Goal: Transaction & Acquisition: Purchase product/service

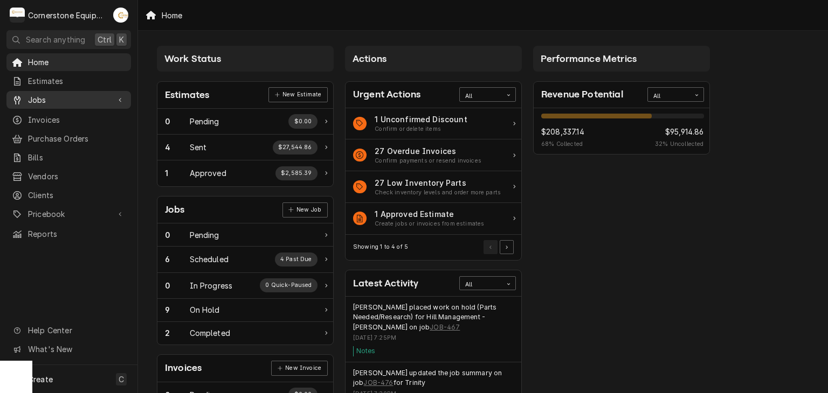
click at [97, 95] on span "Jobs" at bounding box center [68, 99] width 81 height 11
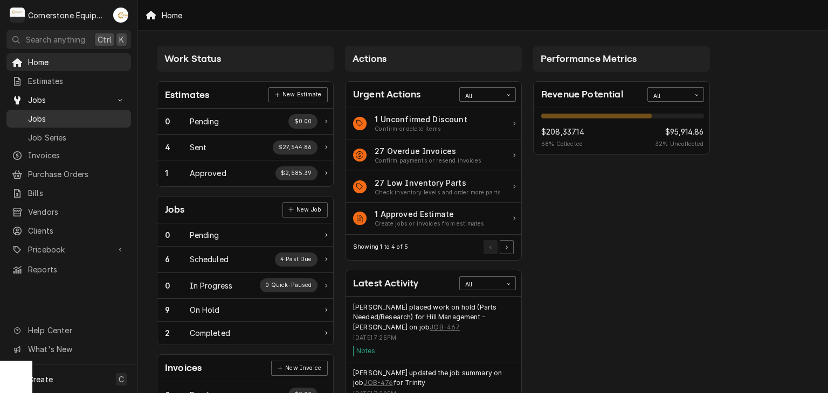
click at [62, 116] on span "Jobs" at bounding box center [77, 118] width 98 height 11
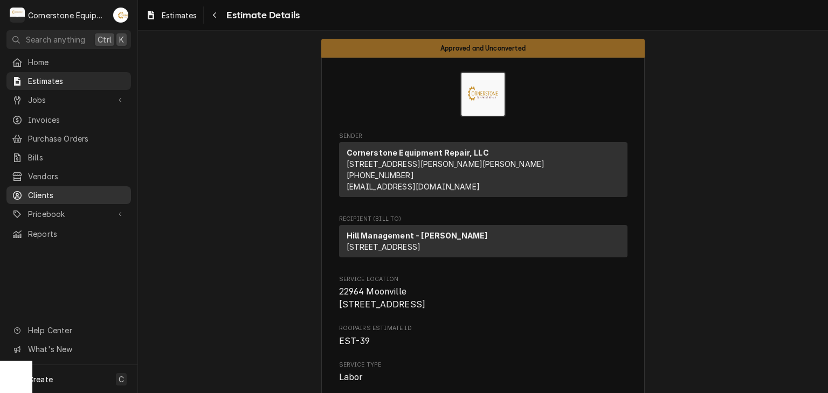
scroll to position [647, 0]
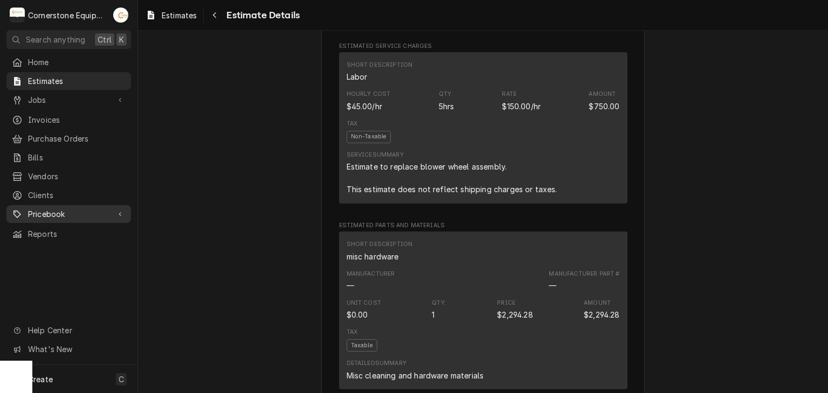
click at [75, 209] on span "Pricebook" at bounding box center [68, 214] width 81 height 11
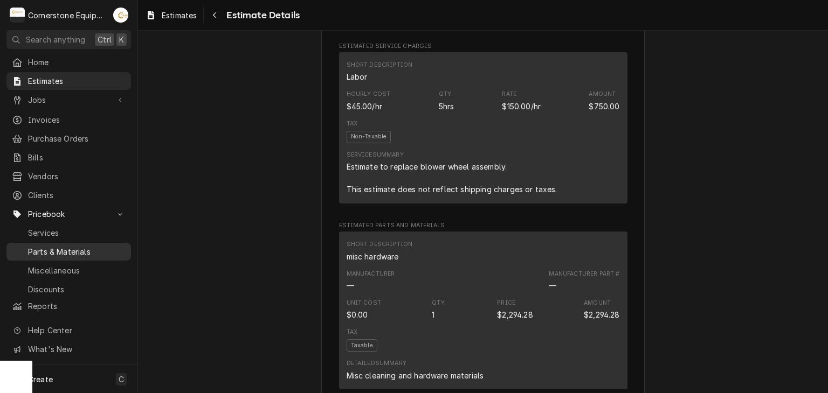
click at [91, 246] on span "Parts & Materials" at bounding box center [77, 251] width 98 height 11
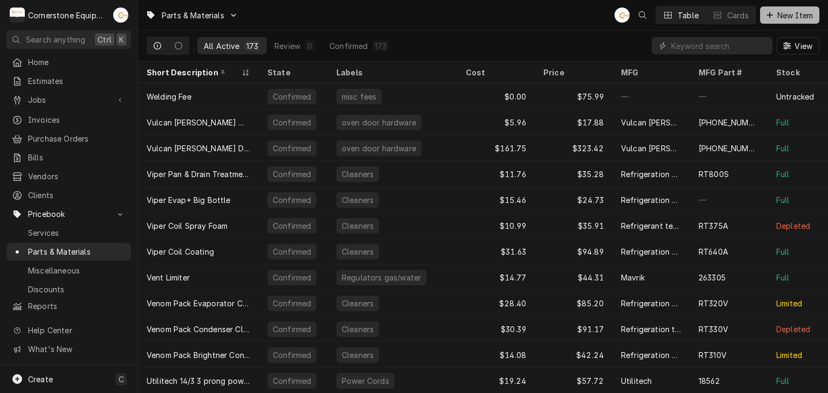
click at [808, 13] on span "New Item" at bounding box center [795, 15] width 40 height 11
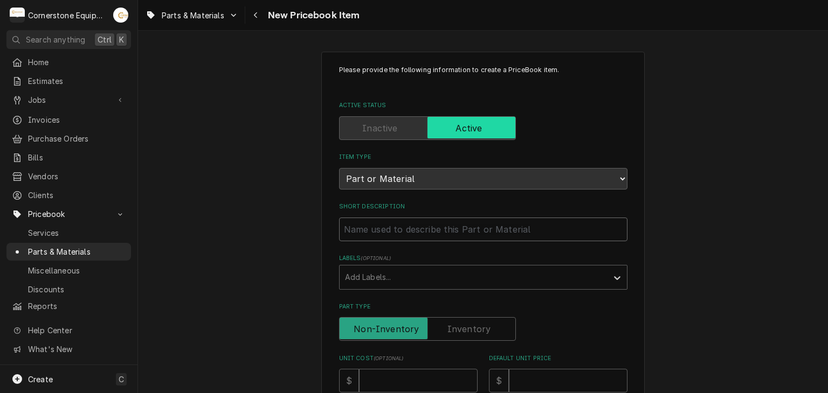
click at [383, 233] on input "Short Description" at bounding box center [483, 230] width 288 height 24
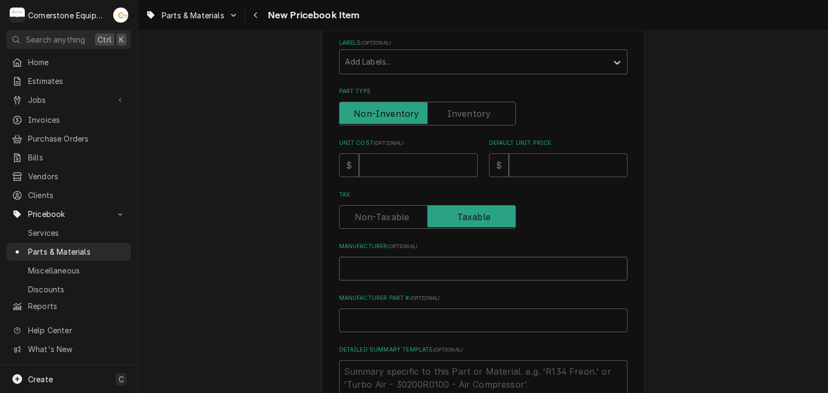
click at [405, 272] on input "Manufacturer ( optional )" at bounding box center [483, 269] width 288 height 24
drag, startPoint x: 405, startPoint y: 272, endPoint x: 395, endPoint y: 322, distance: 50.6
click at [395, 322] on input "Manufacturer Part # ( optional )" at bounding box center [483, 321] width 288 height 24
paste input "4600C"
type textarea "x"
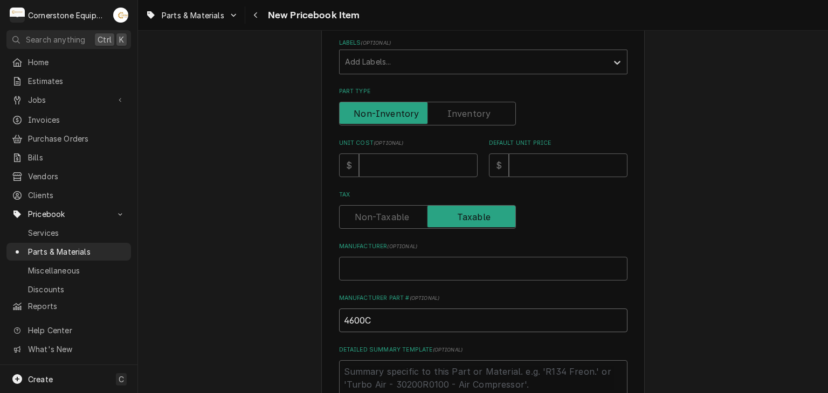
type input "4600C"
click at [377, 277] on input "Manufacturer ( optional )" at bounding box center [483, 269] width 288 height 24
type textarea "x"
type input "H"
type textarea "x"
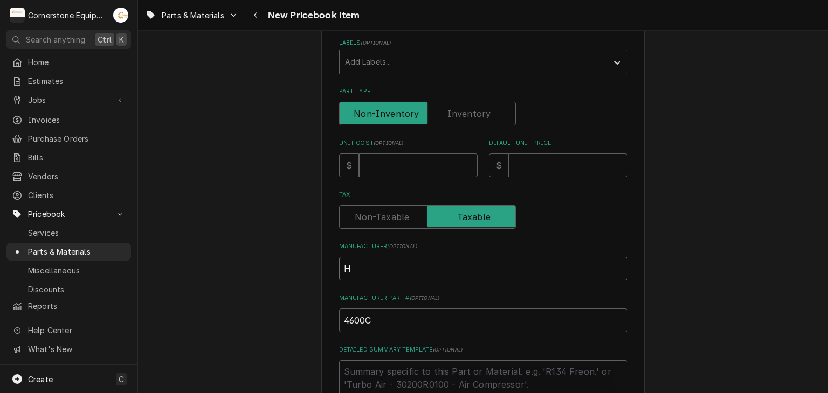
type input "He"
type textarea "x"
type input "Hea"
type textarea "x"
type input "Heat"
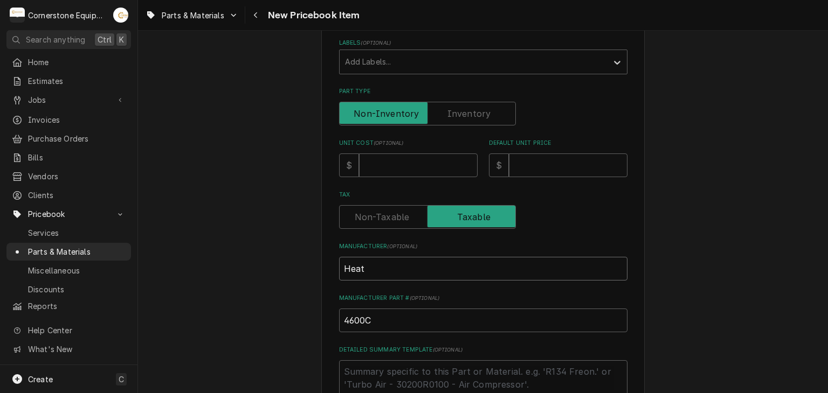
type textarea "x"
type input "Heatc"
type textarea "x"
type input "Heatcr"
type textarea "x"
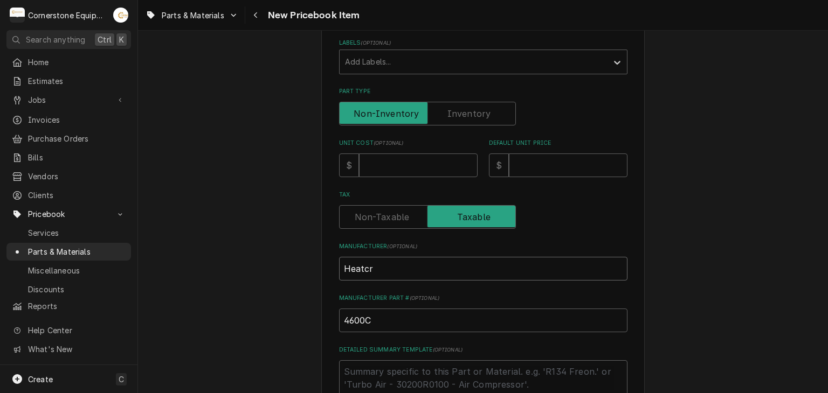
type input "Heatcra"
type textarea "x"
type input "Heatcraf"
type textarea "x"
type input "Heatcraft"
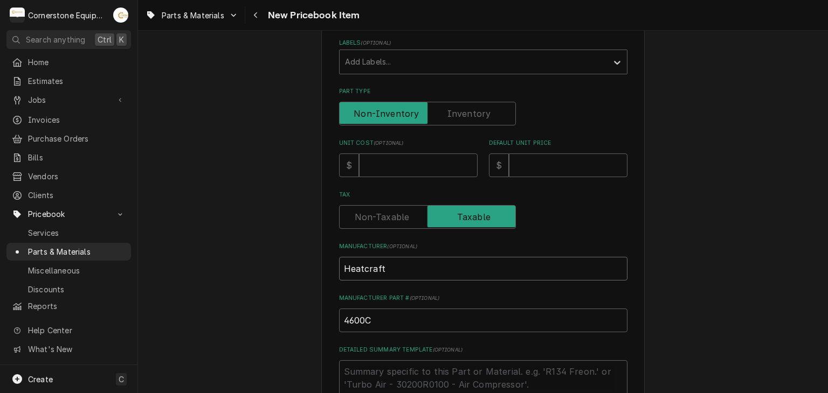
type textarea "x"
type input "Heatcraft"
click at [452, 168] on input "Unit Cost ( optional )" at bounding box center [418, 166] width 119 height 24
type textarea "x"
type input "1"
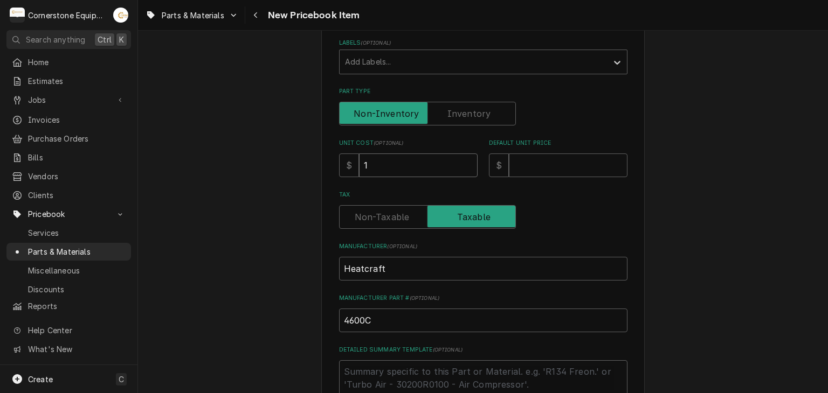
type textarea "x"
type input "15"
type textarea "x"
type input "159"
type textarea "x"
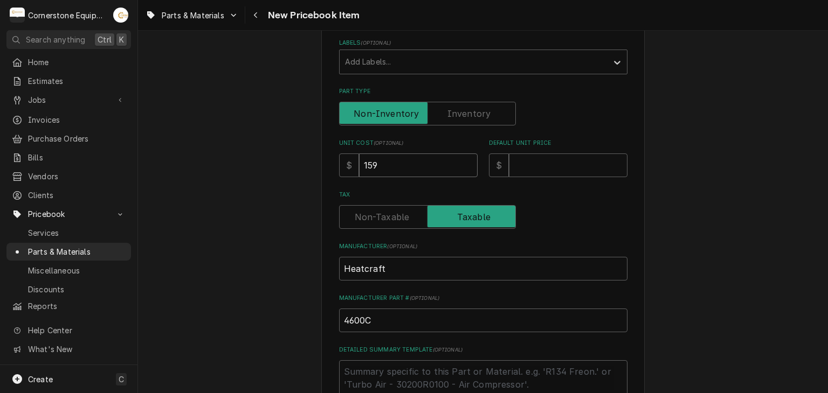
type input "159.2"
type textarea "x"
type input "159.23"
click at [525, 163] on input "Default Unit Price" at bounding box center [568, 166] width 119 height 24
type textarea "x"
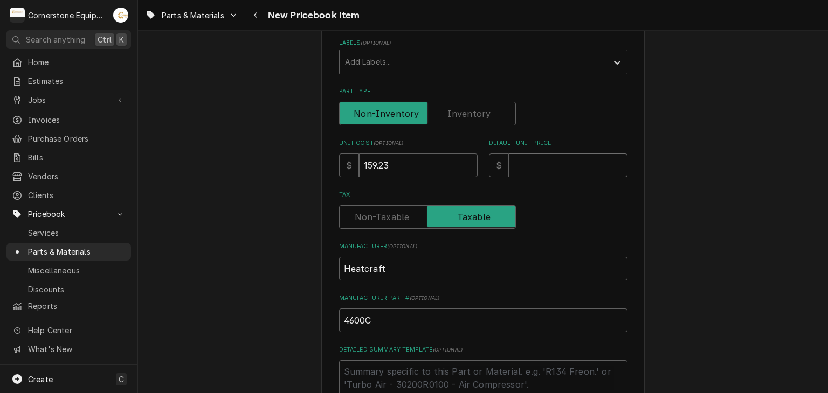
type input "3"
type textarea "x"
type input "31"
type textarea "x"
type input "318"
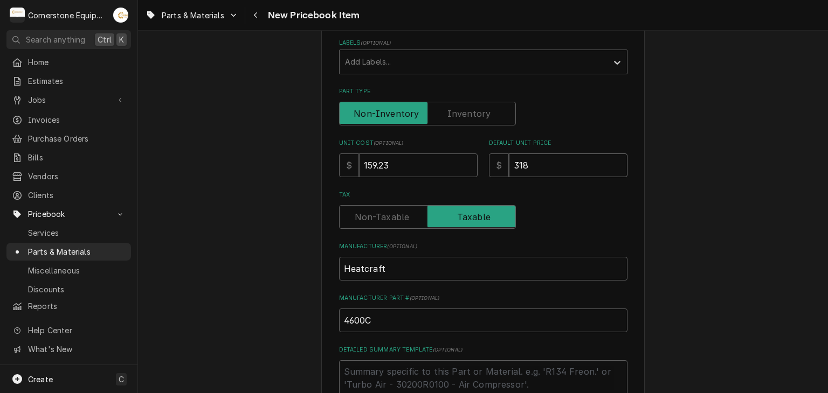
type textarea "x"
type input "318.4"
type textarea "x"
type input "318.46"
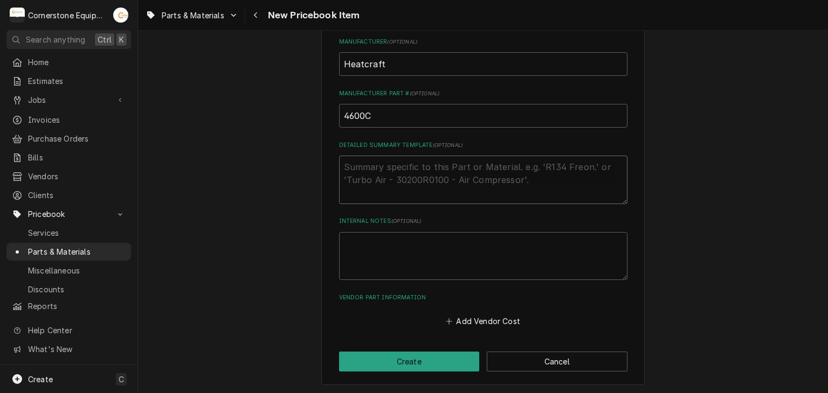
click at [423, 197] on textarea "Detailed Summary Template ( optional )" at bounding box center [483, 180] width 288 height 48
click at [481, 326] on button "Add Vendor Cost" at bounding box center [483, 321] width 78 height 15
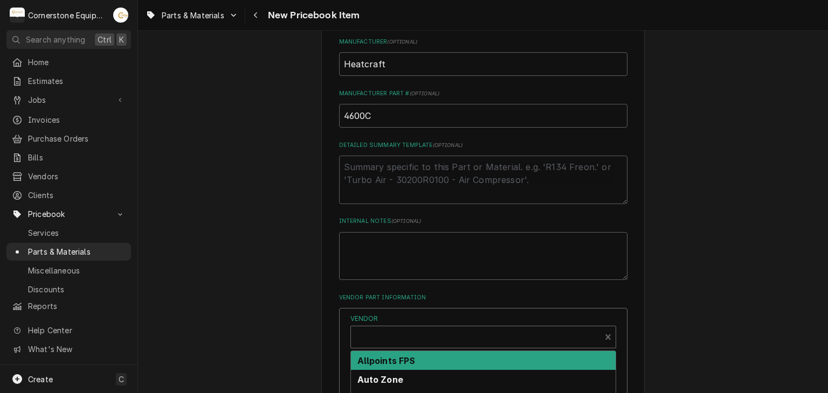
click at [395, 335] on div "Vendor" at bounding box center [475, 342] width 239 height 26
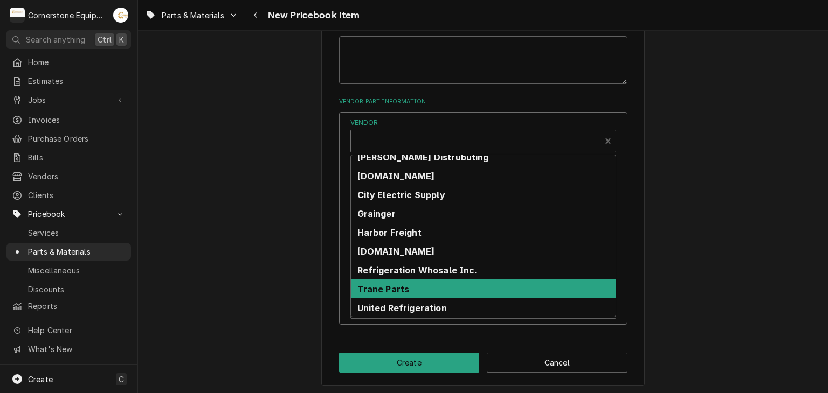
scroll to position [0, 0]
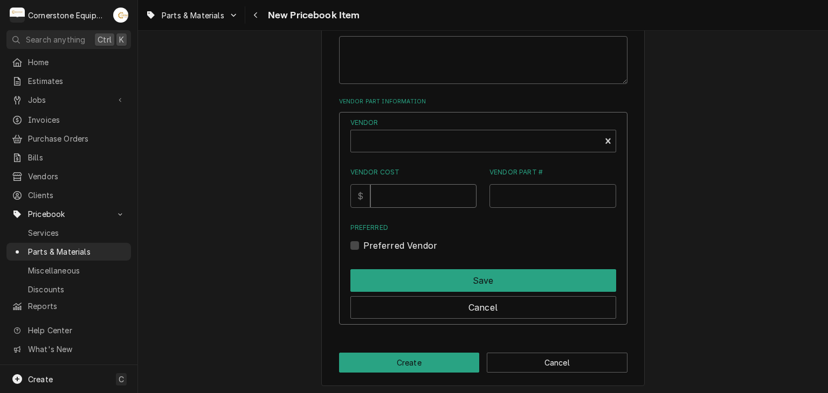
click at [423, 187] on input "Vendor Cost" at bounding box center [423, 196] width 106 height 24
click at [466, 300] on button "Cancel" at bounding box center [483, 307] width 266 height 23
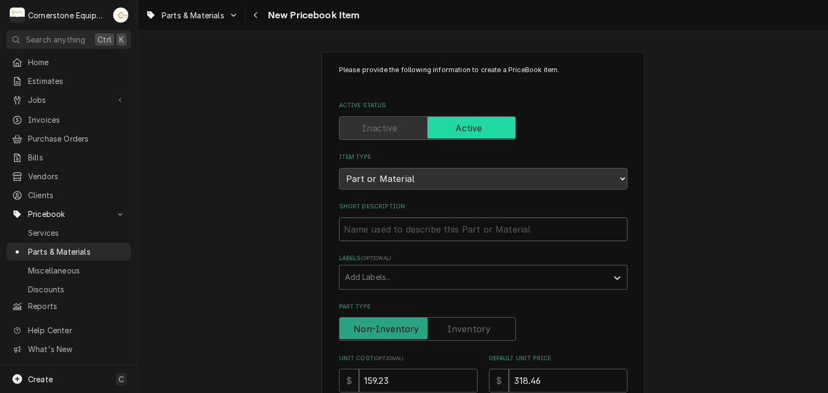
click at [412, 228] on input "Short Description" at bounding box center [483, 230] width 288 height 24
type textarea "x"
type input "F"
type textarea "x"
type input "Fi"
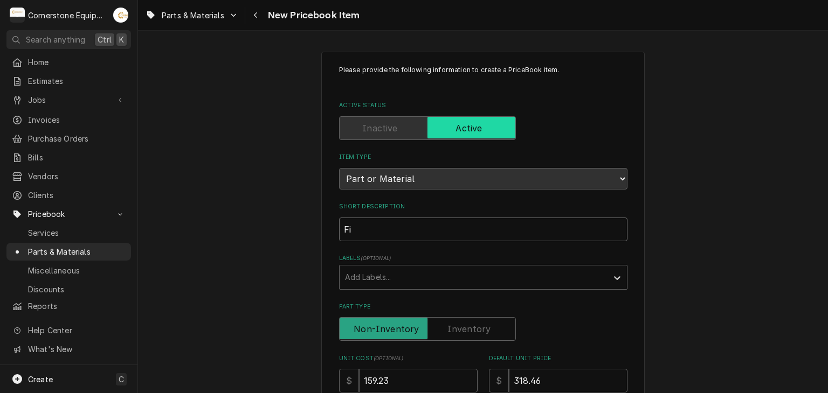
type textarea "x"
type input "Fil"
type textarea "x"
type input "File"
type textarea "x"
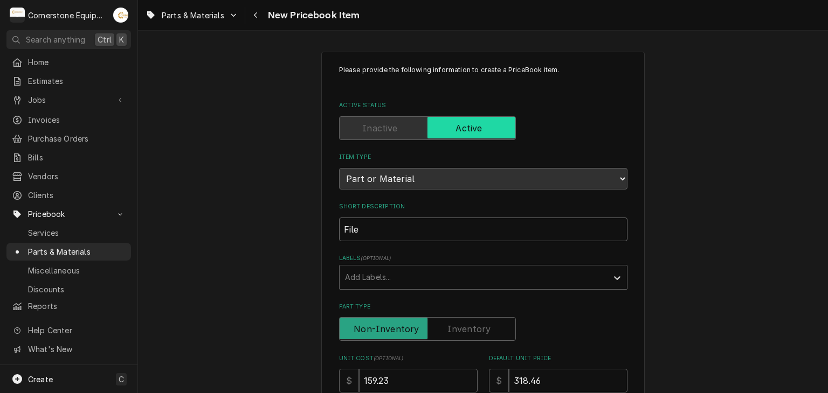
type input "Filet"
type textarea "x"
type input "File"
type textarea "x"
type input "Fil"
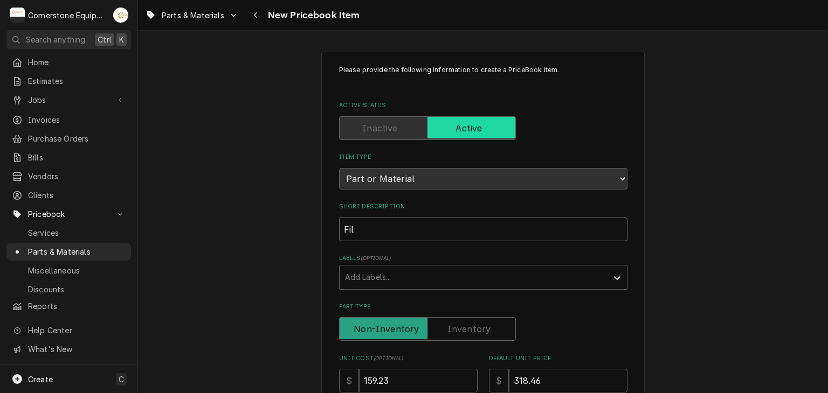
type textarea "x"
type input "Fi"
type textarea "x"
type input "F"
type textarea "x"
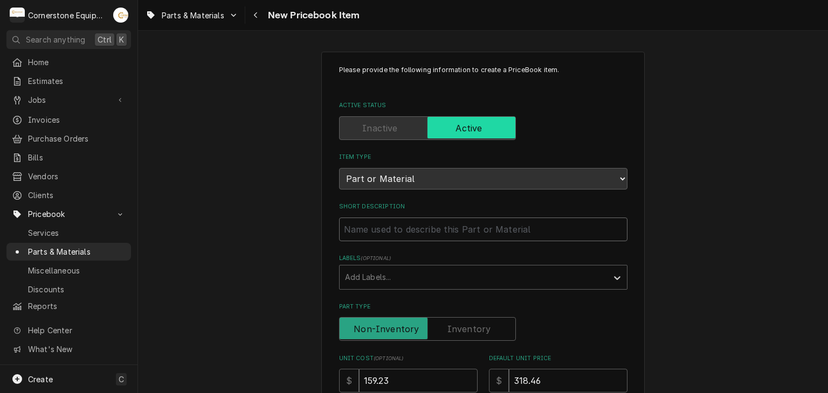
paste input "Filter Drier, Liquid Line, R744/R290, 3 Cubic Inch, 3/8""
type textarea "x"
type input "Filter Drier, Liquid Line, R744/R290, 3 Cubic Inch, 3/8""
drag, startPoint x: 567, startPoint y: 227, endPoint x: 433, endPoint y: 237, distance: 134.5
click at [433, 237] on input "Filter Drier, Liquid Line, R744/R290, 3 Cubic Inch, 3/8"" at bounding box center [483, 230] width 288 height 24
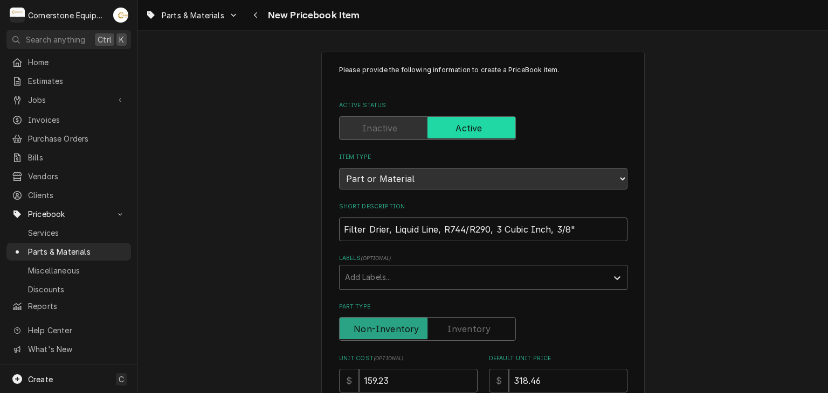
type textarea "x"
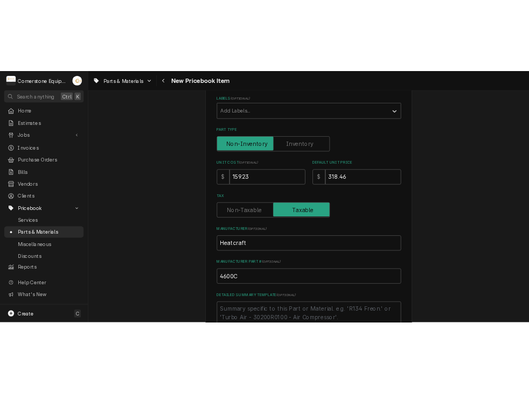
scroll to position [420, 0]
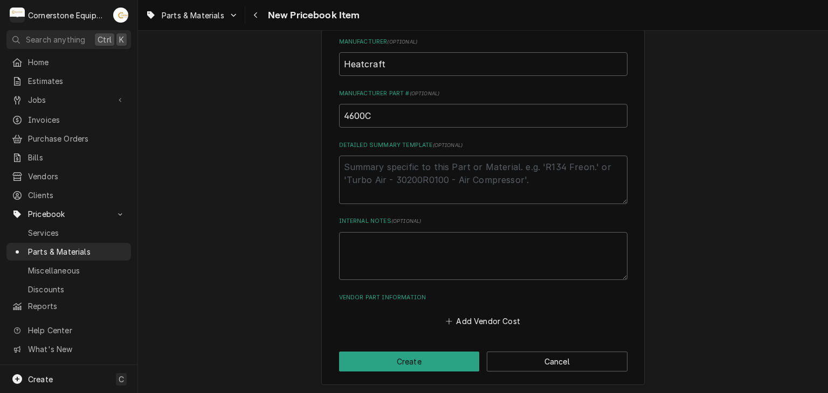
type input "Filter Drier, Liquid Line"
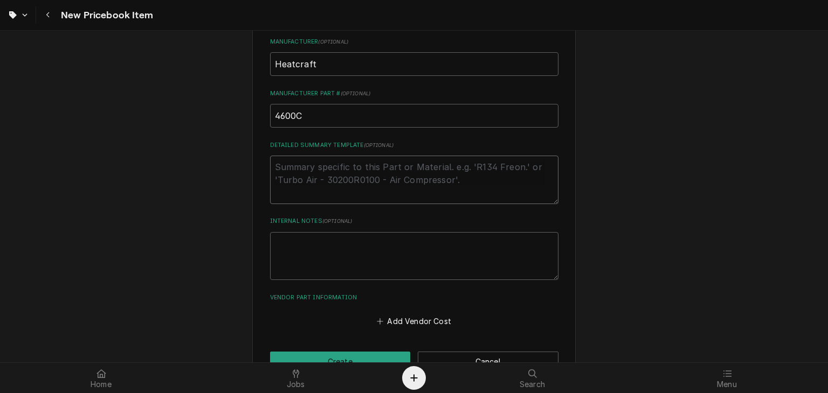
click at [370, 179] on textarea "Detailed Summary Template ( optional )" at bounding box center [414, 180] width 288 height 48
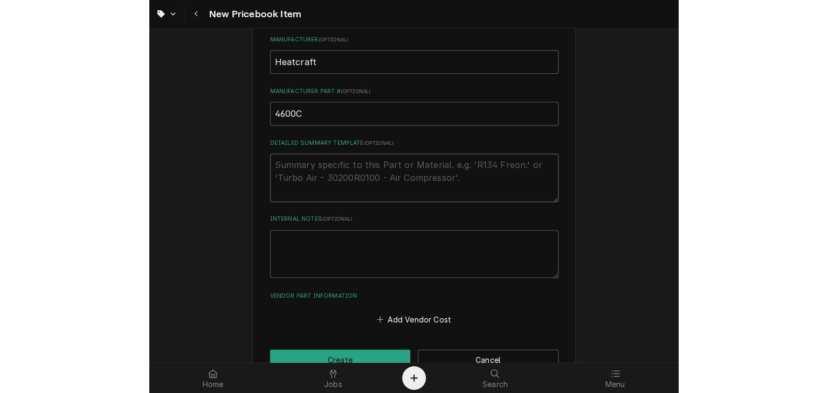
scroll to position [418, 0]
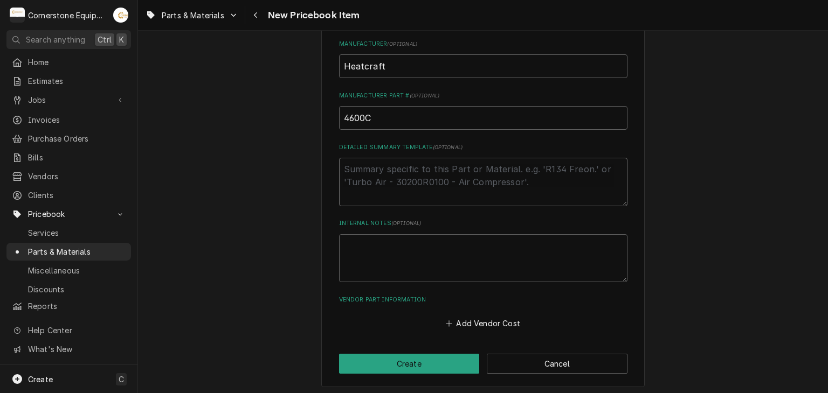
click at [353, 180] on textarea "Detailed Summary Template ( optional )" at bounding box center [483, 182] width 288 height 48
paste textarea "Filter Drier, Liquid Line, R744/R290, 3 Cubic Inch, 3/8""
type textarea "x"
type textarea "Filter Drier, Liquid Line, R744/R290, 3 Cubic Inch, 3/8""
click at [436, 350] on div "Please provide the following information to create a PriceBook item. Active Sta…" at bounding box center [482, 11] width 323 height 754
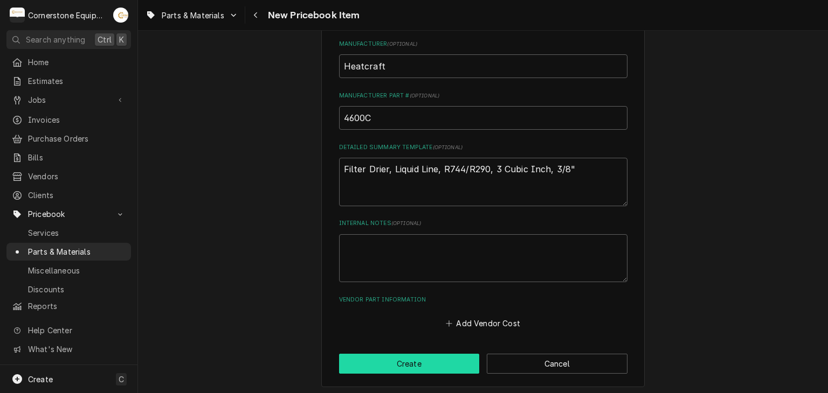
click at [437, 363] on button "Create" at bounding box center [409, 364] width 141 height 20
type textarea "x"
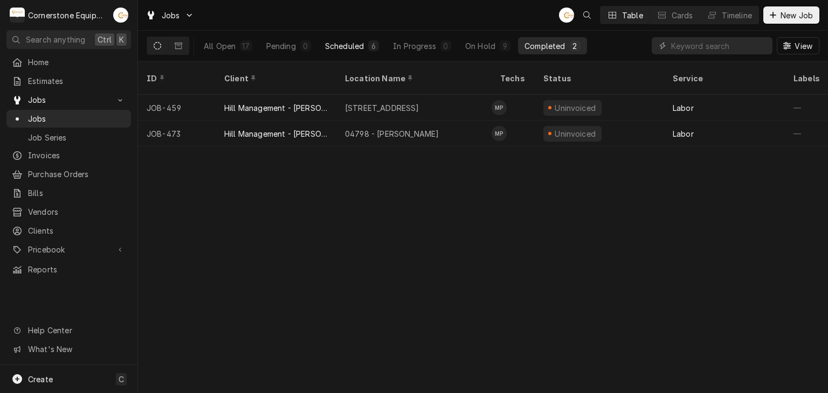
click at [360, 37] on button "Scheduled 6" at bounding box center [351, 45] width 67 height 17
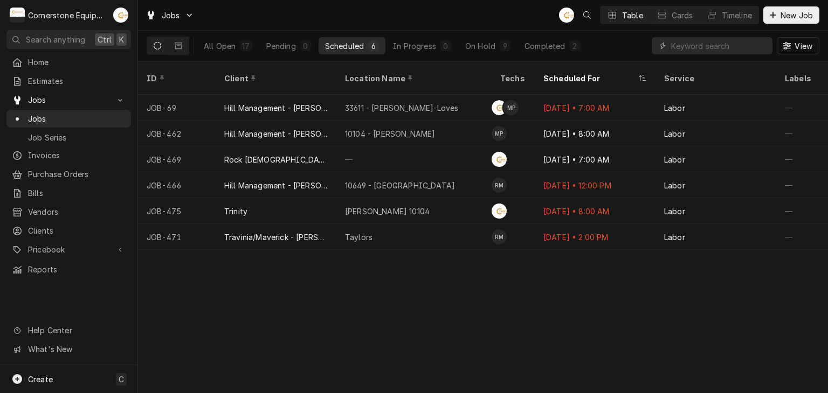
click at [473, 35] on div "All Open 17 Pending 0 Scheduled 6 In Progress 0 On Hold 9 Completed 2" at bounding box center [392, 46] width 390 height 30
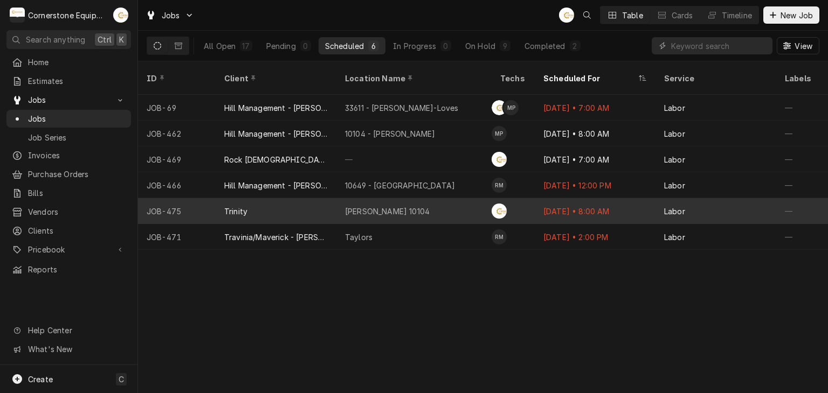
click at [239, 206] on div "Trinity" at bounding box center [235, 211] width 23 height 11
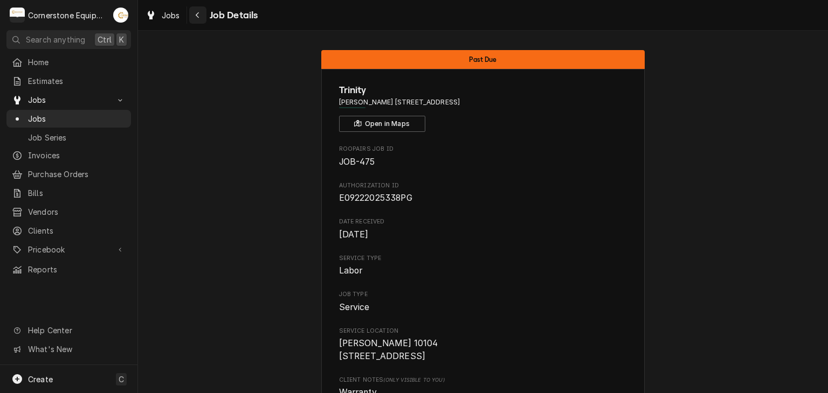
click at [196, 13] on icon "Navigate back" at bounding box center [197, 15] width 5 height 8
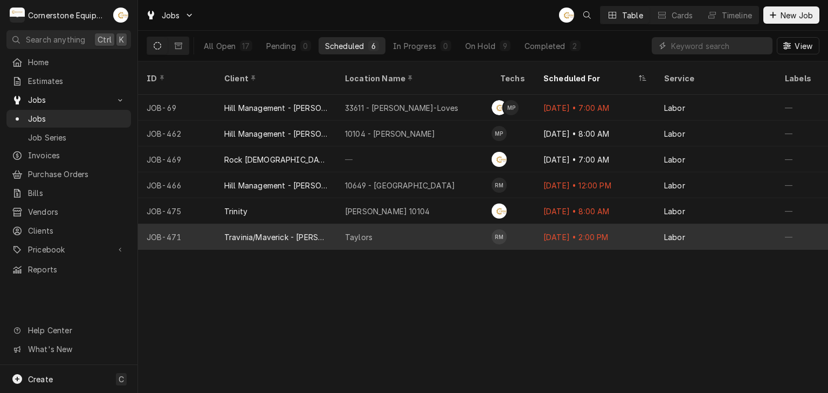
click at [235, 232] on div "Travinia/Maverick - [PERSON_NAME]" at bounding box center [275, 237] width 103 height 11
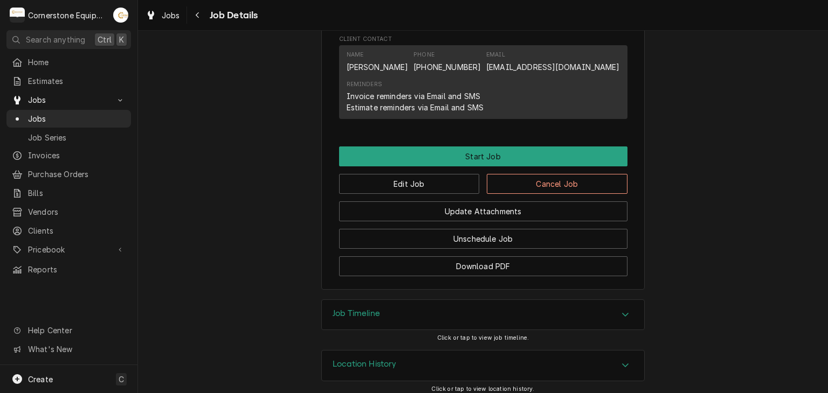
scroll to position [701, 0]
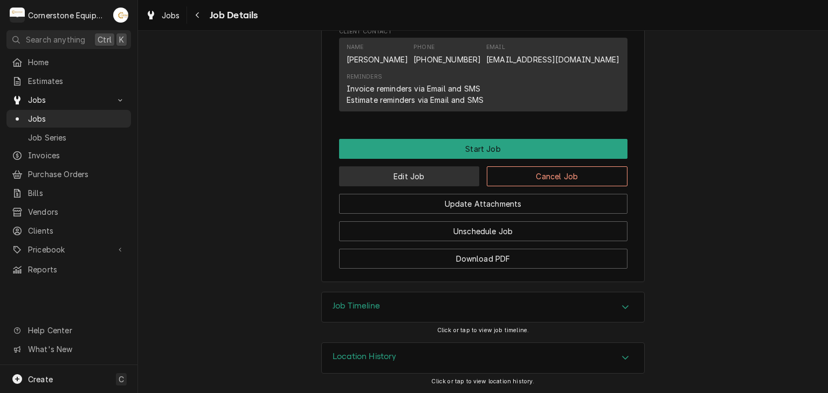
click at [402, 169] on button "Edit Job" at bounding box center [409, 176] width 141 height 20
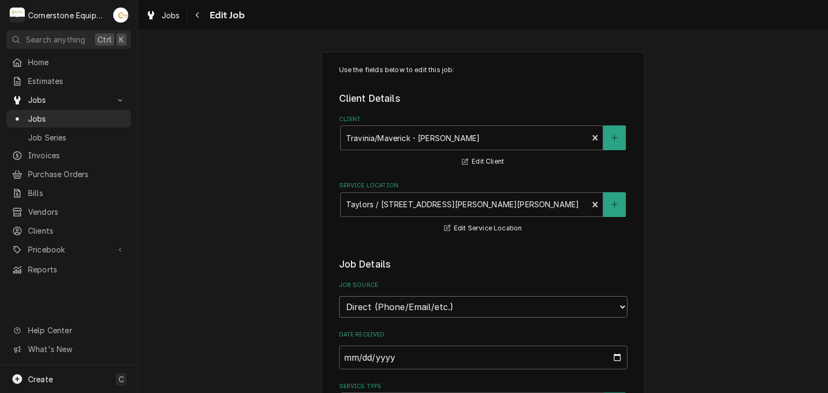
click at [399, 304] on select "Direct (Phone/Email/etc.) Other" at bounding box center [483, 307] width 288 height 22
click at [398, 303] on select "Direct (Phone/Email/etc.) Other" at bounding box center [483, 307] width 288 height 22
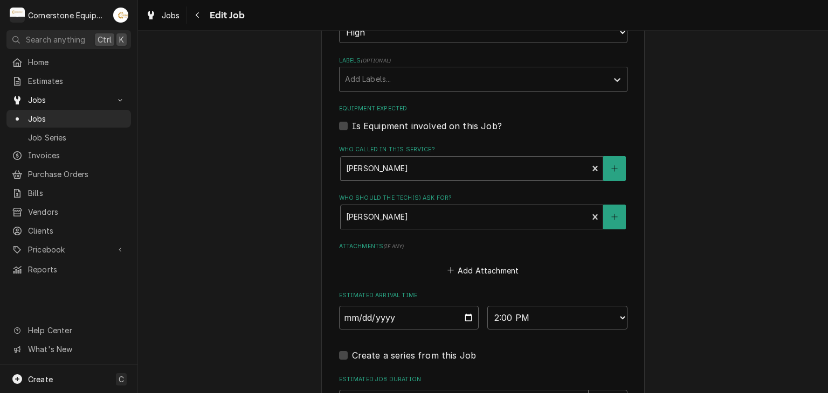
scroll to position [777, 0]
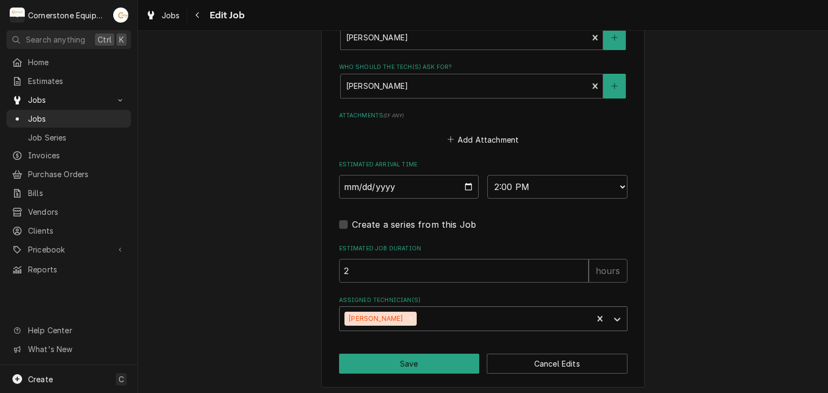
click at [407, 315] on icon "Remove Roberto Martinez" at bounding box center [411, 319] width 8 height 8
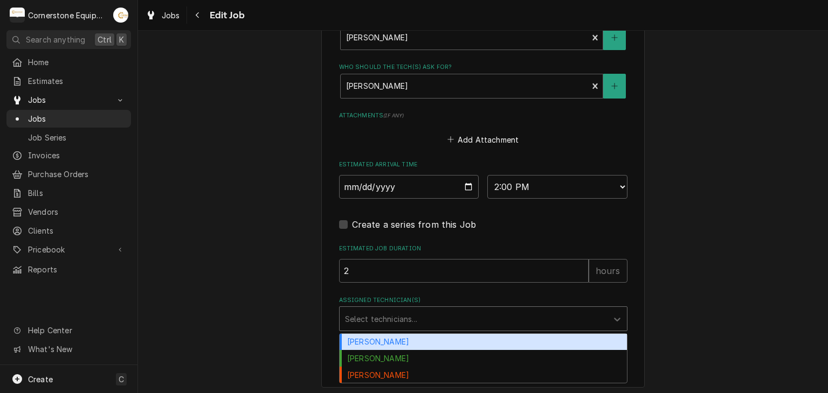
click at [445, 320] on div "Assigned Technician(s)" at bounding box center [473, 318] width 257 height 19
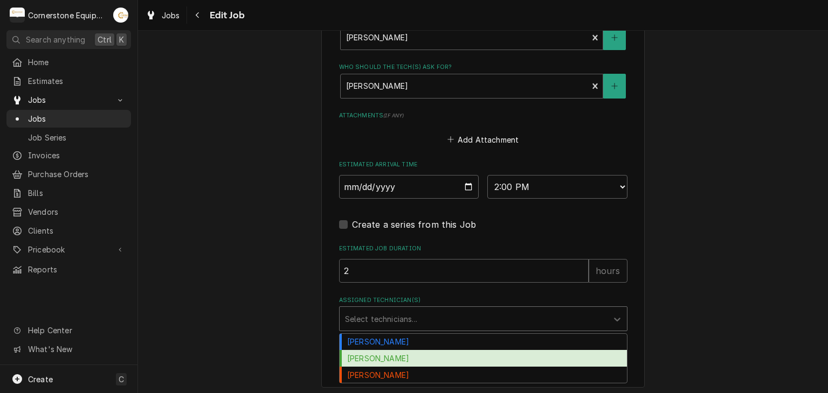
click at [430, 350] on div "[PERSON_NAME]" at bounding box center [482, 358] width 287 height 17
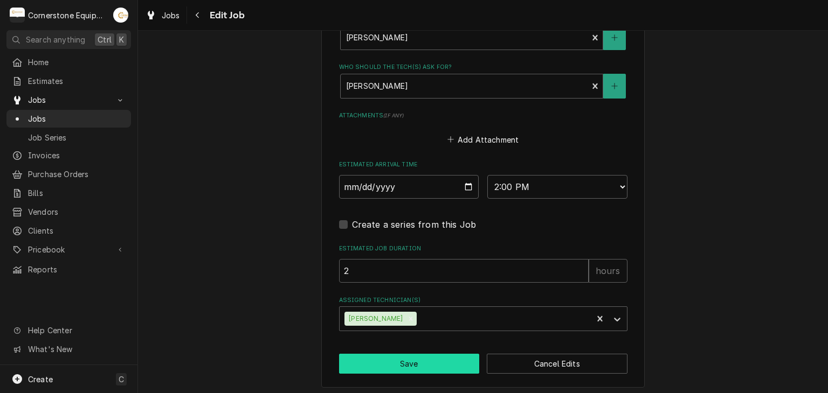
click at [390, 365] on button "Save" at bounding box center [409, 364] width 141 height 20
type textarea "x"
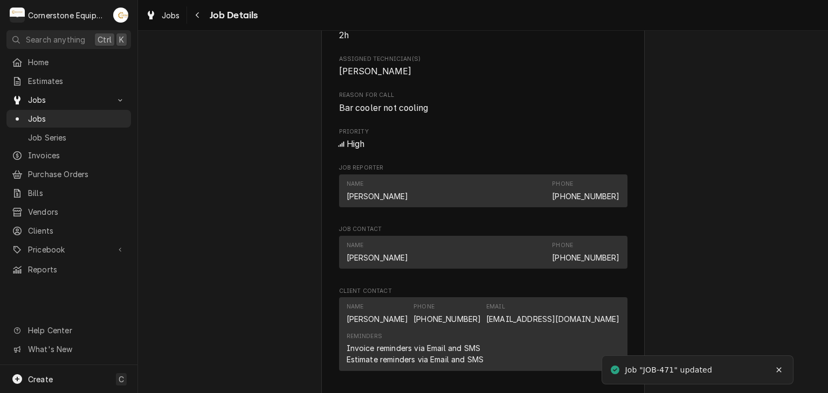
scroll to position [431, 0]
click at [772, 366] on button "Notifications alt+T" at bounding box center [778, 370] width 17 height 17
click at [69, 113] on span "Jobs" at bounding box center [77, 118] width 98 height 11
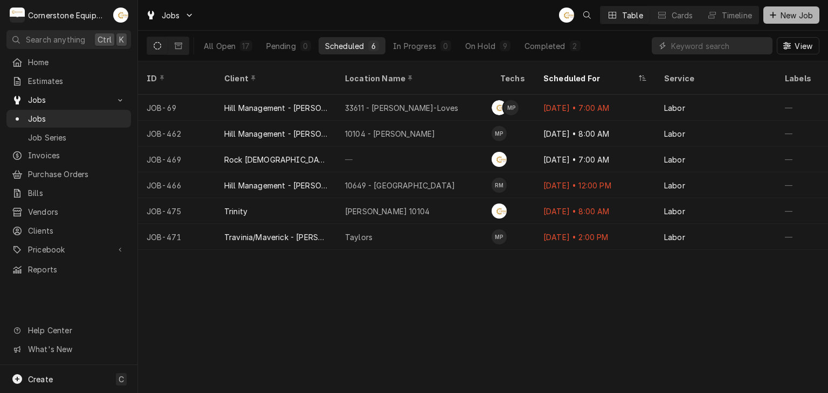
click at [776, 17] on div "Dynamic Content Wrapper" at bounding box center [772, 15] width 11 height 11
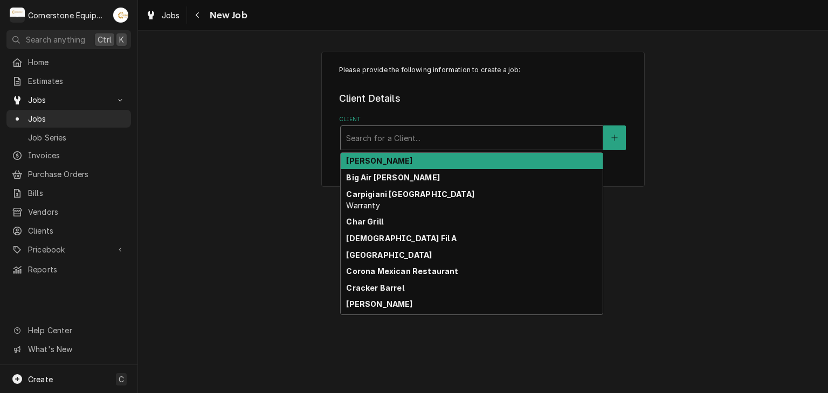
click at [452, 131] on div "Client" at bounding box center [471, 137] width 251 height 19
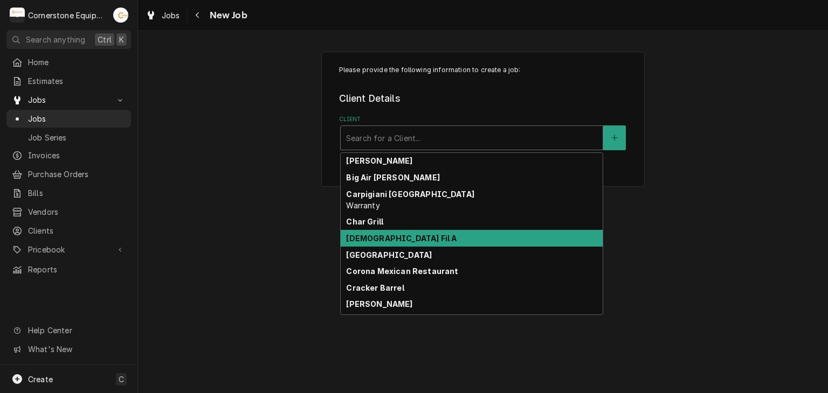
type input "j"
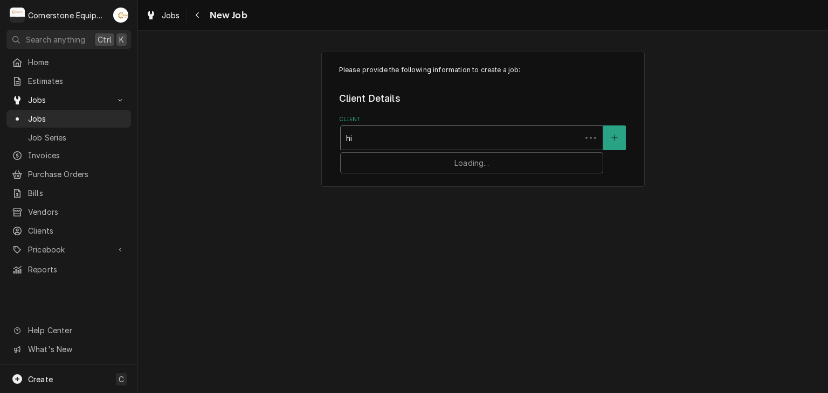
type input "hil"
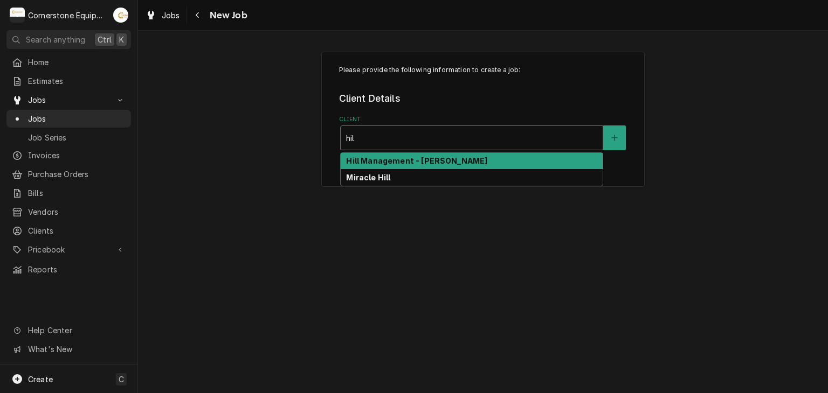
click at [392, 162] on strong "Hill Management - [PERSON_NAME]" at bounding box center [416, 160] width 141 height 9
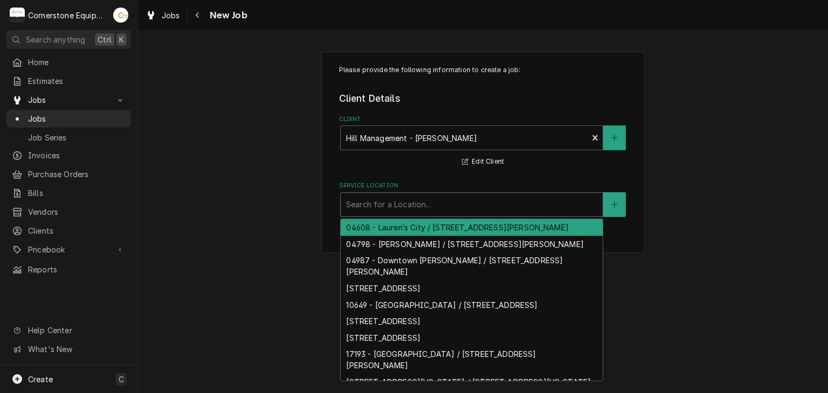
click at [368, 210] on div "Service Location" at bounding box center [471, 204] width 251 height 19
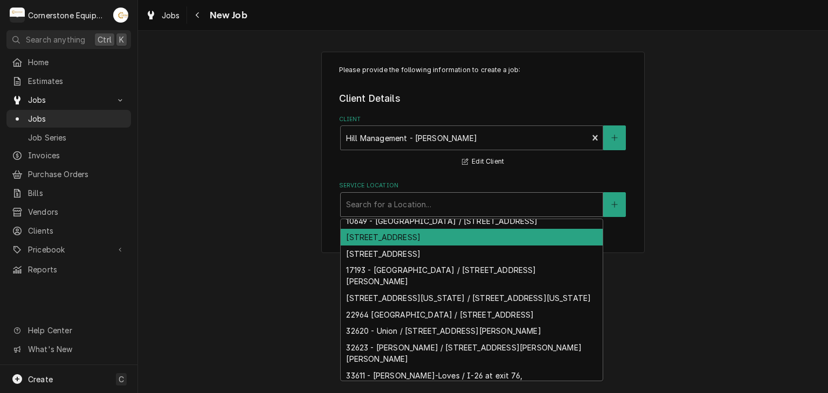
scroll to position [72, 0]
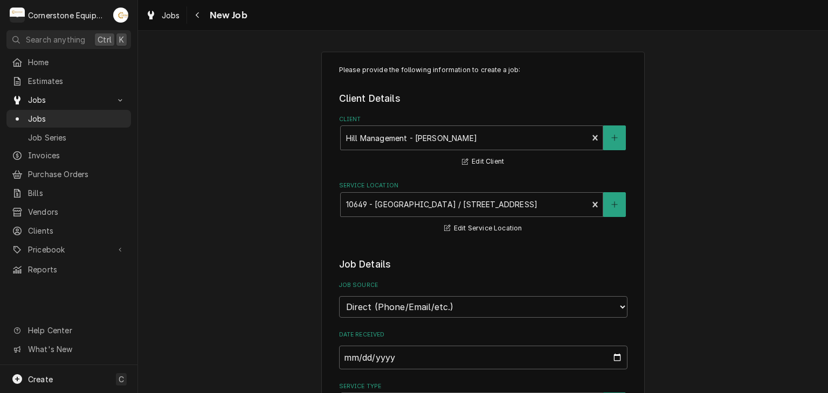
scroll to position [216, 0]
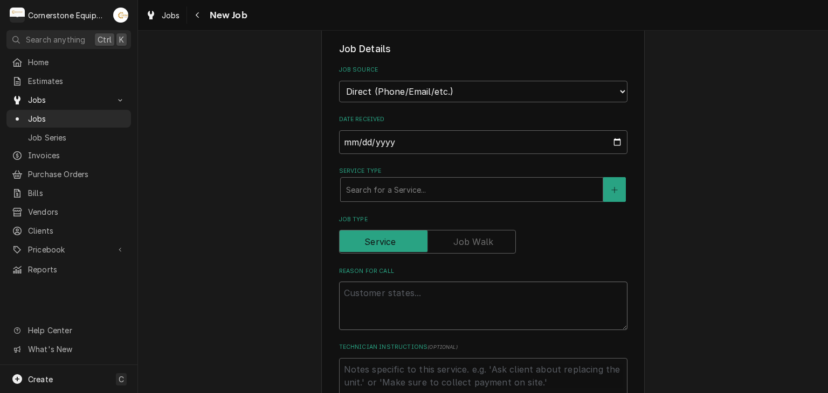
click at [380, 290] on textarea "Reason For Call" at bounding box center [483, 306] width 288 height 48
type textarea "x"
type textarea "W"
type textarea "x"
type textarea "Wh"
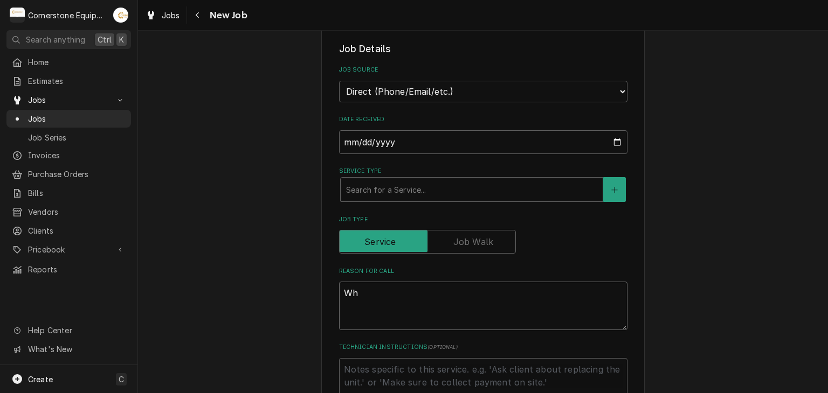
type textarea "x"
type textarea "Whil"
type textarea "x"
type textarea "While"
type textarea "x"
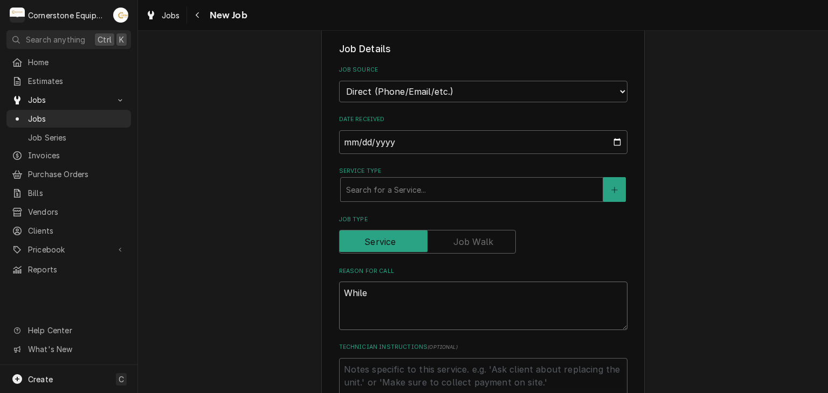
type textarea "While"
type textarea "x"
type textarea "While o"
type textarea "x"
type textarea "While on"
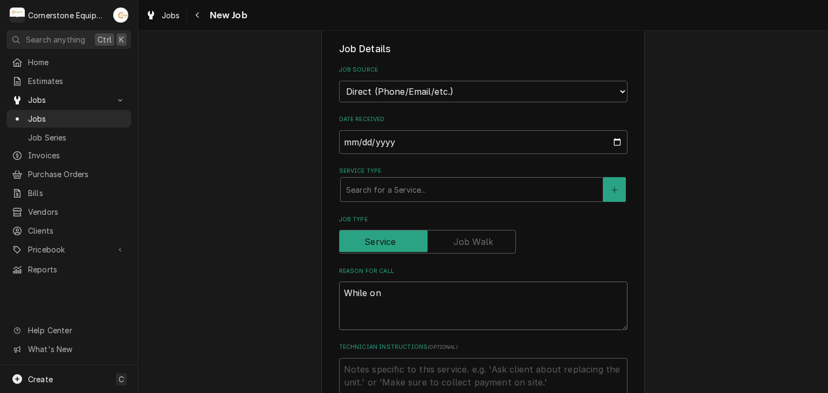
type textarea "x"
type textarea "While on"
type textarea "x"
type textarea "While on S"
type textarea "x"
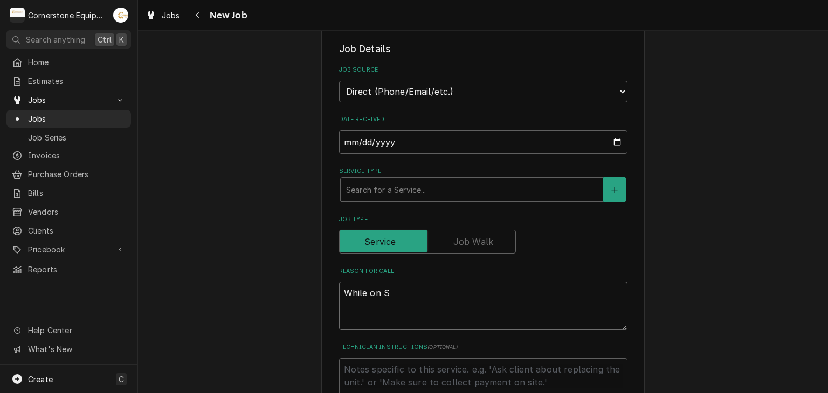
type textarea "While on"
type textarea "x"
type textarea "While on s"
type textarea "x"
type textarea "While on si"
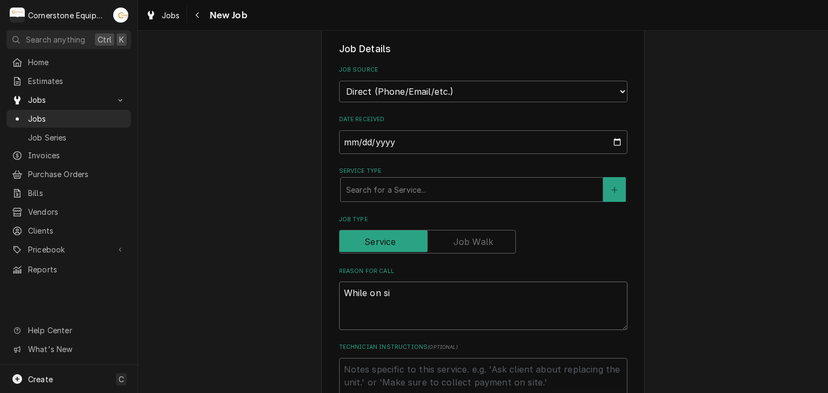
type textarea "x"
type textarea "While on sir"
type textarea "x"
type textarea "While on si"
type textarea "x"
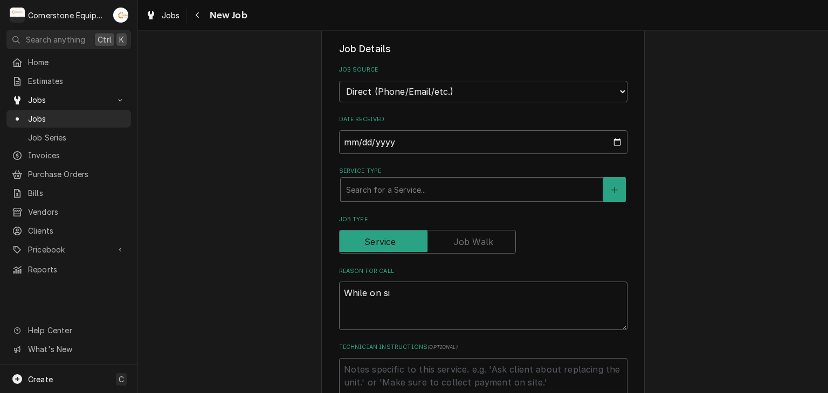
type textarea "While on sit"
type textarea "x"
type textarea "While on site"
click at [400, 294] on textarea "While on site" at bounding box center [483, 306] width 288 height 48
type textarea "x"
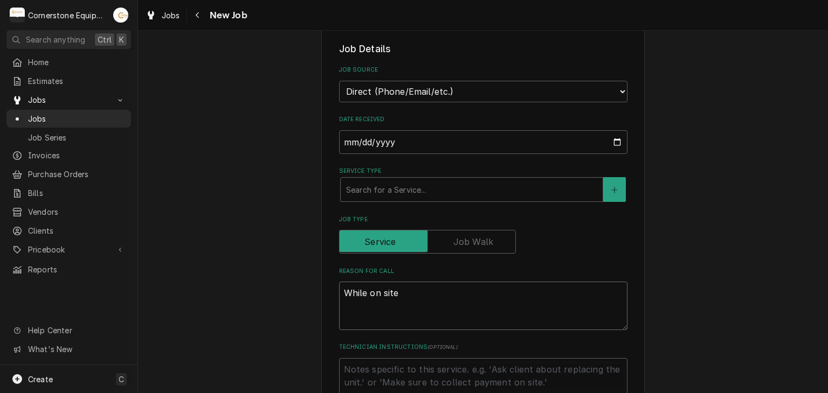
type textarea "While on site"
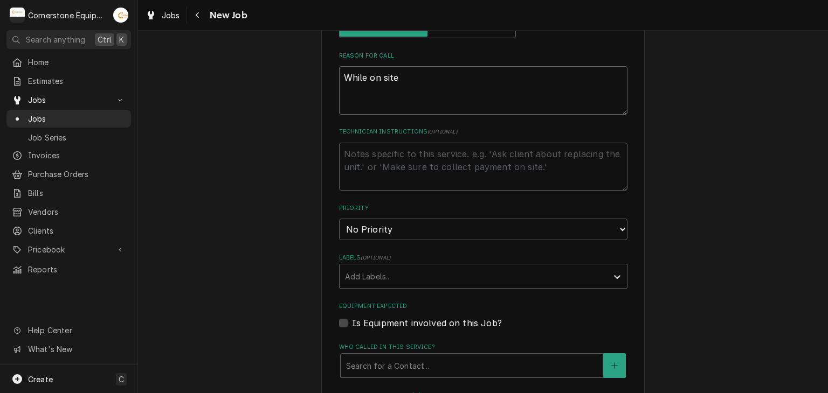
type textarea "x"
type textarea "While on site"
type textarea "x"
type textarea "While on site,"
type textarea "x"
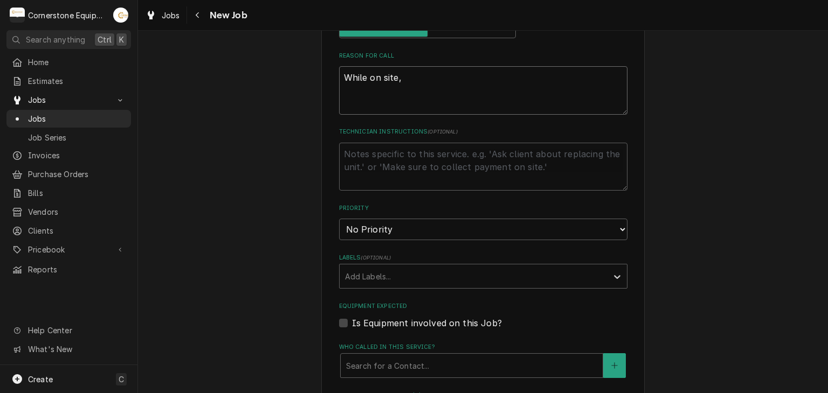
type textarea "While on site,"
type textarea "x"
type textarea "While on site, S"
type textarea "x"
type textarea "While on site, Sm"
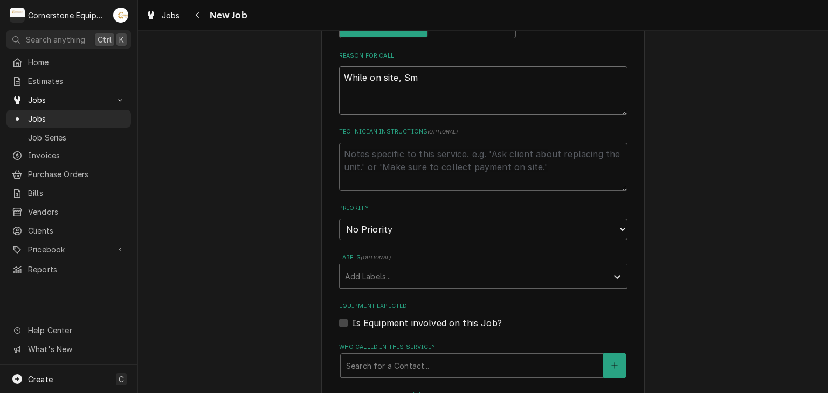
type textarea "x"
type textarea "While on site, Sma"
type textarea "x"
type textarea "While on site, Smal"
type textarea "x"
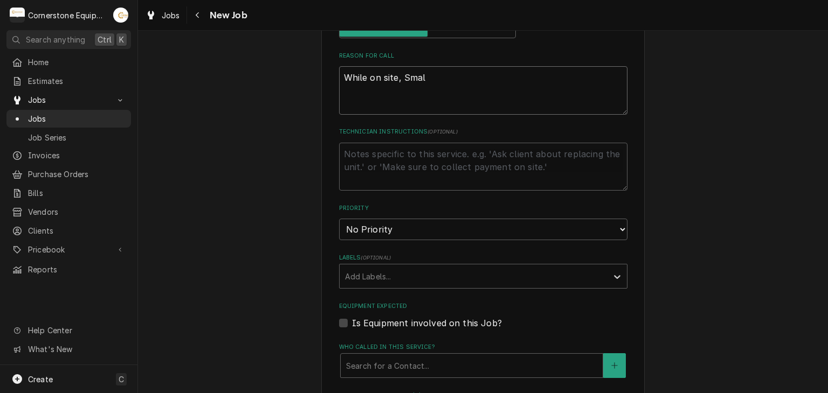
type textarea "While on site, Small"
type textarea "x"
type textarea "While on site, Small"
type textarea "x"
type textarea "While on site, Small c"
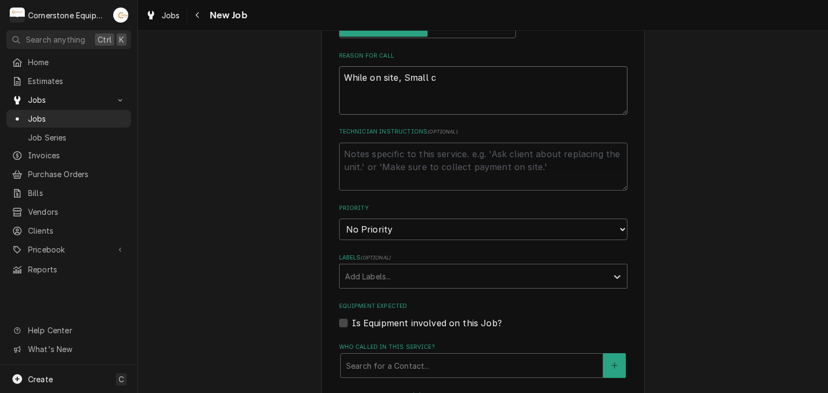
type textarea "x"
type textarea "While on site, Small co"
type textarea "x"
type textarea "While on site, Small cof"
type textarea "x"
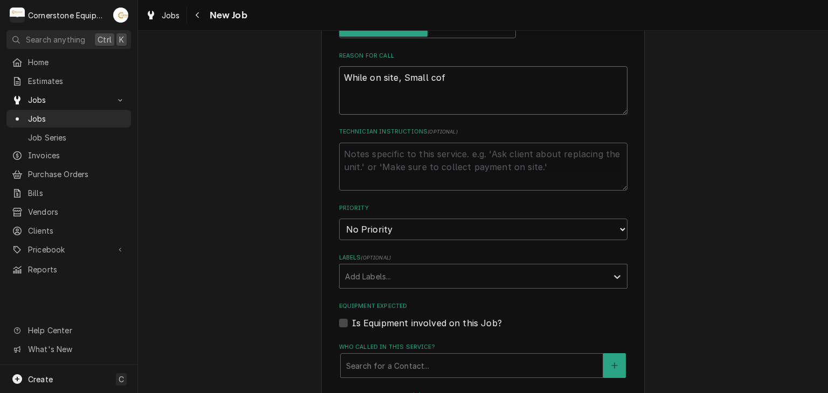
type textarea "While on site, Small coff"
type textarea "x"
type textarea "While on site, Small coffe"
type textarea "x"
type textarea "While on site, Small coffee"
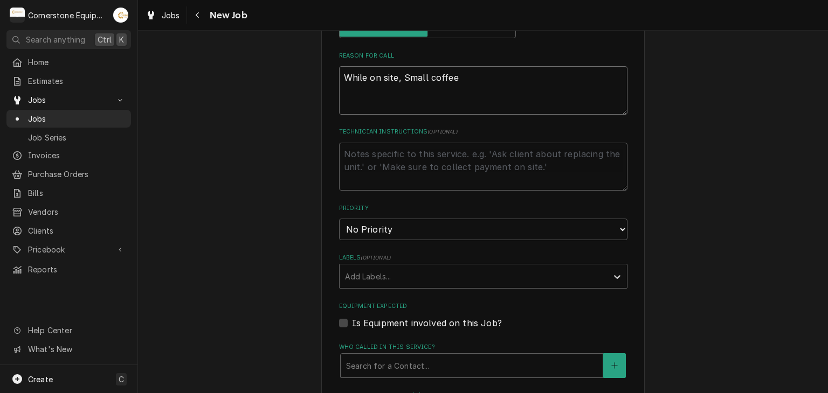
type textarea "x"
type textarea "While on site, Small coffee"
type textarea "x"
type textarea "While on site, Small coffee m"
type textarea "x"
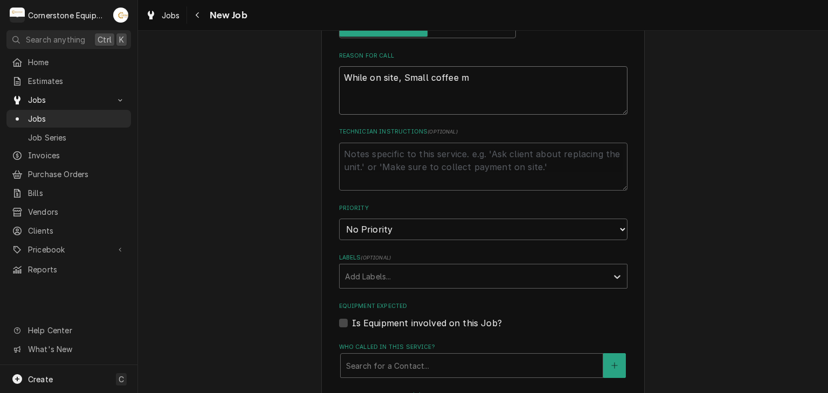
type textarea "While on site, Small coffee ma"
type textarea "x"
type textarea "While on site, Small coffee mak"
type textarea "x"
type textarea "While on site, Small coffee make"
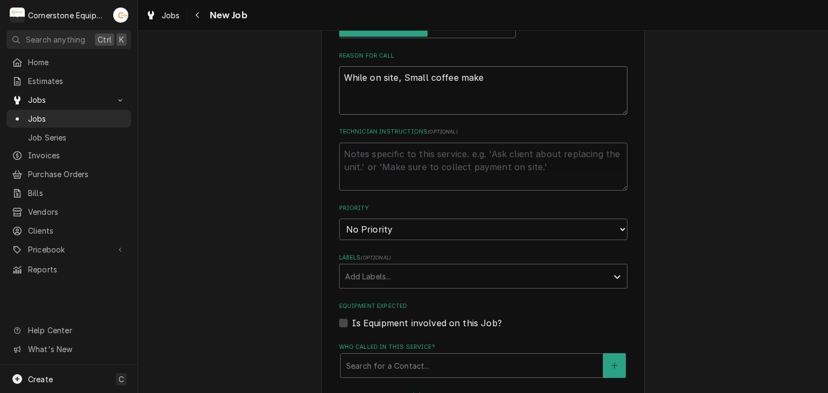
type textarea "x"
type textarea "While on site, Small coffee maker"
type textarea "x"
type textarea "While on site, Small coffee maker"
type textarea "x"
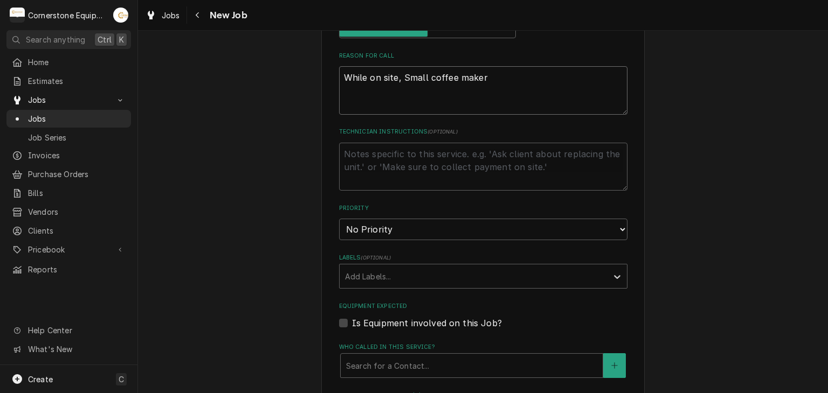
type textarea "While on site, Small coffee maker n"
type textarea "x"
type textarea "While on site, Small coffee maker no"
type textarea "x"
type textarea "While on site, Small coffee maker not"
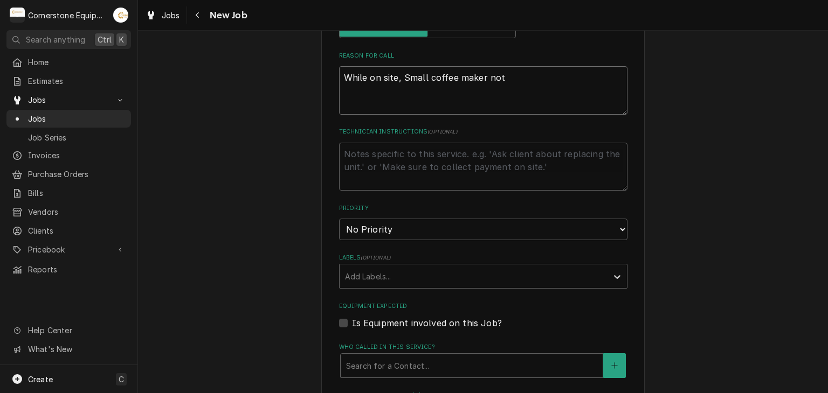
type textarea "x"
type textarea "While on site, Small coffee maker not"
type textarea "x"
type textarea "While on site, Small coffee maker not w"
type textarea "x"
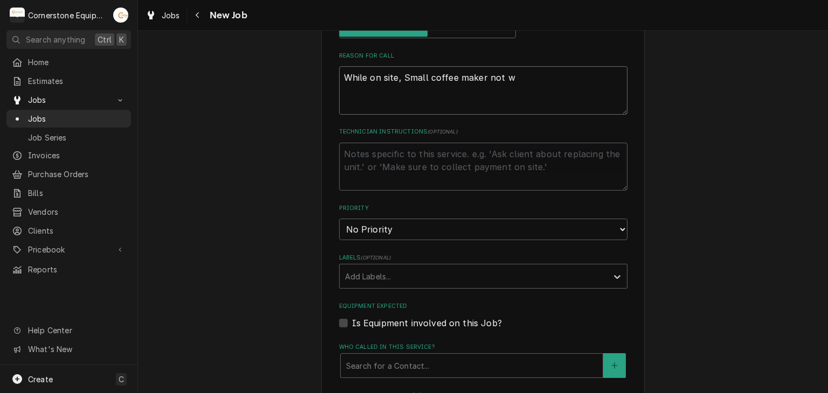
type textarea "While on site, Small coffee maker not wo"
type textarea "x"
type textarea "While on site, Small coffee maker not woe"
type textarea "x"
type textarea "While on site, Small coffee maker not woer"
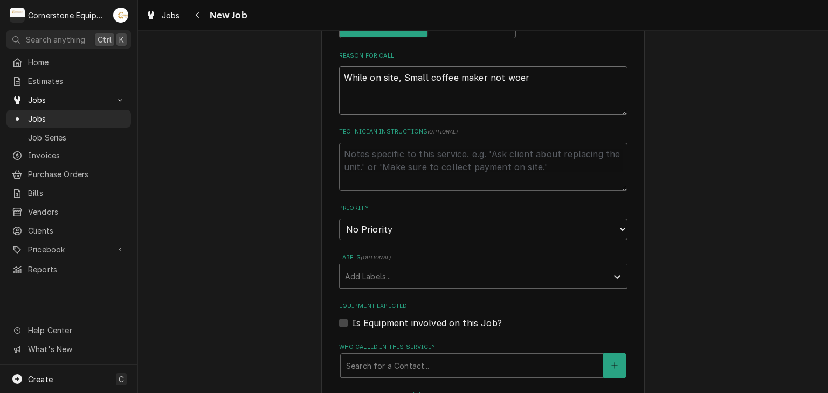
type textarea "x"
type textarea "While on site, Small coffee maker not woe"
type textarea "x"
type textarea "While on site, Small coffee maker not wo"
type textarea "x"
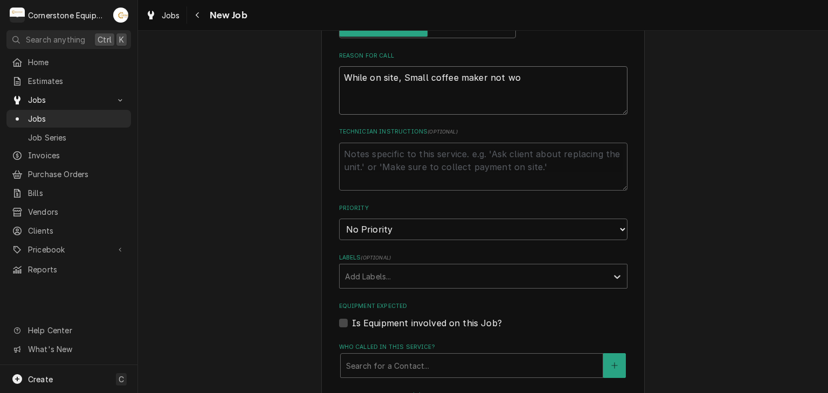
type textarea "While on site, Small coffee maker not wor"
type textarea "x"
type textarea "While on site, Small coffee maker not work"
type textarea "x"
type textarea "While on site, Small coffee maker not worki"
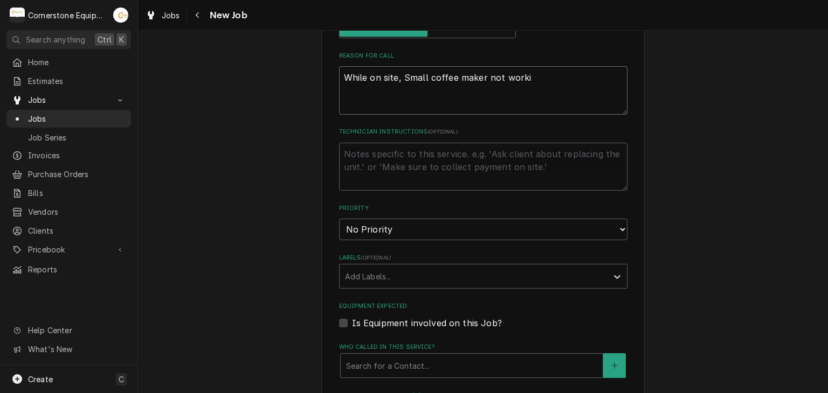
type textarea "x"
type textarea "While on site, Small coffee maker not workin"
type textarea "x"
type textarea "While on site, Small coffee maker not working"
type textarea "x"
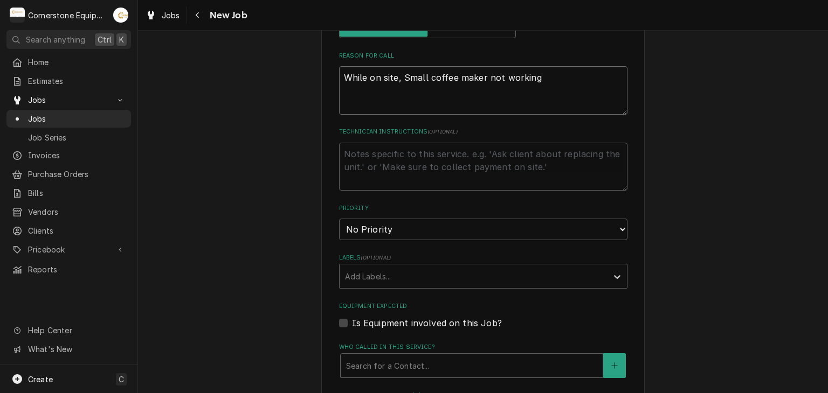
type textarea "While on site, Small coffee maker not working"
click at [397, 227] on select "No Priority Urgent High Medium Low" at bounding box center [483, 230] width 288 height 22
select select "3"
click at [339, 219] on select "No Priority Urgent High Medium Low" at bounding box center [483, 230] width 288 height 22
click at [404, 146] on textarea "Technician Instructions ( optional )" at bounding box center [483, 167] width 288 height 48
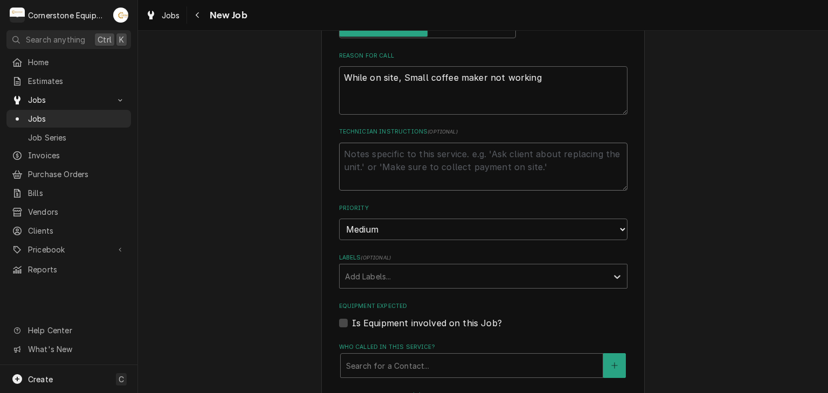
scroll to position [647, 0]
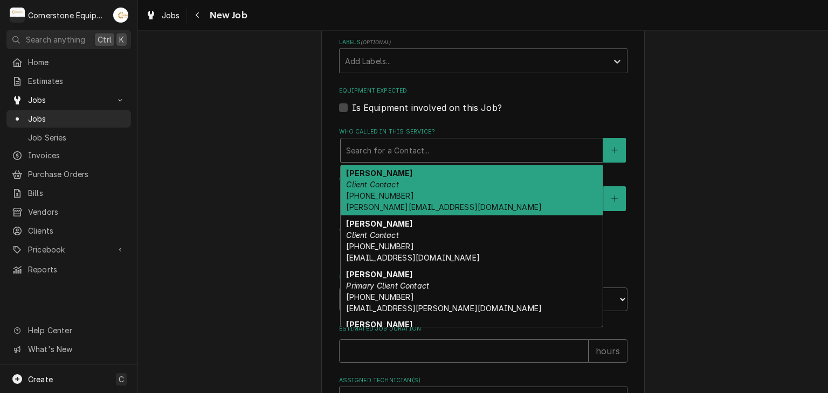
click at [372, 152] on div "Who called in this service?" at bounding box center [471, 150] width 251 height 19
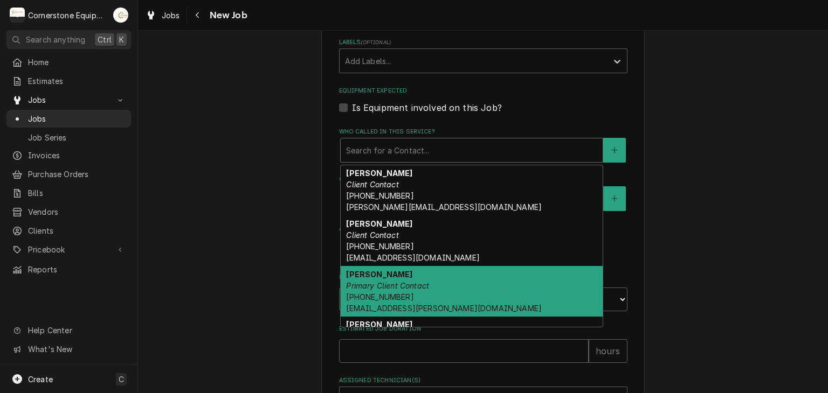
click at [362, 294] on span "(346) 249-1763 ashton.vazquez@us.stores.mcd.com" at bounding box center [444, 303] width 196 height 20
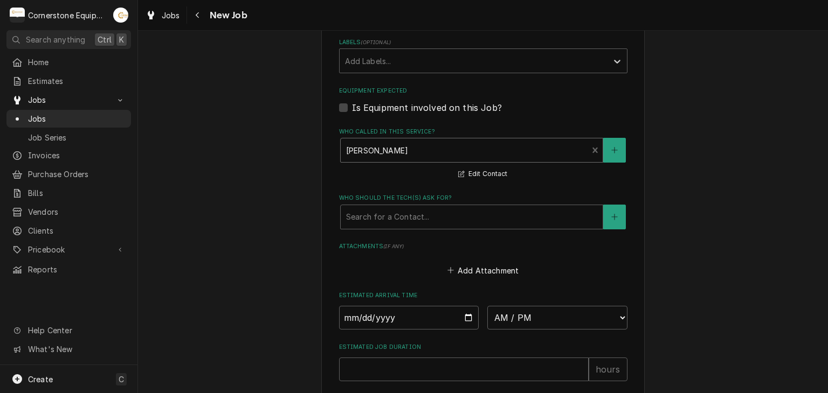
drag, startPoint x: 369, startPoint y: 191, endPoint x: 365, endPoint y: 223, distance: 31.5
click at [369, 194] on label "Who should the tech(s) ask for?" at bounding box center [483, 198] width 288 height 9
click at [365, 223] on div "Who should the tech(s) ask for?" at bounding box center [471, 216] width 251 height 19
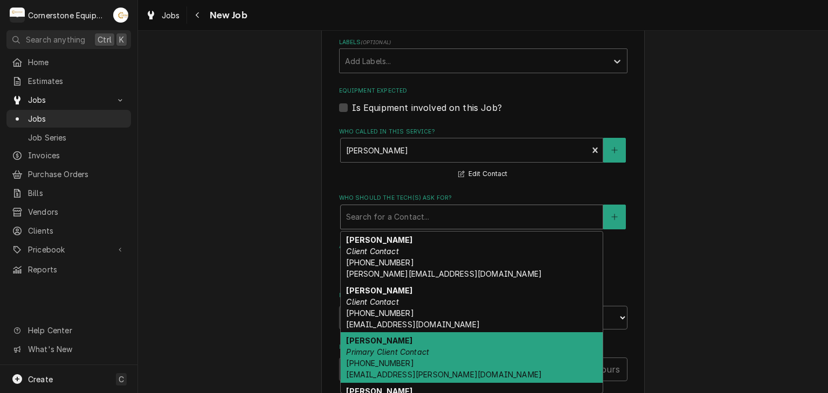
click at [371, 352] on em "Primary Client Contact" at bounding box center [387, 352] width 83 height 9
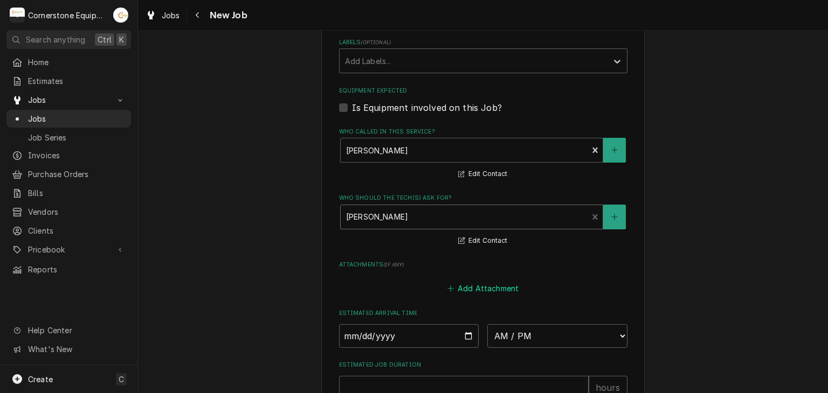
click at [451, 283] on button "Add Attachment" at bounding box center [482, 288] width 75 height 15
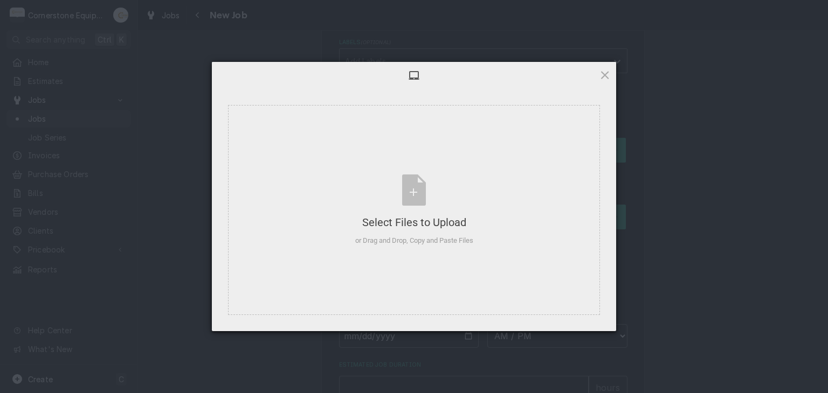
click at [607, 66] on div at bounding box center [414, 75] width 404 height 27
click at [607, 69] on span at bounding box center [605, 75] width 12 height 12
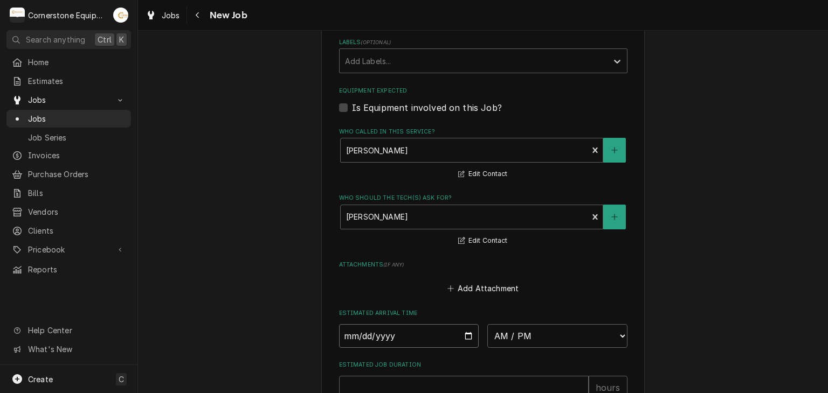
click at [463, 335] on input "Date" at bounding box center [409, 336] width 140 height 24
type textarea "x"
type input "2025-10-02"
type textarea "x"
click at [519, 330] on select "AM / PM 6:00 AM 6:15 AM 6:30 AM 6:45 AM 7:00 AM 7:15 AM 7:30 AM 7:45 AM 8:00 AM…" at bounding box center [557, 336] width 140 height 24
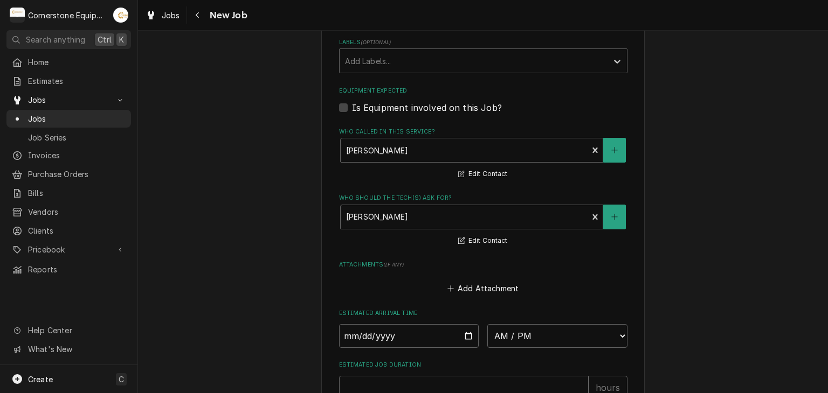
click at [623, 98] on div "Equipment Expected Is Equipment involved on this Job?" at bounding box center [483, 100] width 288 height 27
click at [582, 324] on select "AM / PM 6:00 AM 6:15 AM 6:30 AM 6:45 AM 7:00 AM 7:15 AM 7:30 AM 7:45 AM 8:00 AM…" at bounding box center [557, 336] width 140 height 24
select select "11:00:00"
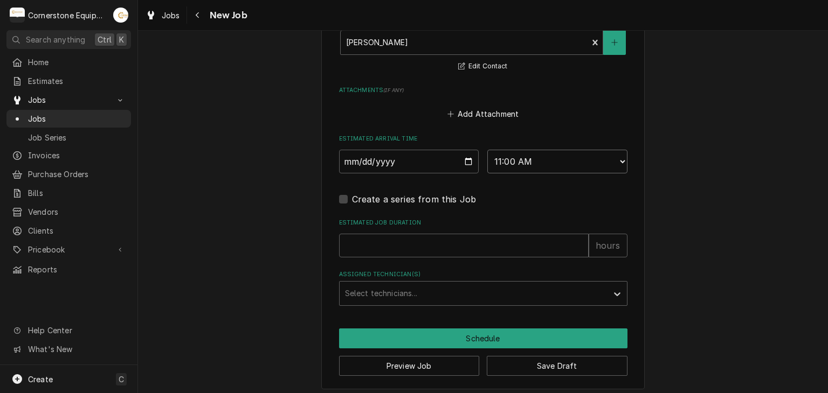
scroll to position [823, 0]
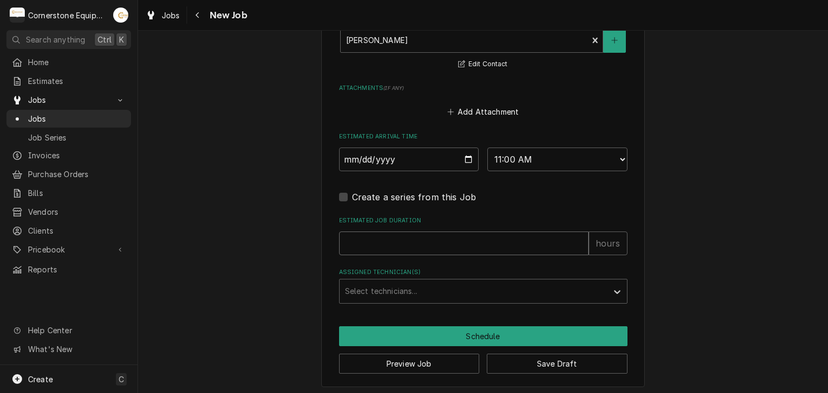
click at [443, 233] on input "Estimated Job Duration" at bounding box center [463, 244] width 249 height 24
type textarea "x"
type input "2"
click at [411, 289] on div "Assigned Technician(s)" at bounding box center [473, 291] width 257 height 19
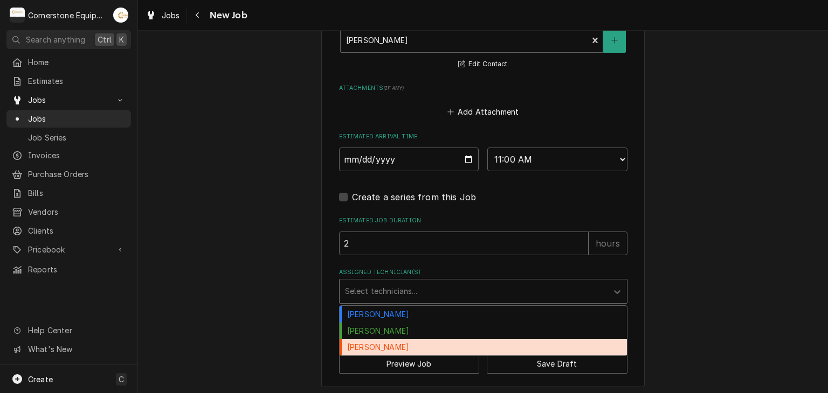
click at [409, 342] on div "Roberto Martinez" at bounding box center [482, 347] width 287 height 17
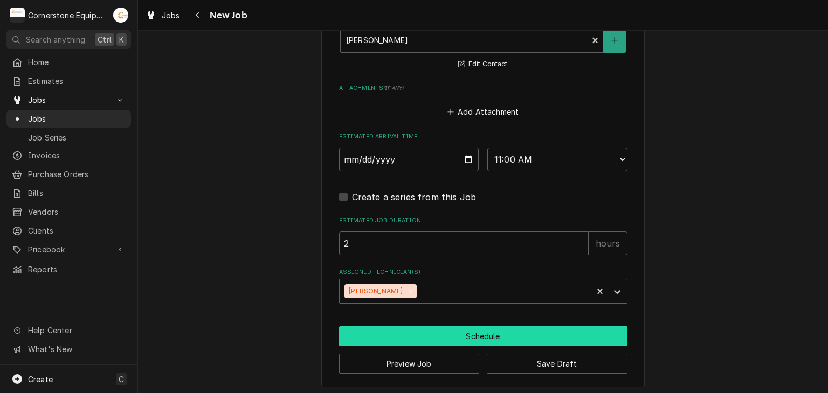
click at [414, 329] on button "Schedule" at bounding box center [483, 337] width 288 height 20
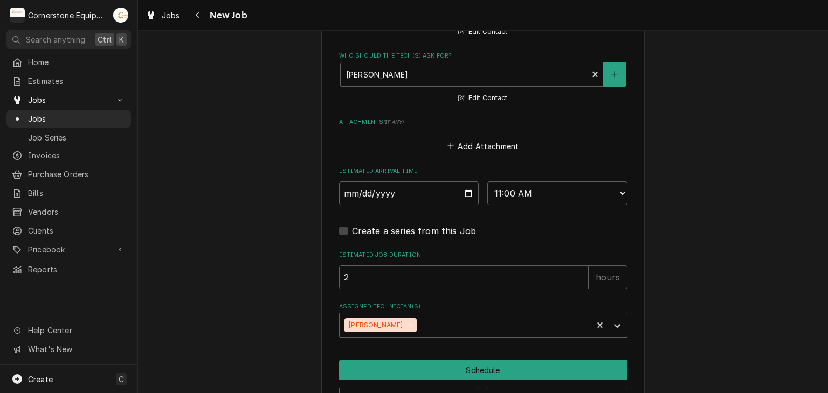
scroll to position [350, 0]
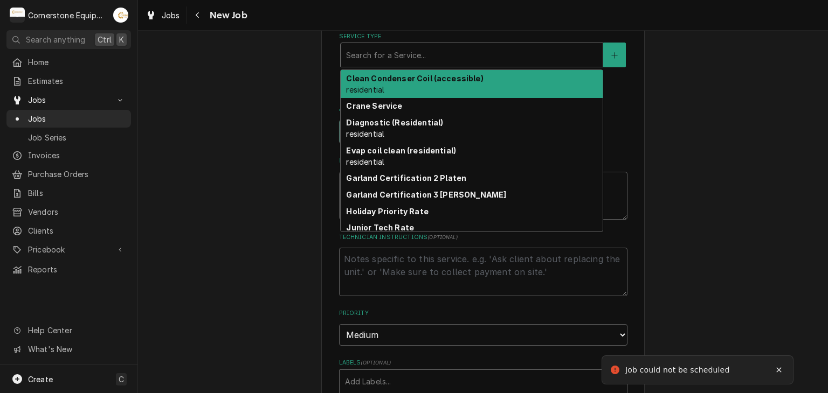
click at [412, 49] on div "Service Type" at bounding box center [471, 54] width 251 height 19
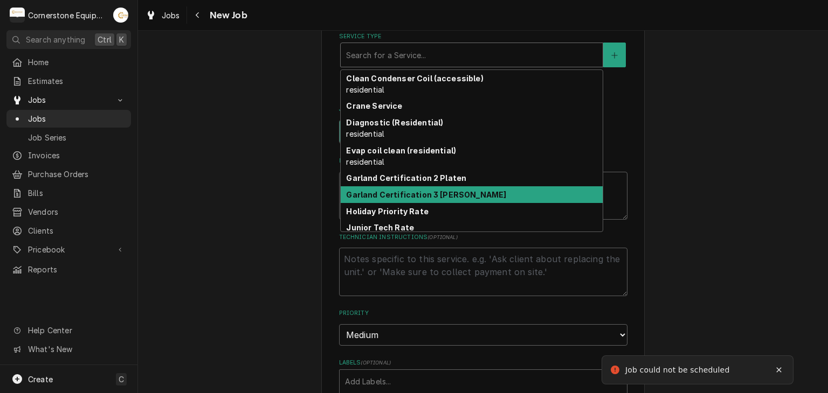
scroll to position [48, 0]
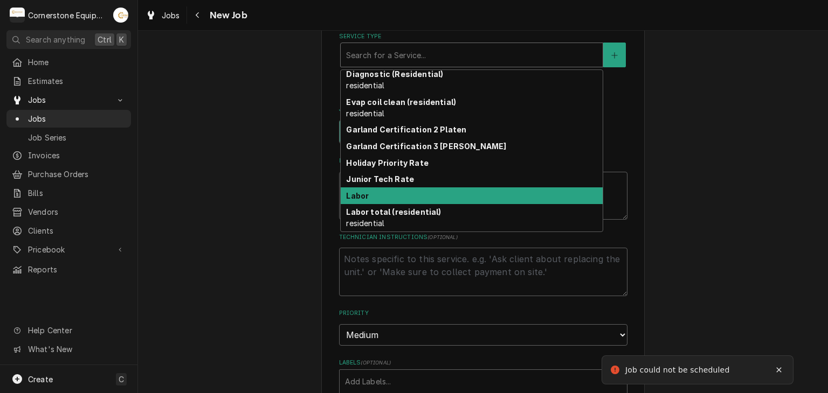
click at [405, 188] on div "Labor" at bounding box center [472, 195] width 262 height 17
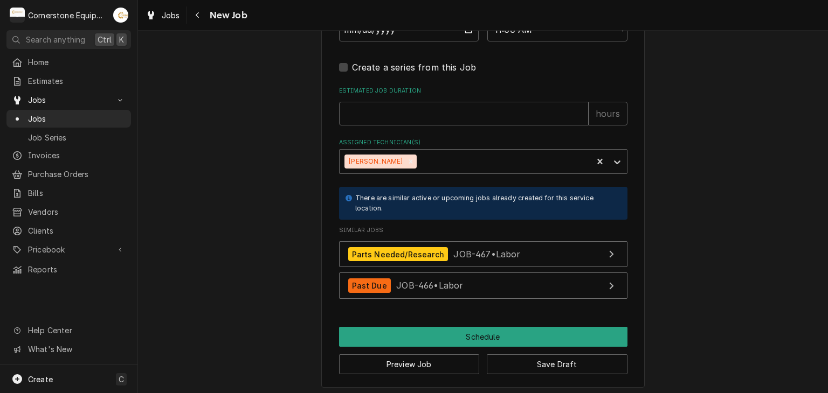
type textarea "x"
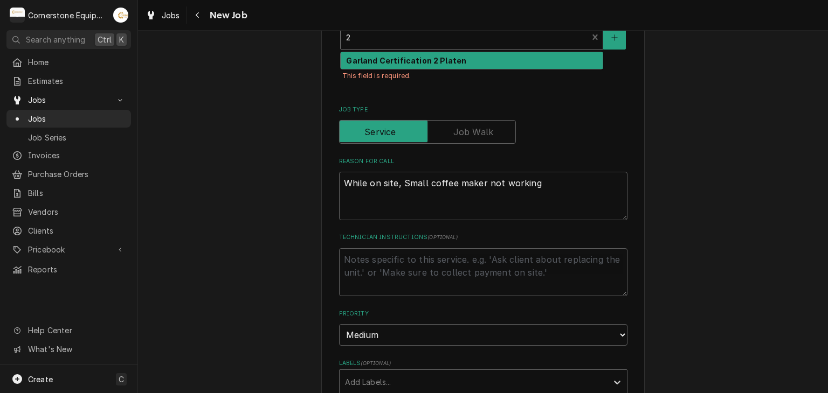
scroll to position [152, 0]
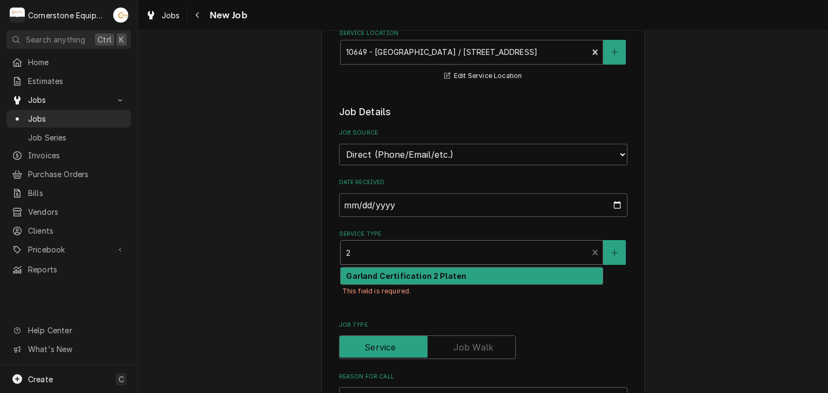
type input "2"
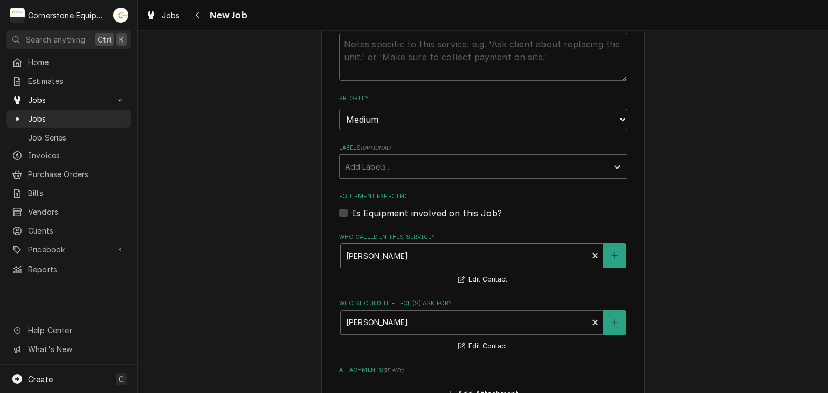
scroll to position [799, 0]
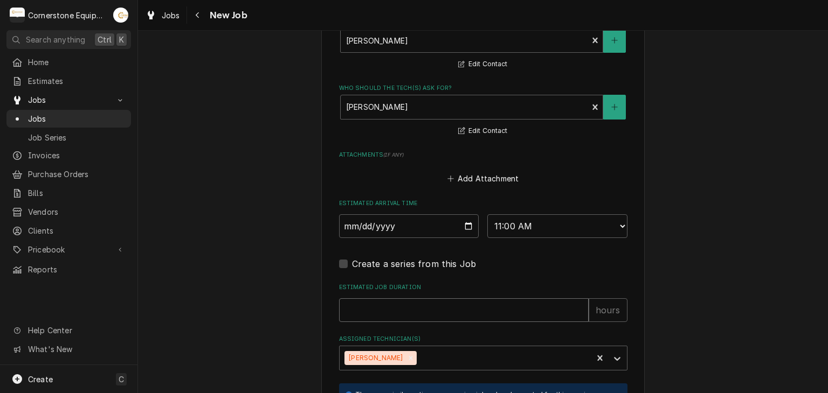
click at [408, 299] on input "Estimated Job Duration" at bounding box center [463, 310] width 249 height 24
type textarea "x"
type input "2"
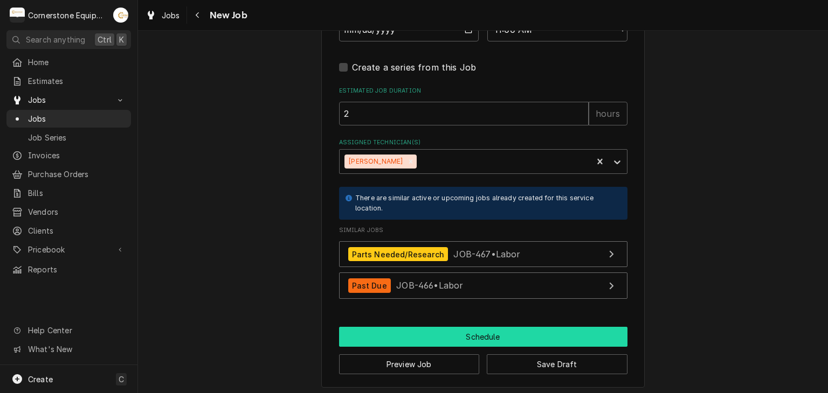
click at [416, 327] on button "Schedule" at bounding box center [483, 337] width 288 height 20
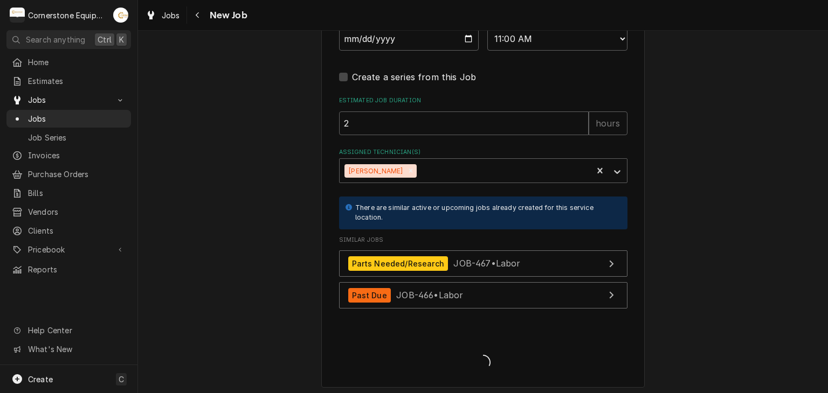
type textarea "x"
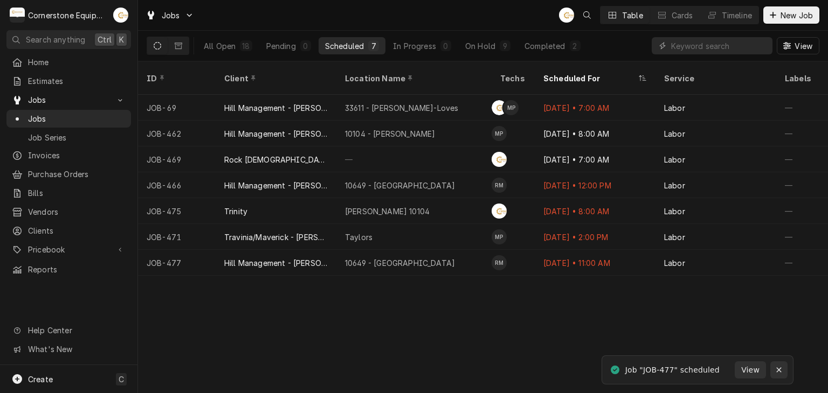
click at [780, 365] on div "Notifications alt+T" at bounding box center [778, 370] width 11 height 11
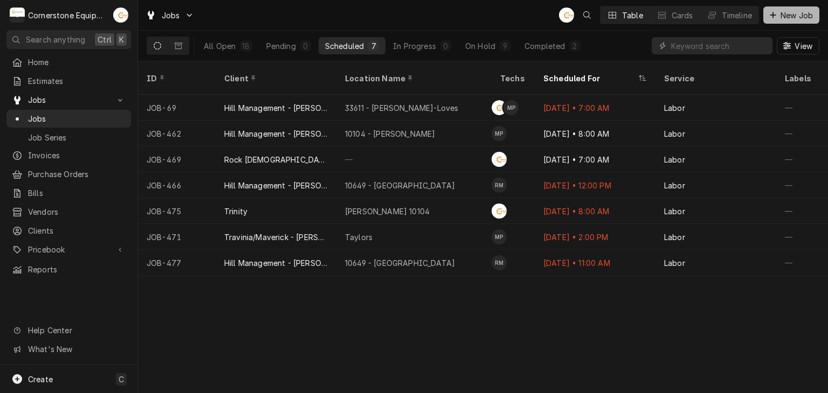
click at [774, 19] on div "Dynamic Content Wrapper" at bounding box center [772, 15] width 11 height 11
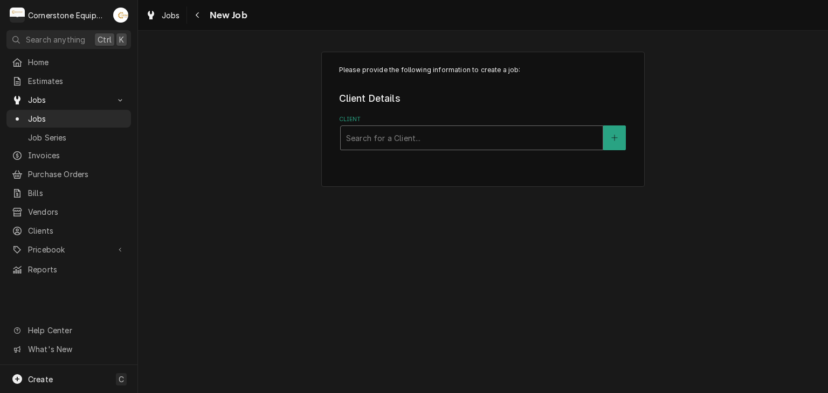
click at [489, 137] on div "Client" at bounding box center [471, 137] width 251 height 19
type input "hil"
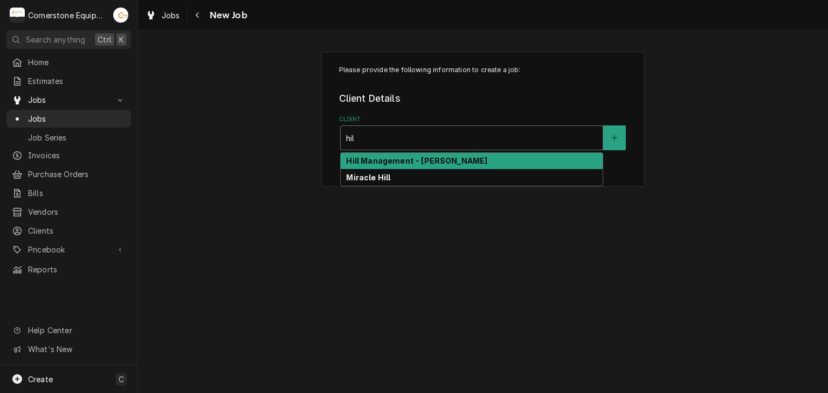
click at [396, 162] on strong "Hill Management - [PERSON_NAME]" at bounding box center [416, 160] width 141 height 9
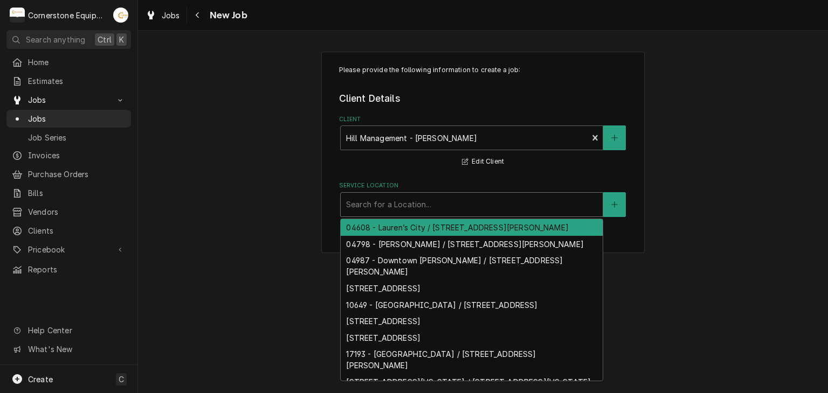
click at [392, 205] on div "Service Location" at bounding box center [471, 204] width 251 height 19
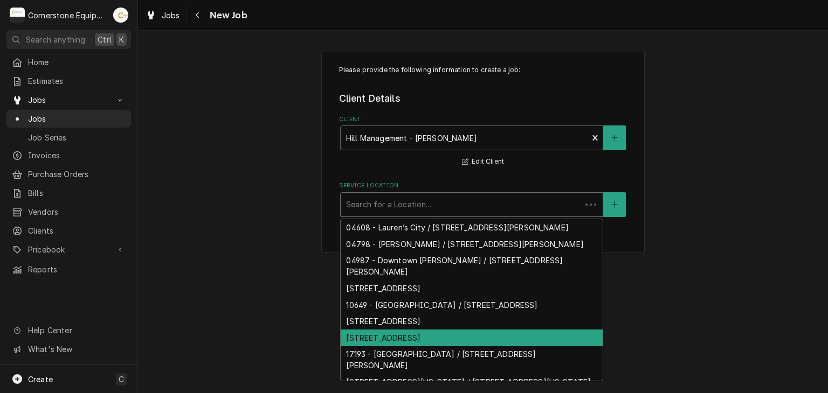
scroll to position [37, 0]
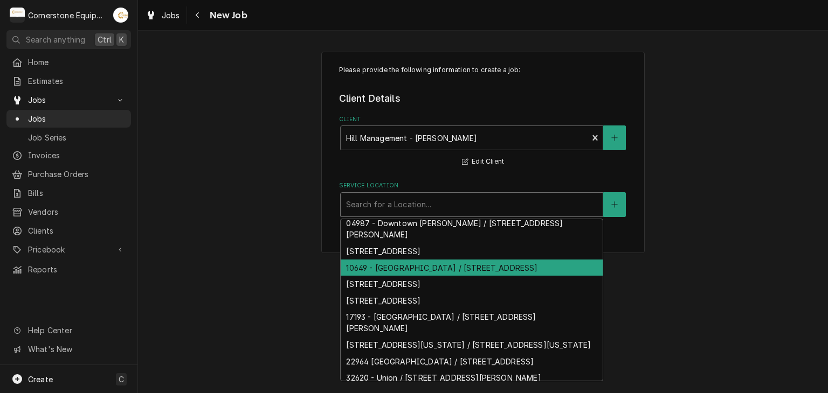
click at [418, 265] on div "10649 - [GEOGRAPHIC_DATA] / [STREET_ADDRESS]" at bounding box center [472, 268] width 262 height 17
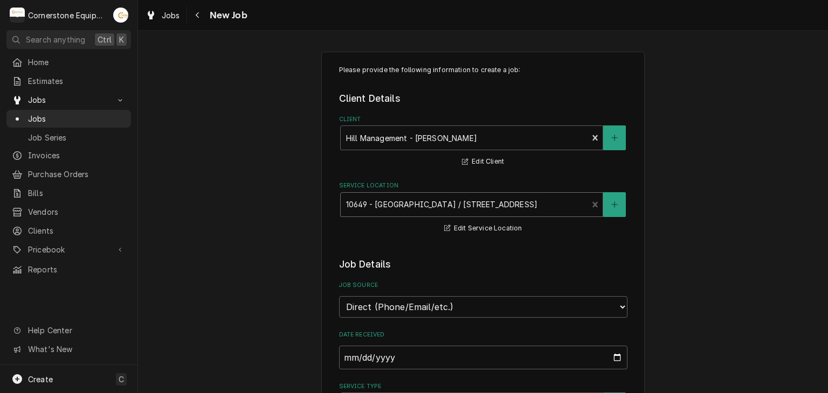
scroll to position [216, 0]
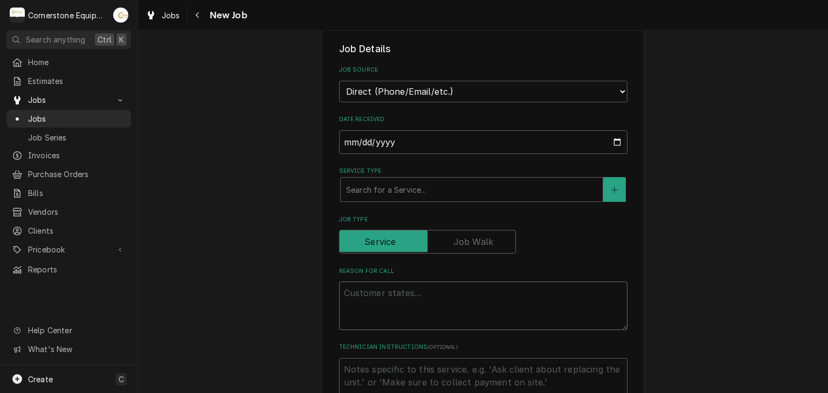
click at [358, 301] on textarea "Reason For Call" at bounding box center [483, 306] width 288 height 48
click at [381, 188] on div "Service Type" at bounding box center [471, 189] width 251 height 19
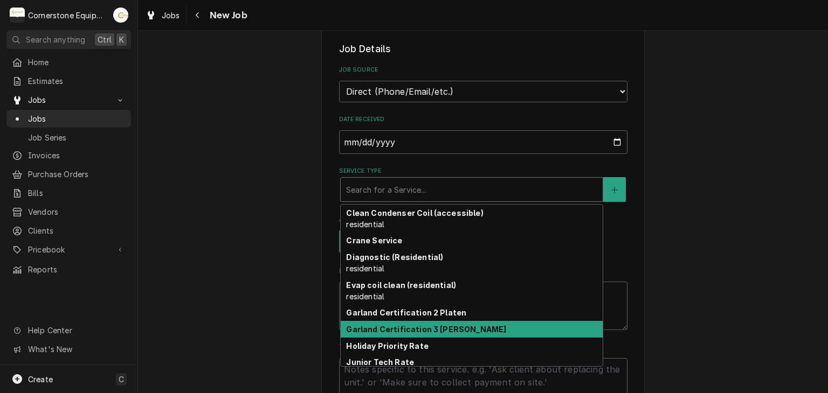
scroll to position [48, 0]
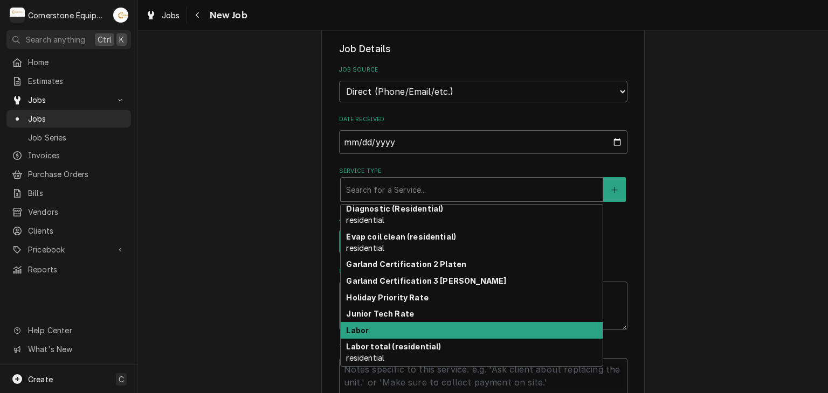
click at [386, 325] on div "Labor" at bounding box center [472, 330] width 262 height 17
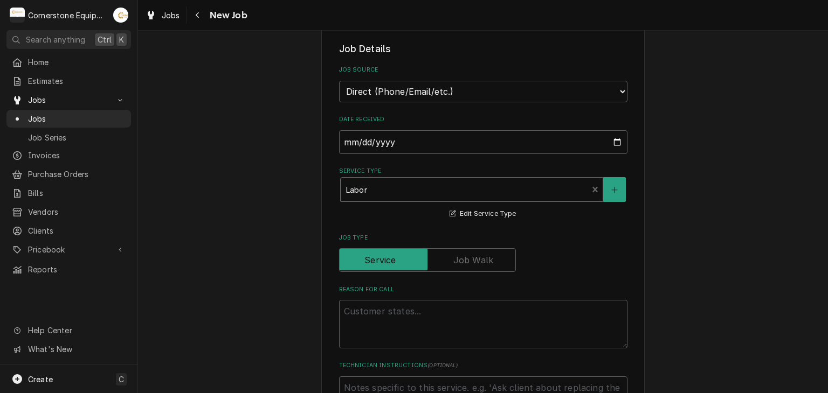
click at [384, 293] on div "Reason For Call" at bounding box center [483, 317] width 288 height 63
click at [382, 317] on textarea "Reason For Call" at bounding box center [483, 324] width 288 height 48
type textarea "x"
type textarea "L"
type textarea "x"
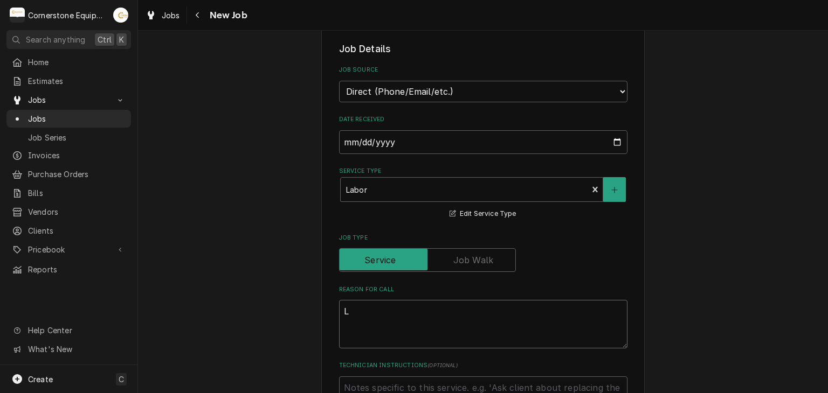
type textarea "La"
type textarea "x"
type textarea "Lar"
type textarea "x"
type textarea "Larg"
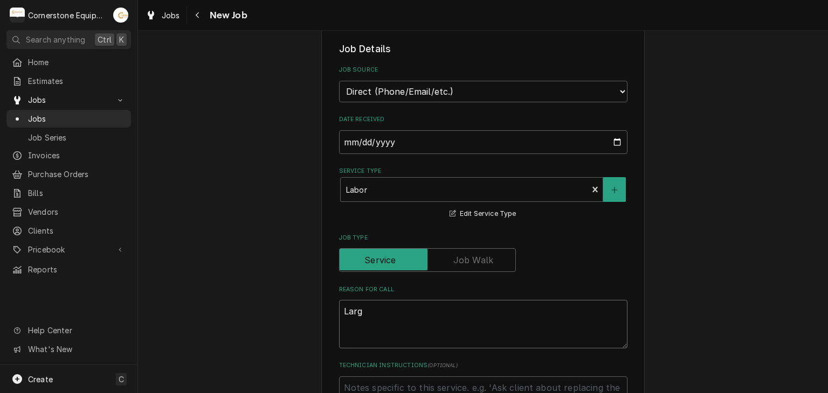
type textarea "x"
type textarea "Large"
type textarea "x"
type textarea "Large"
type textarea "x"
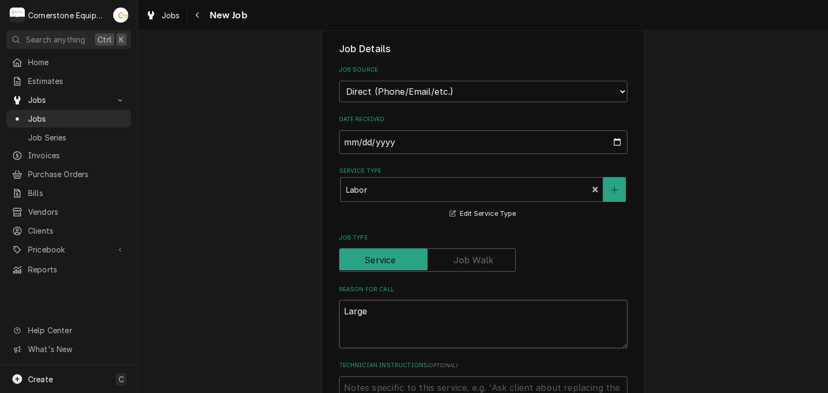
type textarea "Large C"
type textarea "x"
type textarea "Large Co"
type textarea "x"
type textarea "Large Cof"
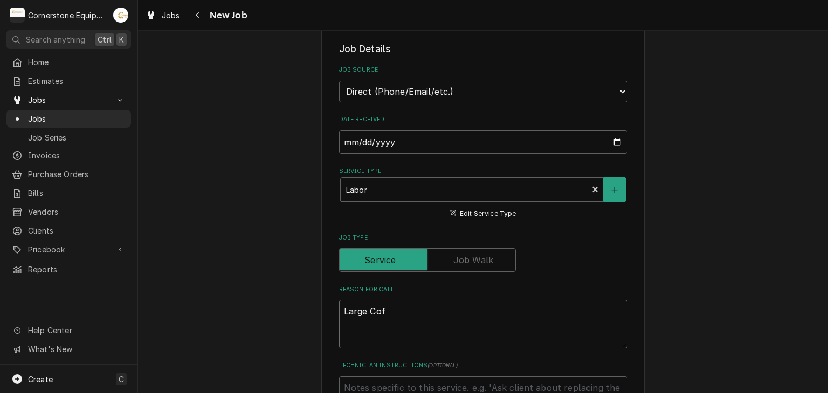
type textarea "x"
type textarea "Large Coff"
type textarea "x"
type textarea "Large Coffe"
type textarea "x"
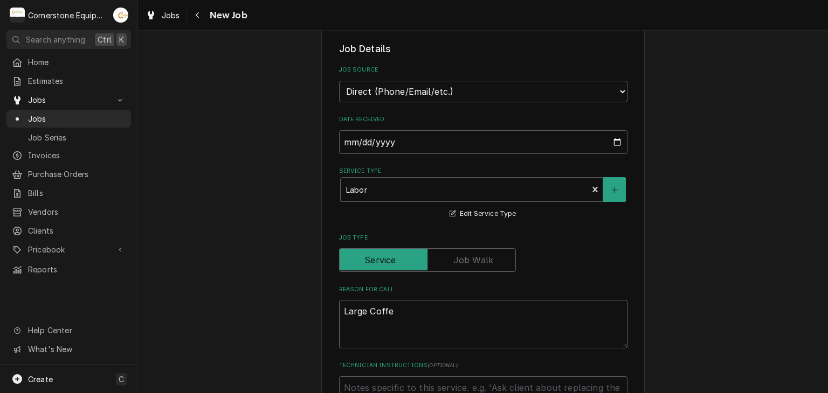
type textarea "Large Coffee"
type textarea "x"
type textarea "Large Coffee"
type textarea "x"
type textarea "Large Coffee m"
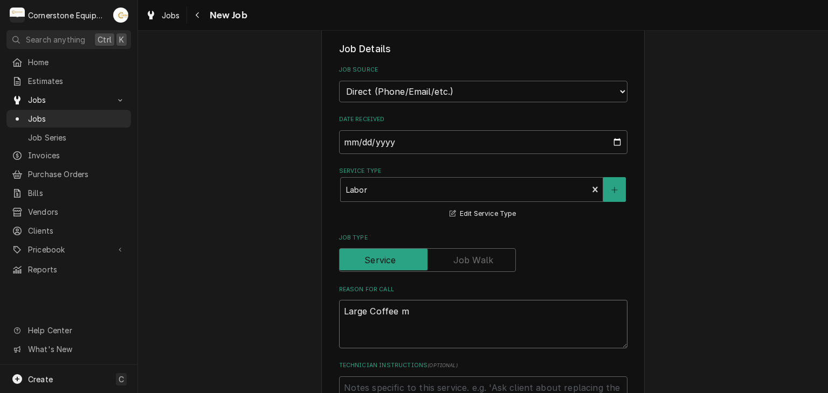
type textarea "x"
type textarea "Large Coffee ma"
type textarea "x"
type textarea "Large Coffee mak"
type textarea "x"
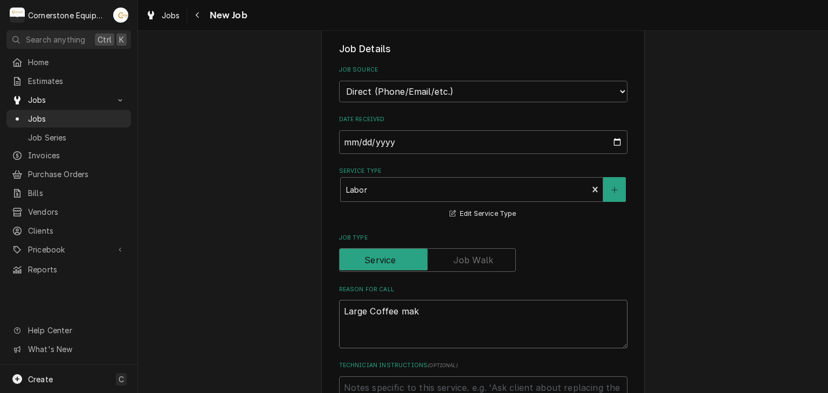
type textarea "Large Coffee make"
type textarea "x"
type textarea "Large Coffee maker"
type textarea "x"
type textarea "Large Coffee maker"
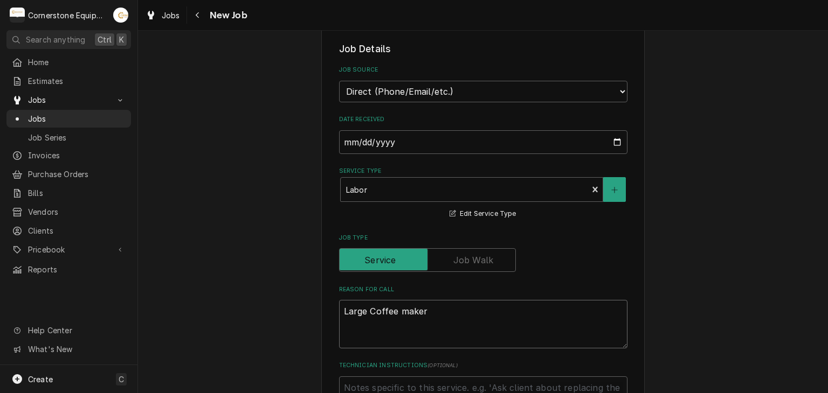
type textarea "x"
type textarea "Large Coffee maker n"
type textarea "x"
type textarea "Large Coffee maker no"
type textarea "x"
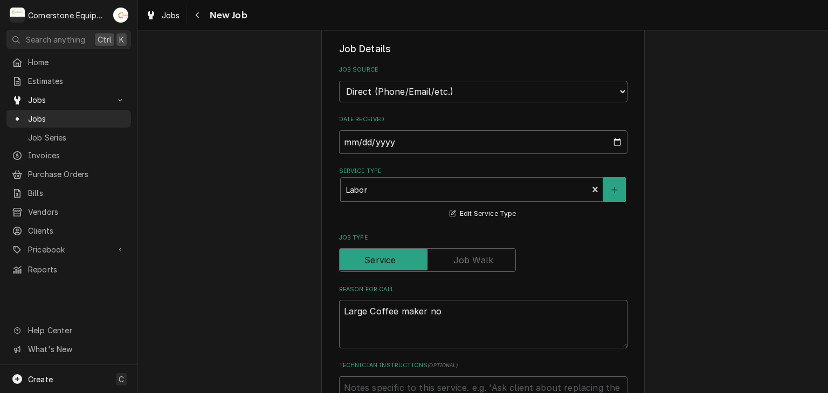
type textarea "Large Coffee maker not"
type textarea "x"
type textarea "Large Coffee maker not"
type textarea "x"
type textarea "Large Coffee maker not w"
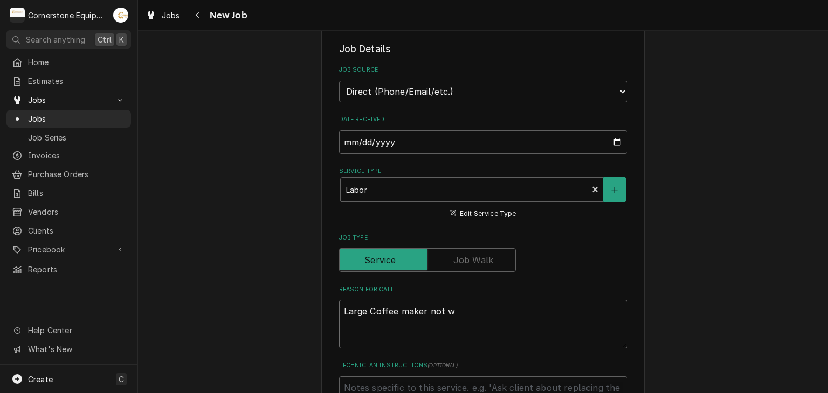
type textarea "x"
type textarea "Large Coffee maker not wo"
type textarea "x"
type textarea "Large Coffee maker not wor"
type textarea "x"
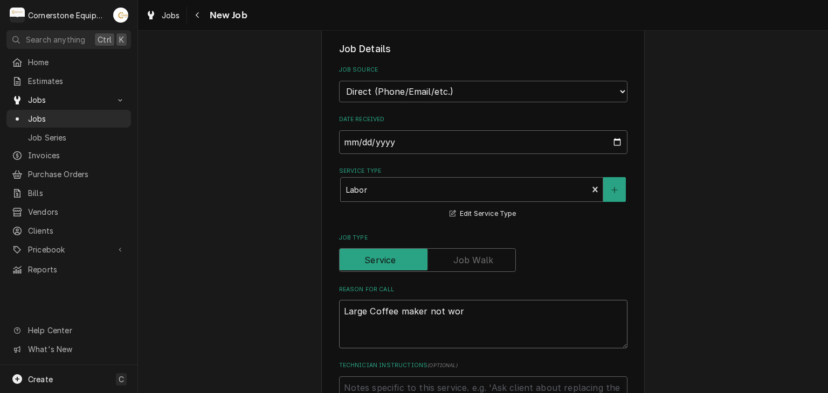
type textarea "Large Coffee maker not work"
type textarea "x"
type textarea "Large Coffee maker not worki"
type textarea "x"
type textarea "Large Coffee maker not workin"
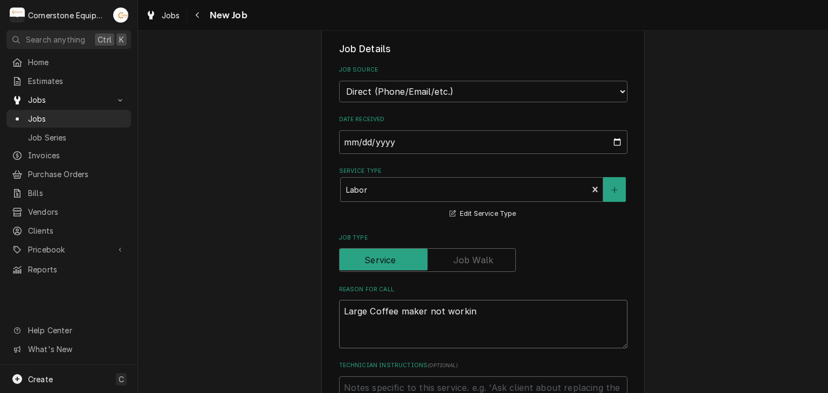
type textarea "x"
type textarea "Large Coffee maker not working"
type textarea "x"
type textarea "Large Coffee maker not working"
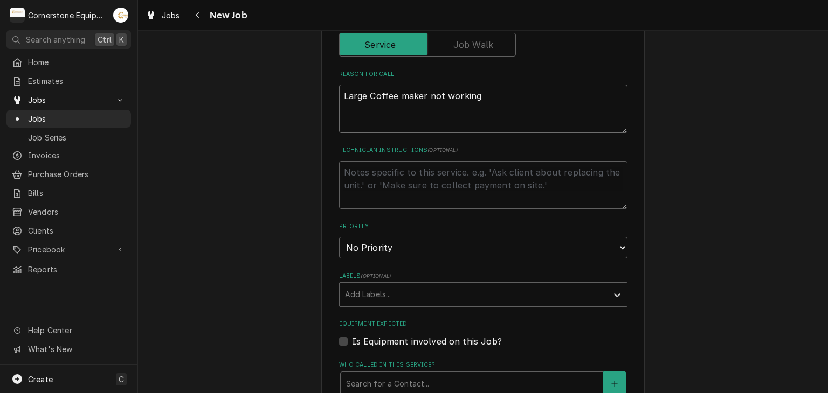
click at [341, 89] on textarea "Large Coffee maker not working" at bounding box center [483, 109] width 288 height 48
type textarea "x"
type textarea "wLarge Coffee maker not working"
type textarea "x"
type textarea "whLarge Coffee maker not working"
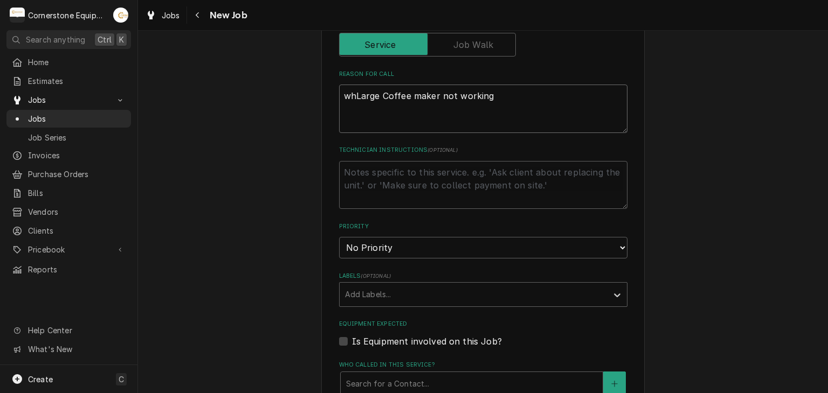
type textarea "x"
type textarea "whiLarge Coffee maker not working"
type textarea "x"
type textarea "whilLarge Coffee maker not working"
type textarea "x"
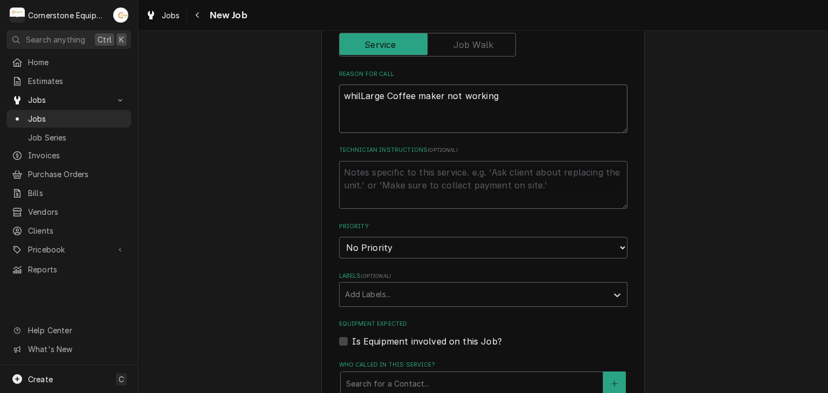
type textarea "whileLarge Coffee maker not working"
type textarea "x"
type textarea "while Large Coffee maker not working"
type textarea "x"
type textarea "while oLarge Coffee maker not working"
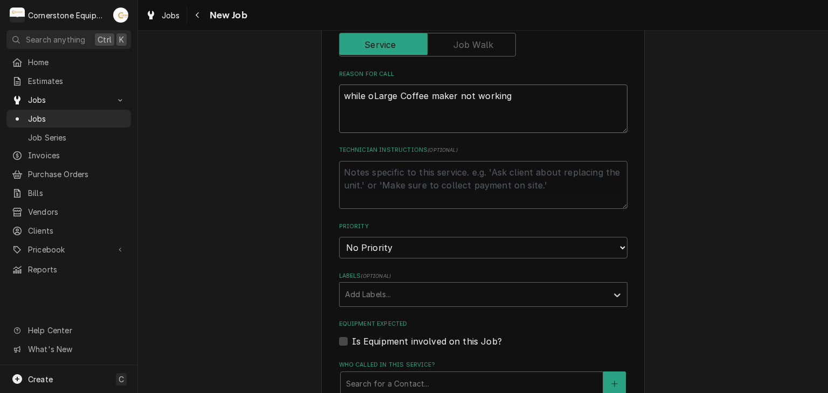
type textarea "x"
type textarea "while onLarge Coffee maker not working"
type textarea "x"
type textarea "while on Large Coffee maker not working"
type textarea "x"
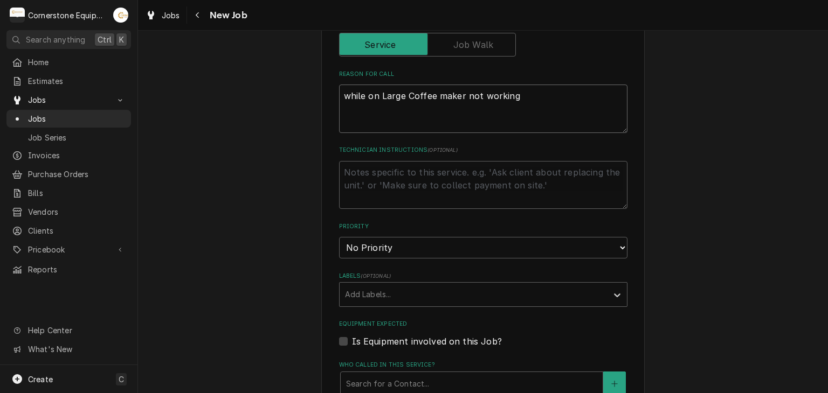
type textarea "while on sLarge Coffee maker not working"
type textarea "x"
type textarea "while on siLarge Coffee maker not working"
type textarea "x"
type textarea "while on sitLarge Coffee maker not working"
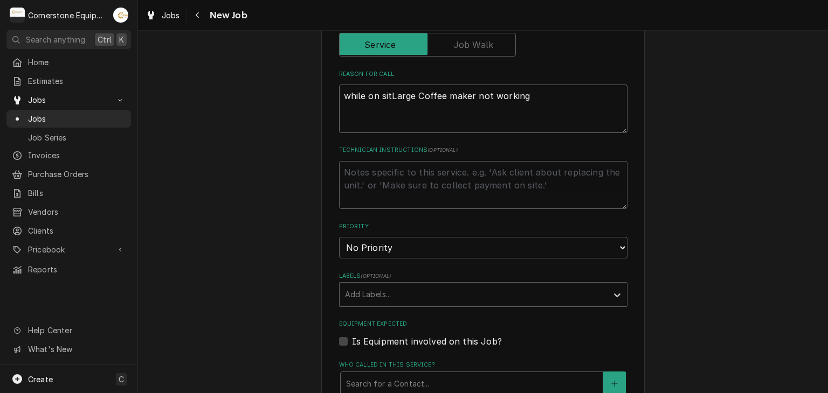
type textarea "x"
type textarea "while on siteLarge Coffee maker not working"
type textarea "x"
type textarea "while on site,Large Coffee maker not working"
type textarea "x"
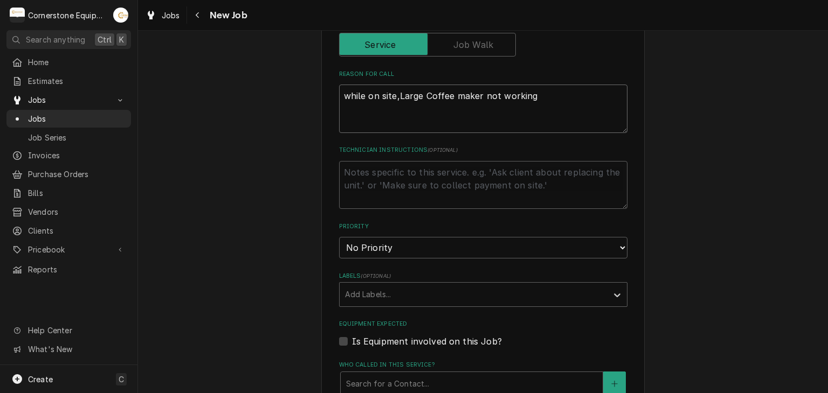
type textarea "while on site, Large Coffee maker not working"
type textarea "x"
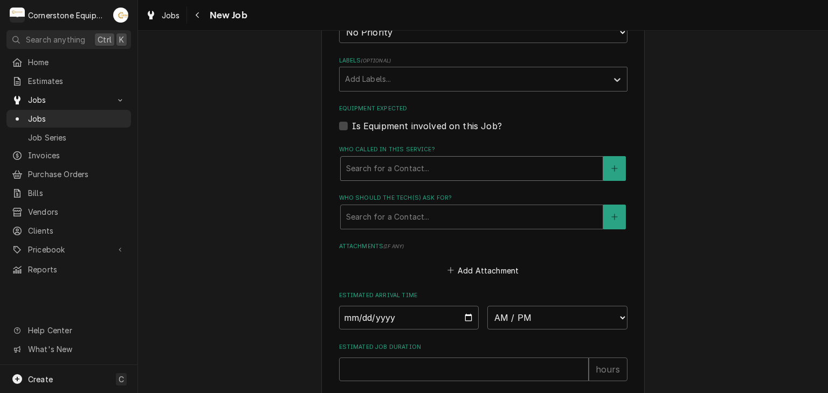
type textarea "while on site, Large Coffee maker not working"
click at [390, 166] on div "Who called in this service?" at bounding box center [471, 168] width 251 height 19
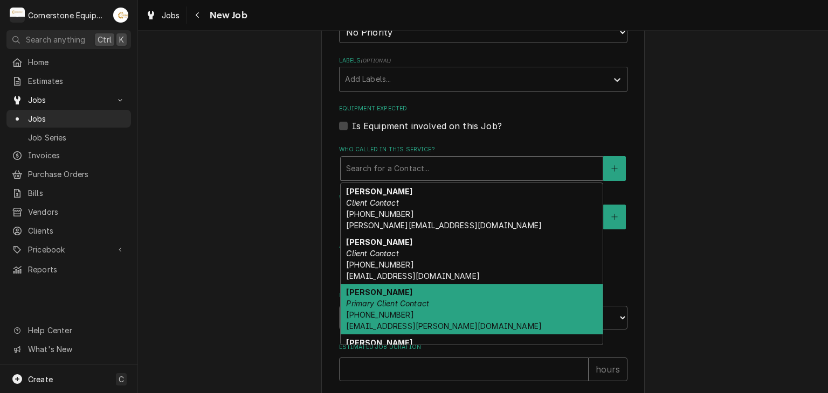
click at [381, 318] on span "(346) 249-1763 ashton.vazquez@us.stores.mcd.com" at bounding box center [444, 320] width 196 height 20
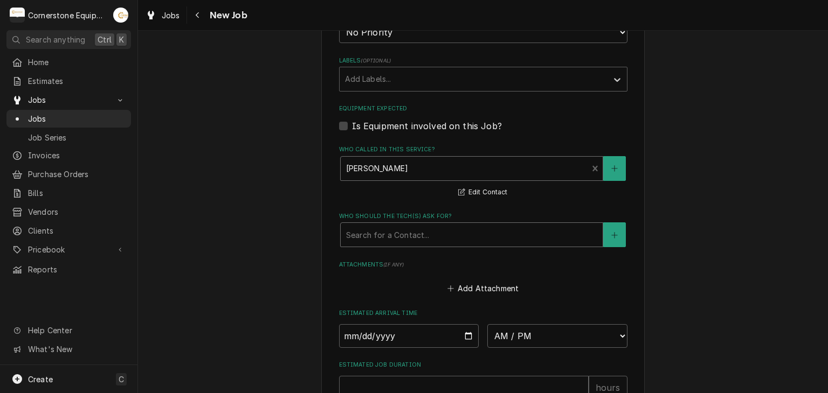
click at [382, 244] on div "Search for a Contact..." at bounding box center [472, 235] width 262 height 24
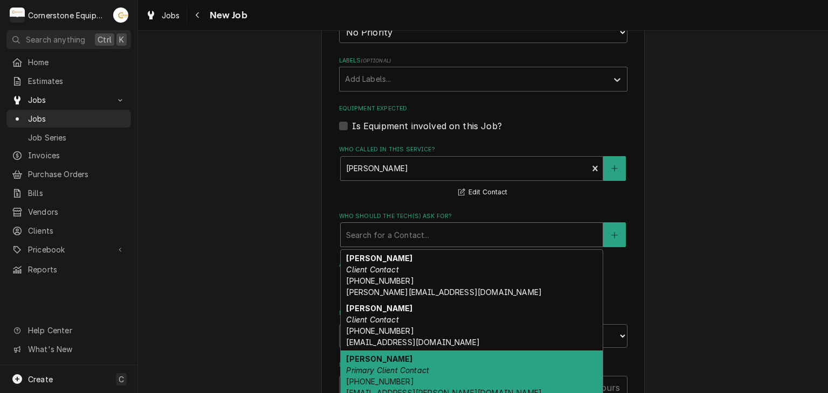
click at [385, 366] on em "Primary Client Contact" at bounding box center [387, 370] width 83 height 9
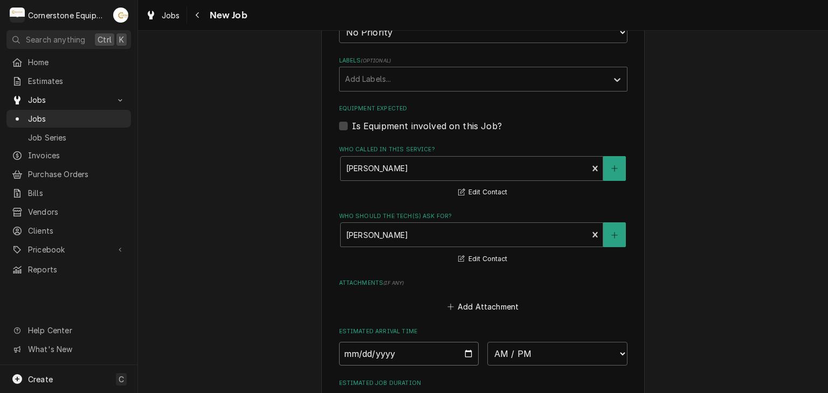
click at [461, 350] on input "Date" at bounding box center [409, 354] width 140 height 24
type textarea "x"
type input "[DATE]"
click at [496, 345] on select "AM / PM 6:00 AM 6:15 AM 6:30 AM 6:45 AM 7:00 AM 7:15 AM 7:30 AM 7:45 AM 8:00 AM…" at bounding box center [557, 354] width 140 height 24
type textarea "x"
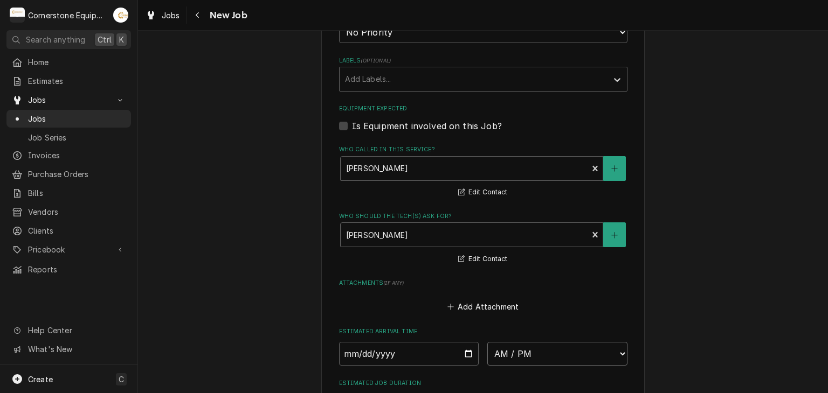
select select "13:00:00"
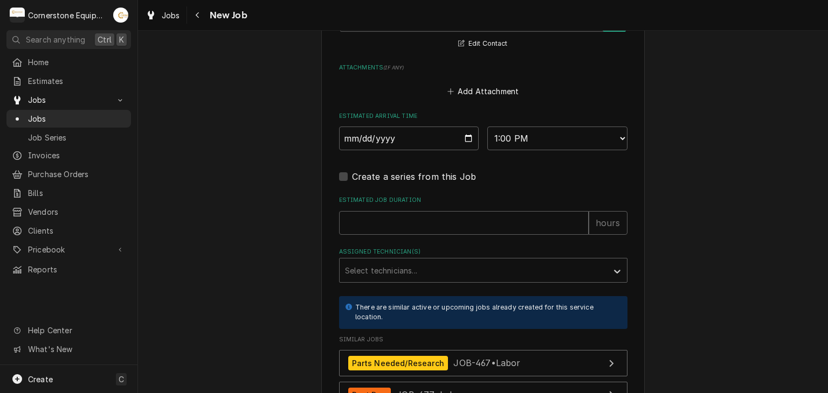
drag, startPoint x: 441, startPoint y: 280, endPoint x: 433, endPoint y: 252, distance: 29.0
click at [422, 224] on input "Estimated Job Duration" at bounding box center [463, 223] width 249 height 24
type textarea "x"
type input "2"
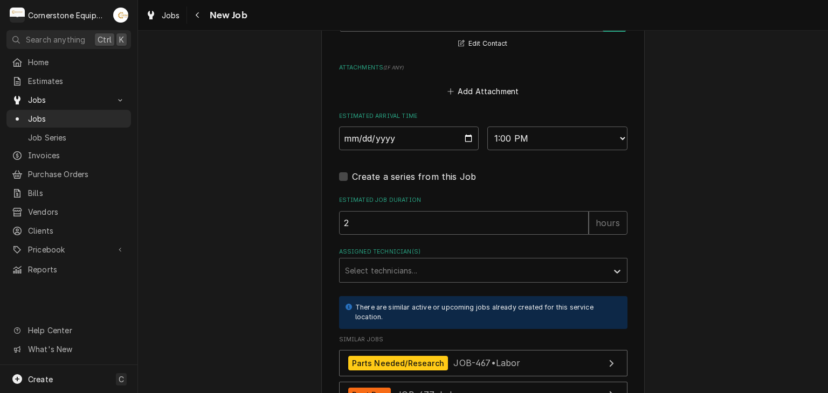
click at [377, 275] on div "Assigned Technician(s)" at bounding box center [473, 270] width 257 height 19
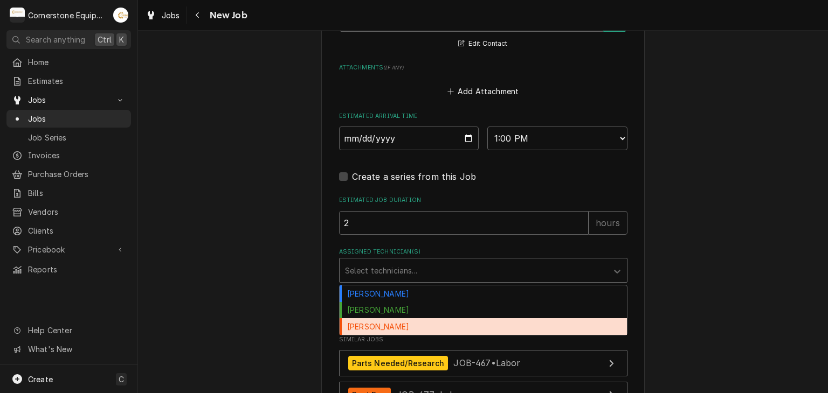
click at [378, 320] on div "[PERSON_NAME]" at bounding box center [482, 326] width 287 height 17
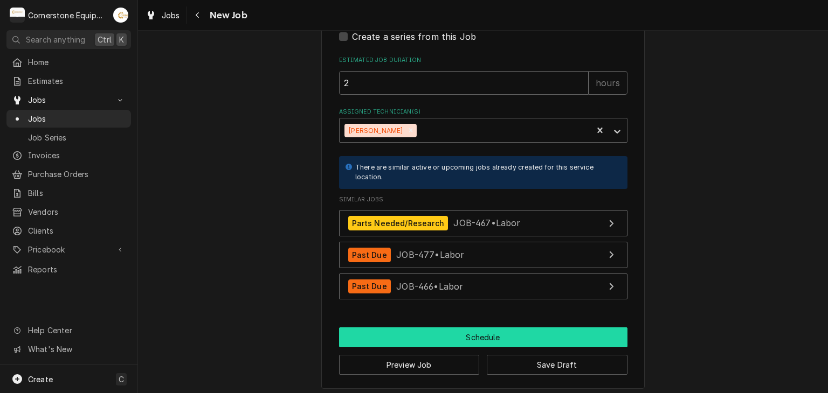
click at [403, 328] on button "Schedule" at bounding box center [483, 338] width 288 height 20
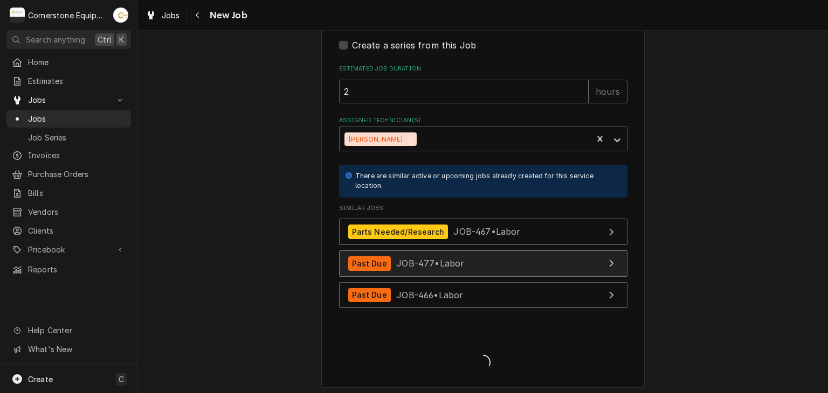
type textarea "x"
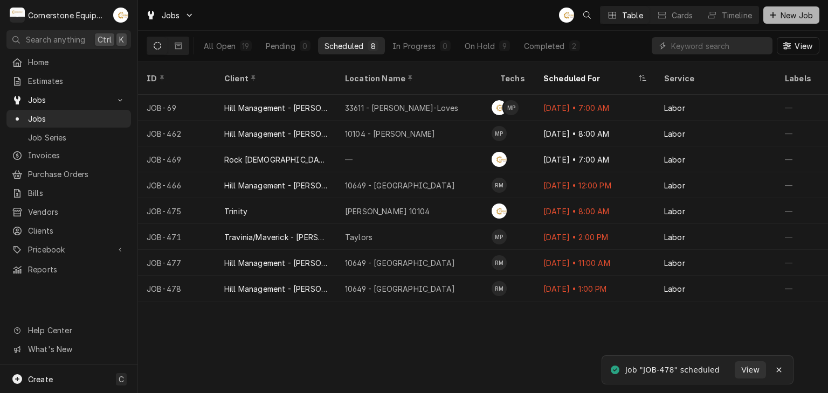
click at [776, 7] on button "New Job" at bounding box center [791, 14] width 56 height 17
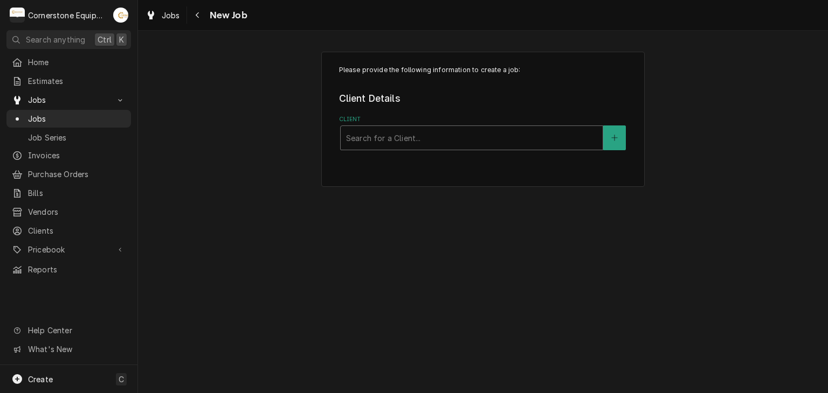
click at [453, 135] on div "Client" at bounding box center [471, 137] width 251 height 19
type input "hill"
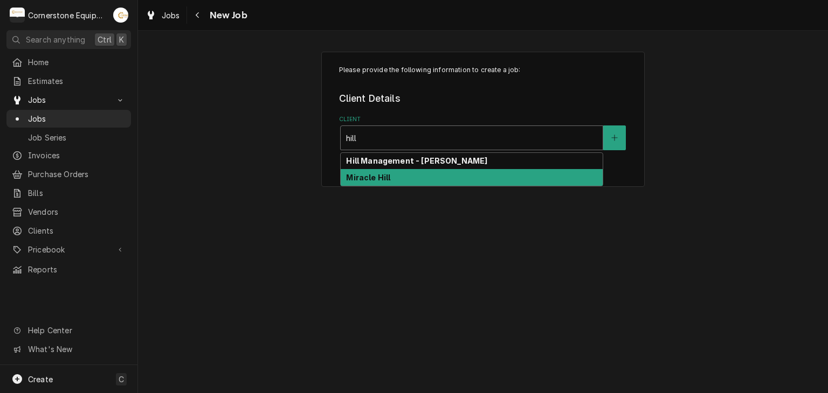
click at [386, 159] on strong "Hill Management - [PERSON_NAME]" at bounding box center [416, 160] width 141 height 9
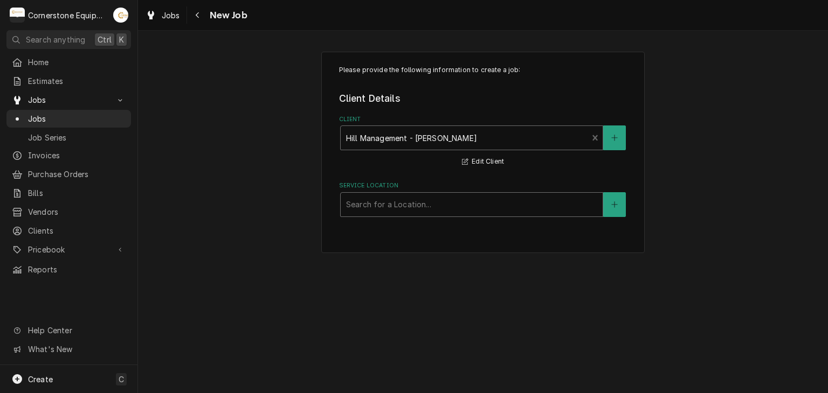
click at [400, 208] on div "Service Location" at bounding box center [471, 204] width 251 height 19
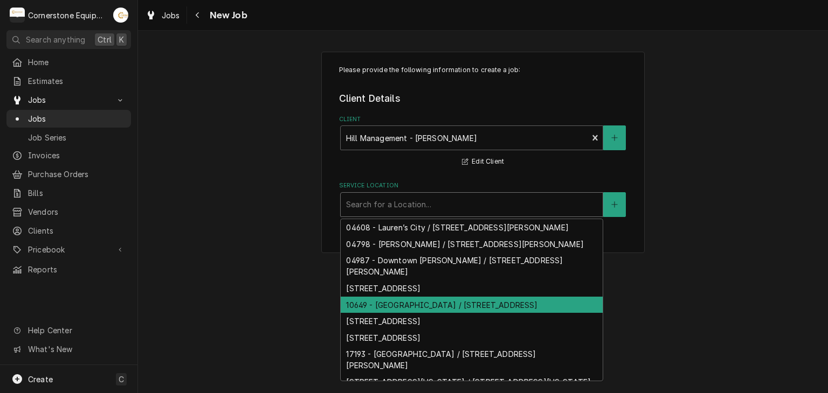
click at [433, 309] on div "10649 - [GEOGRAPHIC_DATA] / [STREET_ADDRESS]" at bounding box center [472, 305] width 262 height 17
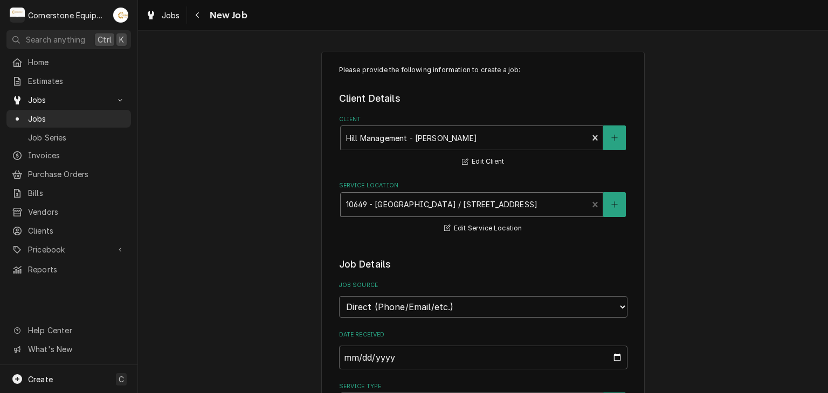
scroll to position [216, 0]
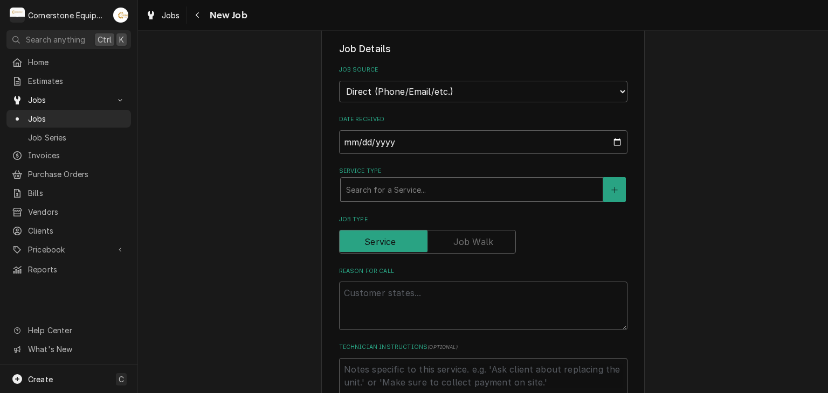
click at [394, 185] on div "Service Type" at bounding box center [471, 189] width 251 height 19
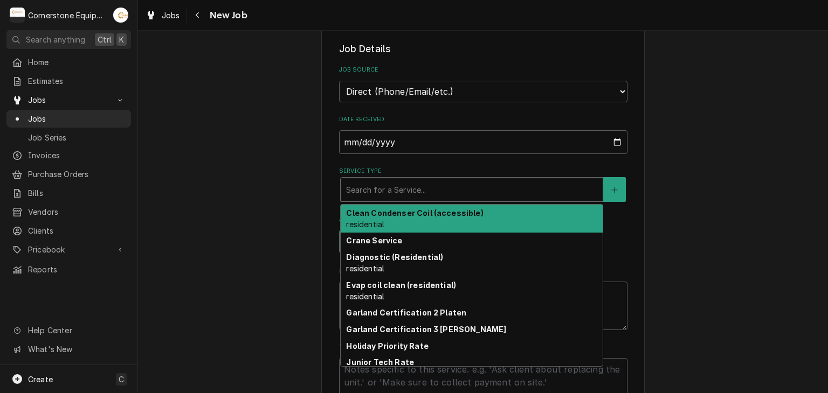
type textarea "x"
type input "l"
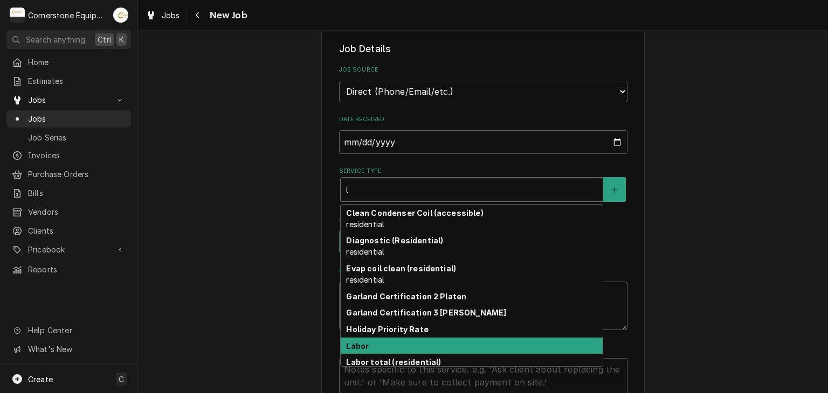
click at [383, 346] on div "Labor" at bounding box center [472, 346] width 262 height 17
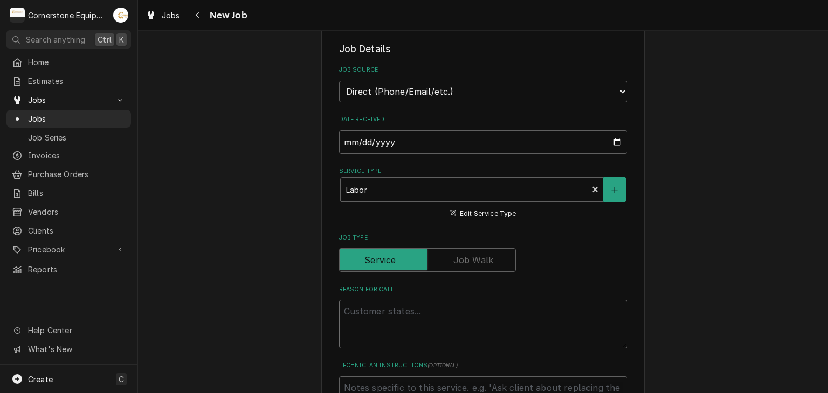
click at [394, 331] on textarea "Reason For Call" at bounding box center [483, 324] width 288 height 48
type textarea "x"
type textarea "P"
type textarea "x"
type textarea "Pr"
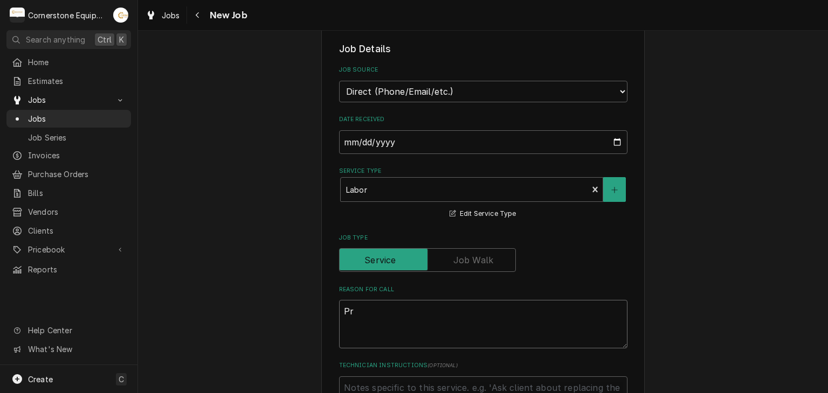
type textarea "x"
type textarea "Pro"
type textarea "x"
type textarea "Prot"
type textarea "x"
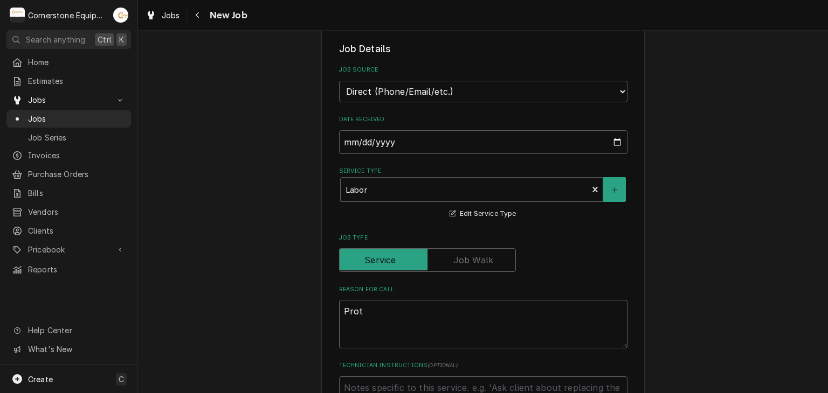
type textarea "Prote"
type textarea "x"
type textarea "Protei"
type textarea "x"
type textarea "Protein"
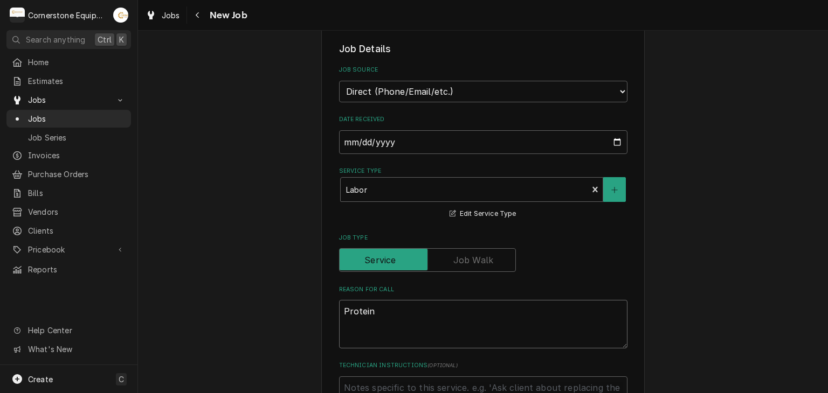
type textarea "x"
type textarea "Protein"
type textarea "x"
type textarea "Protein F"
type textarea "x"
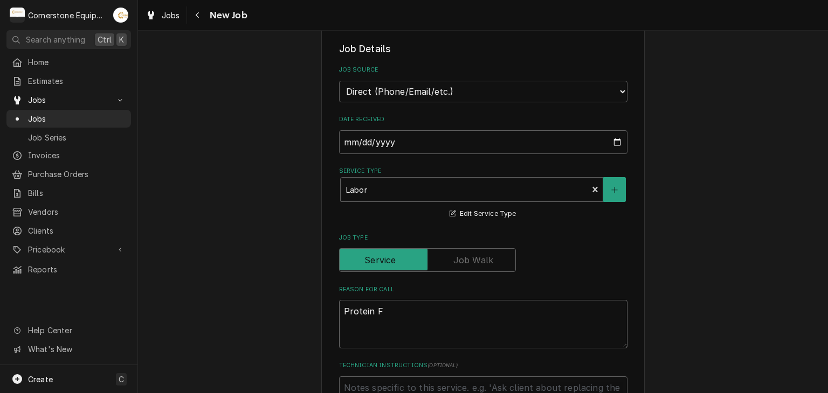
type textarea "Protein Fr"
type textarea "x"
type textarea "Protein Fry"
type textarea "x"
type textarea "Protein [PERSON_NAME]"
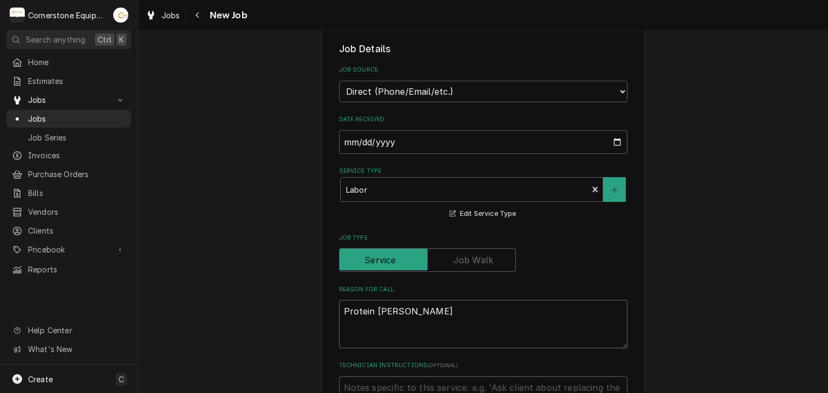
type textarea "x"
type textarea "Protein Fryer"
type textarea "x"
type textarea "Protein Fryer"
type textarea "x"
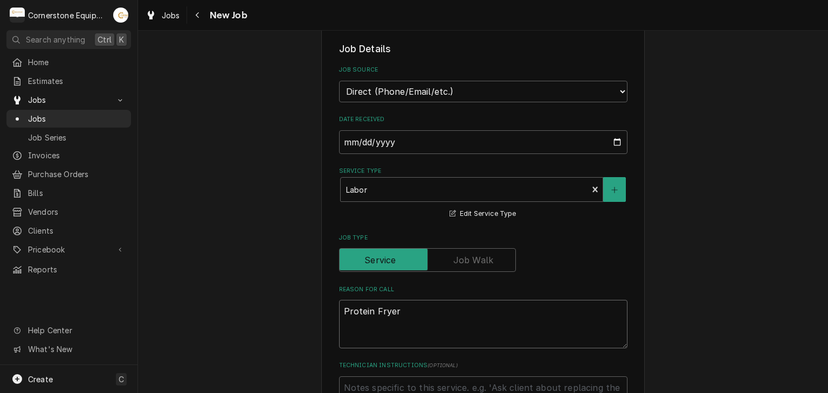
type textarea "Protein Fryer n"
type textarea "x"
type textarea "Protein Fryer no"
type textarea "x"
type textarea "Protein Fryer not"
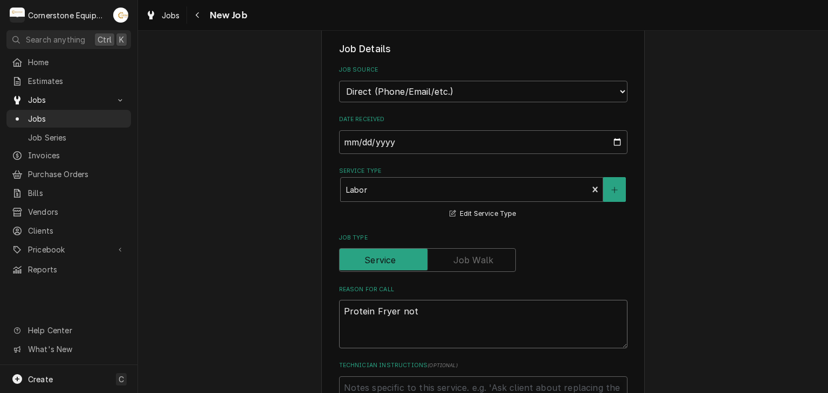
type textarea "x"
type textarea "Protein Fryer not"
type textarea "x"
type textarea "Protein Fryer not w"
type textarea "x"
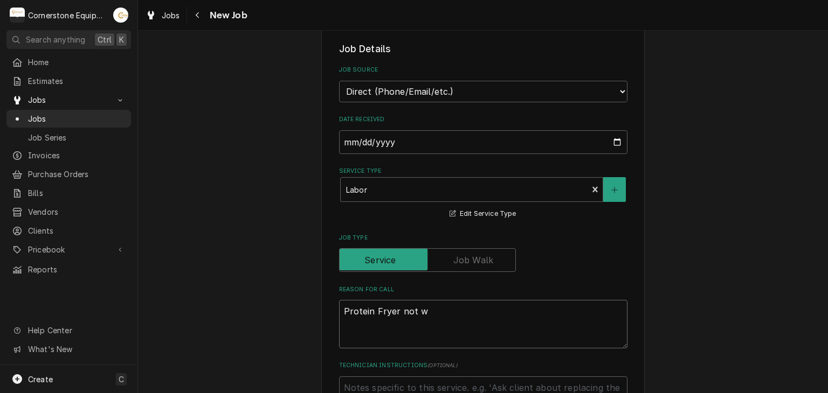
type textarea "Protein Fryer not"
type textarea "x"
type textarea "Protein Fryer not p"
type textarea "x"
type textarea "Protein Fryer not pu"
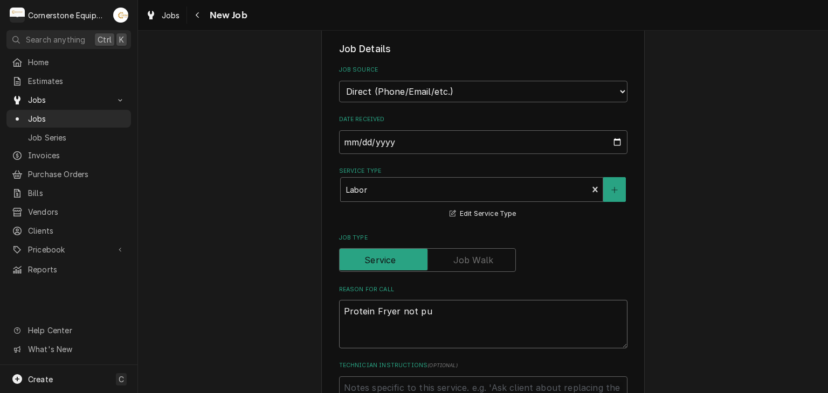
type textarea "x"
type textarea "Protein Fryer not pum"
type textarea "x"
type textarea "Protein Fryer not pump"
type textarea "x"
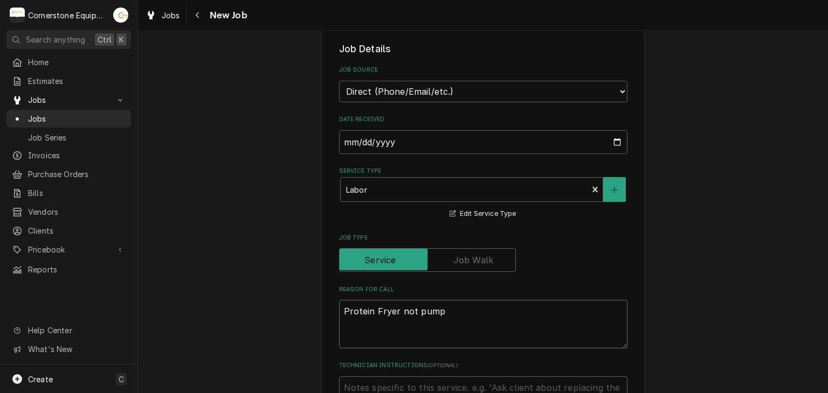
type textarea "Protein Fryer not pumpi"
type textarea "x"
type textarea "Protein Fryer not pumpin"
type textarea "x"
type textarea "Protein Fryer not pumping"
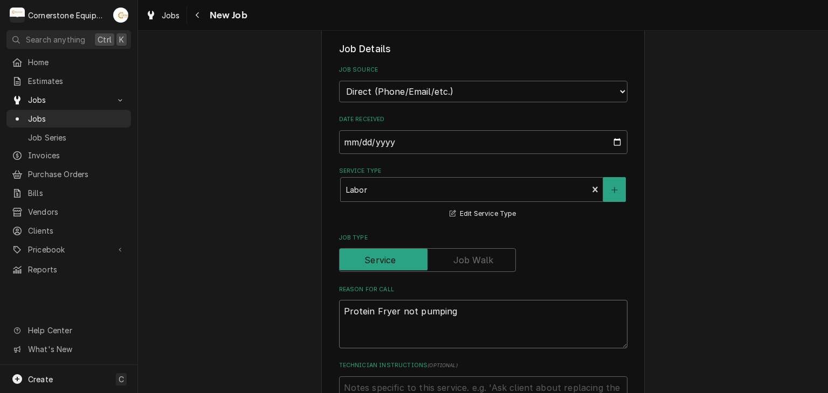
type textarea "x"
type textarea "Protein Fryer not pumping"
type textarea "x"
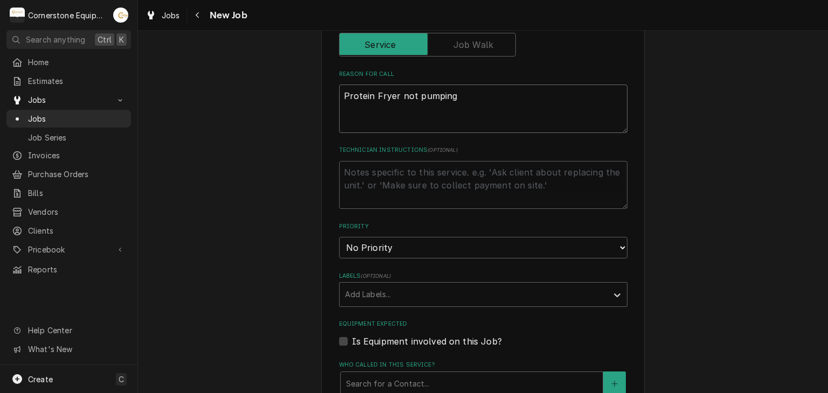
type textarea "Protein Fryer not pumping"
click at [391, 249] on select "No Priority Urgent High Medium Low" at bounding box center [483, 248] width 288 height 22
select select "3"
click at [339, 237] on select "No Priority Urgent High Medium Low" at bounding box center [483, 248] width 288 height 22
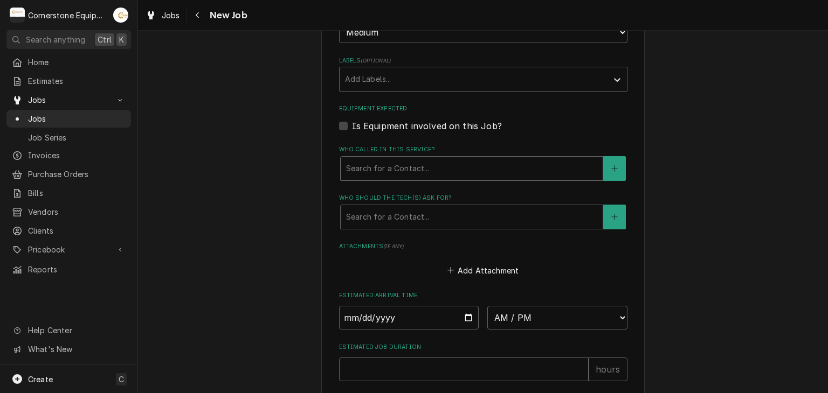
click at [387, 165] on div "Who called in this service?" at bounding box center [471, 168] width 251 height 19
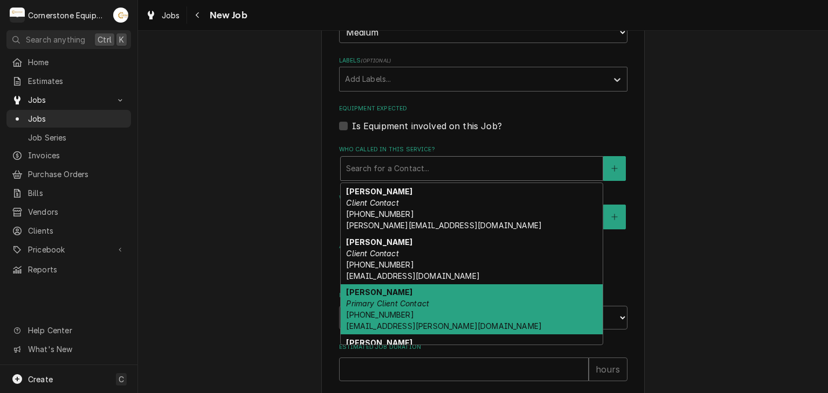
drag, startPoint x: 373, startPoint y: 302, endPoint x: 374, endPoint y: 296, distance: 6.1
click at [373, 302] on em "Primary Client Contact" at bounding box center [387, 303] width 83 height 9
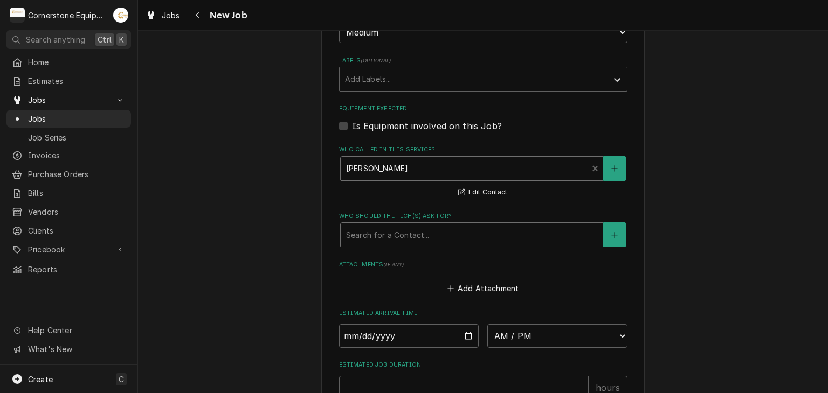
click at [378, 237] on div "Who should the tech(s) ask for?" at bounding box center [471, 234] width 251 height 19
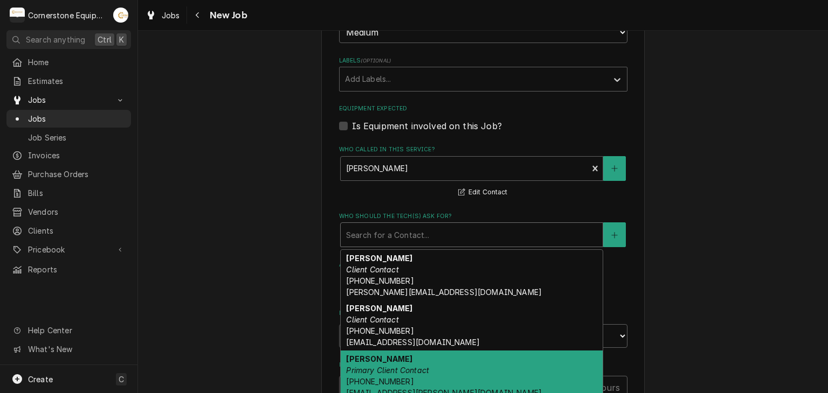
click at [383, 355] on strong "[PERSON_NAME]" at bounding box center [379, 359] width 66 height 9
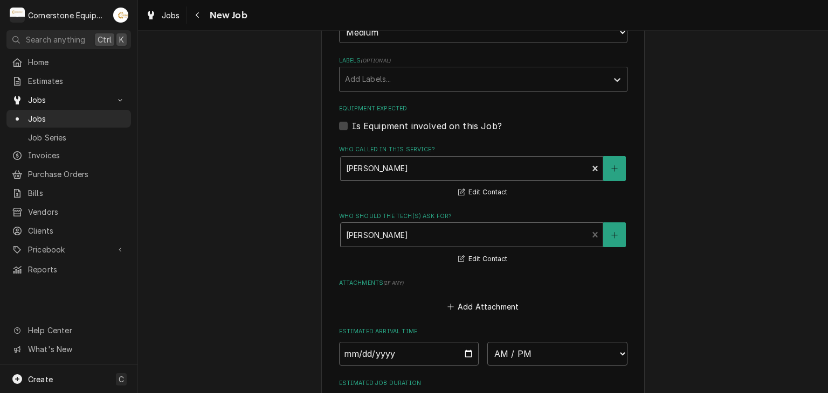
scroll to position [862, 0]
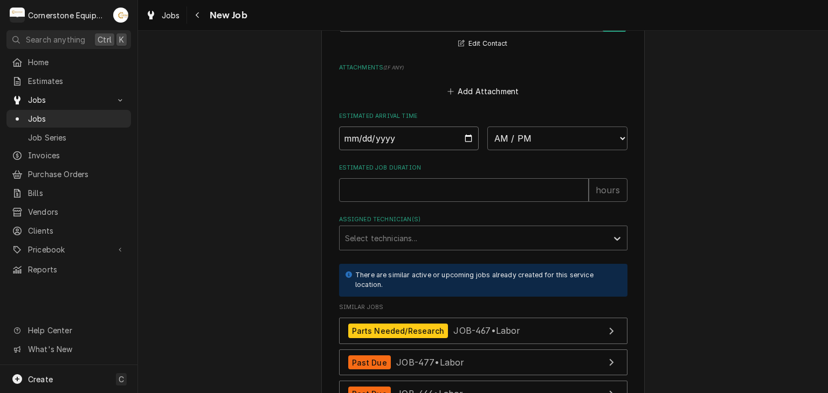
click at [454, 136] on input "Date" at bounding box center [409, 139] width 140 height 24
click at [464, 136] on input "Date" at bounding box center [409, 139] width 140 height 24
type textarea "x"
type input "[DATE]"
type textarea "x"
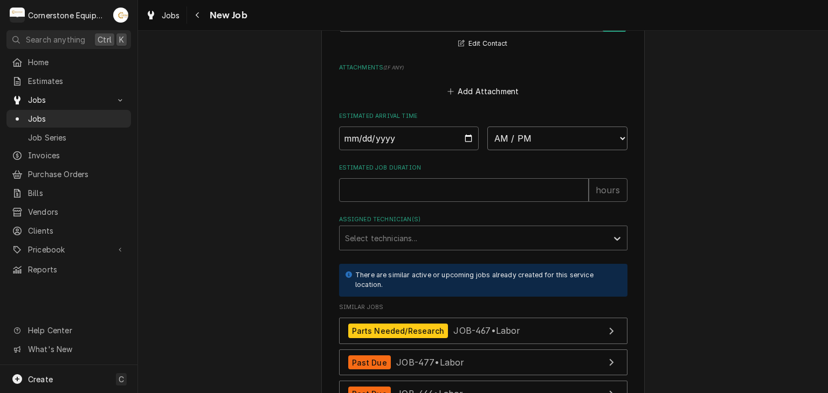
click at [498, 131] on select "AM / PM 6:00 AM 6:15 AM 6:30 AM 6:45 AM 7:00 AM 7:15 AM 7:30 AM 7:45 AM 8:00 AM…" at bounding box center [557, 139] width 140 height 24
select select "15:00:00"
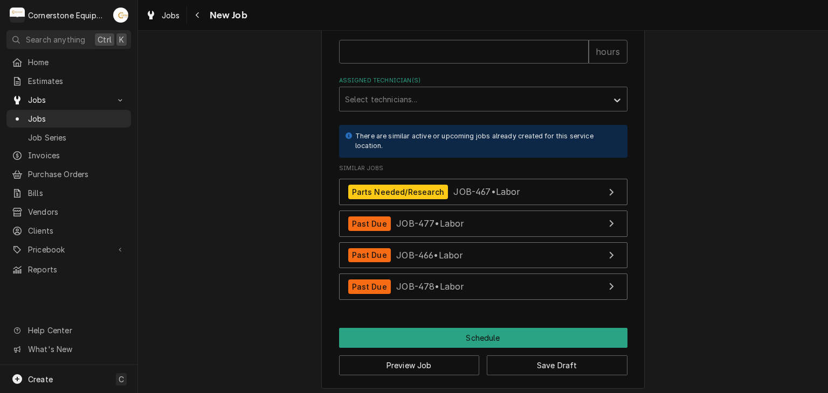
scroll to position [1034, 0]
click at [421, 43] on input "Estimated Job Duration" at bounding box center [463, 51] width 249 height 24
type textarea "x"
type input "2"
type textarea "x"
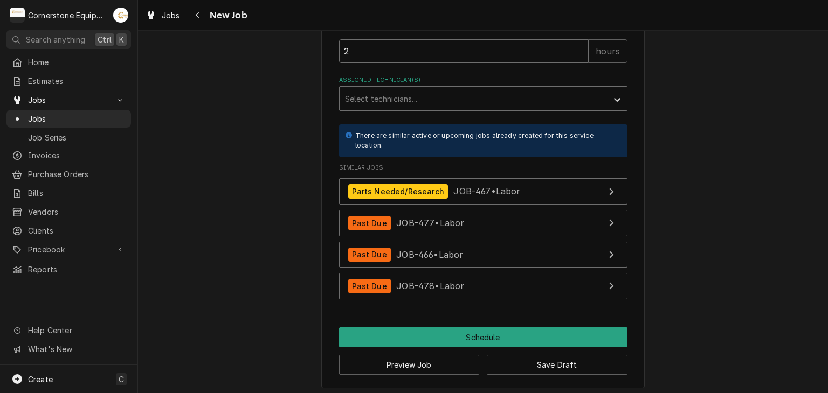
type input "2"
click at [398, 93] on div "Assigned Technician(s)" at bounding box center [473, 98] width 257 height 19
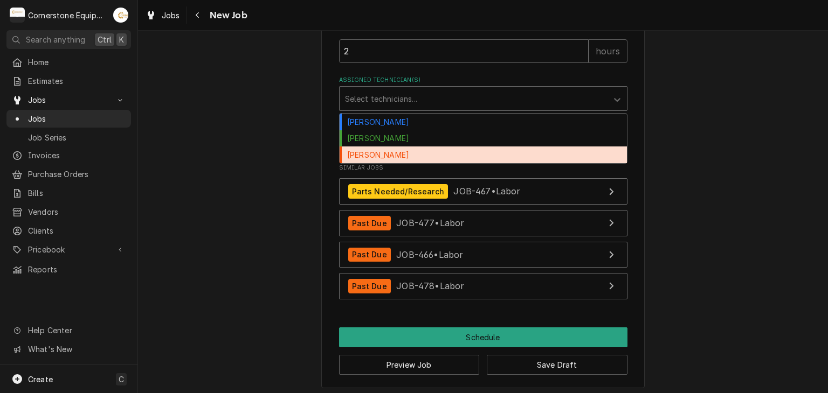
click at [401, 154] on div "[PERSON_NAME]" at bounding box center [482, 155] width 287 height 17
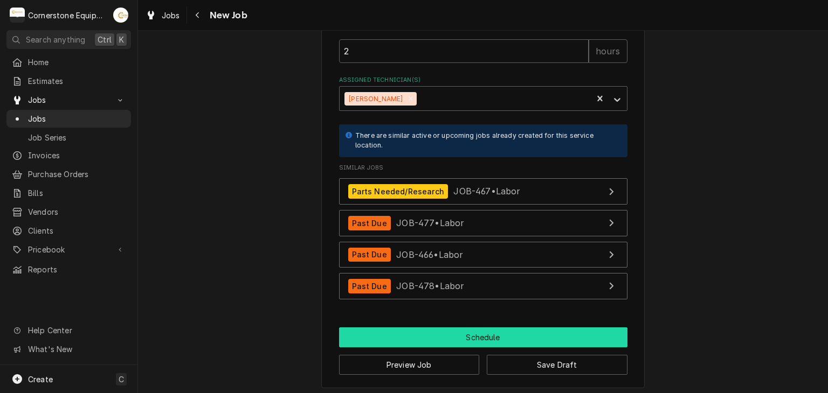
drag, startPoint x: 479, startPoint y: 322, endPoint x: 480, endPoint y: 329, distance: 6.6
click at [481, 332] on button "Schedule" at bounding box center [483, 338] width 288 height 20
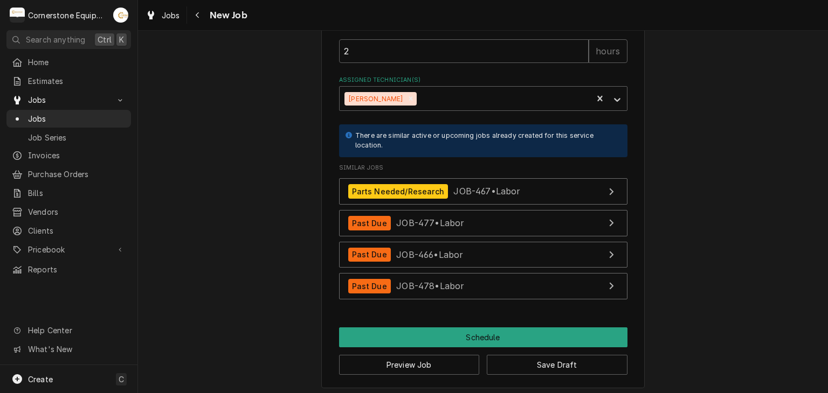
scroll to position [1025, 0]
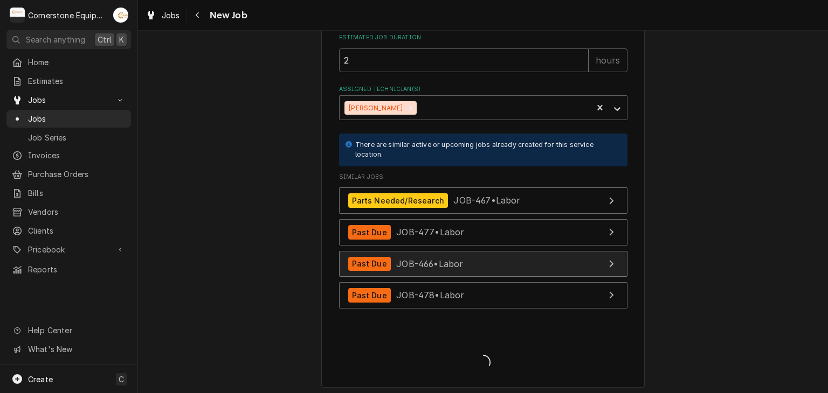
type textarea "x"
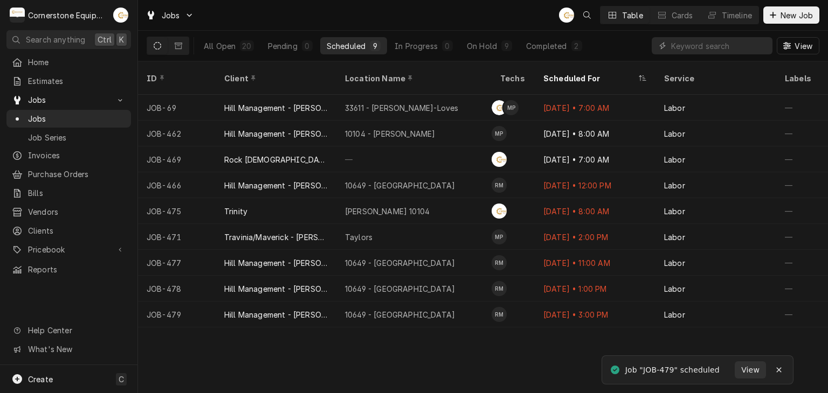
click at [460, 53] on div "All Open 20 Pending 0 Scheduled 9 In Progress 0 On Hold 9 Completed 2" at bounding box center [392, 45] width 391 height 17
click at [464, 49] on button "On Hold 9" at bounding box center [489, 45] width 58 height 17
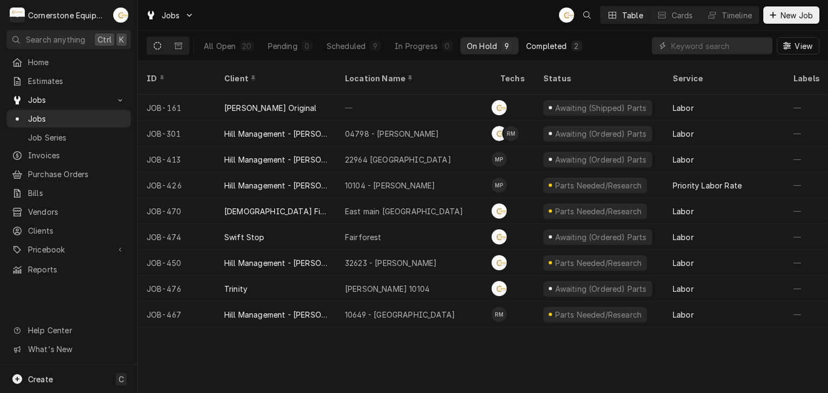
click at [568, 37] on button "Completed 2" at bounding box center [553, 45] width 68 height 17
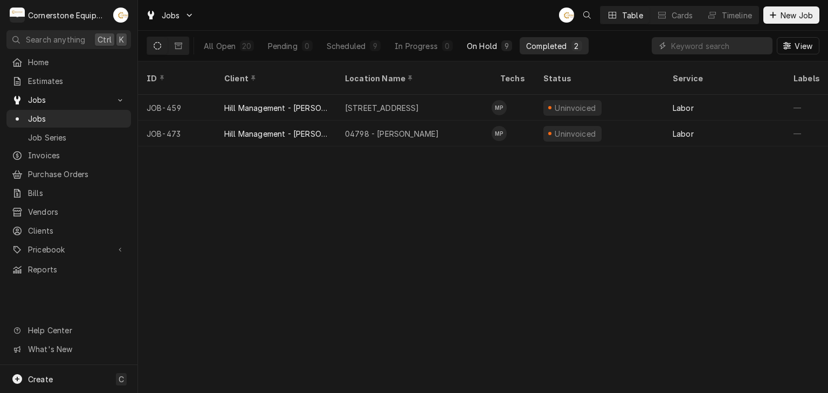
click at [483, 38] on div "All Open 20 Pending 0 Scheduled 9 In Progress 0 On Hold 9 Completed 2" at bounding box center [392, 46] width 391 height 30
click at [483, 52] on button "On Hold 9" at bounding box center [489, 45] width 58 height 17
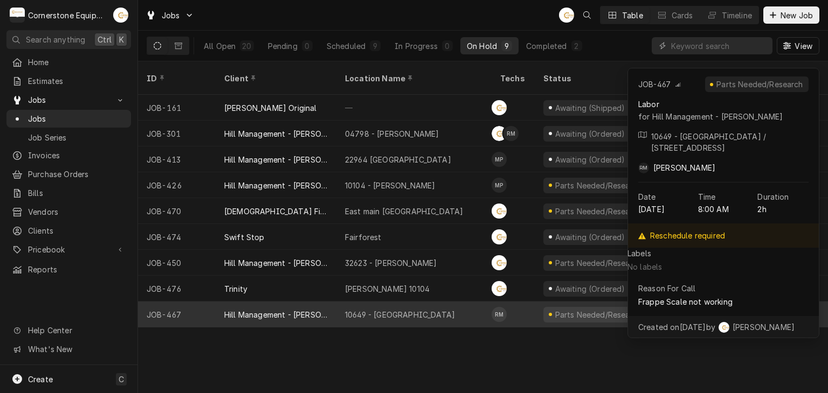
click at [445, 303] on div "10649 - Downtown Clinton" at bounding box center [413, 315] width 155 height 26
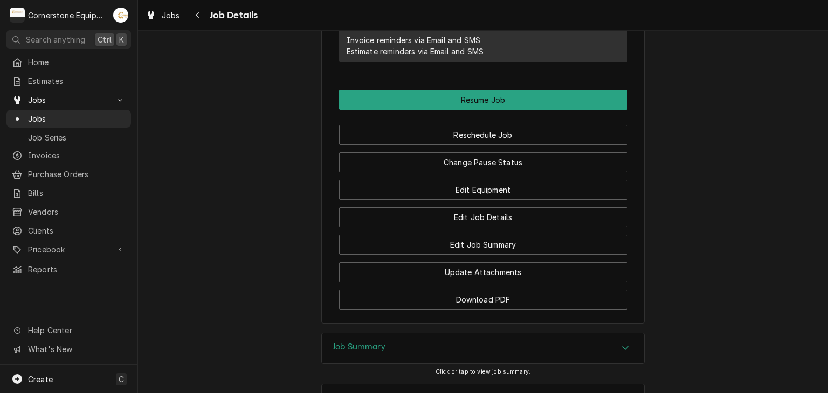
scroll to position [1036, 0]
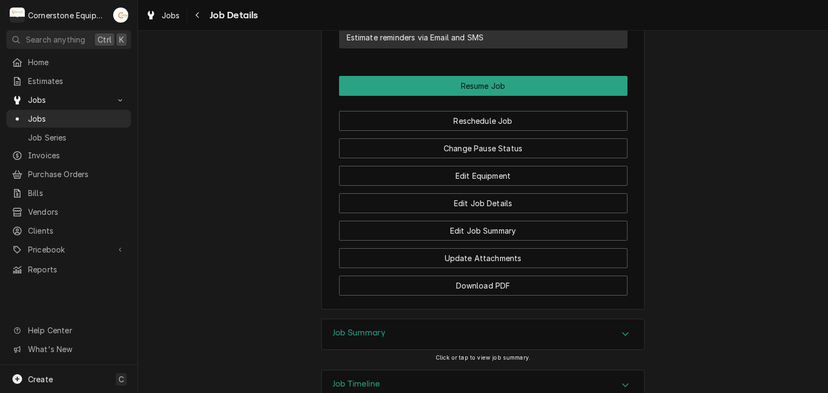
click at [422, 320] on div "Job Summary" at bounding box center [483, 335] width 322 height 30
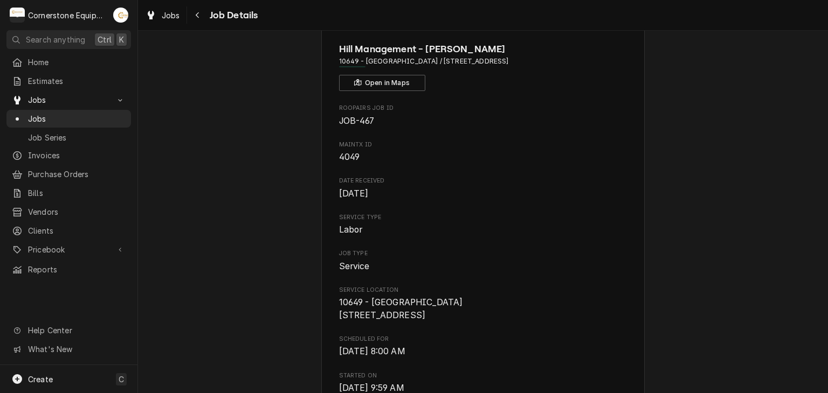
scroll to position [0, 0]
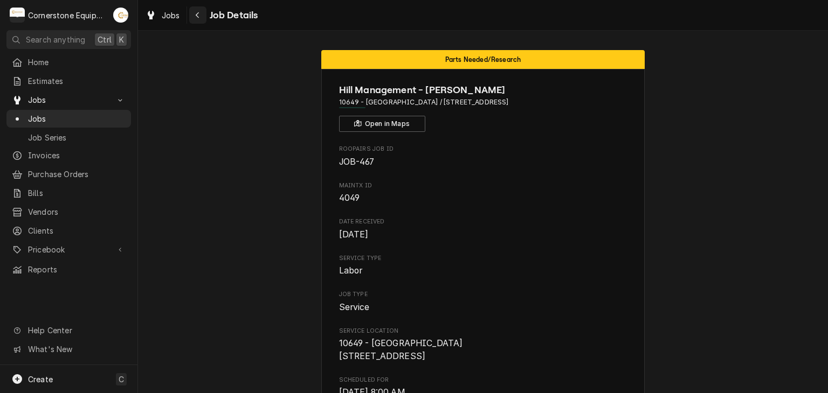
click at [199, 19] on div "Navigate back" at bounding box center [197, 15] width 11 height 11
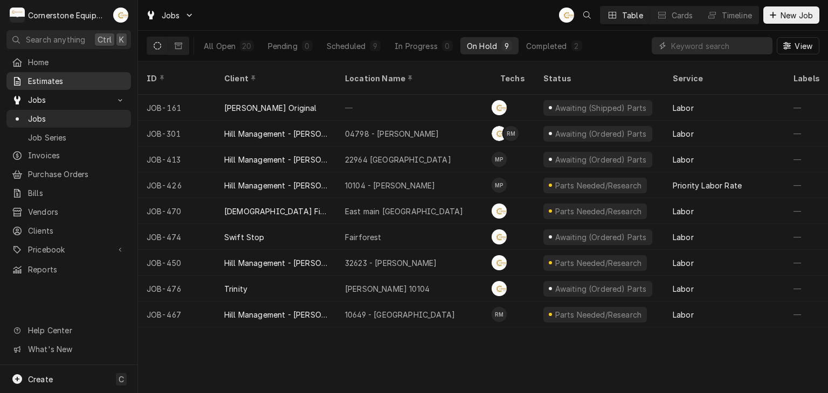
click at [82, 78] on span "Estimates" at bounding box center [77, 80] width 98 height 11
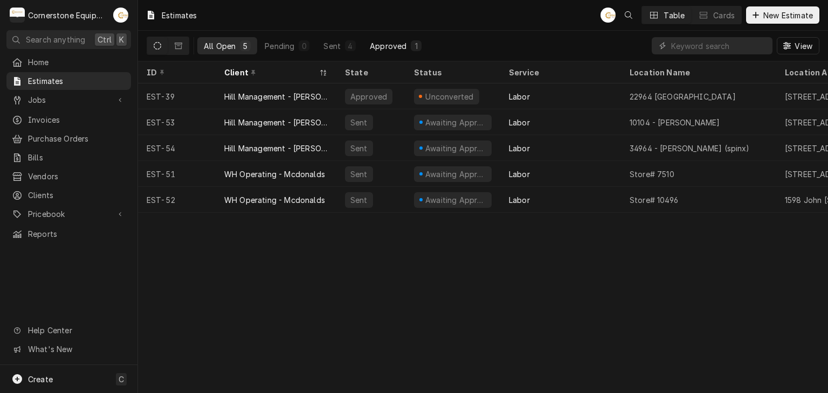
click at [384, 43] on div "Approved" at bounding box center [388, 45] width 37 height 11
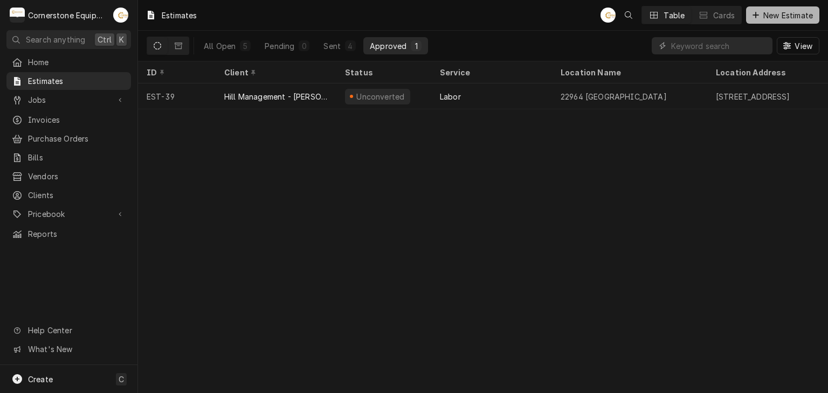
click at [763, 20] on span "New Estimate" at bounding box center [788, 15] width 54 height 11
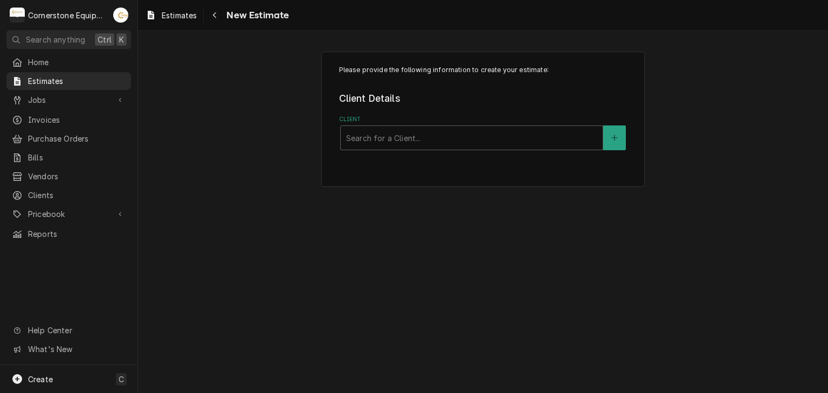
click at [379, 150] on div "Please provide the following information to create your estimate: Client Detail…" at bounding box center [482, 119] width 323 height 135
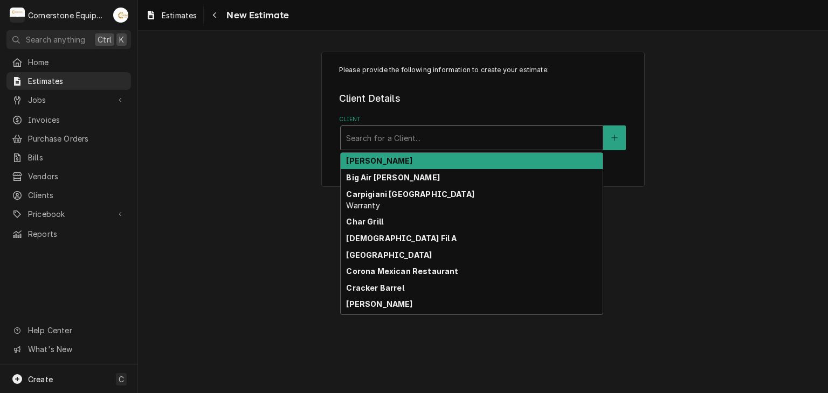
click at [381, 142] on div "Client" at bounding box center [471, 137] width 251 height 19
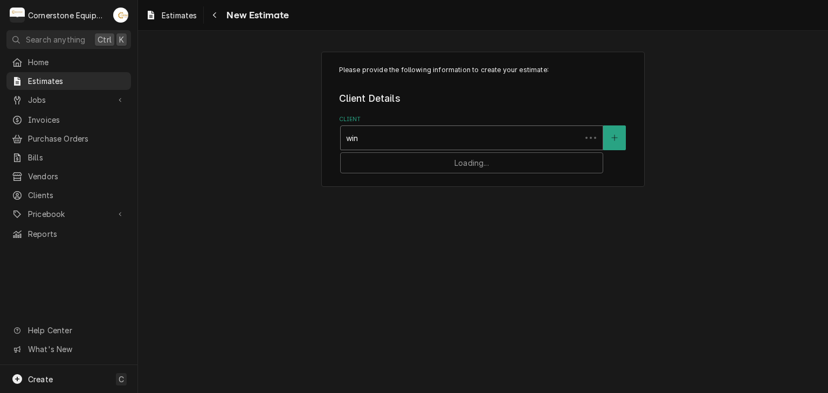
type input "wing"
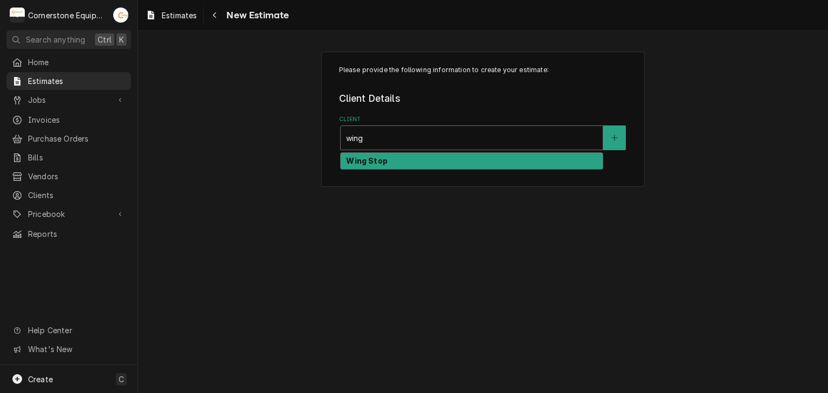
click at [398, 155] on div "Wing Stop" at bounding box center [472, 161] width 262 height 17
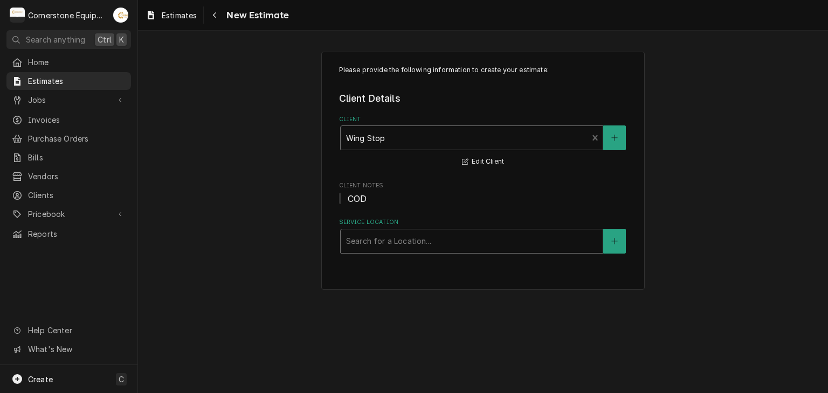
click at [389, 246] on div "Service Location" at bounding box center [471, 241] width 251 height 19
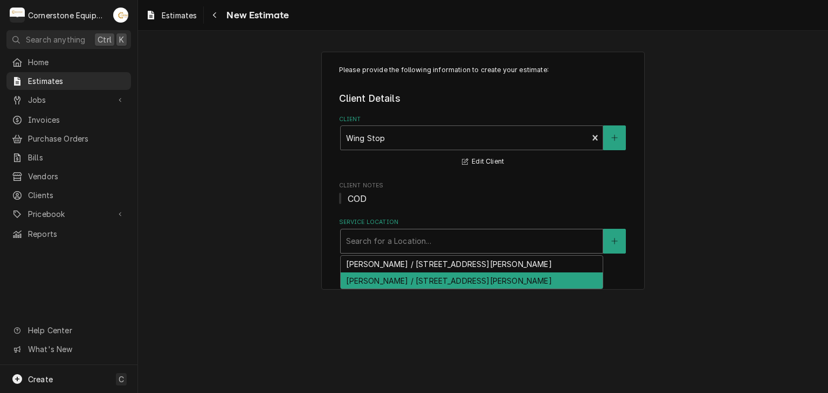
click at [393, 280] on div "Duncan / 2142 E Main St, Duncan, SC 29334" at bounding box center [472, 281] width 262 height 17
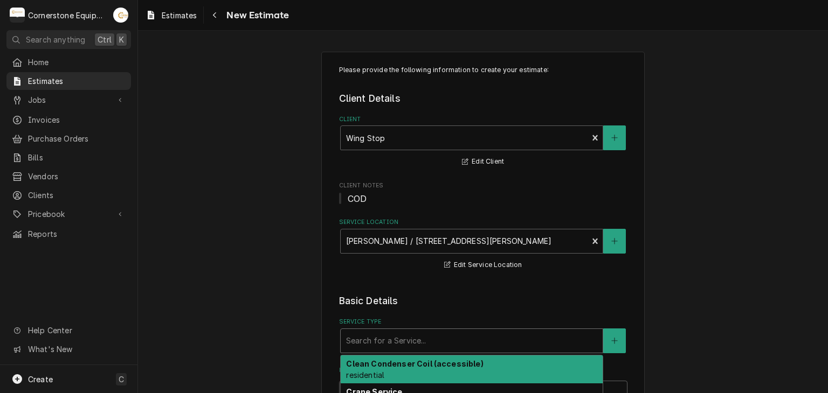
click at [389, 337] on div "Service Type" at bounding box center [471, 340] width 251 height 19
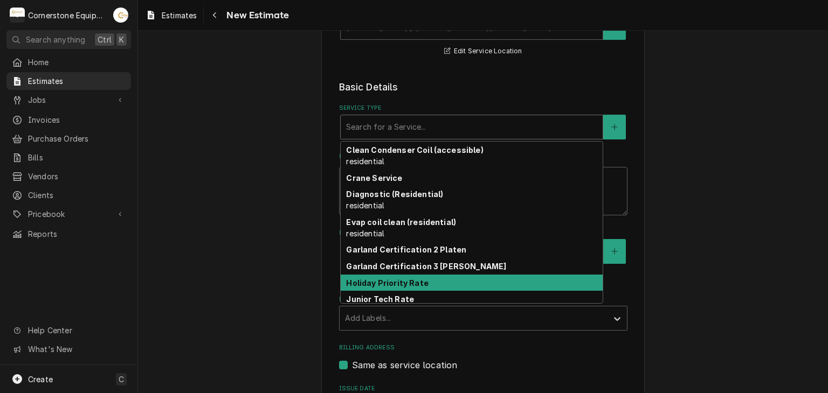
scroll to position [48, 0]
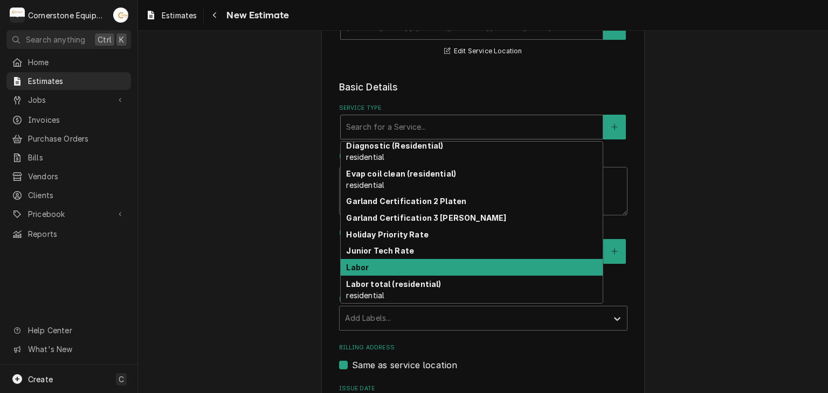
click at [371, 270] on div "Labor" at bounding box center [472, 267] width 262 height 17
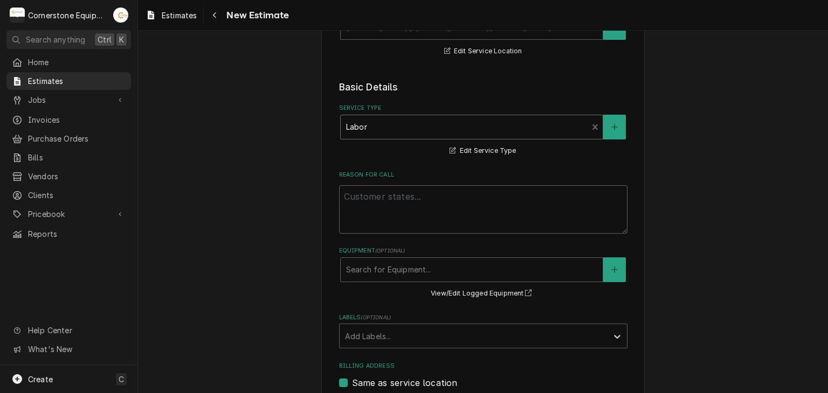
scroll to position [429, 0]
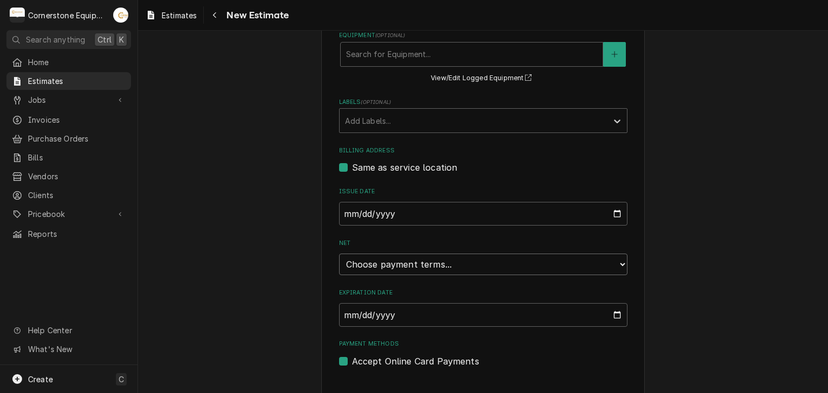
click at [415, 258] on select "Choose payment terms... Same Day Net 7 Net 14 Net 21 Net 30 Net 45 Net 60 Net 90" at bounding box center [483, 265] width 288 height 22
click at [364, 262] on select "Choose payment terms... Same Day Net 7 Net 14 Net 21 Net 30 Net 30 Net 45 Net 6…" at bounding box center [483, 265] width 288 height 22
click at [367, 213] on input "2025-10-02" at bounding box center [483, 214] width 288 height 24
click at [369, 266] on select "Choose payment terms... Same Day Net 0 Net 7 Net 14 Net 21 Net 30 Net 45 Net 60…" at bounding box center [483, 265] width 288 height 22
click at [364, 272] on select "Choose payment terms... Same Day Net 7 Net 7 Net 14 Net 21 Net 30 Net 45 Net 60…" at bounding box center [483, 265] width 288 height 22
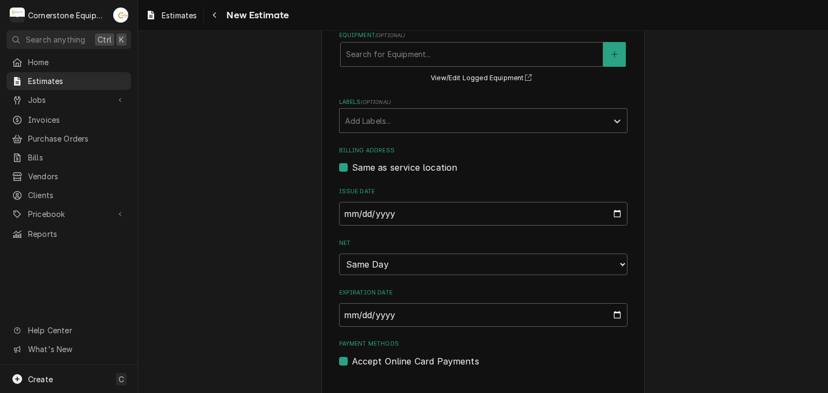
type textarea "x"
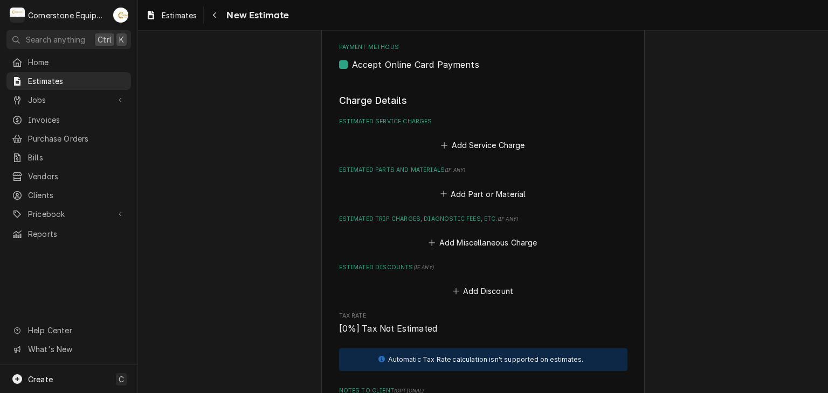
scroll to position [645, 0]
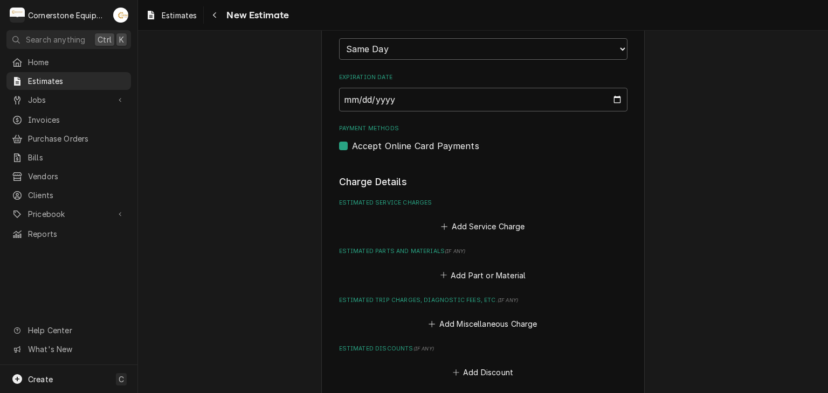
click at [390, 140] on label "Accept Online Card Payments" at bounding box center [415, 146] width 127 height 13
click at [390, 140] on input "Payment Methods" at bounding box center [496, 152] width 288 height 24
checkbox input "false"
type textarea "x"
click at [414, 141] on label "Accept Online Card Payments" at bounding box center [415, 146] width 127 height 13
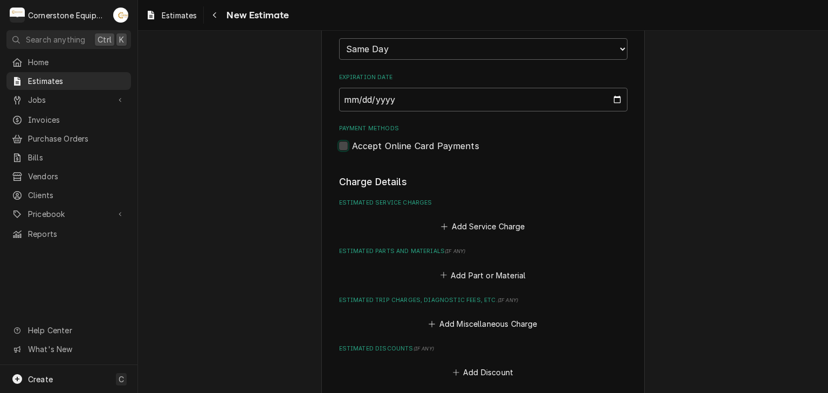
click at [414, 141] on input "Payment Methods" at bounding box center [496, 152] width 288 height 24
checkbox input "true"
click at [450, 219] on button "Add Service Charge" at bounding box center [482, 226] width 87 height 15
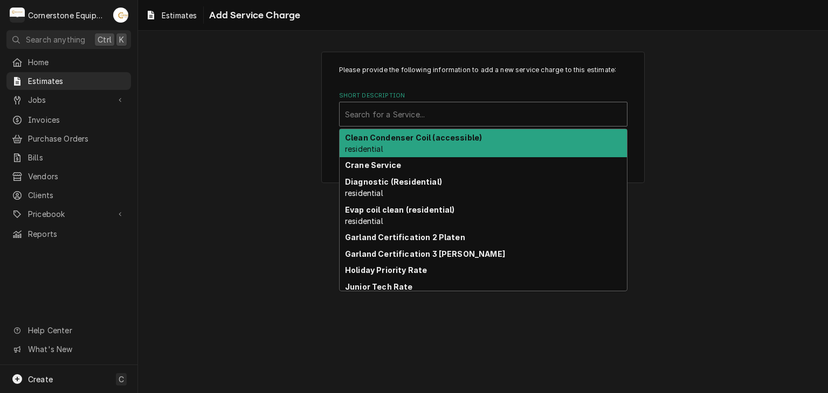
click at [411, 103] on div "Search for a Service..." at bounding box center [482, 114] width 287 height 24
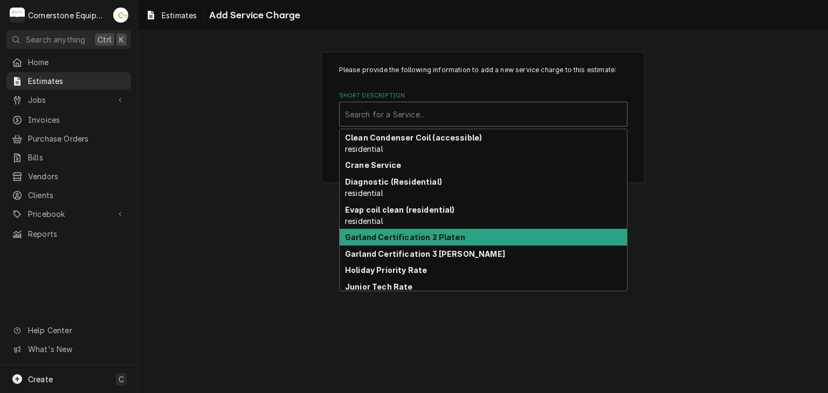
scroll to position [48, 0]
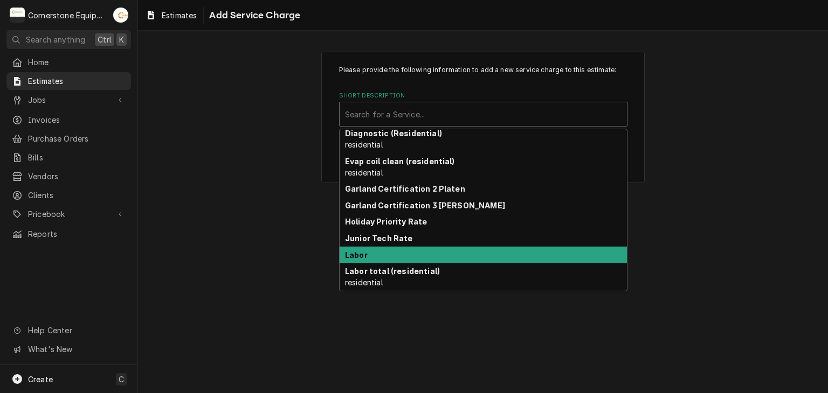
click at [401, 253] on div "Labor" at bounding box center [482, 255] width 287 height 17
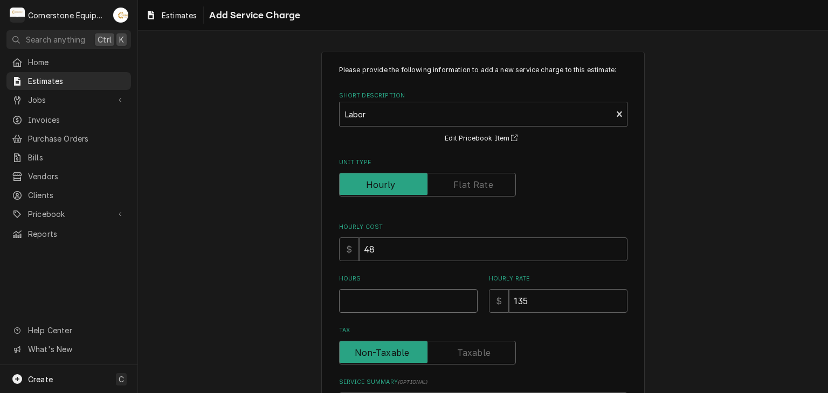
click at [394, 307] on input "Hours" at bounding box center [408, 301] width 138 height 24
type textarea "x"
type input "8"
type textarea "x"
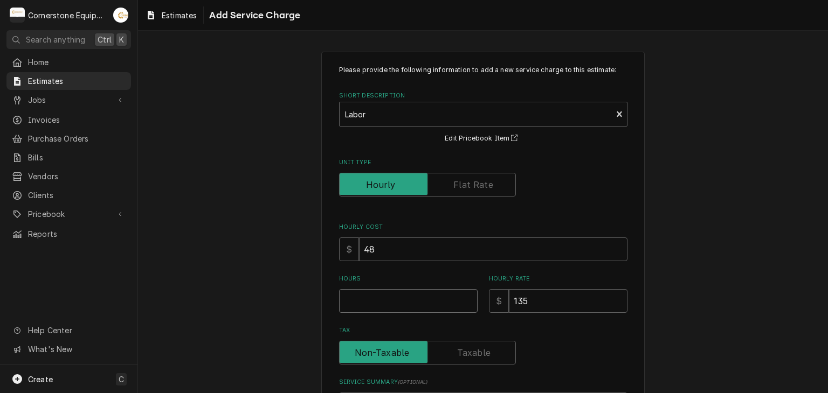
type input "6"
type textarea "x"
type input "6"
click at [258, 283] on div "Please provide the following information to add a new service charge to this es…" at bounding box center [483, 274] width 690 height 465
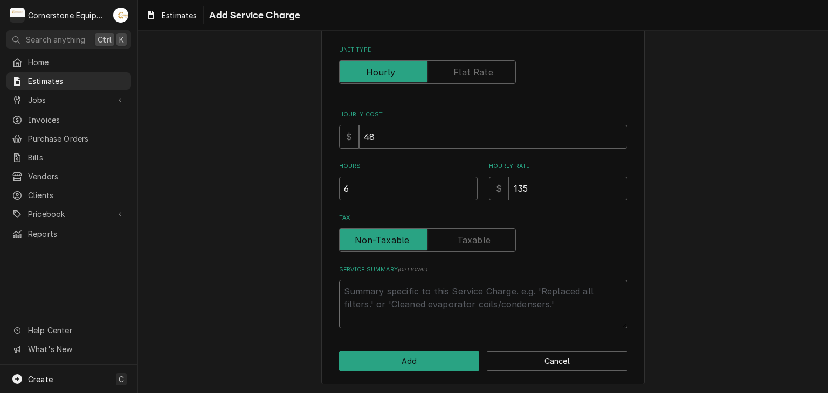
click at [395, 289] on textarea "Service Summary ( optional )" at bounding box center [483, 304] width 288 height 48
type textarea "x"
type textarea "T"
type textarea "x"
type textarea "Th"
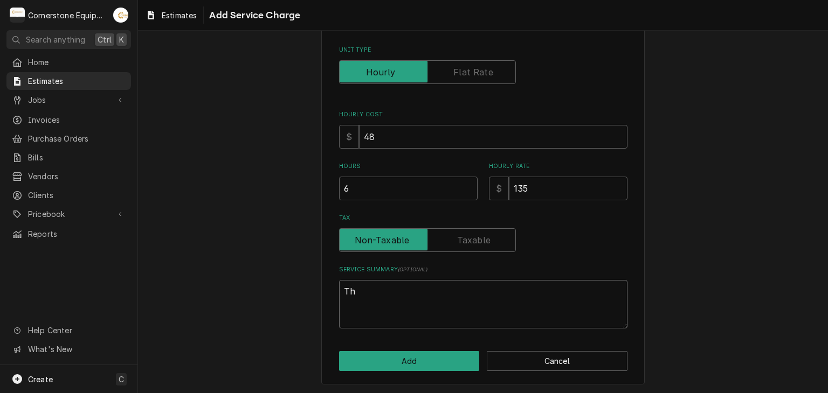
type textarea "x"
type textarea "Thi"
type textarea "x"
type textarea "This"
type textarea "x"
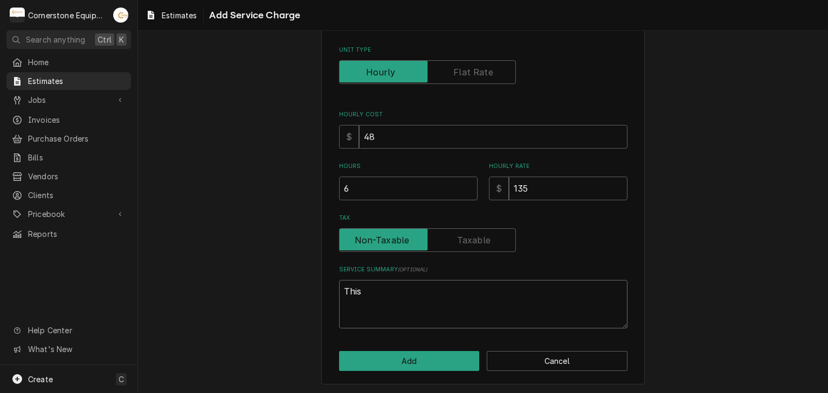
type textarea "This"
type textarea "x"
type textarea "This i"
type textarea "x"
type textarea "This is"
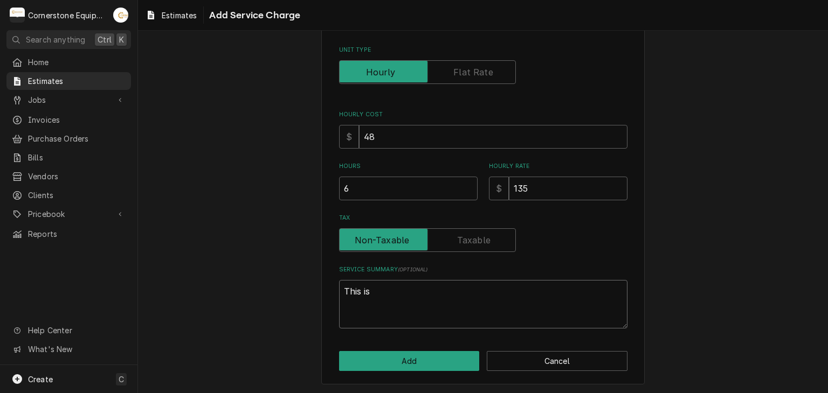
type textarea "x"
type textarea "This is"
type textarea "x"
type textarea "This is a"
type textarea "x"
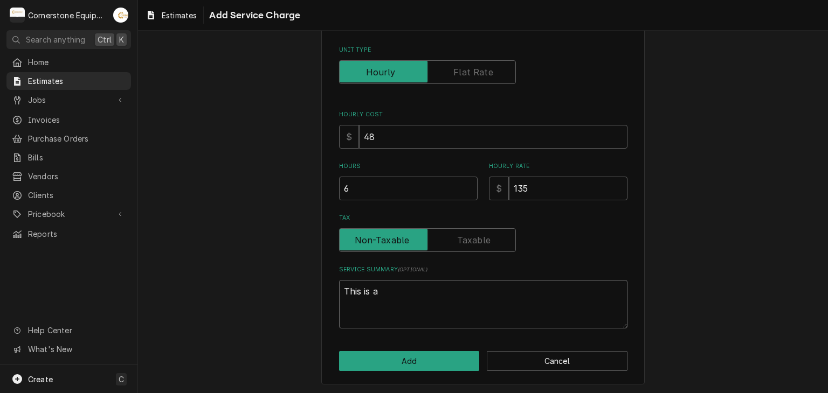
type textarea "This is an"
type textarea "x"
type textarea "This is an"
type textarea "x"
type textarea "This is an e"
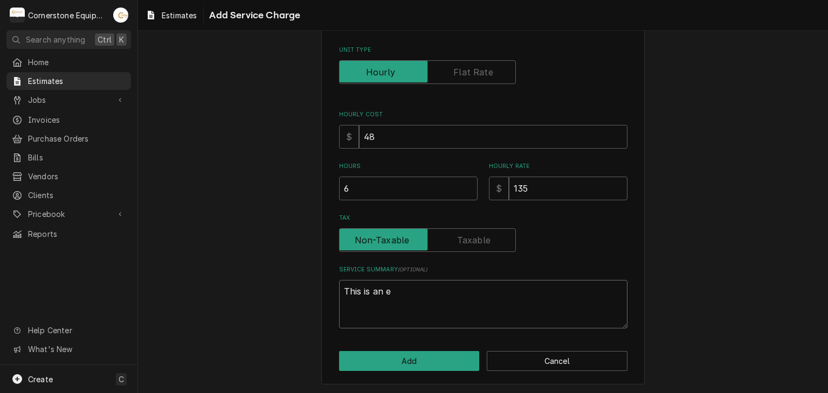
type textarea "x"
type textarea "This is an es"
type textarea "x"
type textarea "This is an est"
type textarea "x"
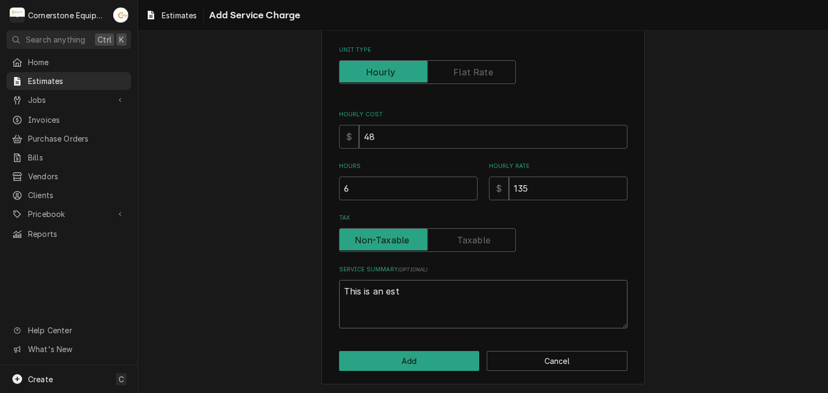
type textarea "This is an esti"
type textarea "x"
type textarea "This is an estim"
type textarea "x"
type textarea "This is an estima"
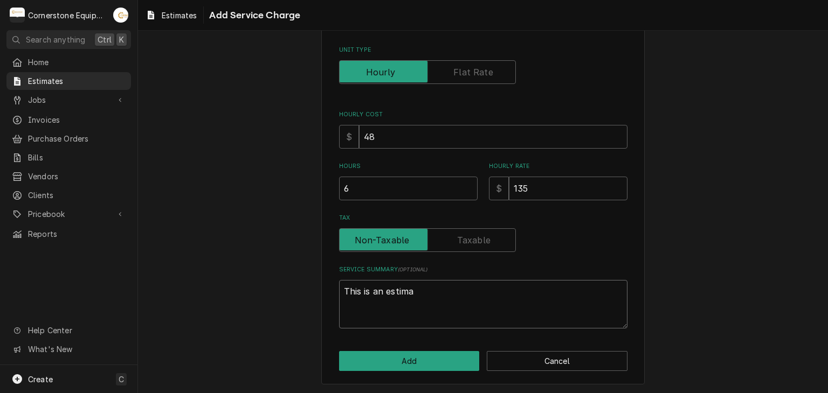
type textarea "x"
type textarea "This is an estimat"
type textarea "x"
type textarea "This is an estimate"
type textarea "x"
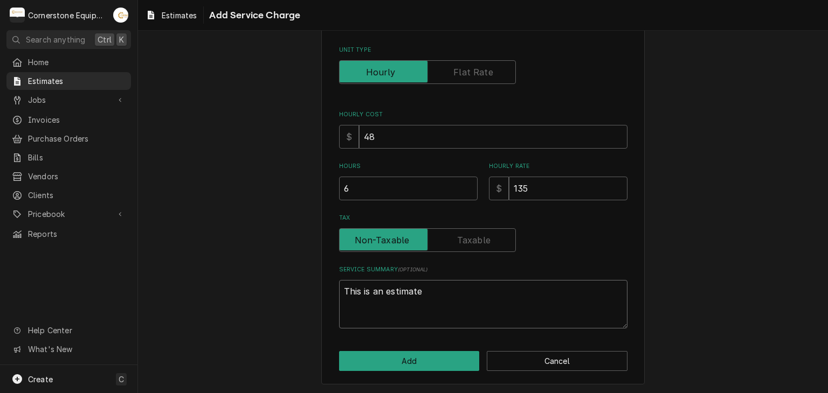
type textarea "This is an estimate"
type textarea "x"
type textarea "This is an estimate o"
type textarea "x"
type textarea "This is an estimate ot"
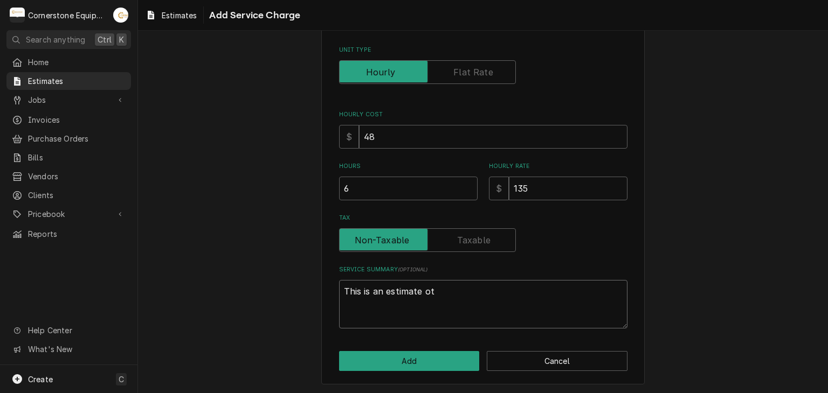
type textarea "x"
type textarea "This is an estimate o"
type textarea "x"
type textarea "This is an estimate"
type textarea "x"
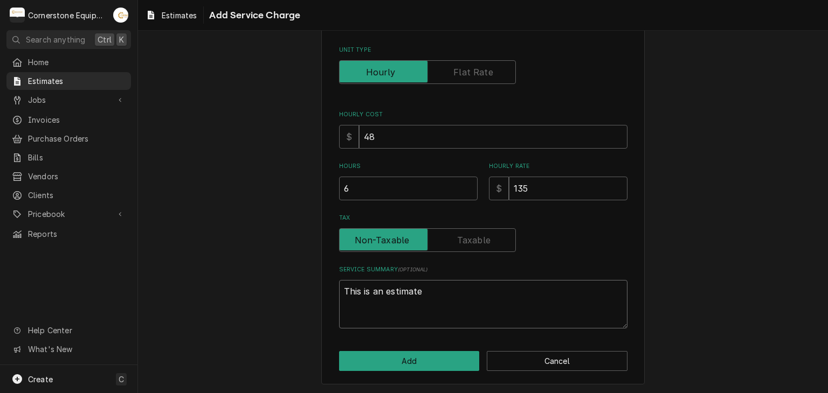
type textarea "This is an estimate t"
type textarea "x"
type textarea "This is an estimate to"
type textarea "x"
type textarea "This is an estimate to"
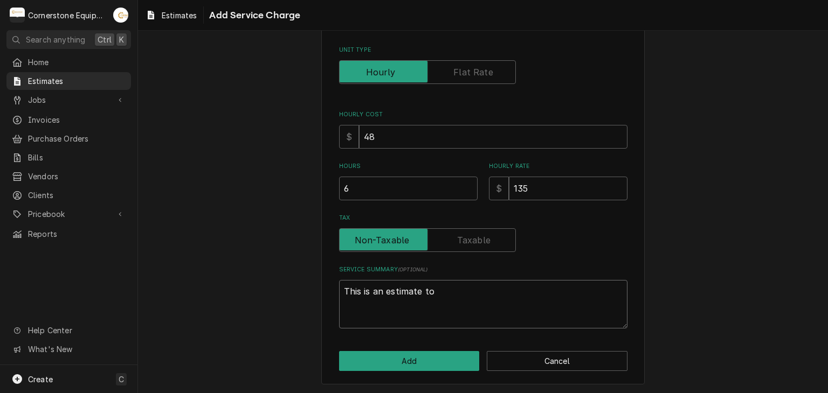
type textarea "x"
type textarea "This is an estimate to r"
type textarea "x"
type textarea "This is an estimate to re"
type textarea "x"
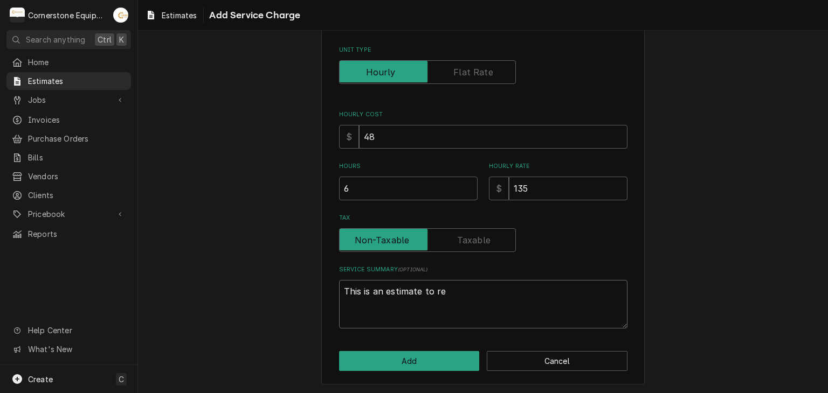
type textarea "This is an estimate to rep"
type textarea "x"
type textarea "This is an estimate to repa"
type textarea "x"
type textarea "This is an estimate to rep"
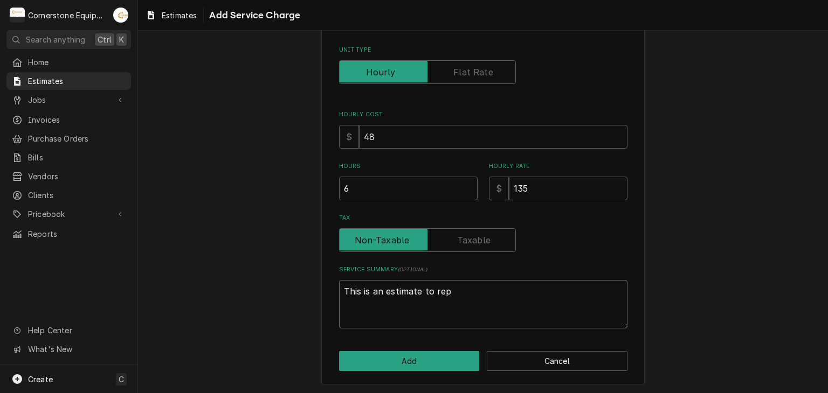
type textarea "x"
type textarea "This is an estimate to repl"
type textarea "x"
type textarea "This is an estimate to repla"
type textarea "x"
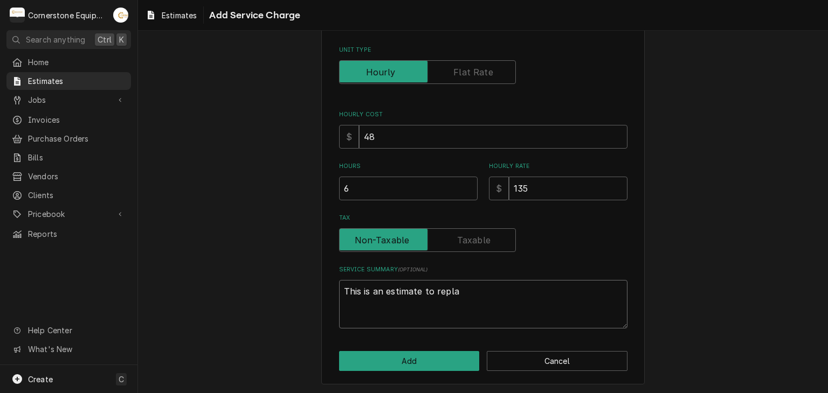
type textarea "This is an estimate to replac"
type textarea "x"
type textarea "This is an estimate to replace"
type textarea "x"
type textarea "This is an estimate to replace"
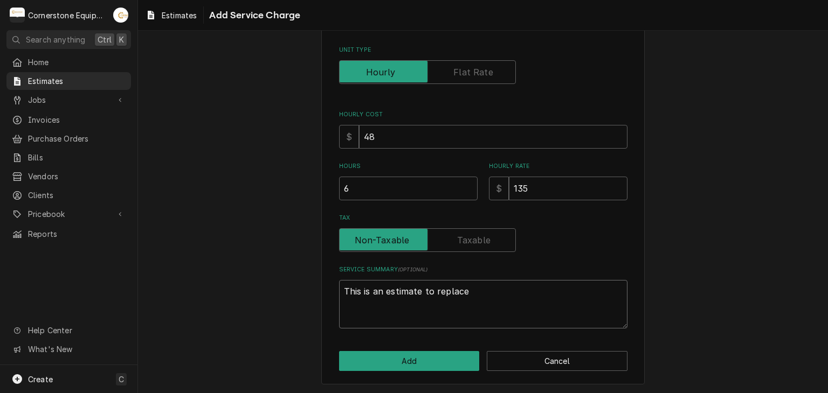
type textarea "x"
type textarea "This is an estimate to replace y"
type textarea "x"
type textarea "This is an estimate to replace yu"
type textarea "x"
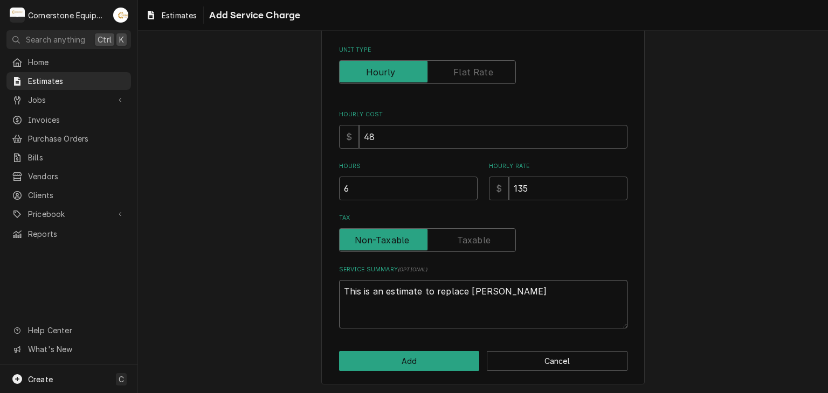
type textarea "This is an estimate to replace yuj"
type textarea "x"
type textarea "This is an estimate to replace yujr"
type textarea "x"
type textarea "This is an estimate to replace yujr"
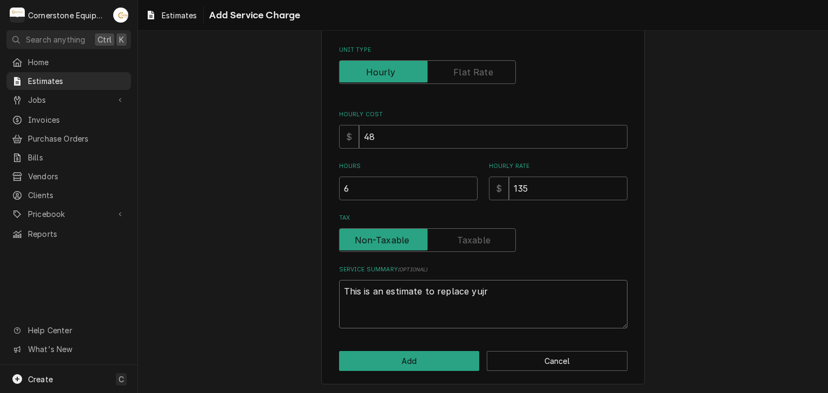
type textarea "x"
type textarea "This is an estimate to replace yujr"
type textarea "x"
type textarea "This is an estimate to replace yuj"
type textarea "x"
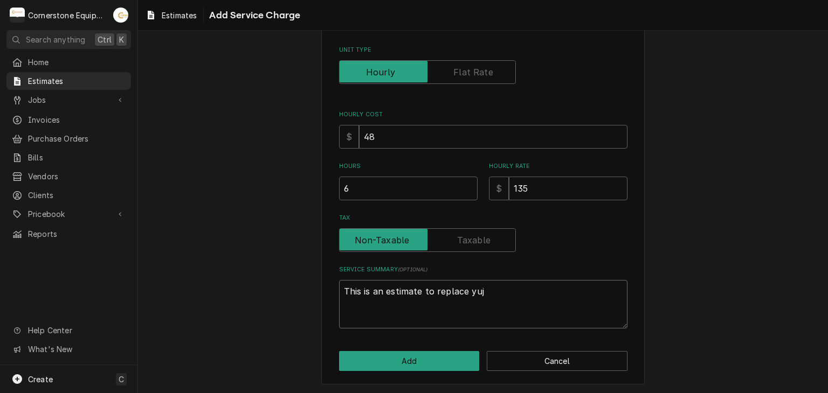
type textarea "This is an estimate to replace yu"
type textarea "x"
type textarea "This is an estimate to replace y"
type textarea "x"
type textarea "This is an estimate to replace"
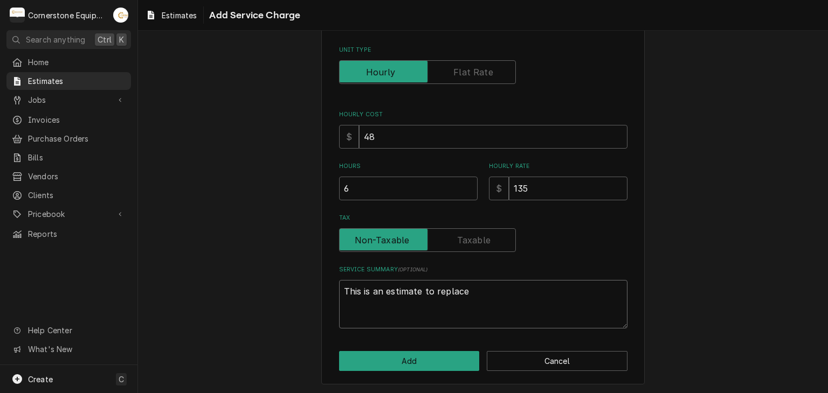
type textarea "x"
type textarea "This is an estimate to replace t"
type textarea "x"
type textarea "This is an estimate to replace th"
type textarea "x"
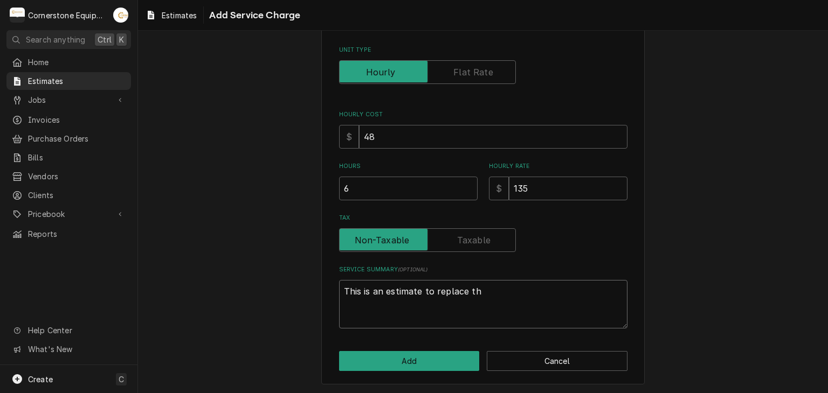
type textarea "This is an estimate to replace the"
type textarea "x"
type textarea "This is an estimate to replace the"
type textarea "x"
type textarea "This is an estimate to replace the T"
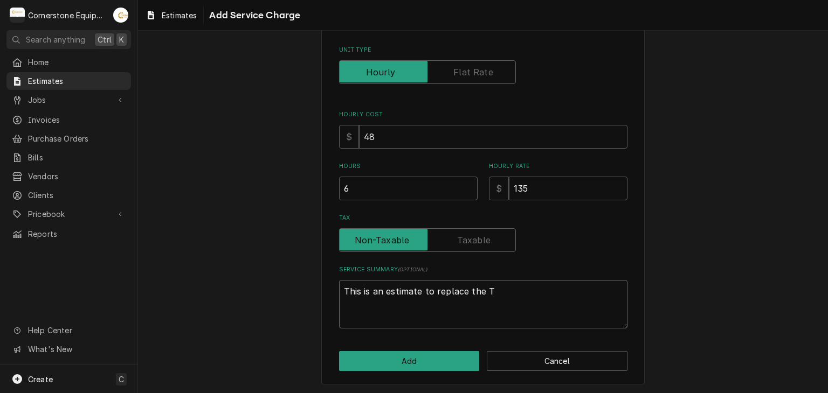
type textarea "x"
type textarea "This is an estimate to replace the TX"
type textarea "x"
type textarea "This is an estimate to replace the TXV"
type textarea "x"
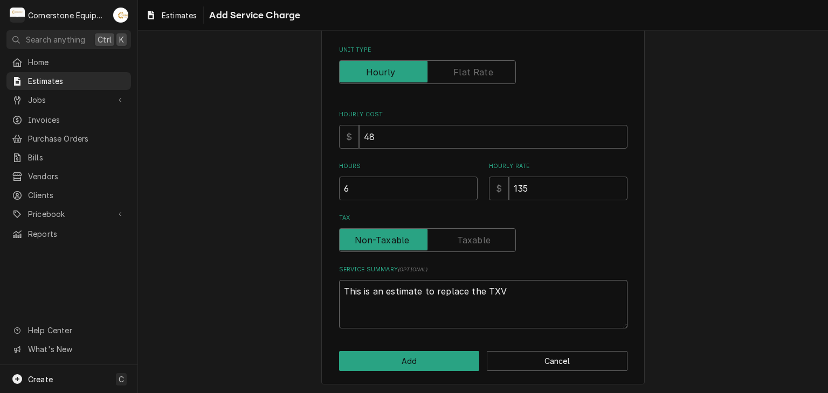
type textarea "This is an estimate to replace the TXV"
type textarea "x"
type textarea "This is an estimate to replace the TXV o"
type textarea "x"
type textarea "This is an estimate to replace the TXV on"
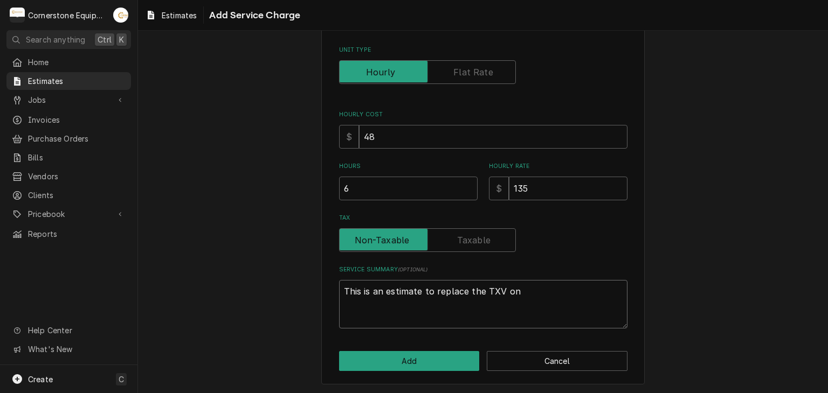
type textarea "x"
type textarea "This is an estimate to replace the TXV on"
type textarea "x"
type textarea "This is an estimate to replace the TXV on t"
type textarea "x"
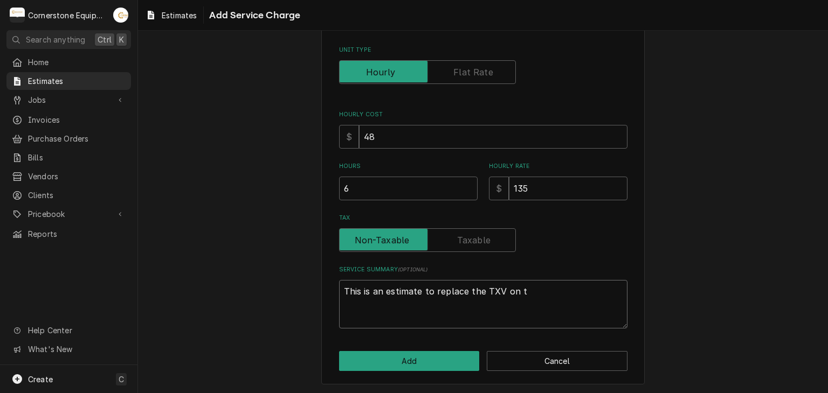
type textarea "This is an estimate to replace the TXV on th"
type textarea "x"
type textarea "This is an estimate to replace the TXV on the"
type textarea "x"
type textarea "This is an estimate to replace the TXV on the"
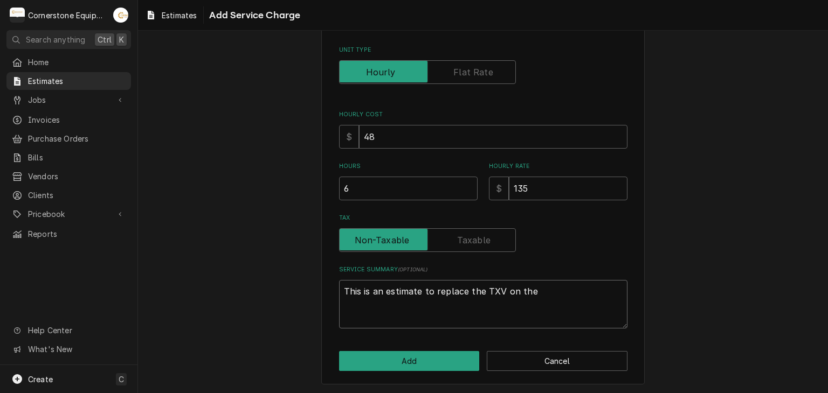
type textarea "x"
type textarea "This is an estimate to replace the TXV on the W"
type textarea "x"
type textarea "This is an estimate to replace the TXV on the Wa"
type textarea "x"
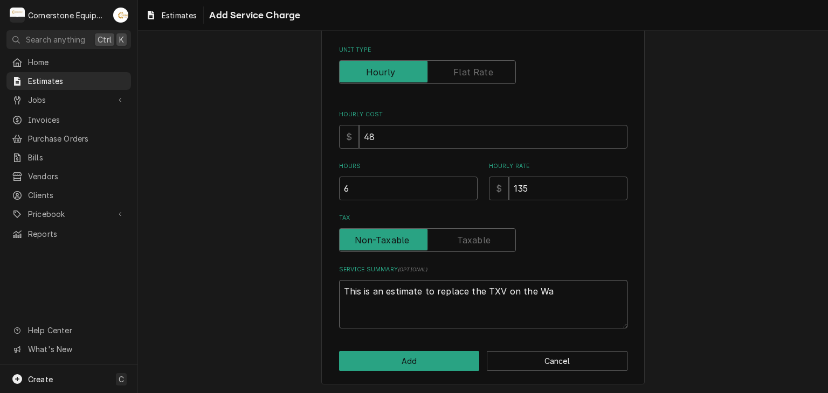
type textarea "This is an estimate to replace the TXV on the Wal"
type textarea "x"
type textarea "This is an estimate to replace the TXV on the Walk"
type textarea "x"
type textarea "This is an estimate to replace the TXV on the Walk"
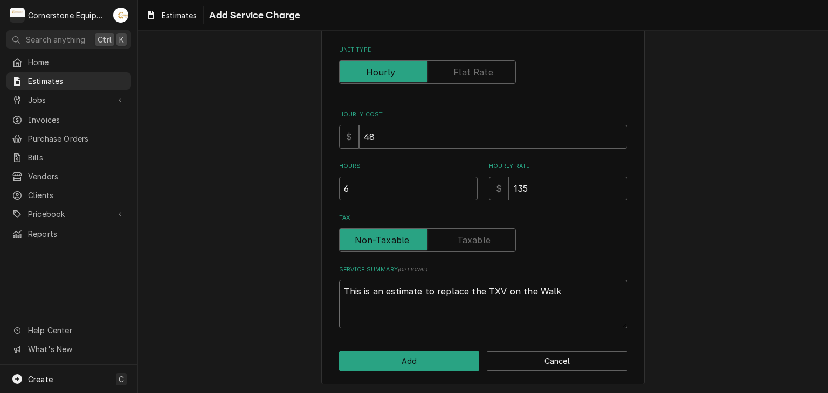
type textarea "x"
type textarea "This is an estimate to replace the TXV on the Walk i"
type textarea "x"
type textarea "This is an estimate to replace the TXV on the Walk in"
type textarea "x"
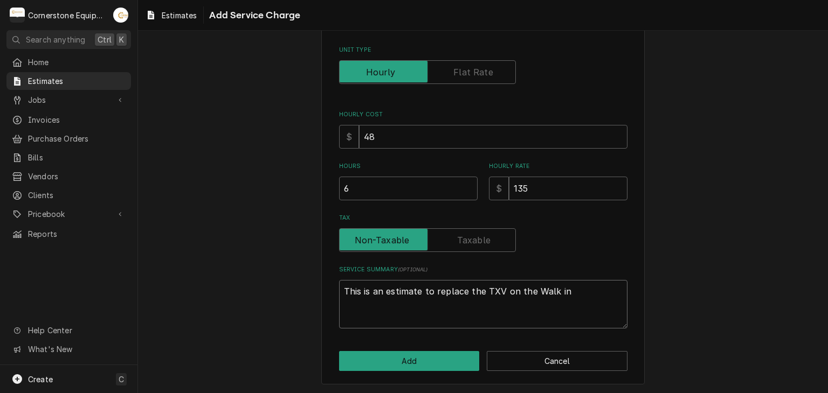
type textarea "This is an estimate to replace the TXV on the Walk in"
type textarea "x"
type textarea "This is an estimate to replace the TXV on the Walk in C"
type textarea "x"
type textarea "This is an estimate to replace the TXV on the Walk in Co"
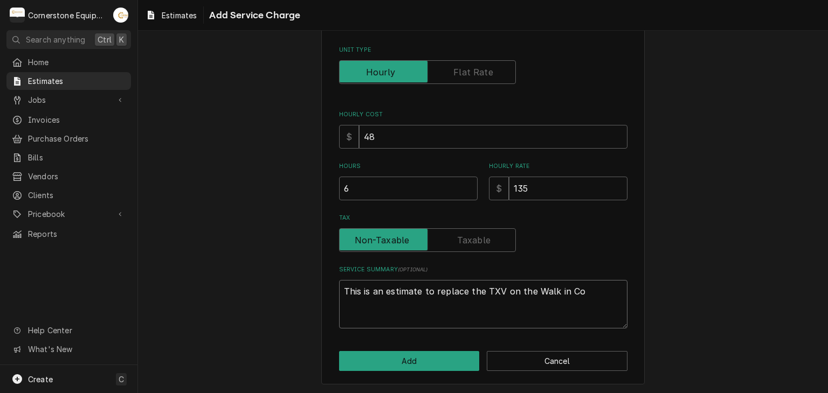
type textarea "x"
type textarea "This is an estimate to replace the TXV on the Walk in Coo"
type textarea "x"
type textarea "This is an estimate to replace the TXV on the Walk in Cool"
type textarea "x"
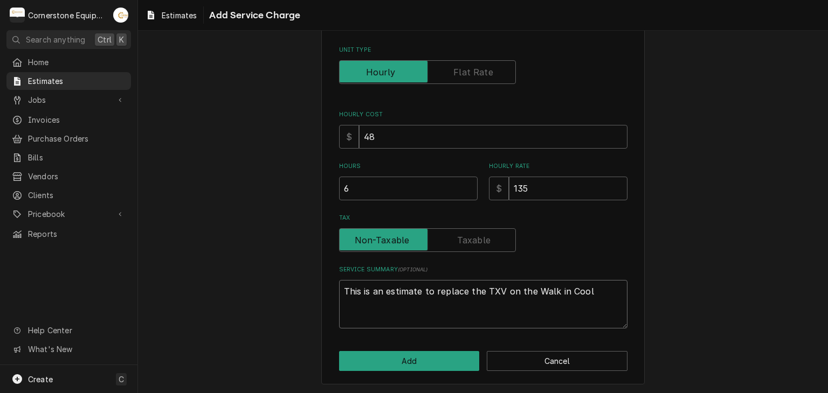
type textarea "This is an estimate to replace the TXV on the Walk in Coole"
type textarea "x"
type textarea "This is an estimate to replace the TXV on the Walk in Cooler"
type textarea "x"
type textarea "This is an estimate to replace the TXV on the Walk in Cooler"
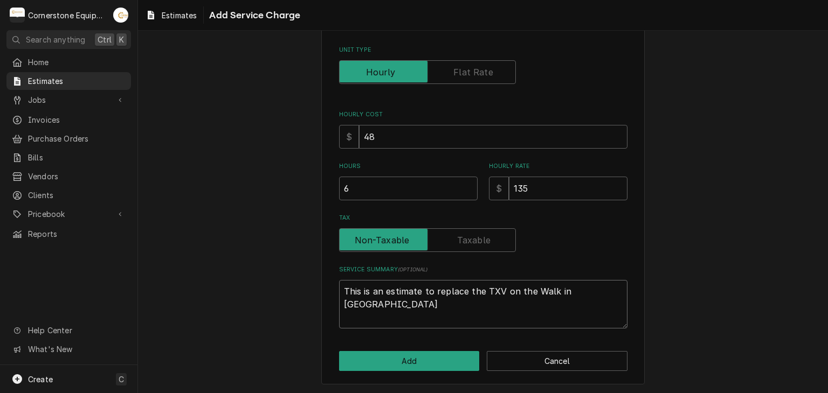
type textarea "x"
type textarea "This is an estimate to replace the TXV on the Walk in Cooler sh"
type textarea "x"
type textarea "This is an estimate to replace the TXV on the Walk in Cooler shy"
type textarea "x"
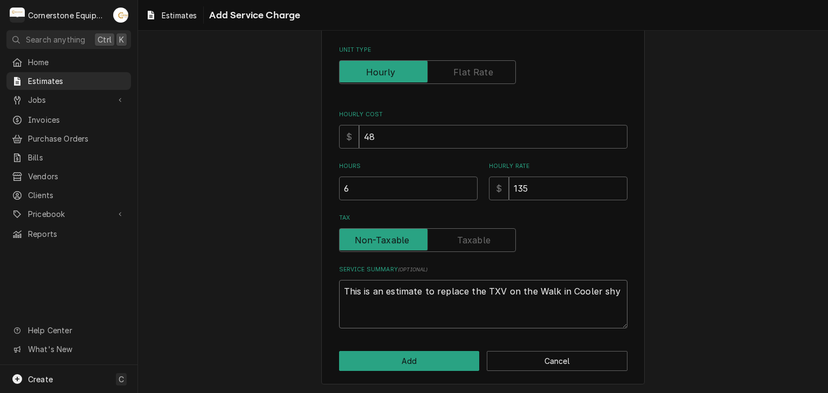
type textarea "This is an estimate to replace the TXV on the Walk in Cooler sh"
type textarea "x"
type textarea "This is an estimate to replace the TXV on the Walk in Cooler s"
type textarea "x"
type textarea "This is an estimate to replace the TXV on the Walk in Cooler"
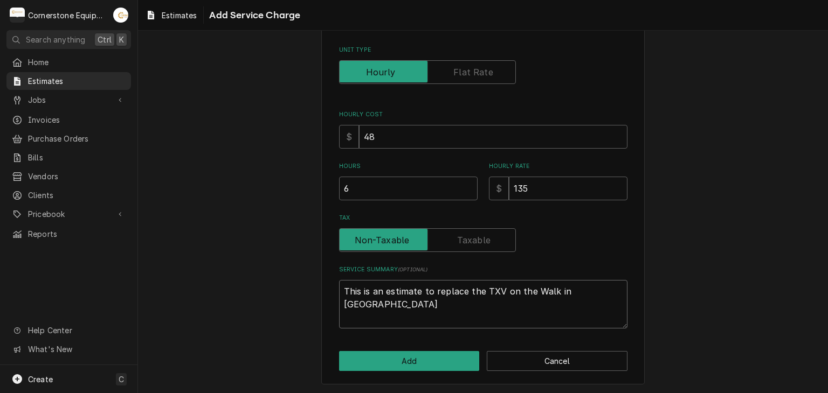
type textarea "x"
type textarea "This is an estimate to replace the TXV on the Walk in Cooler"
type textarea "x"
type textarea "This is an estimate to replace the TXV on the Walk in Cooler."
type textarea "x"
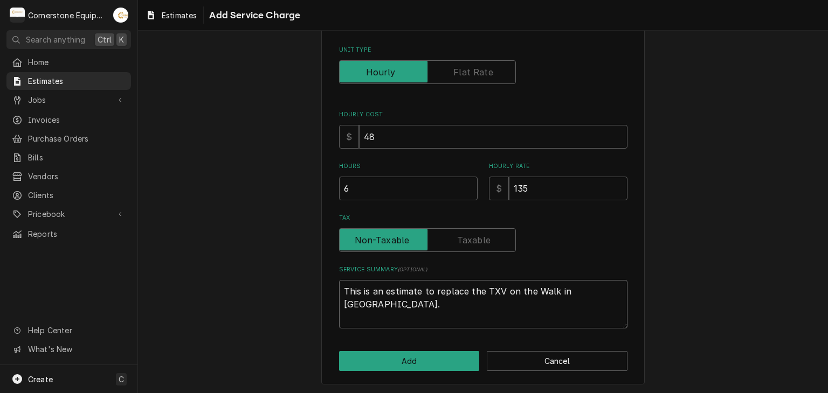
type textarea "This is an estimate to replace the TXV on the Walk in Cooler."
type textarea "x"
type textarea "This is an estimate to replace the TXV on the Walk in Cooler. t"
type textarea "x"
type textarea "This is an estimate to replace the TXV on the Walk in Cooler. th"
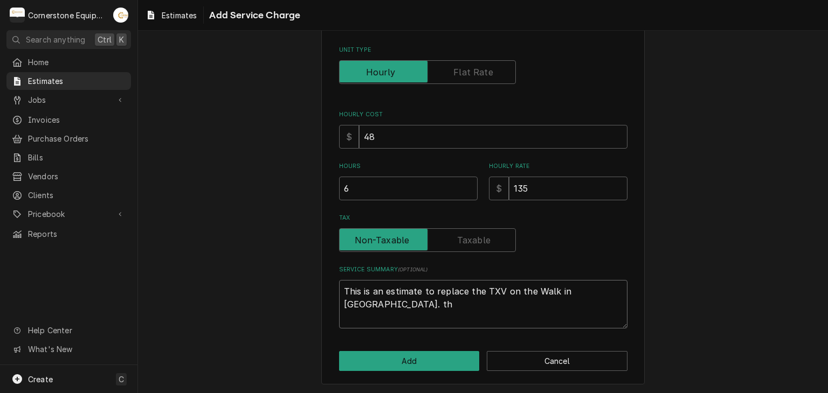
type textarea "x"
type textarea "This is an estimate to replace the TXV on the Walk in Cooler. thi"
type textarea "x"
type textarea "This is an estimate to replace the TXV on the Walk in Cooler. this"
type textarea "x"
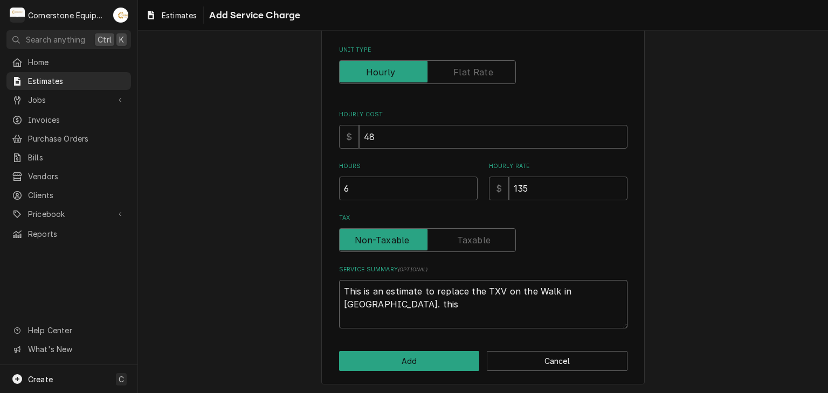
type textarea "This is an estimate to replace the TXV on the Walk in Cooler. this"
type textarea "x"
type textarea "This is an estimate to replace the TXV on the Walk in Cooler. this e"
type textarea "x"
type textarea "This is an estimate to replace the TXV on the Walk in Cooler. this es"
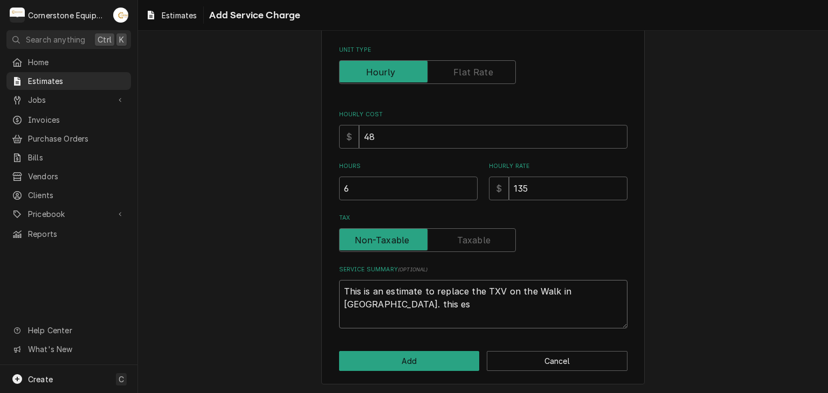
type textarea "x"
type textarea "This is an estimate to replace the TXV on the Walk in Cooler. this est"
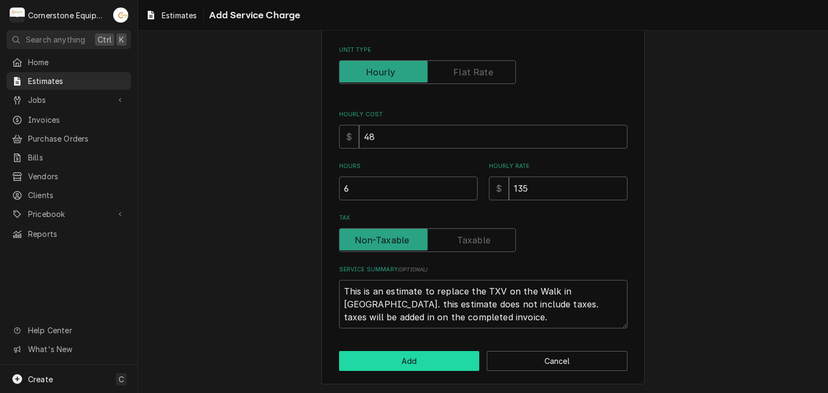
click at [427, 365] on button "Add" at bounding box center [409, 361] width 141 height 20
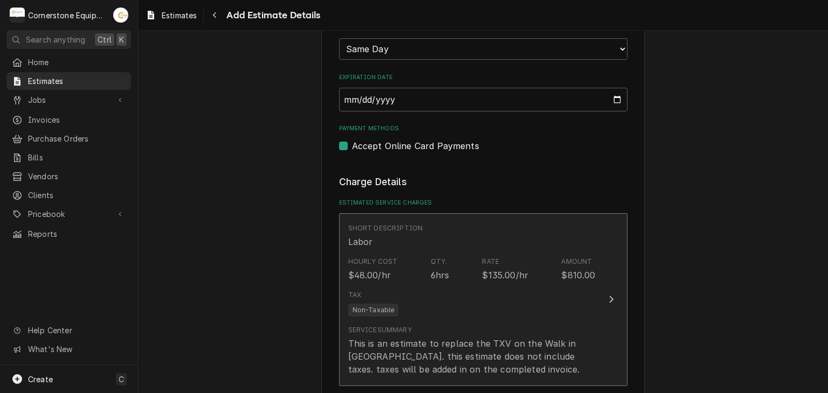
scroll to position [848, 0]
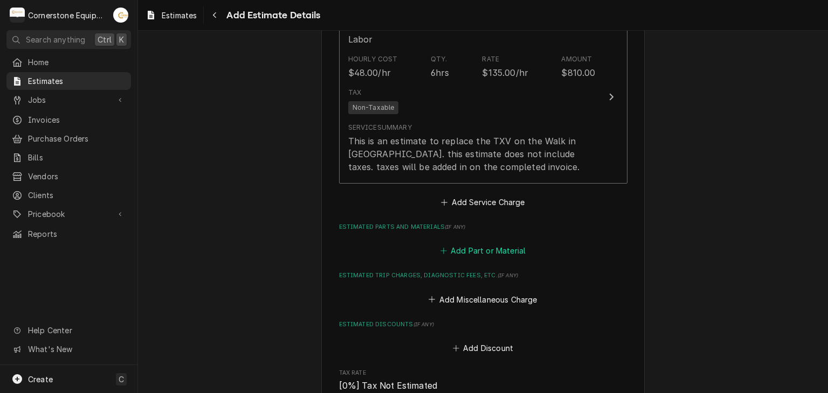
click at [482, 251] on button "Add Part or Material" at bounding box center [482, 251] width 89 height 15
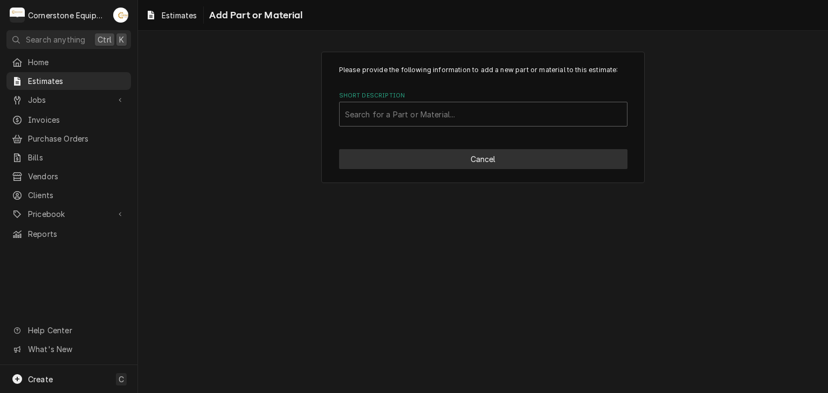
click at [436, 152] on button "Cancel" at bounding box center [483, 159] width 288 height 20
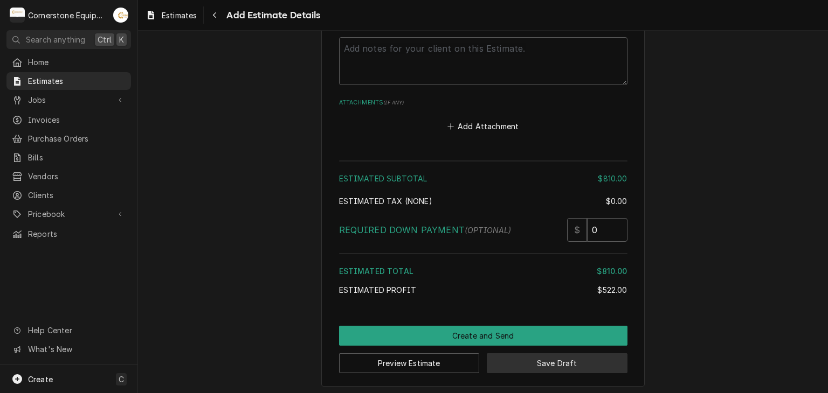
click at [533, 357] on button "Save Draft" at bounding box center [557, 363] width 141 height 20
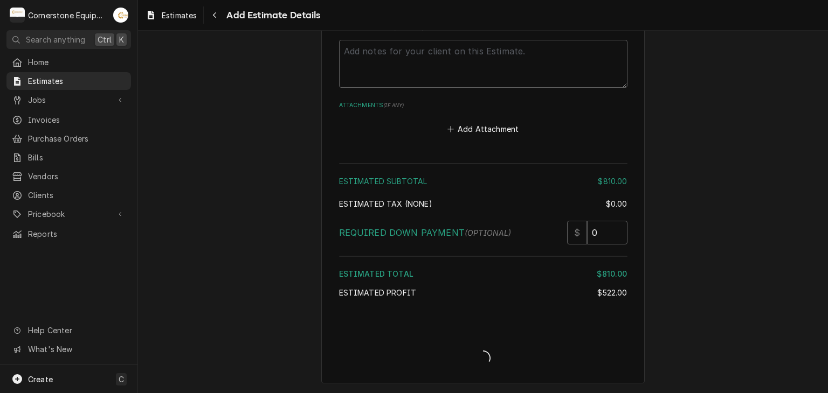
scroll to position [1264, 0]
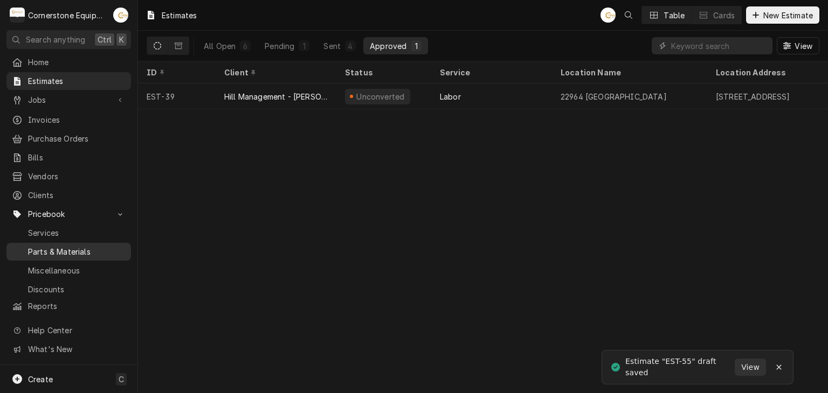
click at [72, 246] on span "Parts & Materials" at bounding box center [77, 251] width 98 height 11
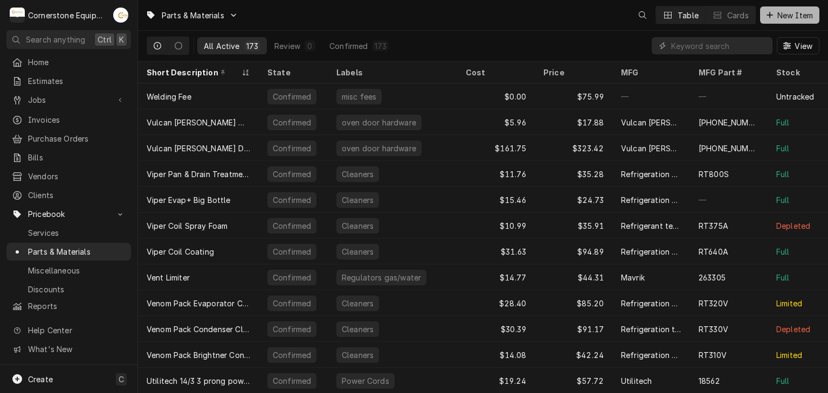
drag, startPoint x: 758, startPoint y: 32, endPoint x: 769, endPoint y: 20, distance: 16.4
click at [759, 31] on div "View" at bounding box center [735, 46] width 168 height 30
click at [769, 20] on div "Dynamic Content Wrapper" at bounding box center [769, 15] width 11 height 11
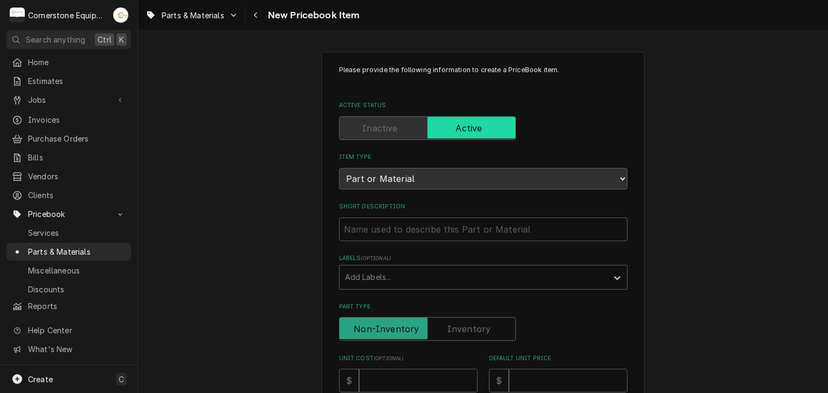
type textarea "x"
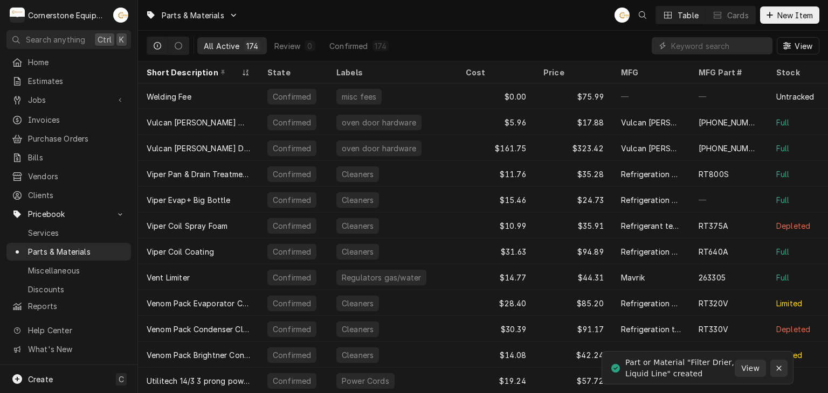
click at [774, 374] on button "Notifications alt+T" at bounding box center [778, 368] width 17 height 17
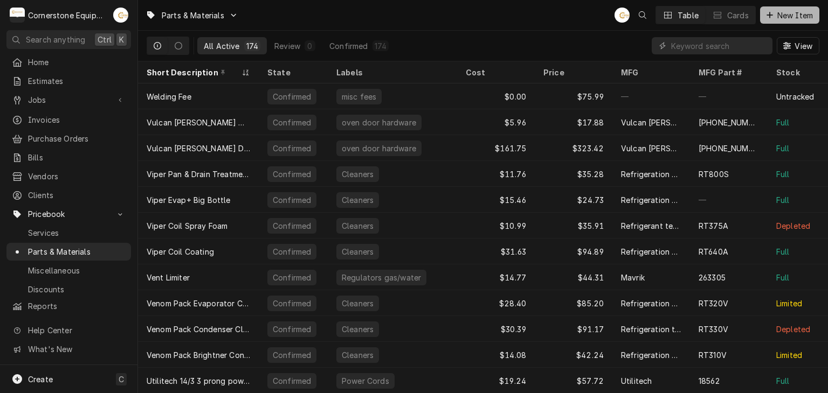
click at [783, 14] on span "New Item" at bounding box center [795, 15] width 40 height 11
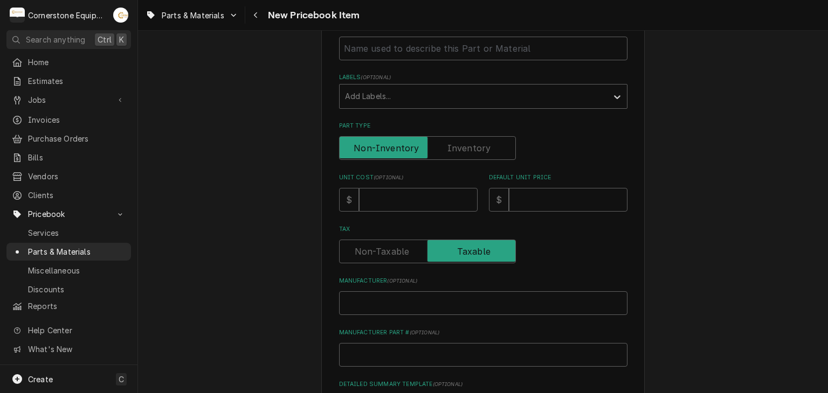
scroll to position [216, 0]
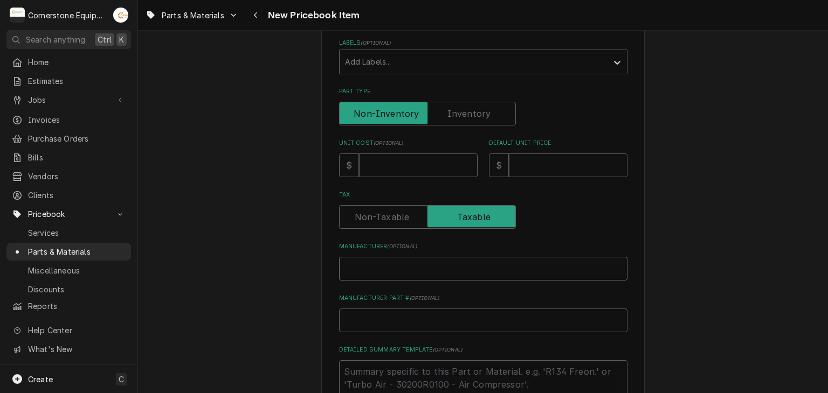
click at [374, 261] on input "Manufacturer ( optional )" at bounding box center [483, 269] width 288 height 24
drag, startPoint x: 374, startPoint y: 261, endPoint x: 374, endPoint y: 317, distance: 56.0
click at [374, 317] on input "Manufacturer Part # ( optional )" at bounding box center [483, 321] width 288 height 24
paste input "29311816"
type textarea "x"
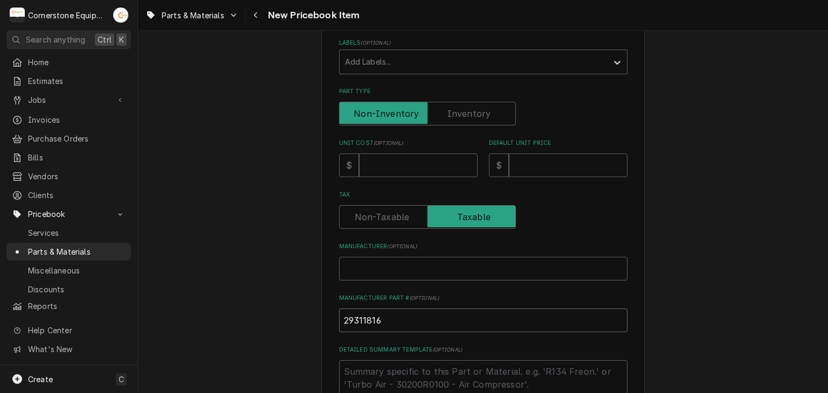
type input "29311816"
click at [383, 263] on input "Manufacturer ( optional )" at bounding box center [483, 269] width 288 height 24
type textarea "x"
type input "H"
type textarea "x"
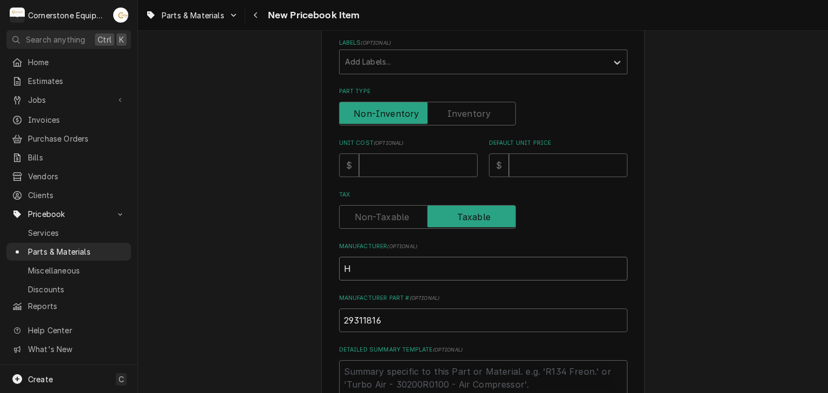
type input "He"
type textarea "x"
type input "Hea"
type textarea "x"
type input "Heat"
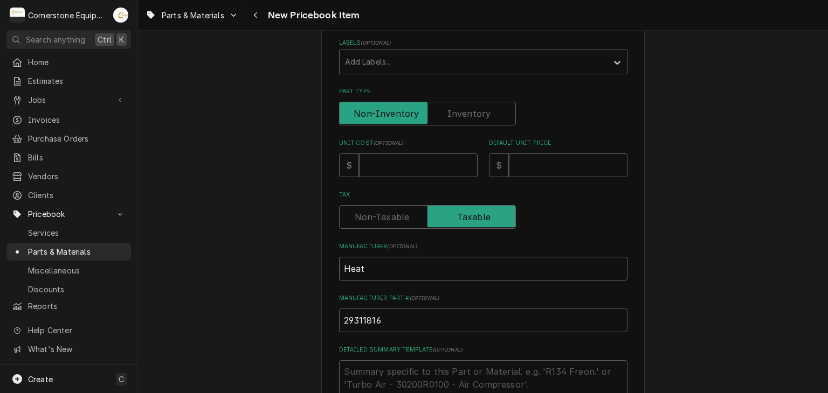
type textarea "x"
type input "Heatr"
type textarea "x"
type input "Heatr+"
type textarea "x"
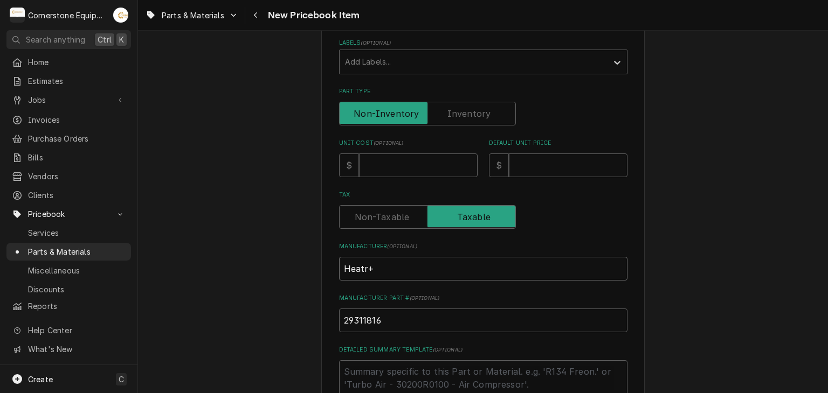
type input "Heatr+c"
type textarea "x"
type input "Heatr+"
type textarea "x"
type input "Heatr"
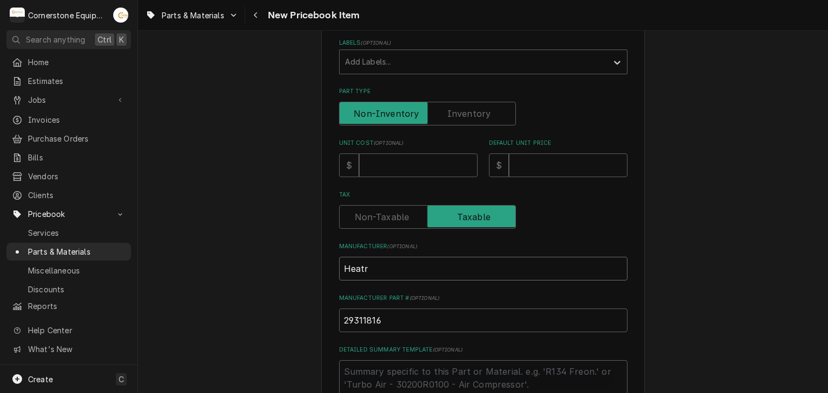
type textarea "x"
type input "Heat"
type textarea "x"
type input "Heatc"
type textarea "x"
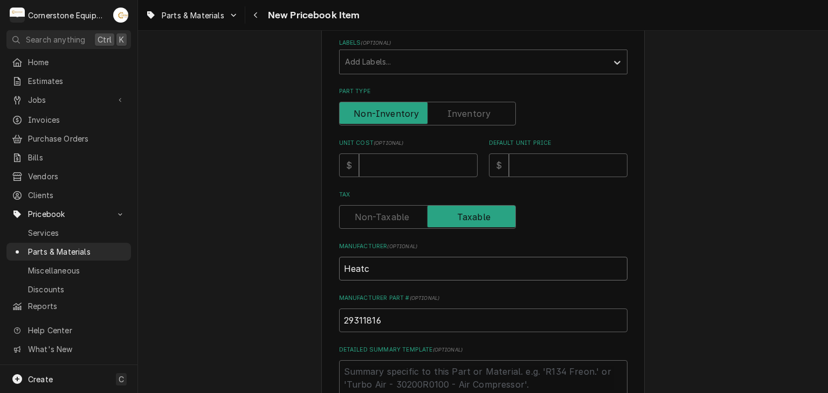
type input "Heatcr"
type textarea "x"
type input "Heatcrf"
type textarea "x"
type input "Heatcrft"
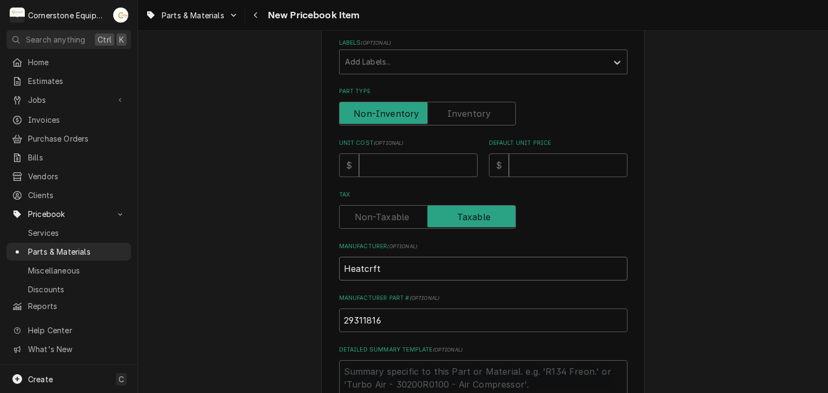
type textarea "x"
type input "Heatcrft"
type textarea "x"
type input "Heatcrft"
type textarea "x"
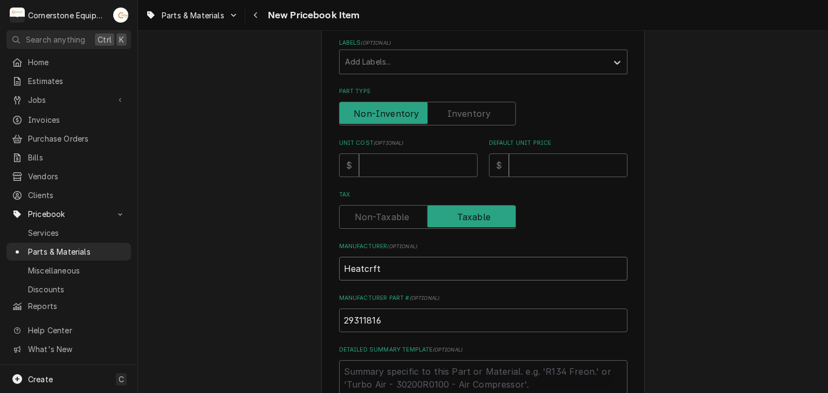
type input "Heatcrf"
type textarea "x"
type input "Heatcr"
type textarea "x"
type input "Heatcra"
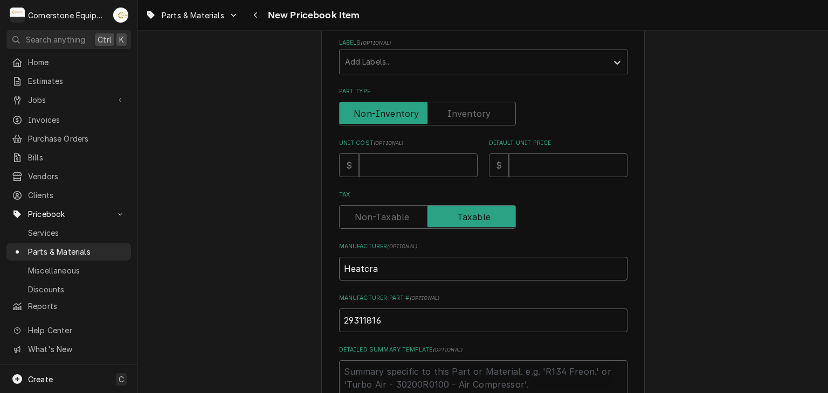
type textarea "x"
type input "Heatcraf"
type textarea "x"
type input "Heatcraft"
type textarea "x"
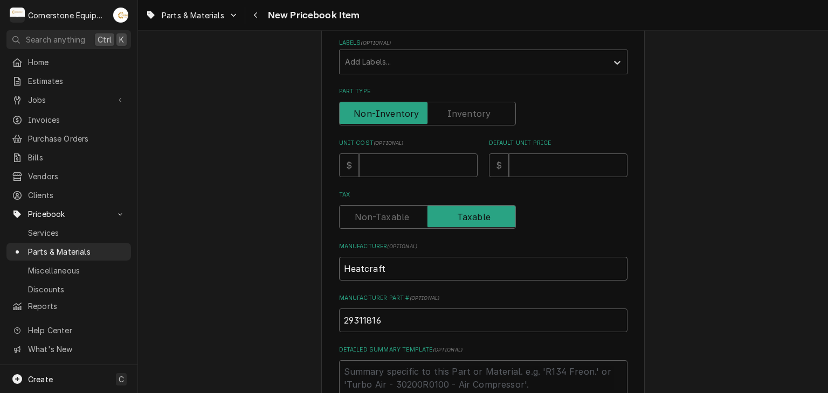
type input "Heatcraft"
click at [421, 175] on input "Unit Cost ( optional )" at bounding box center [418, 166] width 119 height 24
type textarea "x"
type input "4"
type textarea "x"
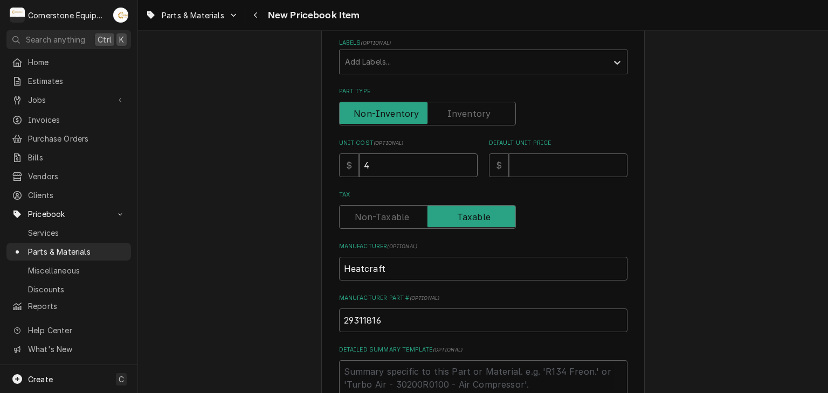
type input "47"
type textarea "x"
type input "476"
click at [534, 156] on input "Default Unit Price" at bounding box center [568, 166] width 119 height 24
type textarea "x"
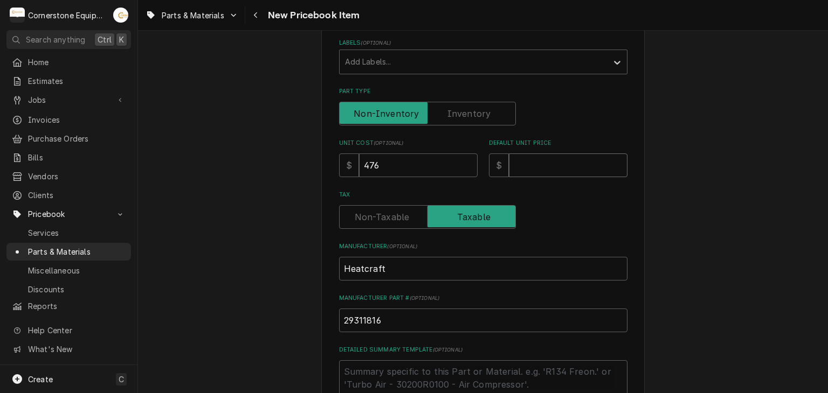
type input "9"
type textarea "x"
type input "95"
type textarea "x"
type input "952"
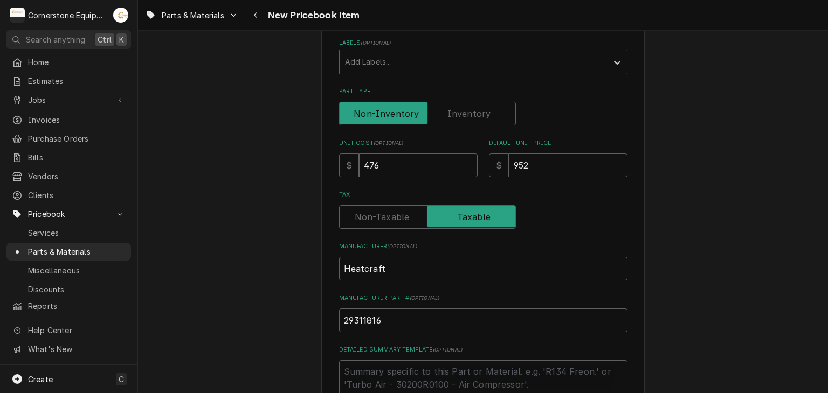
click at [616, 191] on label "Tax" at bounding box center [483, 195] width 288 height 9
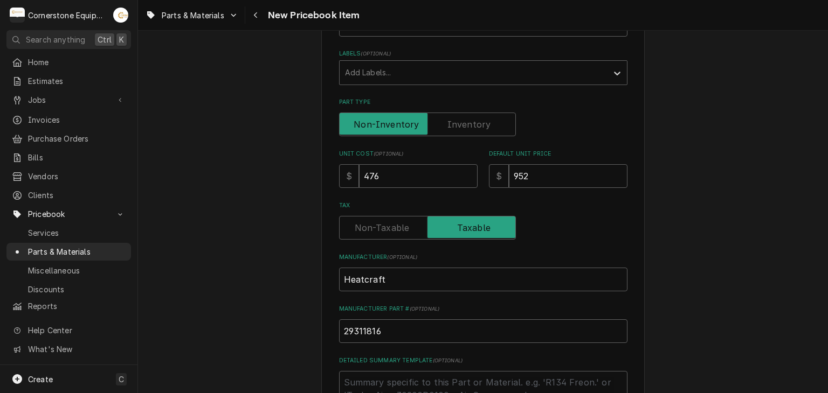
scroll to position [420, 0]
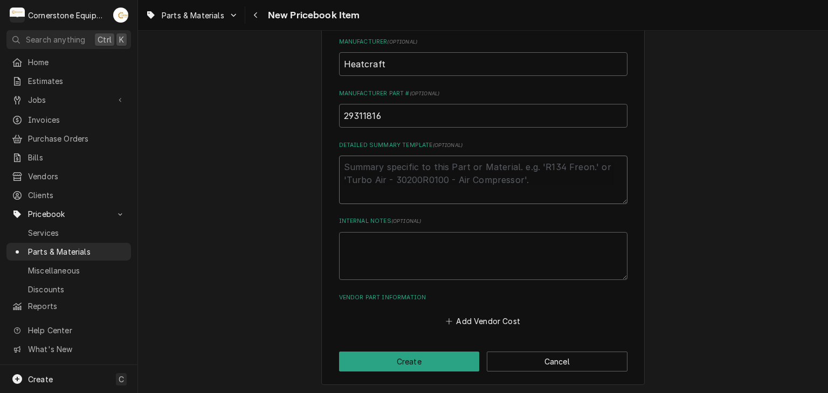
click at [389, 173] on textarea "Detailed Summary Template ( optional )" at bounding box center [483, 180] width 288 height 48
paste textarea "Expansion Valve/TXV Kit"
type textarea "x"
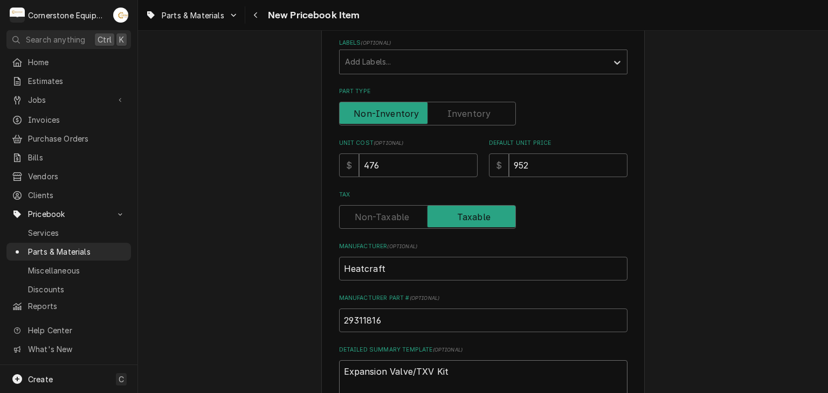
scroll to position [0, 0]
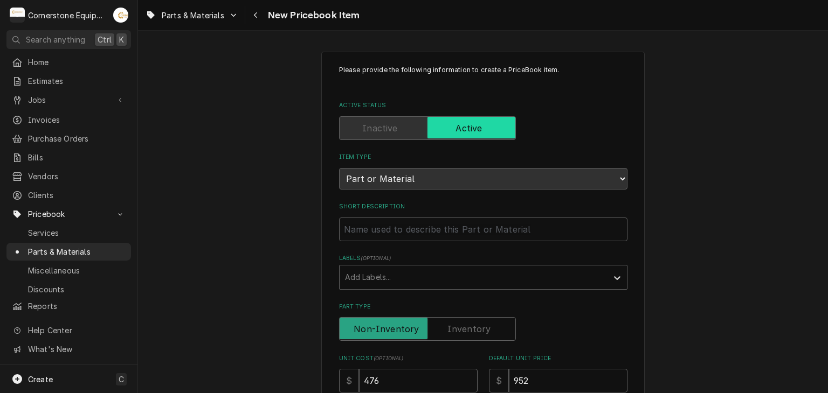
type textarea "Expansion Valve/TXV Kit"
click at [380, 239] on input "Short Description" at bounding box center [483, 230] width 288 height 24
paste input "Expansion Valve/TXV Kit"
type textarea "x"
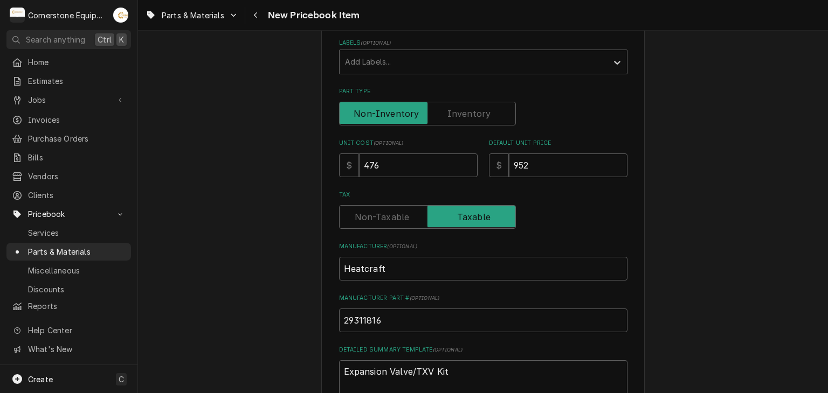
scroll to position [420, 0]
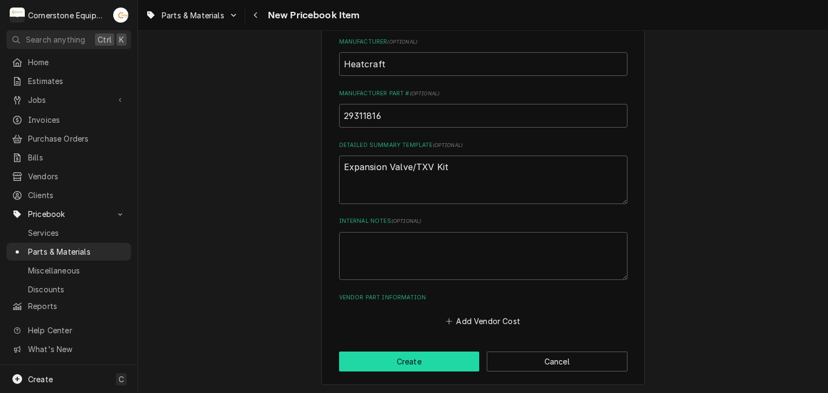
type input "Expansion Valve/TXV Kit"
click at [440, 363] on button "Create" at bounding box center [409, 362] width 141 height 20
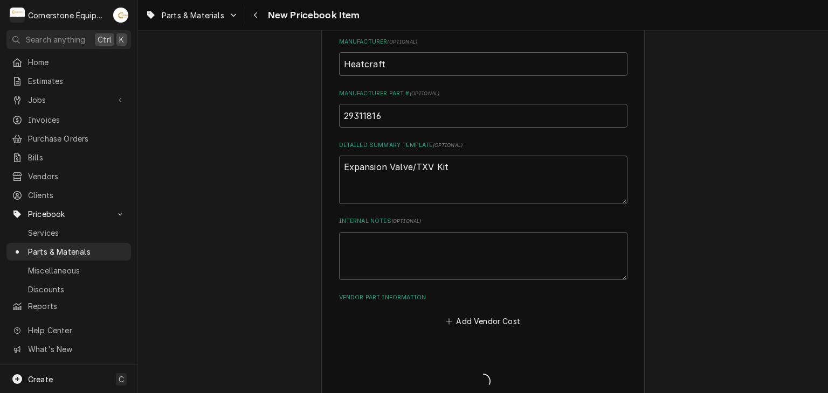
type textarea "x"
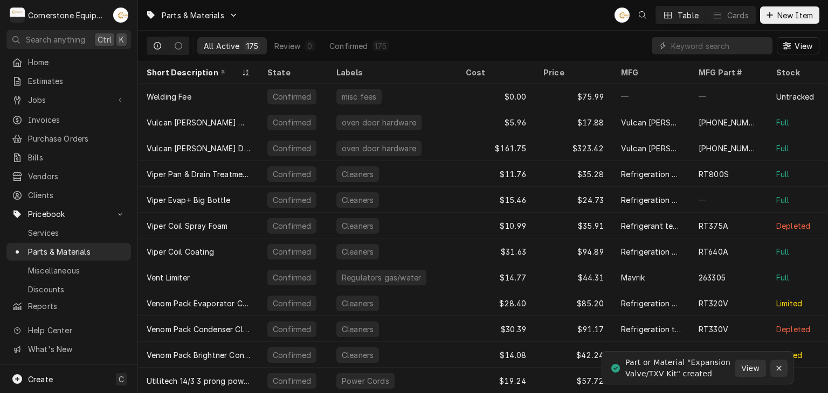
click at [781, 365] on icon "Notifications alt+T" at bounding box center [779, 369] width 8 height 8
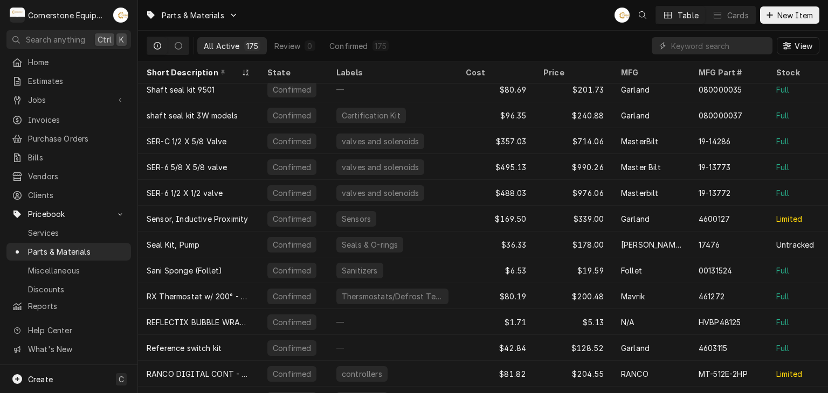
scroll to position [990, 0]
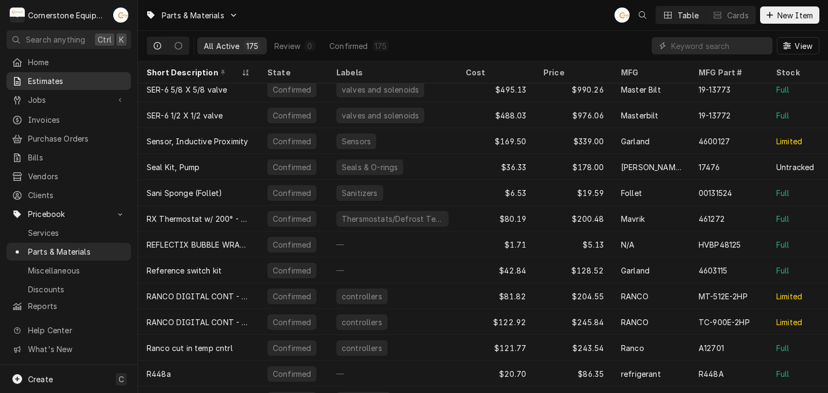
click at [96, 82] on span "Estimates" at bounding box center [77, 80] width 98 height 11
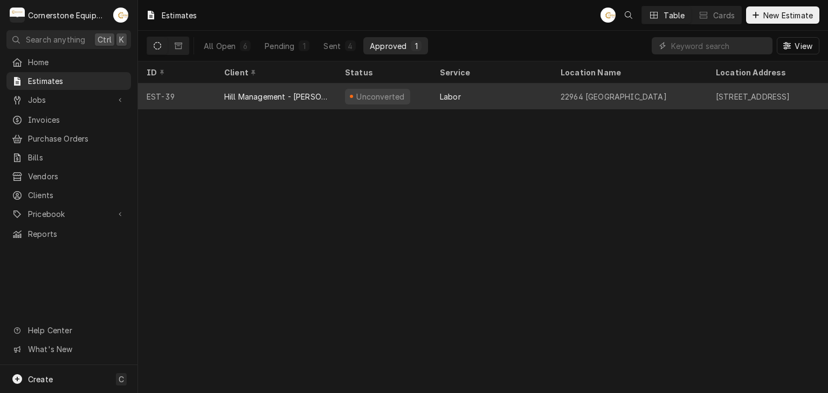
click at [480, 88] on div "Labor" at bounding box center [491, 97] width 121 height 26
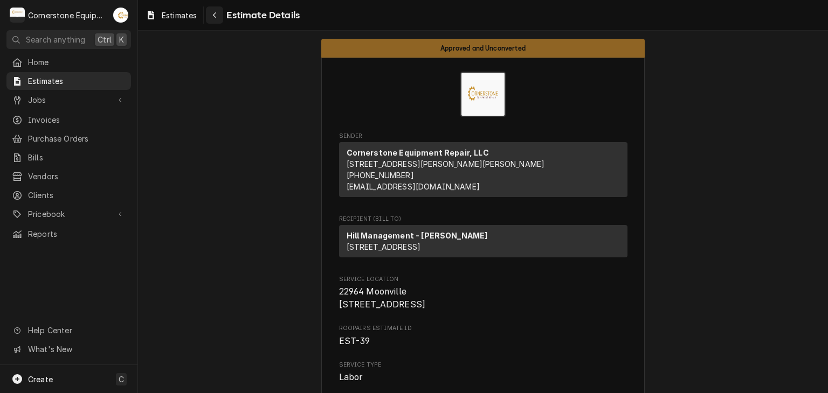
click at [213, 20] on div "Navigate back" at bounding box center [214, 15] width 11 height 11
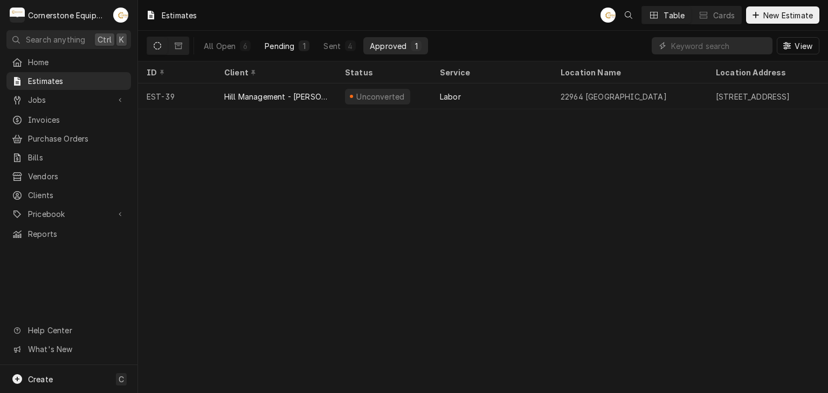
click at [262, 39] on button "Pending 1" at bounding box center [287, 45] width 58 height 17
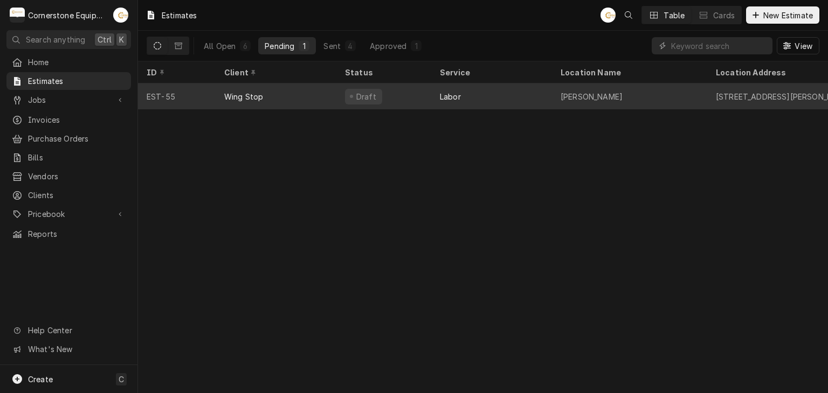
click at [314, 88] on div "Wing Stop" at bounding box center [276, 97] width 121 height 26
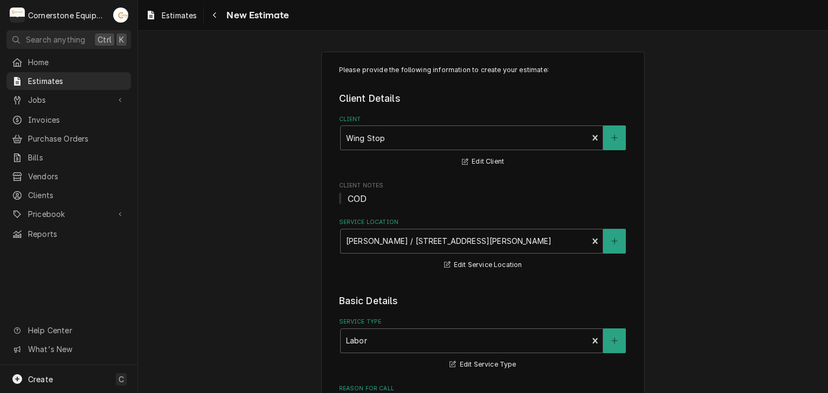
type textarea "x"
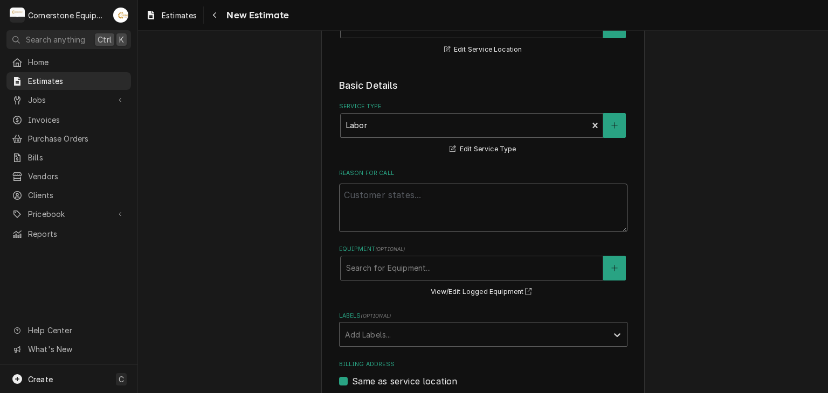
click at [427, 189] on textarea "Reason For Call" at bounding box center [483, 208] width 288 height 48
click at [207, 14] on button "Navigate back" at bounding box center [214, 14] width 17 height 17
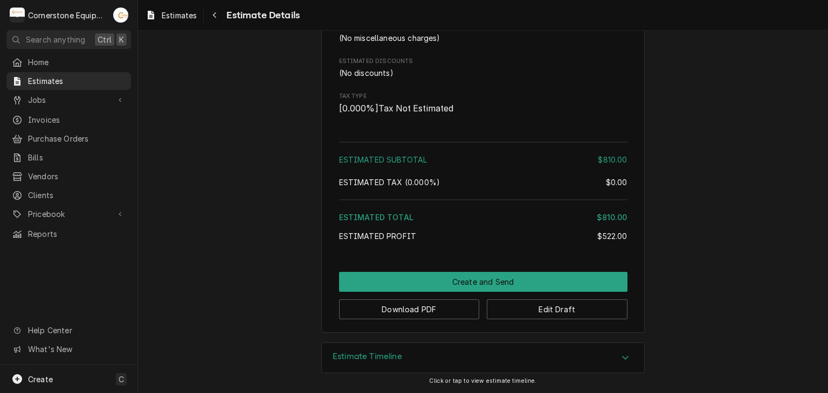
scroll to position [758, 0]
click at [548, 311] on button "Edit Draft" at bounding box center [557, 310] width 141 height 20
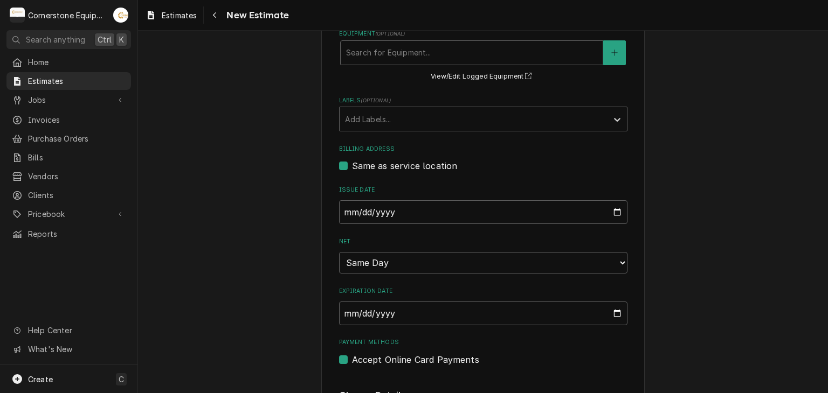
scroll to position [216, 0]
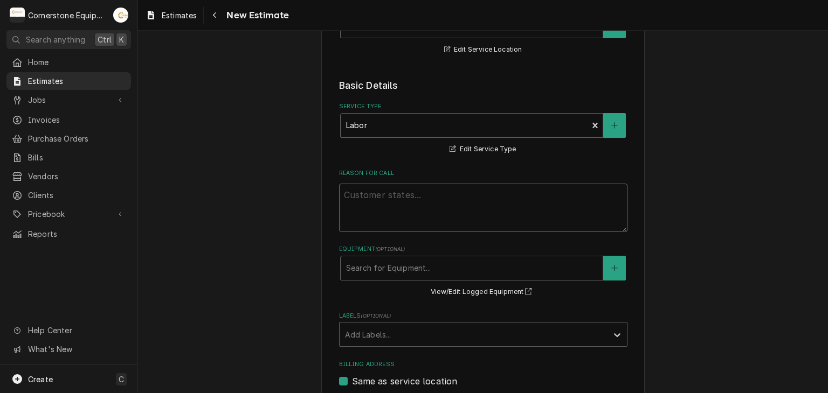
click at [405, 218] on textarea "Reason For Call" at bounding box center [483, 208] width 288 height 48
type textarea "x"
type textarea "E"
type textarea "x"
type textarea "Es"
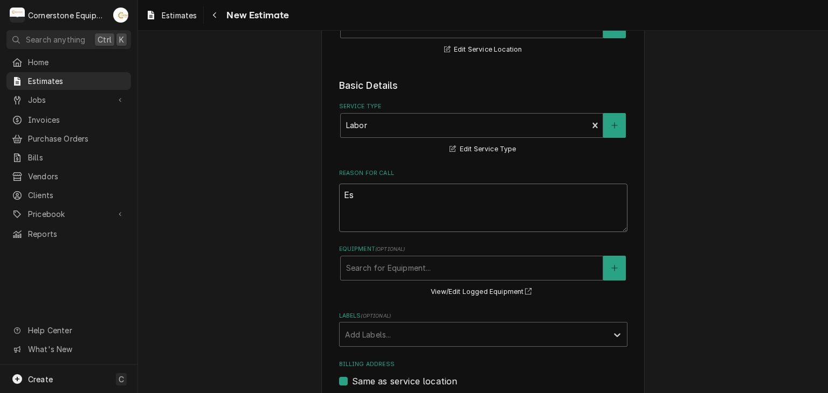
type textarea "x"
type textarea "Est"
type textarea "x"
type textarea "Esti"
type textarea "x"
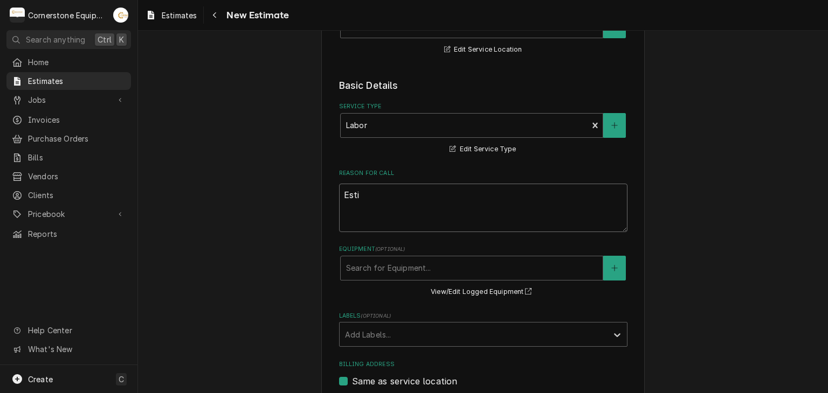
type textarea "Estia"
type textarea "x"
type textarea "Estiam"
type textarea "x"
type textarea "Estiamt"
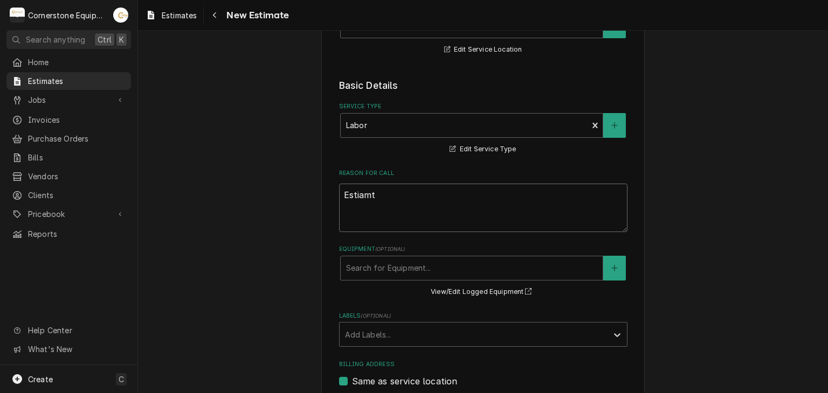
type textarea "x"
type textarea "Estiamte"
type textarea "x"
type textarea "Estiamte"
type textarea "x"
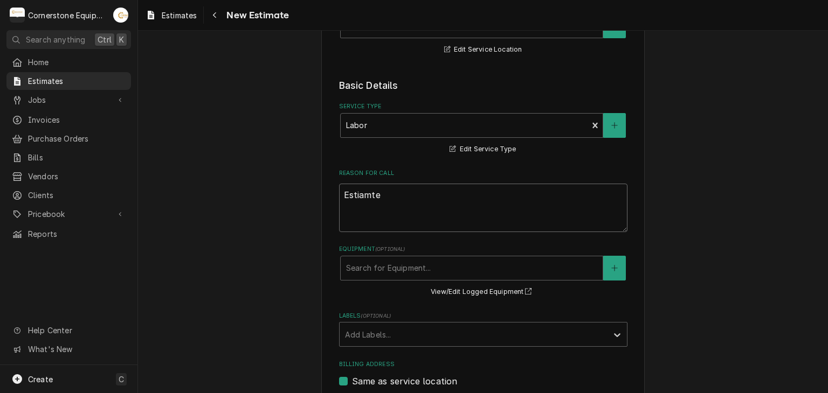
type textarea "Estiamte t"
type textarea "x"
type textarea "Estiamte to"
type textarea "x"
type textarea "Estiamte to"
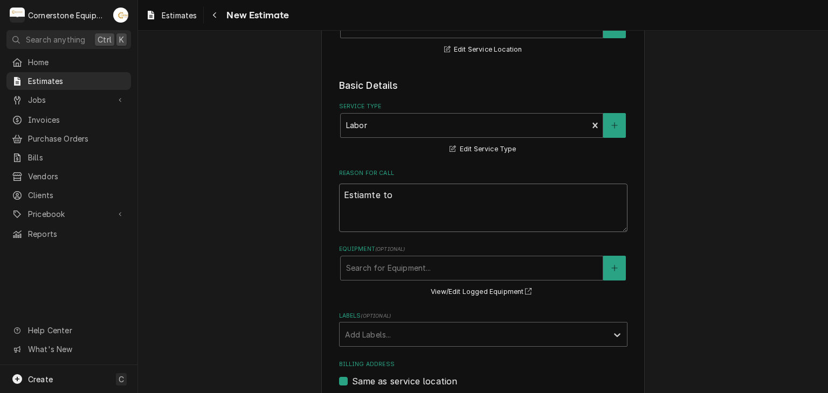
type textarea "x"
type textarea "Estiamte to"
type textarea "x"
type textarea "Estiamte t"
type textarea "x"
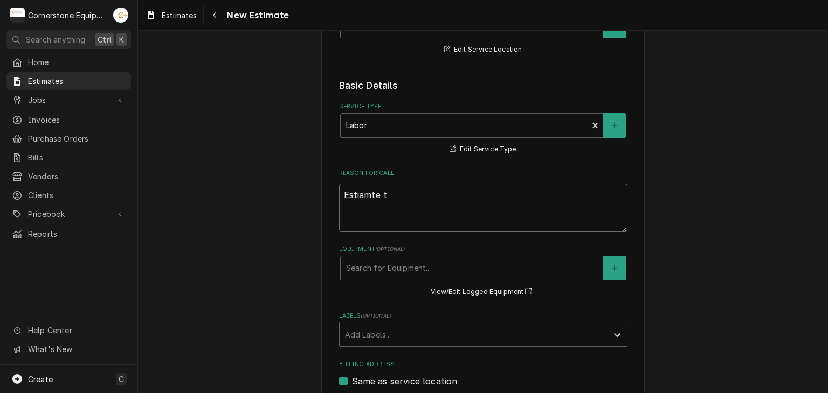
type textarea "Estiamte"
type textarea "x"
type textarea "Estiamte"
type textarea "x"
type textarea "Estiamt"
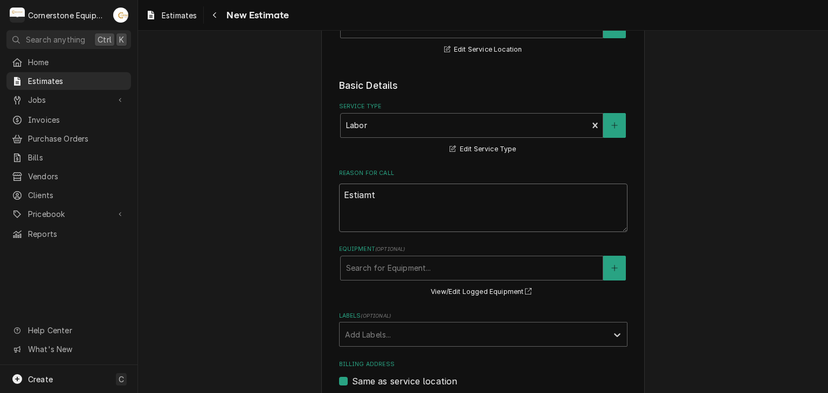
type textarea "x"
type textarea "Estiam"
type textarea "x"
type textarea "Estia"
type textarea "x"
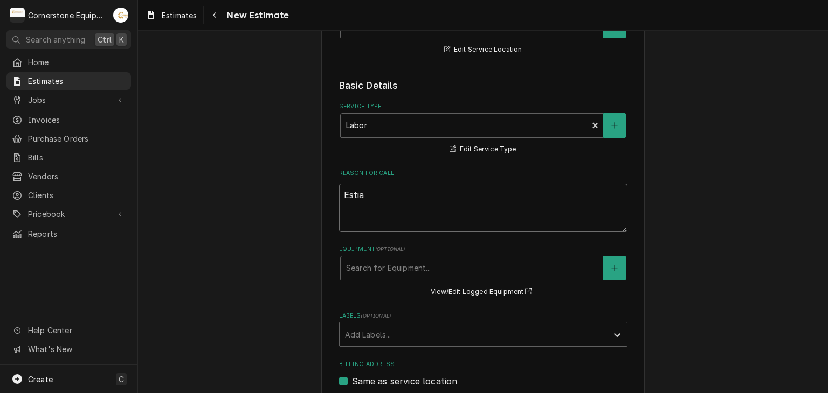
type textarea "Esti"
type textarea "x"
type textarea "Est"
type textarea "x"
type textarea "Es"
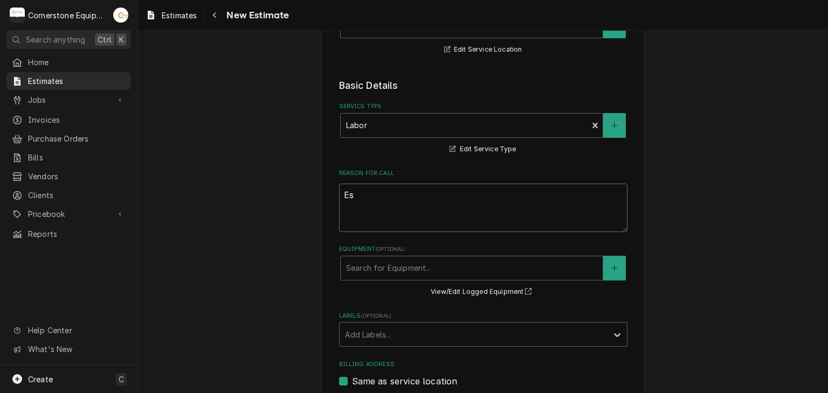
type textarea "x"
type textarea "E"
type textarea "x"
type textarea "T"
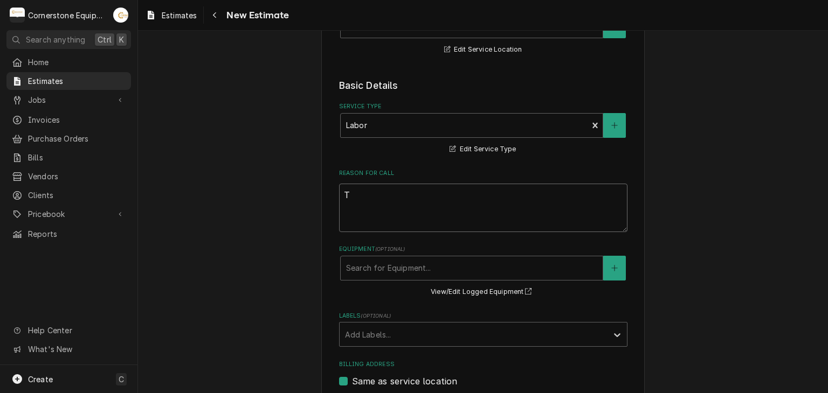
type textarea "x"
type textarea "R"
type textarea "x"
type textarea "Re"
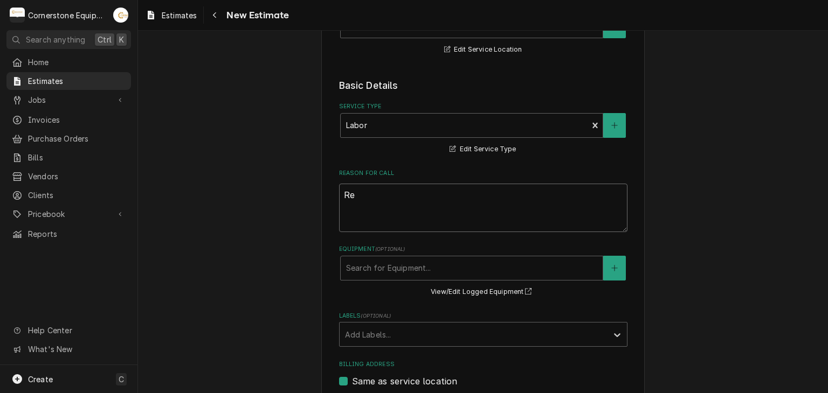
type textarea "x"
type textarea "Rep"
type textarea "x"
type textarea "Repl"
type textarea "x"
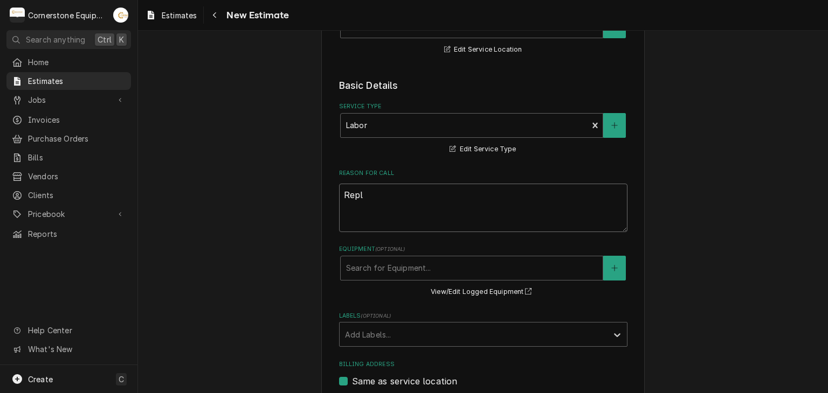
type textarea "Repla"
type textarea "x"
type textarea "Replac"
type textarea "x"
type textarea "Replace"
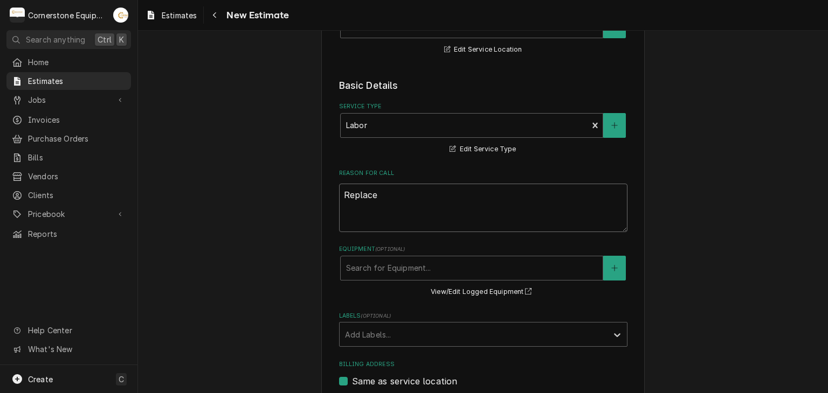
type textarea "x"
type textarea "Replace"
type textarea "x"
type textarea "Replace T"
type textarea "x"
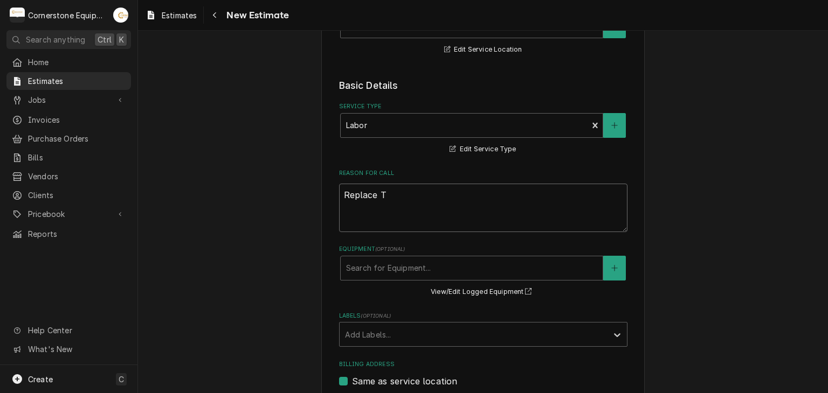
type textarea "Replace TX"
type textarea "x"
type textarea "Replace TXV"
type textarea "x"
type textarea "Replace TXV"
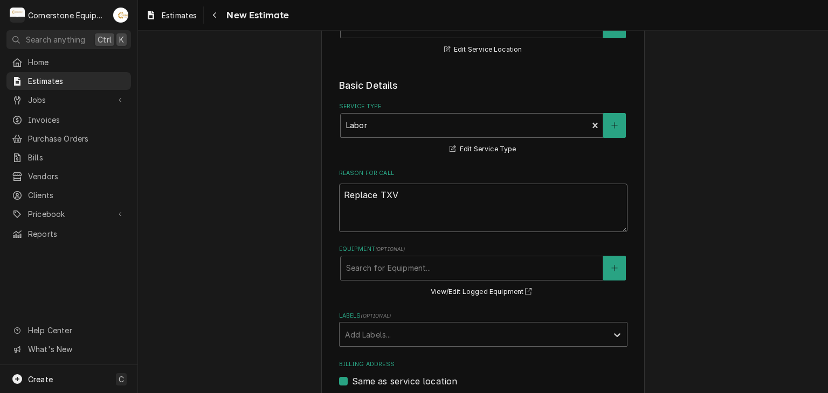
type textarea "x"
type textarea "Replace TXV a"
type textarea "x"
type textarea "Replace TXV aa"
type textarea "x"
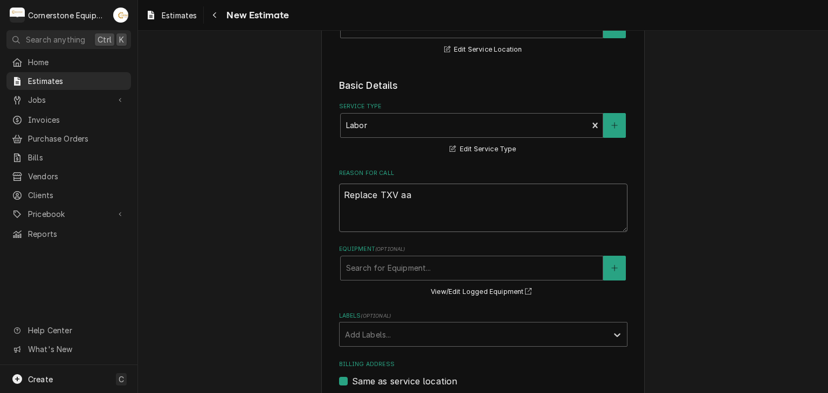
type textarea "Replace TXV aan"
type textarea "x"
type textarea "Replace TXV aand"
type textarea "x"
type textarea "Replace TXV aand"
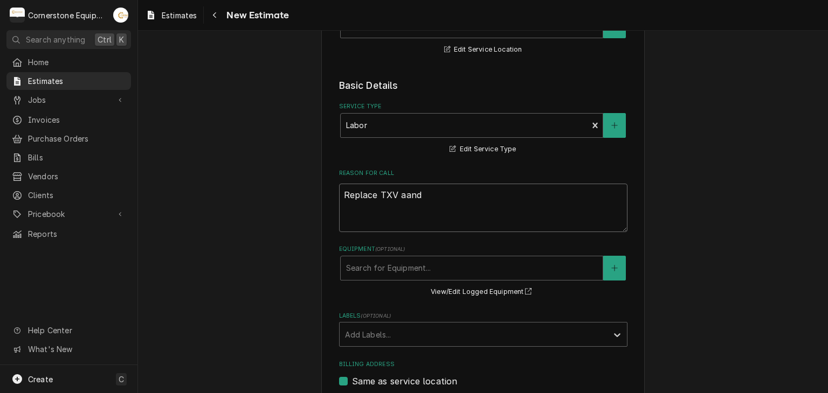
type textarea "x"
type textarea "Replace TXV aand f"
type textarea "x"
type textarea "Replace TXV aand fo"
type textarea "x"
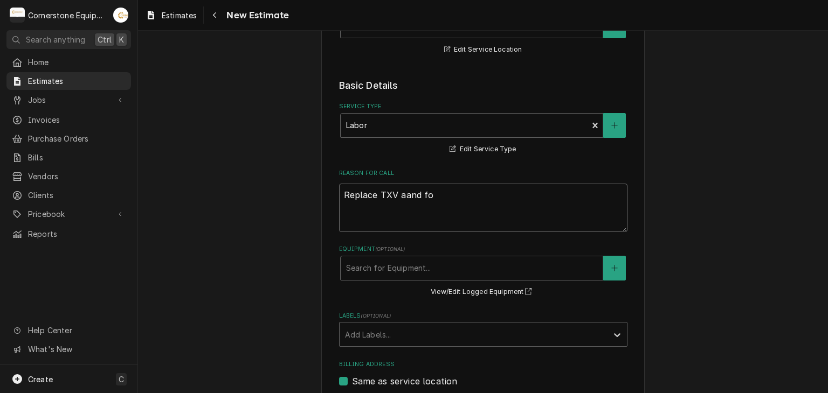
type textarea "Replace TXV aand f"
type textarea "x"
type textarea "Replace TXV aand fi"
type textarea "x"
type textarea "Replace TXV aand fil"
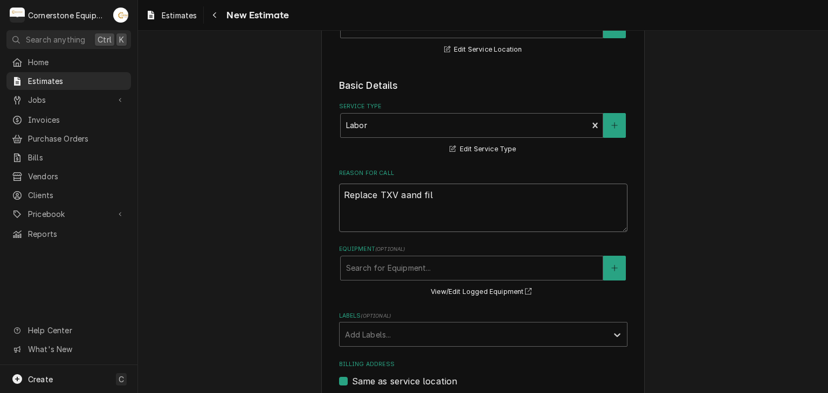
type textarea "x"
type textarea "Replace TXV aand filt"
type textarea "x"
type textarea "Replace TXV aand filte"
type textarea "x"
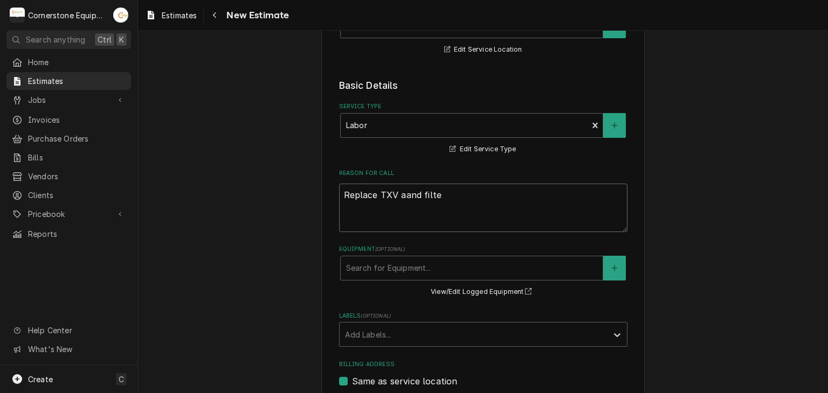
type textarea "Replace TXV aand filter"
type textarea "x"
type textarea "Replace TXV aand filter"
type textarea "x"
type textarea "Replace TXV aand filter d"
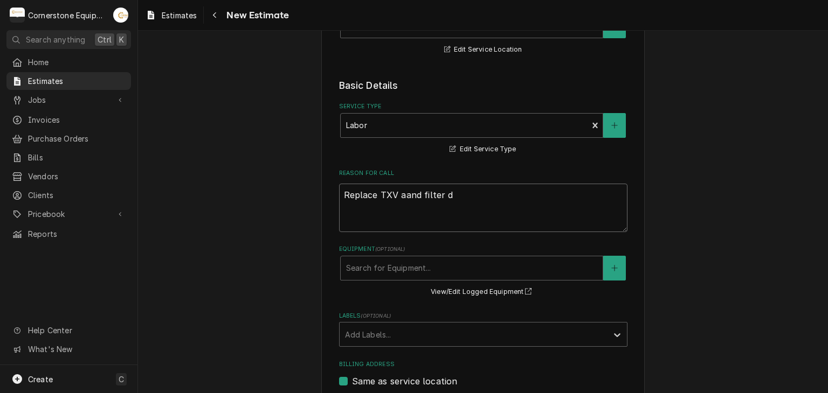
type textarea "x"
type textarea "Replace TXV aand filter dr"
type textarea "x"
type textarea "Replace TXV aand filter dri"
type textarea "x"
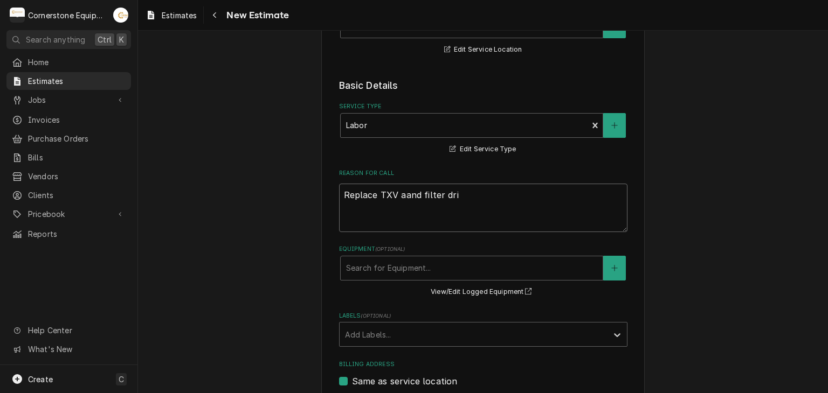
type textarea "Replace TXV aand filter drie"
type textarea "x"
type textarea "Replace TXV aand filter drier"
type textarea "x"
type textarea "Replace TXV and filter drier"
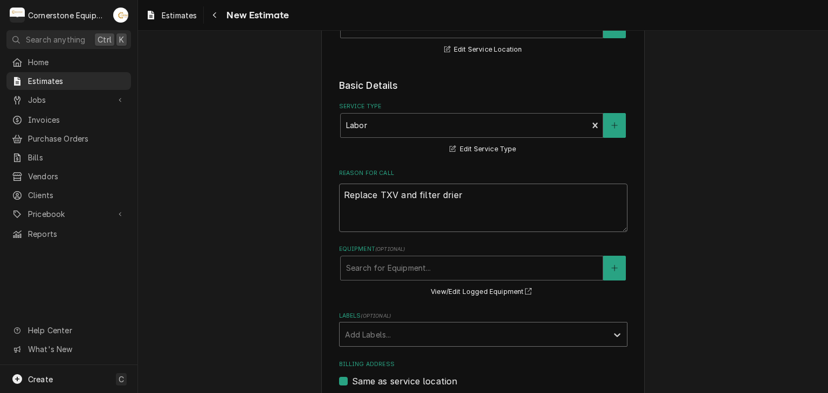
type textarea "x"
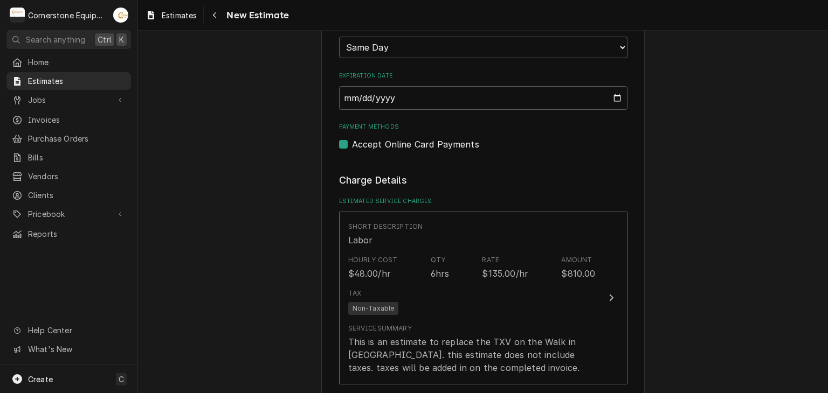
scroll to position [862, 0]
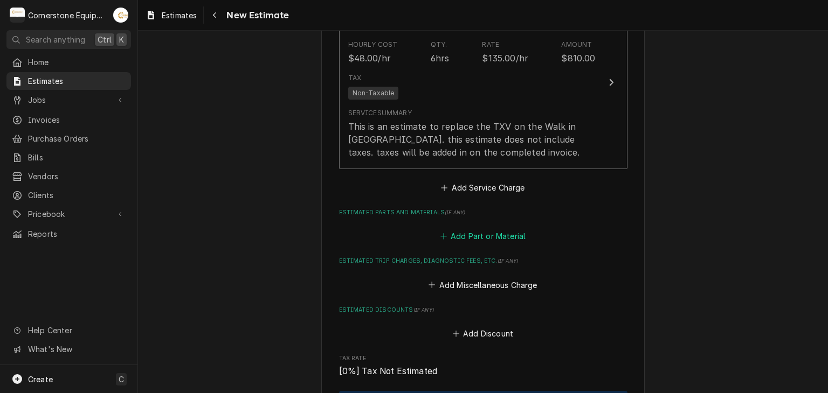
type textarea "Replace TXV and filter drier"
click at [496, 236] on button "Add Part or Material" at bounding box center [482, 236] width 89 height 15
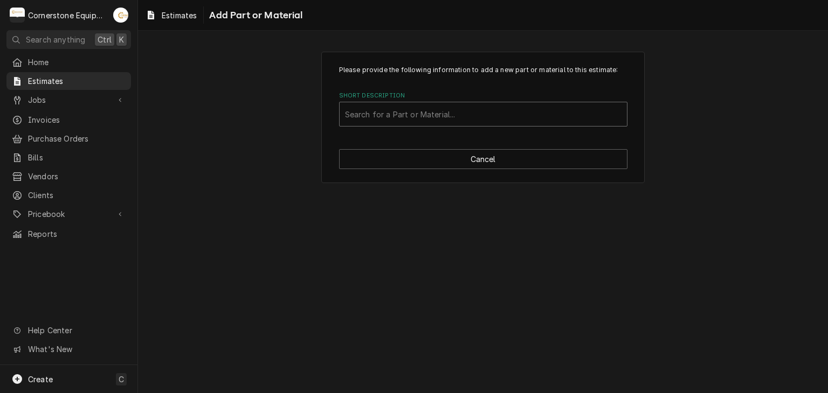
click at [449, 105] on div "Short Description" at bounding box center [483, 114] width 276 height 19
type input "txv"
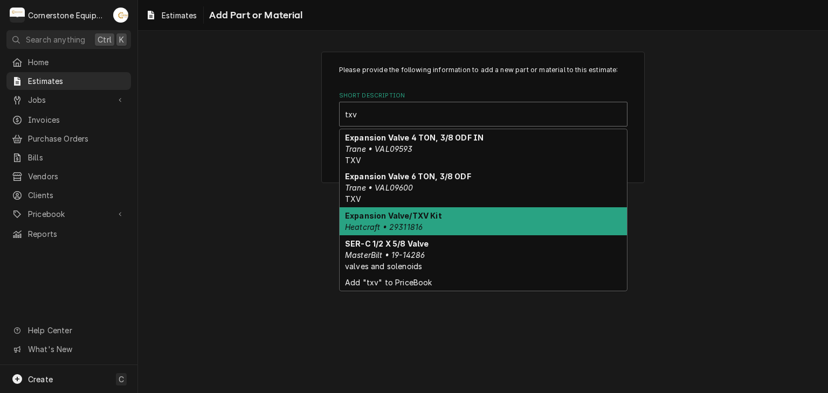
click at [433, 231] on div "Expansion Valve/TXV Kit Heatcraft • 29311816" at bounding box center [482, 221] width 287 height 28
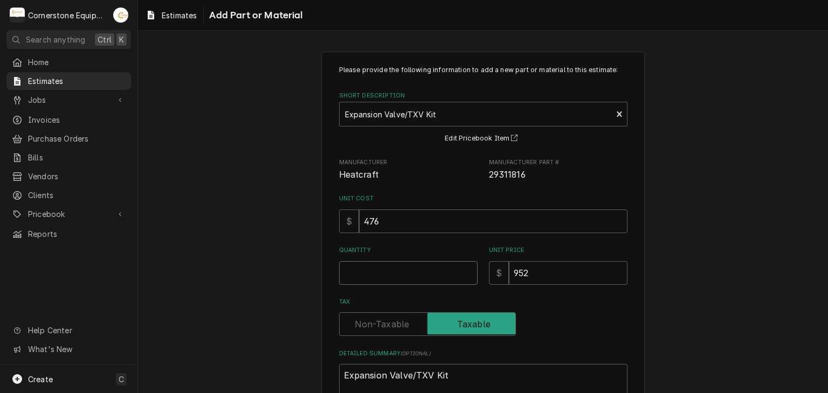
click at [421, 278] on input "Quantity" at bounding box center [408, 273] width 138 height 24
type textarea "x"
type input "1"
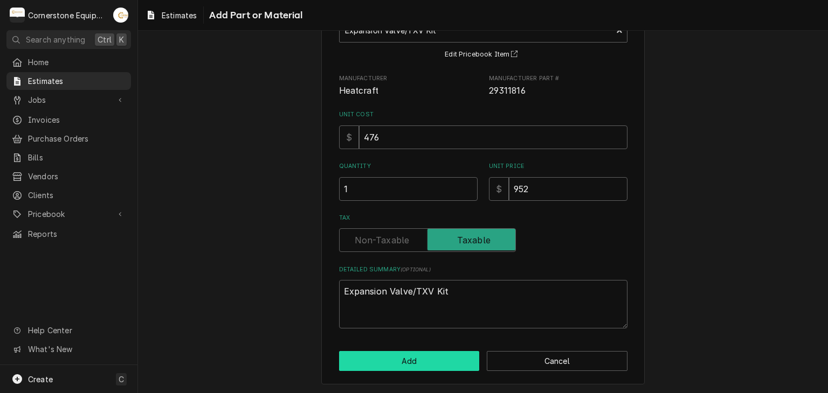
click at [435, 353] on button "Add" at bounding box center [409, 361] width 141 height 20
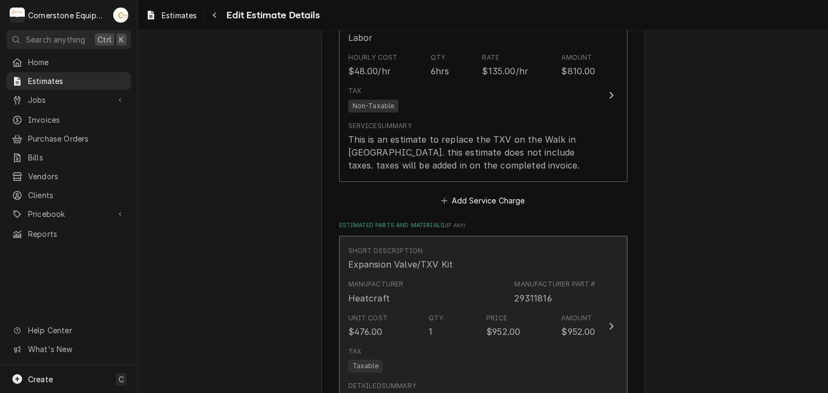
type textarea "x"
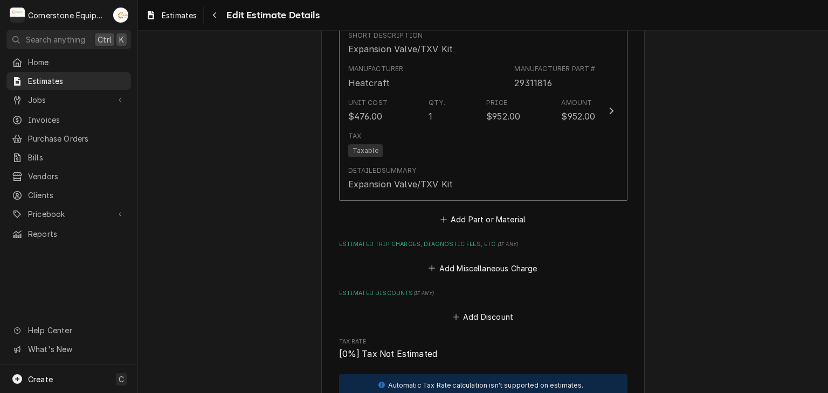
click at [466, 205] on div "Short Description Expansion Valve/TXV Kit Manufacturer Heatcraft Manufacturer P…" at bounding box center [483, 123] width 288 height 206
click at [464, 218] on button "Add Part or Material" at bounding box center [482, 219] width 89 height 15
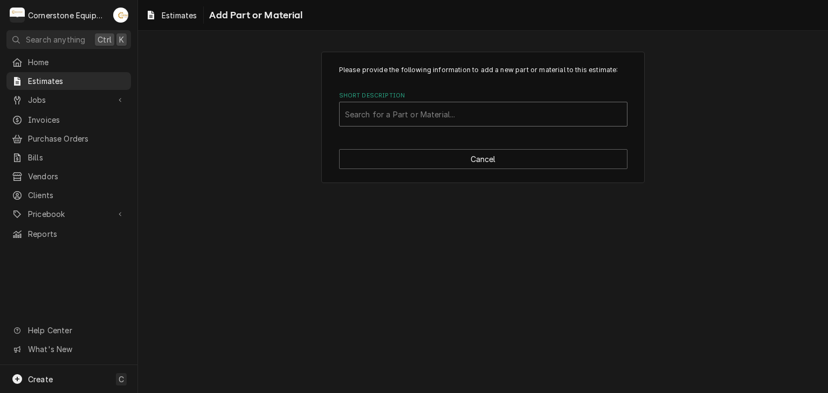
click at [405, 102] on div "Search for a Part or Material..." at bounding box center [482, 114] width 287 height 24
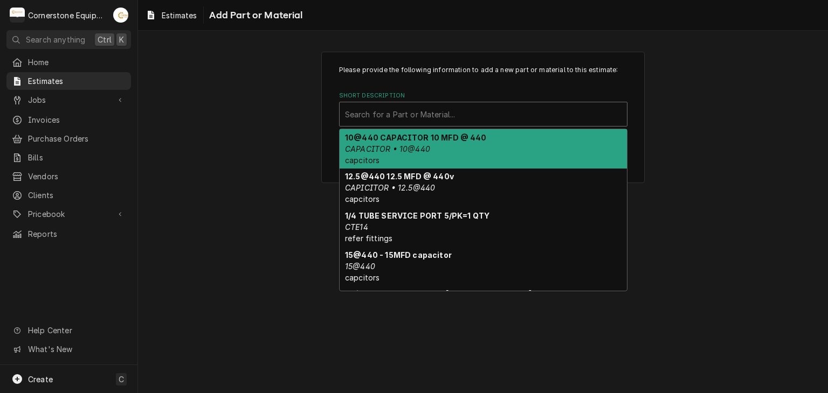
type input "d"
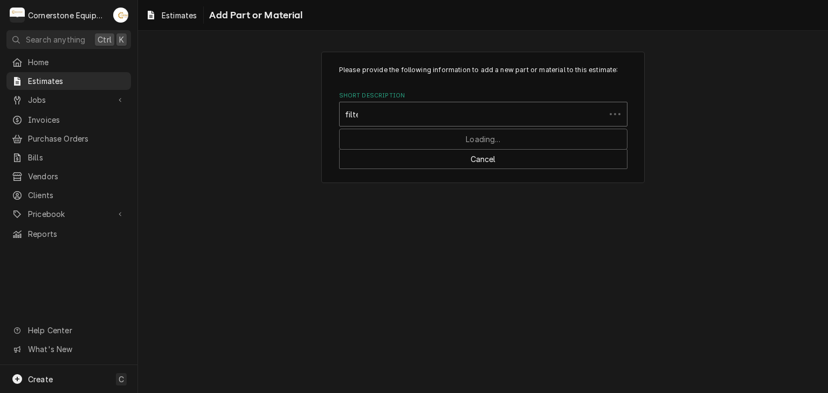
type input "filter"
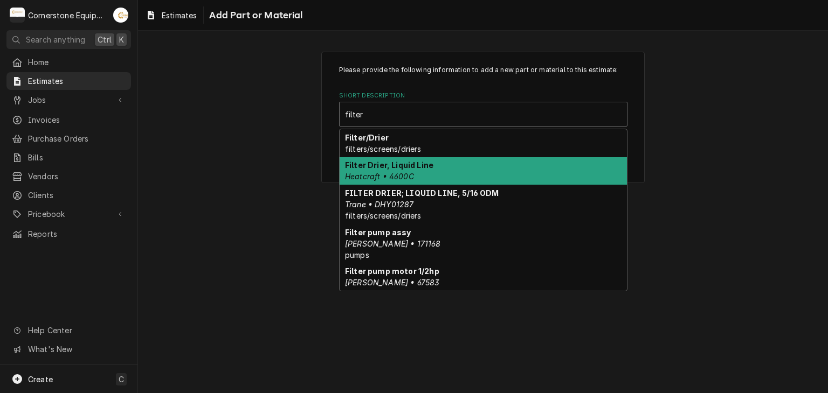
click at [400, 168] on strong "Filter Drier, Liquid Line" at bounding box center [389, 165] width 88 height 9
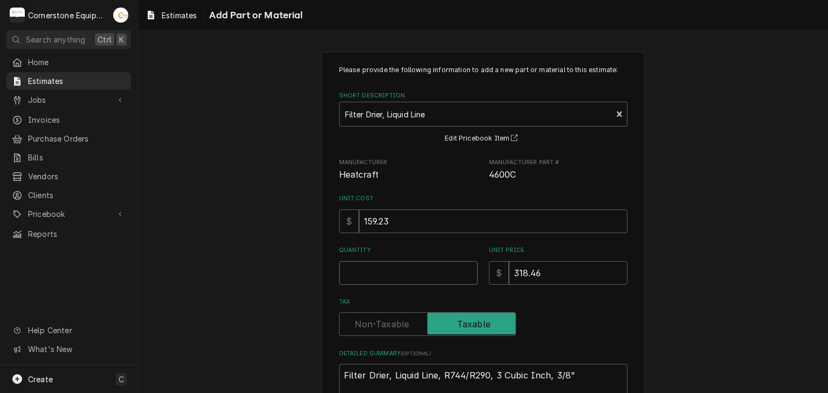
click at [422, 272] on input "Quantity" at bounding box center [408, 273] width 138 height 24
type textarea "x"
type input "1"
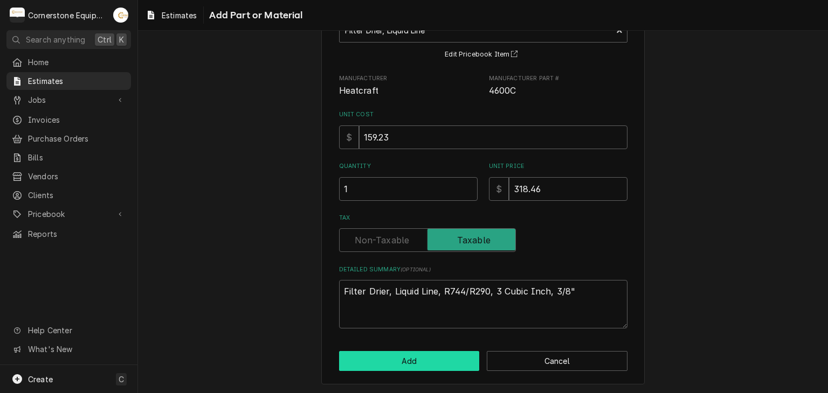
click at [420, 356] on button "Add" at bounding box center [409, 361] width 141 height 20
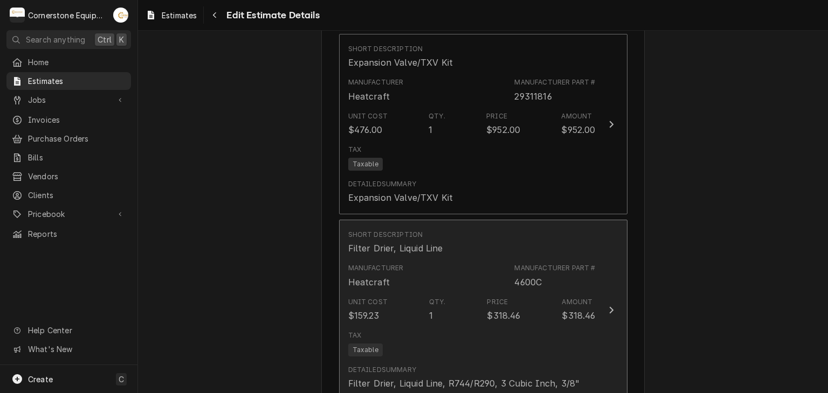
type textarea "x"
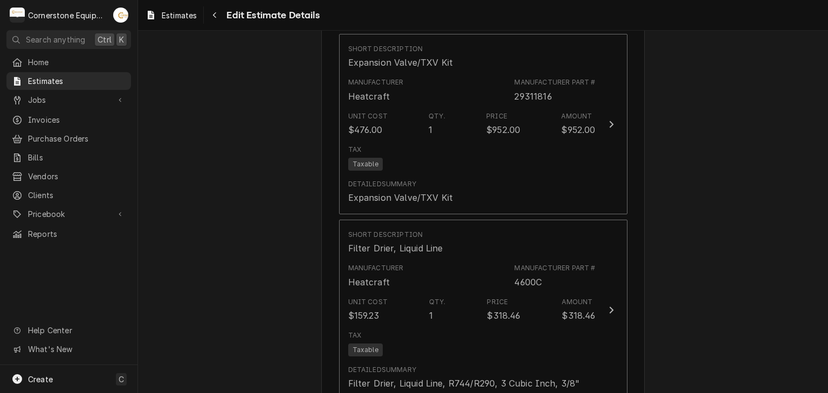
scroll to position [1267, 0]
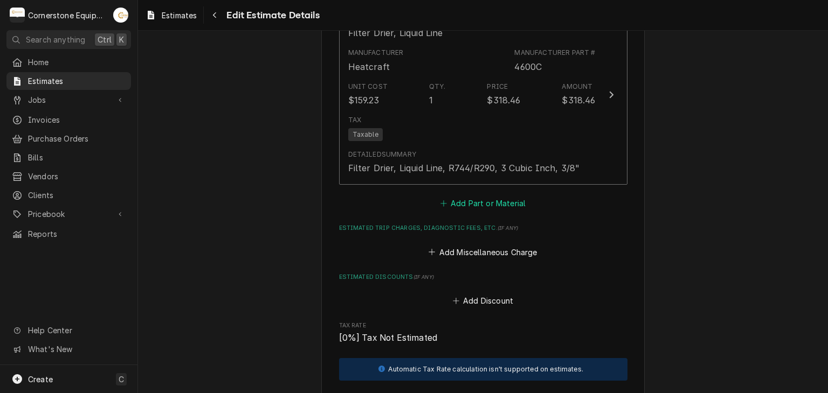
click at [482, 202] on button "Add Part or Material" at bounding box center [482, 203] width 89 height 15
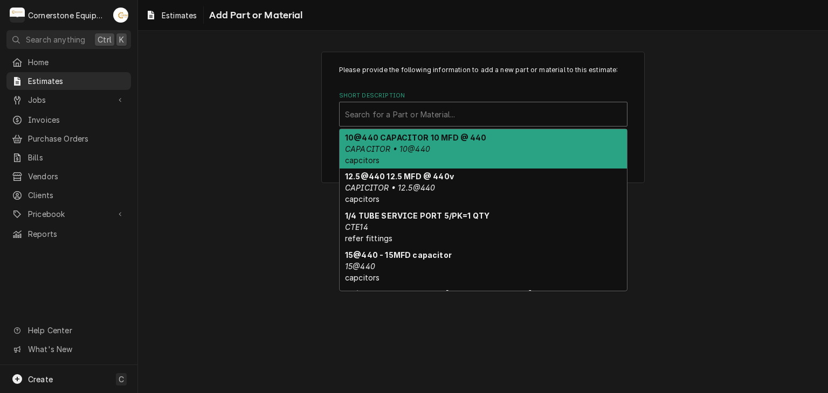
click at [401, 102] on div "Search for a Part or Material..." at bounding box center [482, 114] width 287 height 24
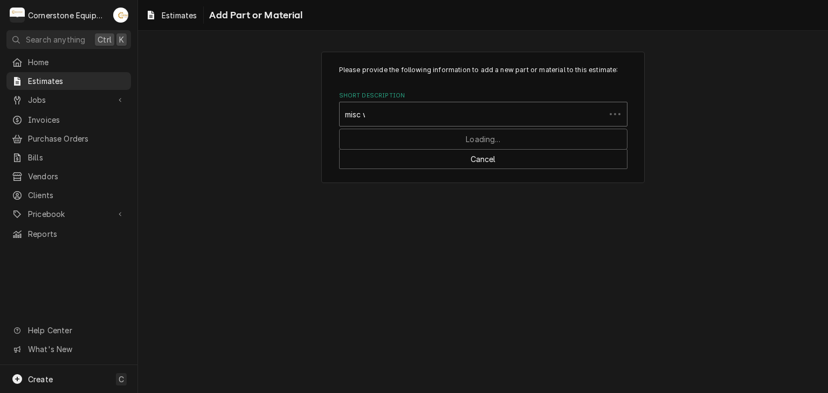
type input "misc we"
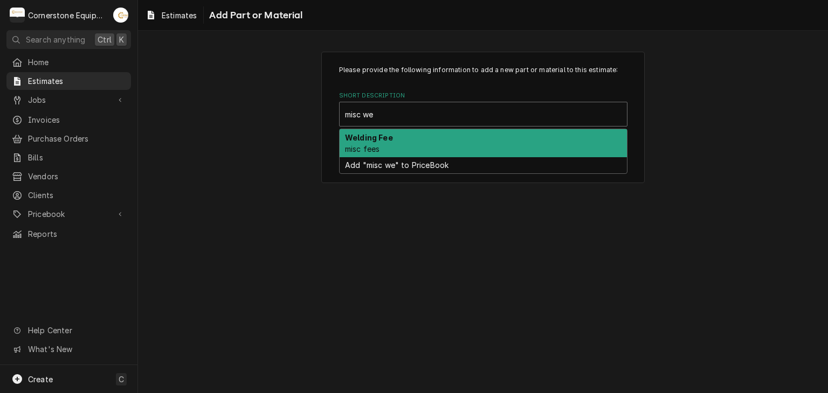
click at [384, 138] on strong "Welding Fee" at bounding box center [369, 137] width 48 height 9
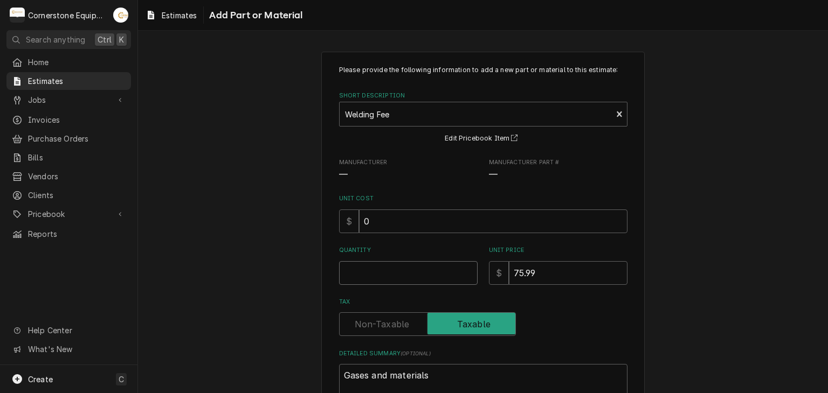
type textarea "x"
click at [379, 269] on input "1" at bounding box center [408, 273] width 138 height 24
type input "1"
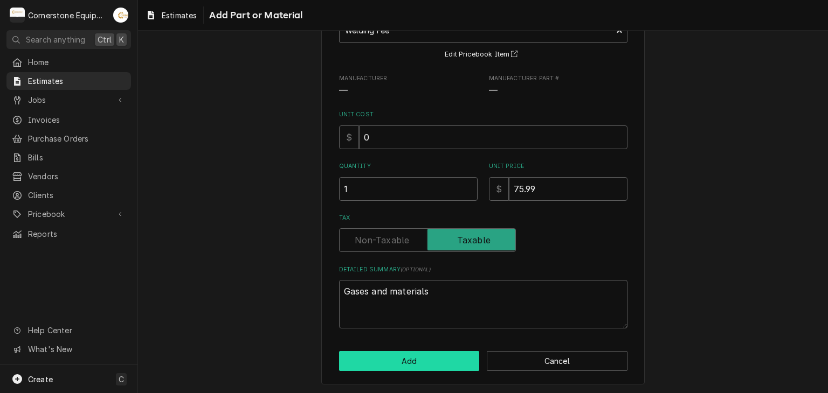
click at [399, 353] on button "Add" at bounding box center [409, 361] width 141 height 20
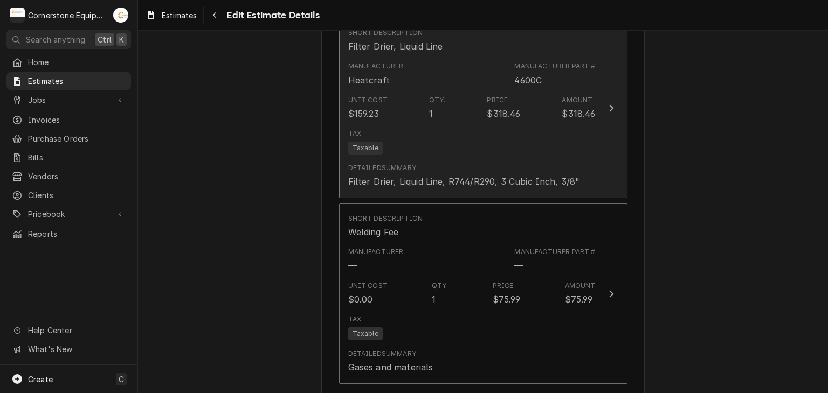
type textarea "x"
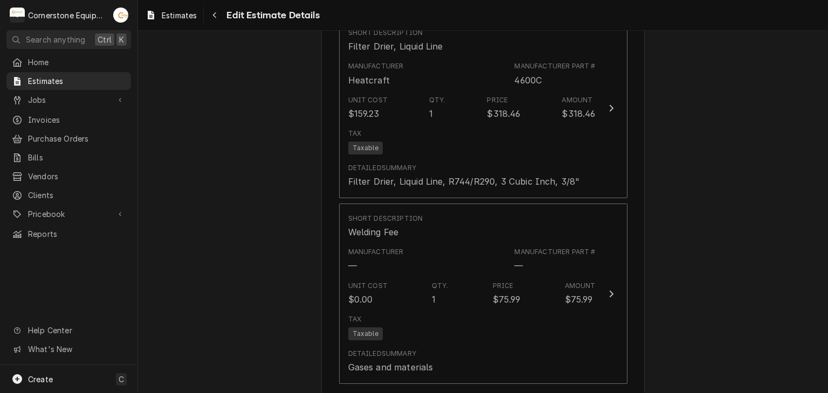
scroll to position [1469, 0]
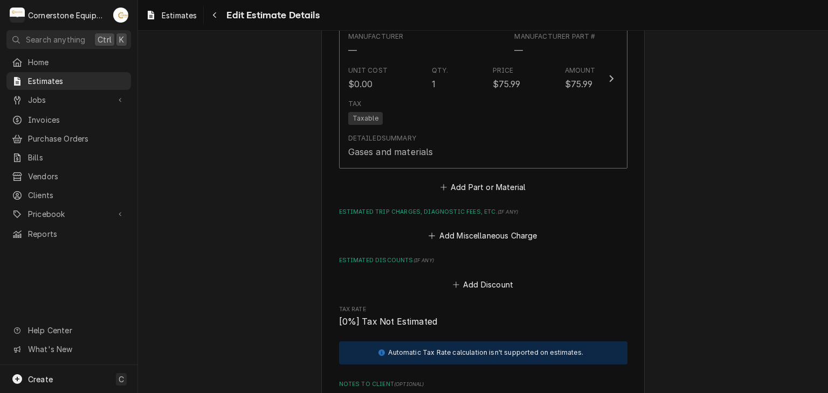
click at [465, 181] on button "Add Part or Material" at bounding box center [482, 187] width 89 height 15
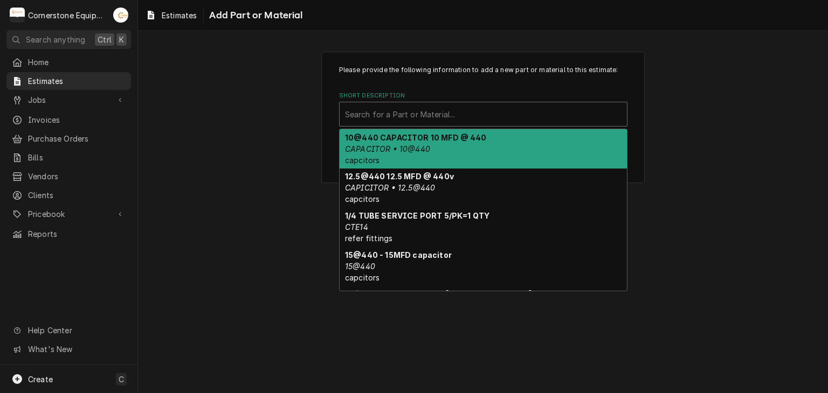
click at [433, 114] on div "Short Description" at bounding box center [483, 114] width 276 height 19
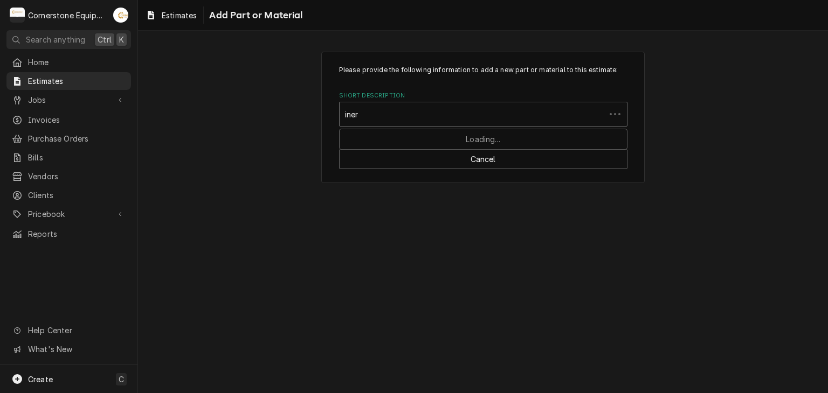
type input "inert"
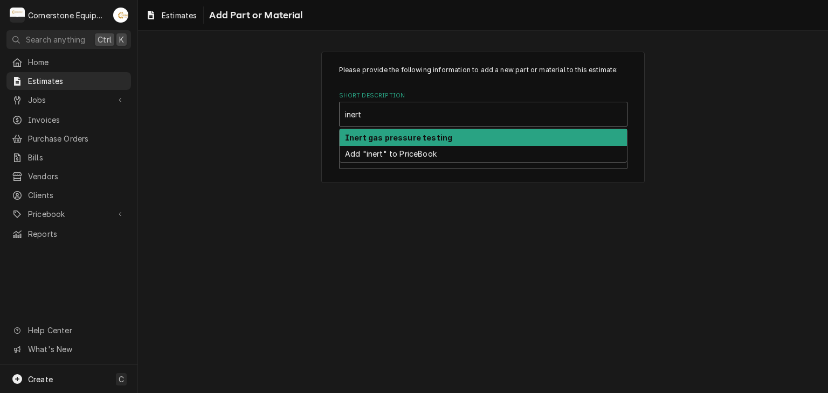
click at [413, 130] on div "Inert gas pressure testing" at bounding box center [482, 137] width 287 height 17
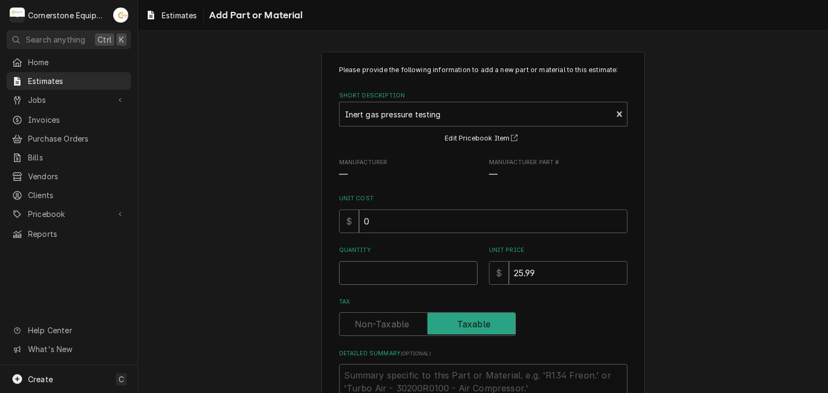
type textarea "x"
click at [410, 264] on input "1" at bounding box center [408, 273] width 138 height 24
type input "1"
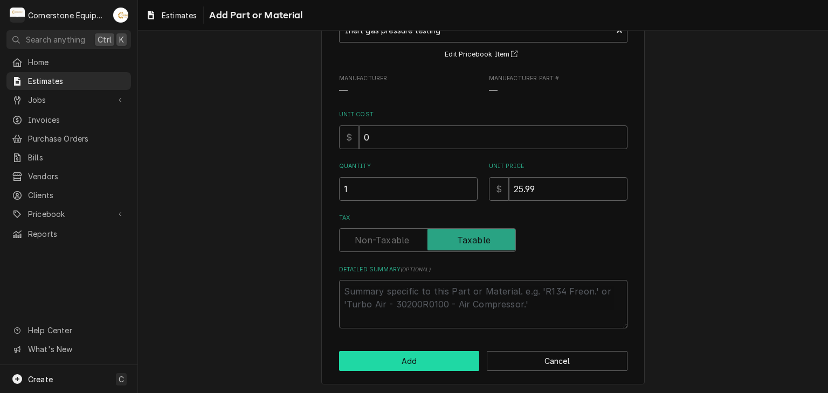
click at [442, 364] on button "Add" at bounding box center [409, 361] width 141 height 20
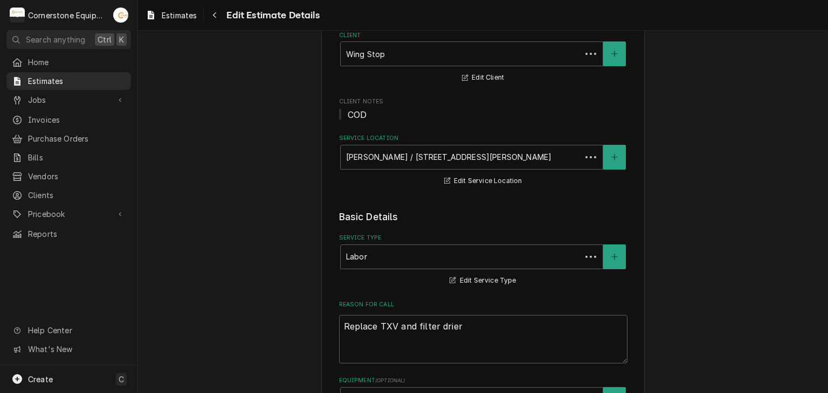
scroll to position [1455, 0]
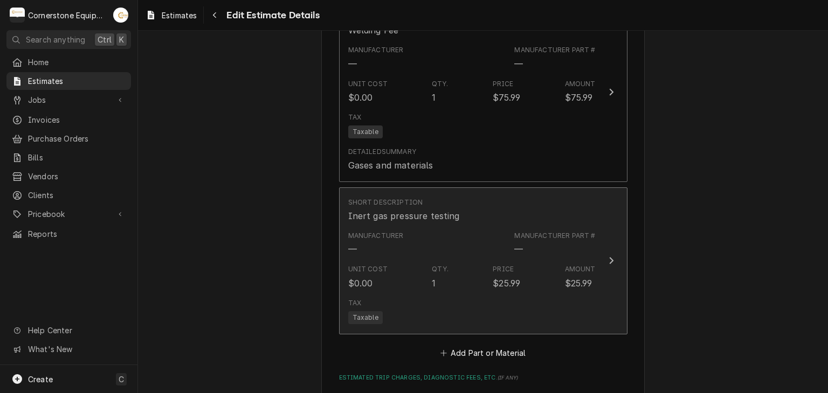
type textarea "x"
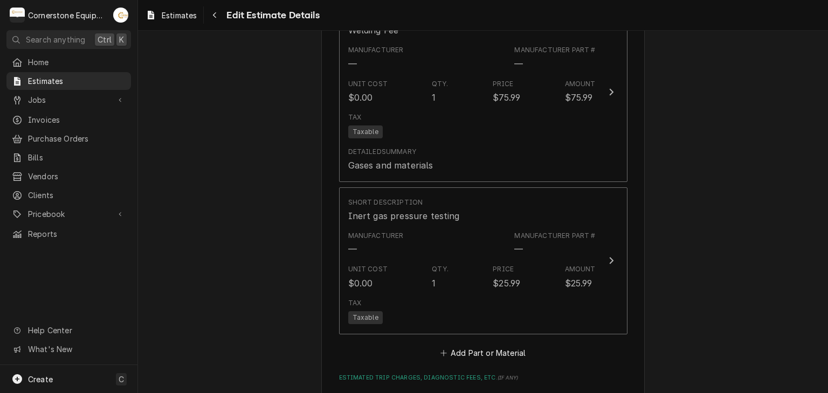
drag, startPoint x: 463, startPoint y: 362, endPoint x: 463, endPoint y: 354, distance: 8.1
click at [463, 361] on fieldset "Charge Details Estimated Service Charges Short Description Labor Hourly Cost $4…" at bounding box center [483, 11] width 288 height 1293
click at [463, 354] on button "Add Part or Material" at bounding box center [482, 352] width 89 height 15
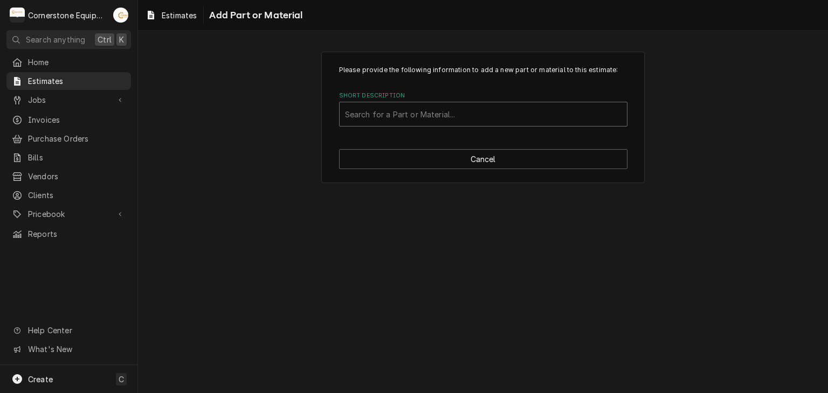
click at [411, 117] on div "Short Description" at bounding box center [483, 114] width 276 height 19
type input "epa"
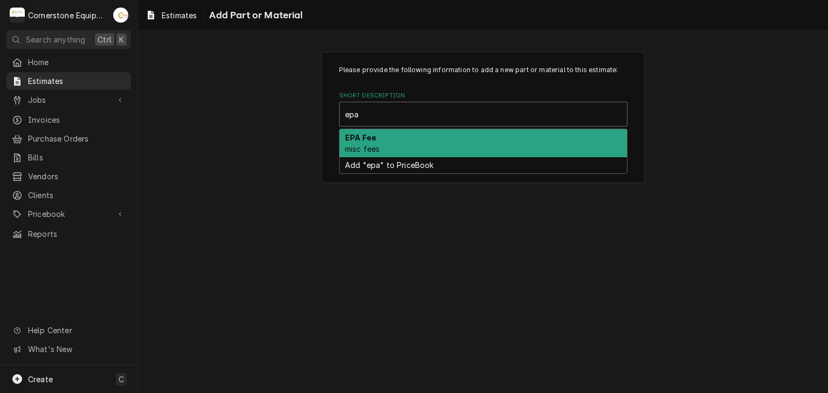
click at [397, 134] on div "EPA Fee misc fees" at bounding box center [482, 143] width 287 height 28
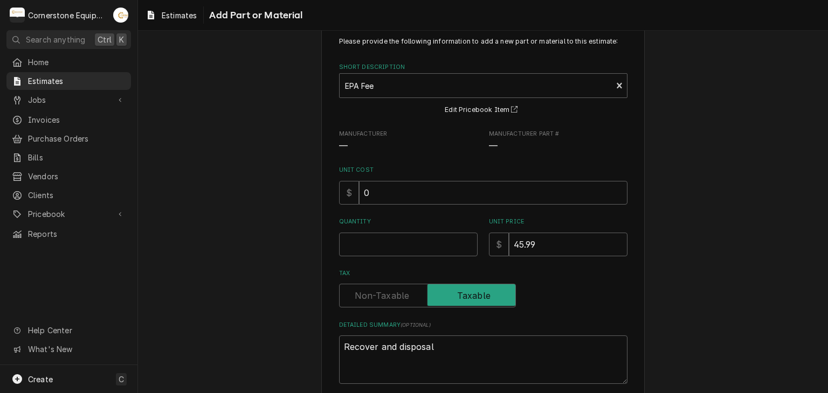
scroll to position [84, 0]
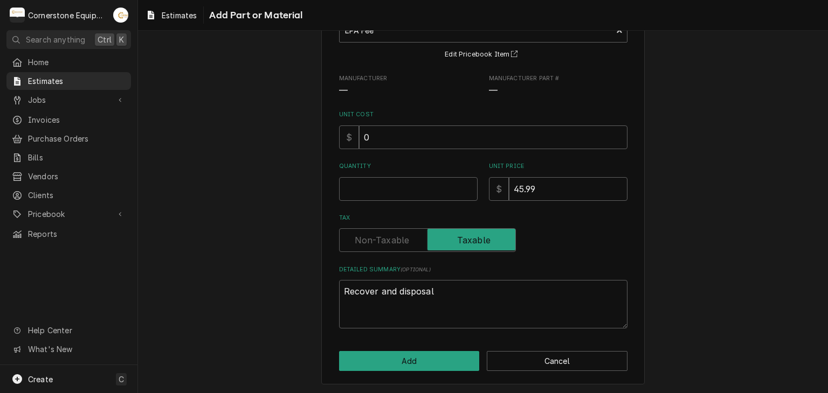
click at [402, 168] on label "Quantity" at bounding box center [408, 166] width 138 height 9
click at [402, 177] on input "Quantity" at bounding box center [408, 189] width 138 height 24
click at [402, 196] on input "Quantity" at bounding box center [408, 189] width 138 height 24
type textarea "x"
type input "1"
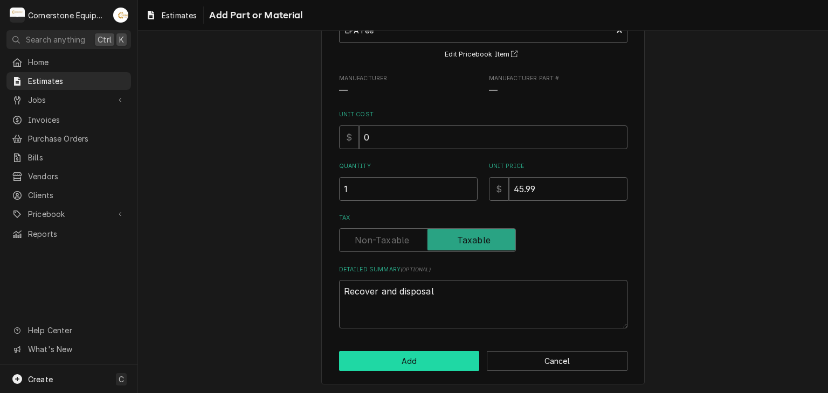
click at [435, 353] on button "Add" at bounding box center [409, 361] width 141 height 20
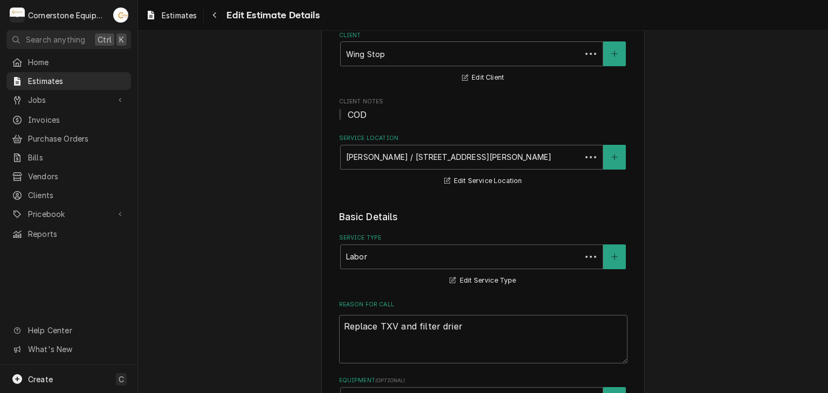
scroll to position [1442, 0]
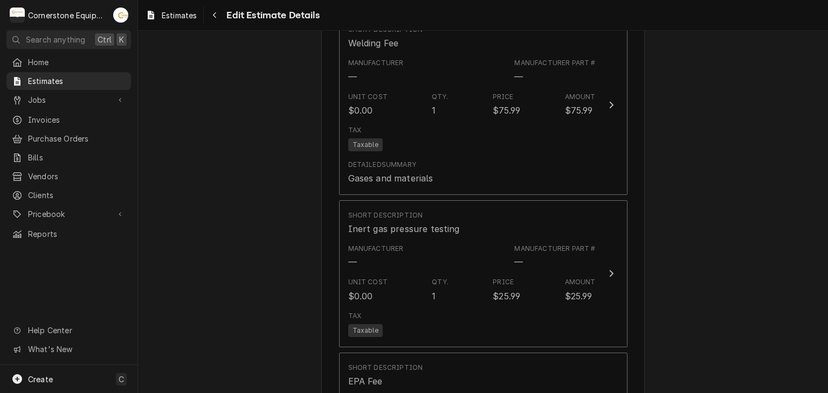
type textarea "x"
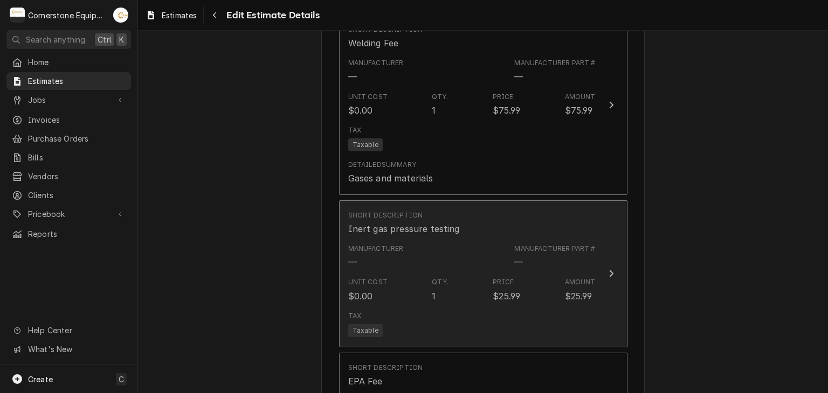
scroll to position [1658, 0]
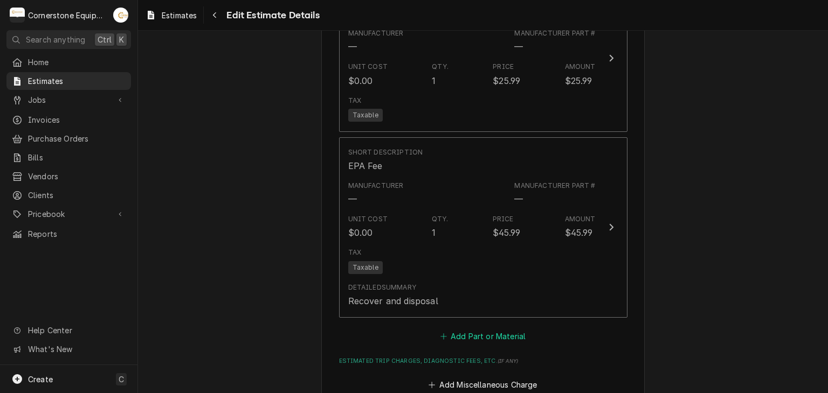
click at [505, 334] on button "Add Part or Material" at bounding box center [482, 336] width 89 height 15
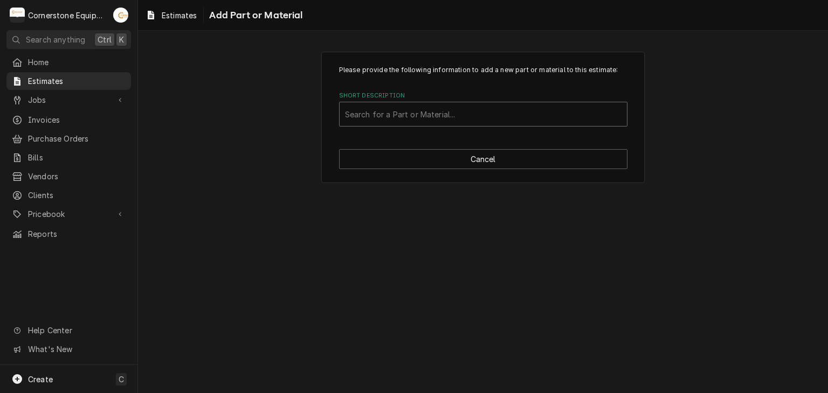
click at [457, 116] on div "Short Description" at bounding box center [483, 114] width 276 height 19
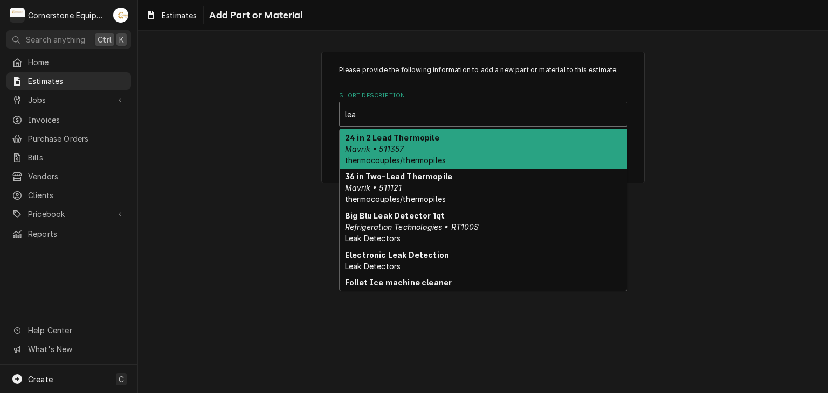
type input "leak"
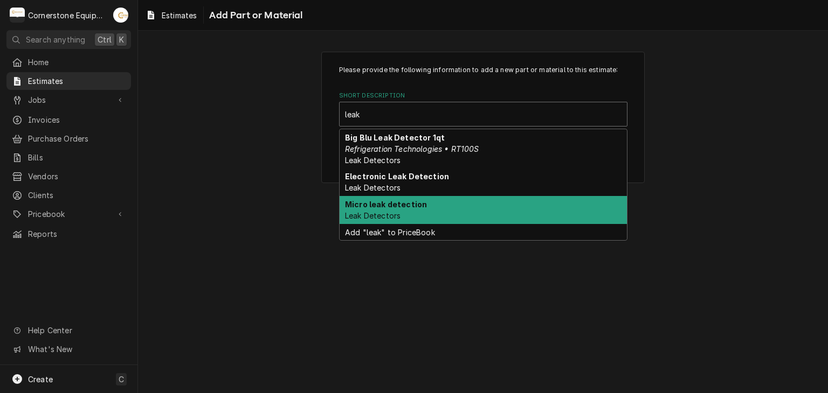
click at [442, 205] on div "Micro leak detection Leak Detectors" at bounding box center [482, 210] width 287 height 28
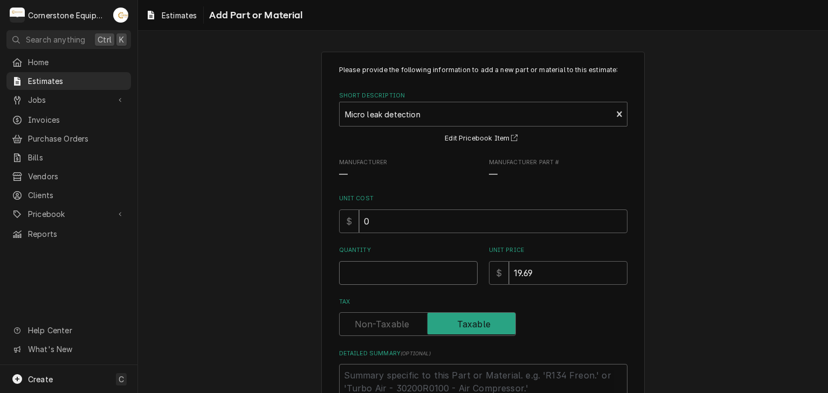
click at [423, 275] on input "Quantity" at bounding box center [408, 273] width 138 height 24
type textarea "x"
type input "1"
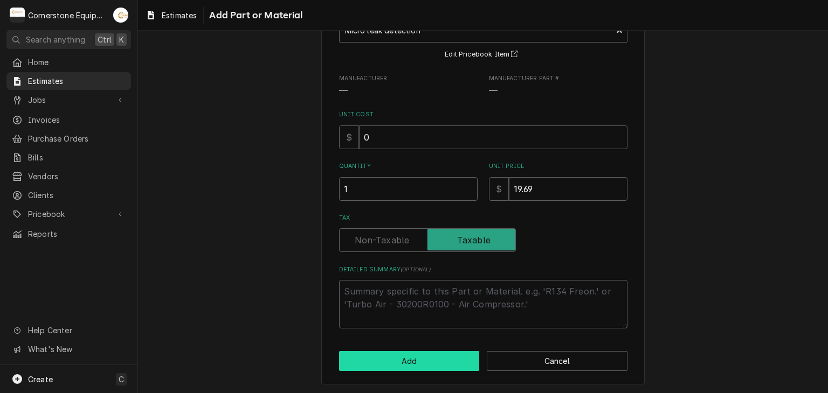
click at [418, 351] on div "Please provide the following information to add a new part or material to this …" at bounding box center [482, 177] width 323 height 418
click at [417, 352] on button "Add" at bounding box center [409, 361] width 141 height 20
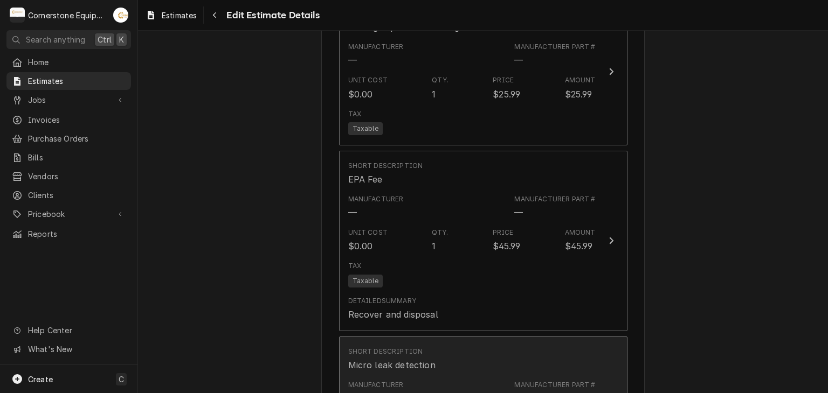
scroll to position [1860, 0]
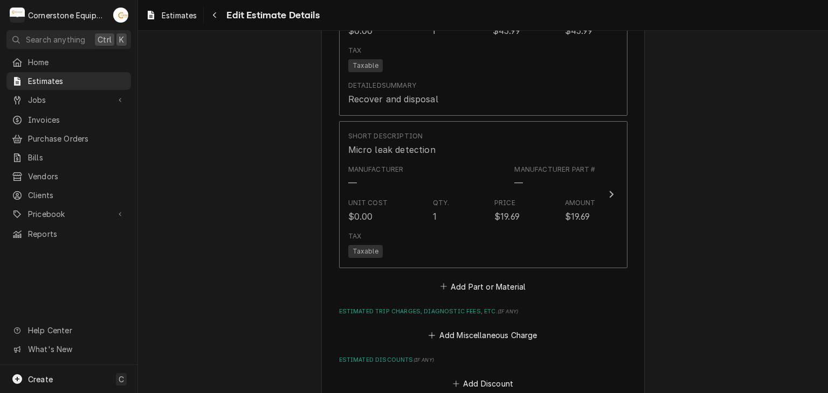
click at [440, 283] on icon "Estimated Parts and Materials" at bounding box center [443, 287] width 6 height 8
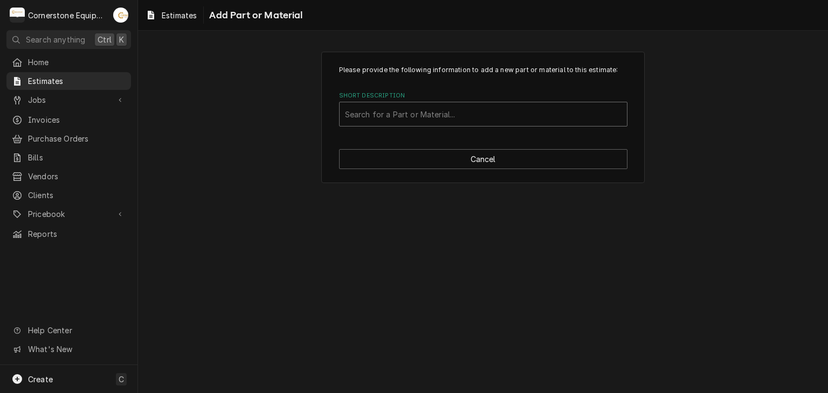
click at [431, 122] on div "Short Description" at bounding box center [483, 114] width 276 height 19
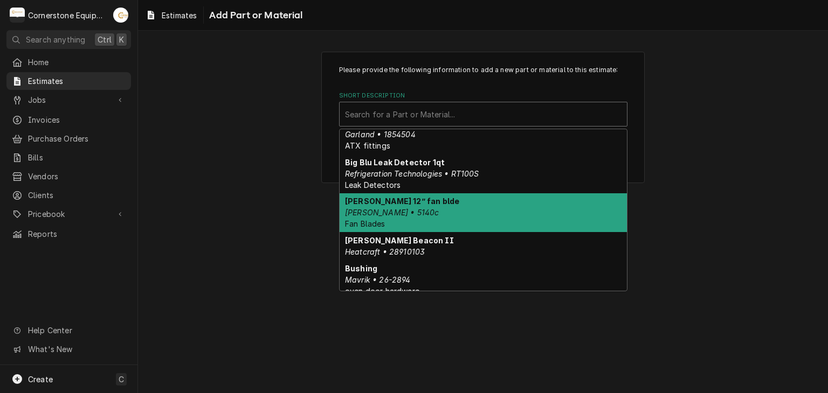
scroll to position [706, 0]
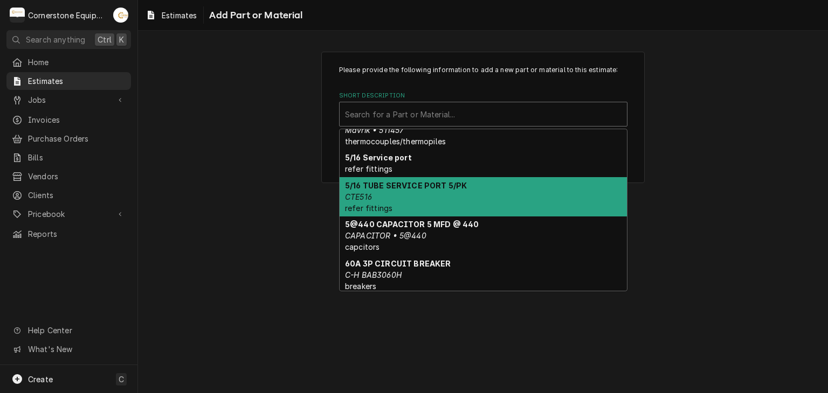
click at [290, 170] on div "Please provide the following information to add a new part or material to this …" at bounding box center [483, 117] width 690 height 150
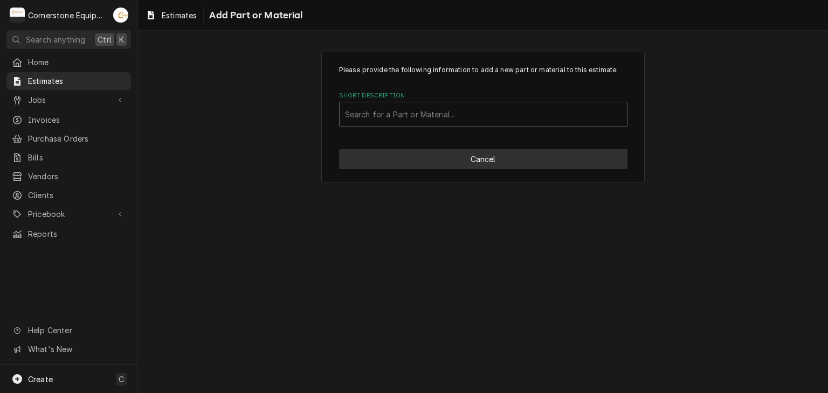
click at [483, 163] on button "Cancel" at bounding box center [483, 159] width 288 height 20
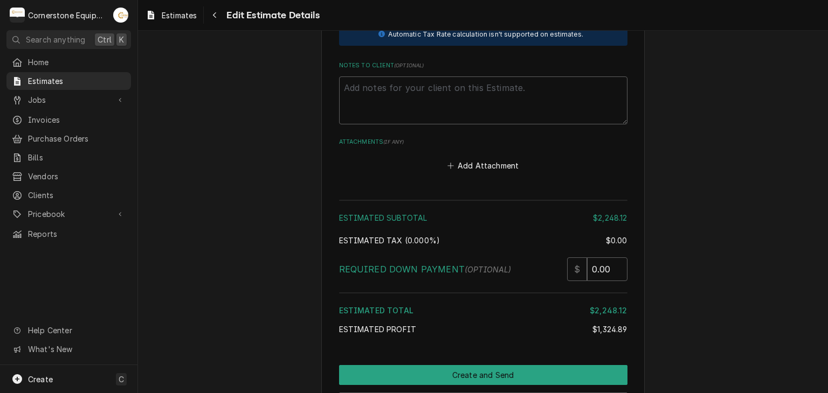
scroll to position [2062, 0]
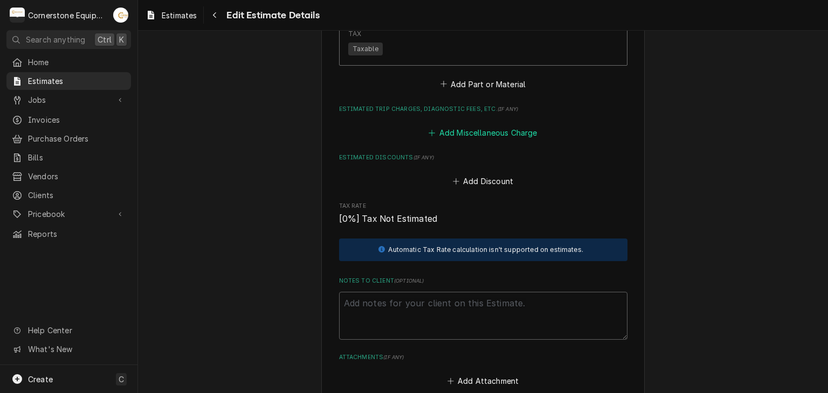
click at [498, 129] on button "Add Miscellaneous Charge" at bounding box center [483, 132] width 112 height 15
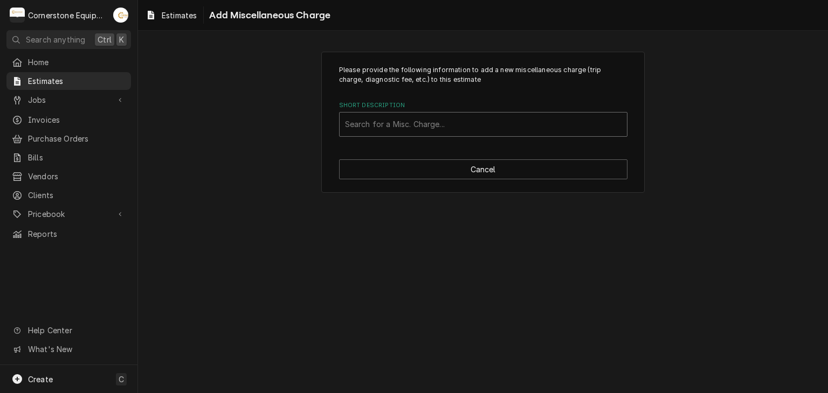
click at [454, 122] on div "Short Description" at bounding box center [483, 124] width 276 height 19
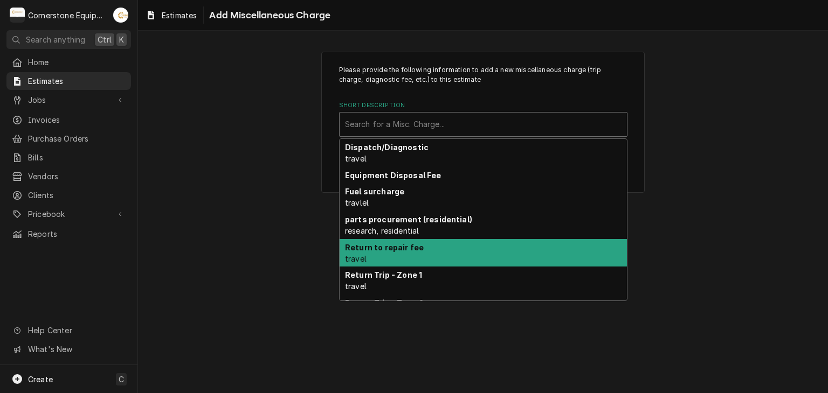
click at [414, 248] on strong "Return to repair fee" at bounding box center [384, 247] width 79 height 9
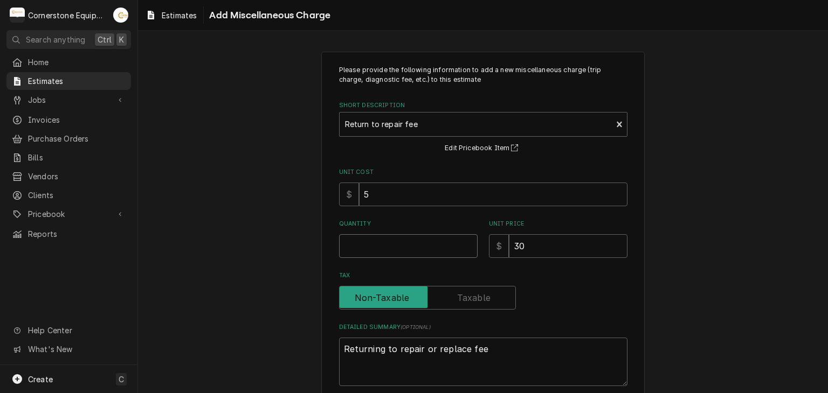
click at [394, 243] on input "Quantity" at bounding box center [408, 246] width 138 height 24
type textarea "x"
type input "1"
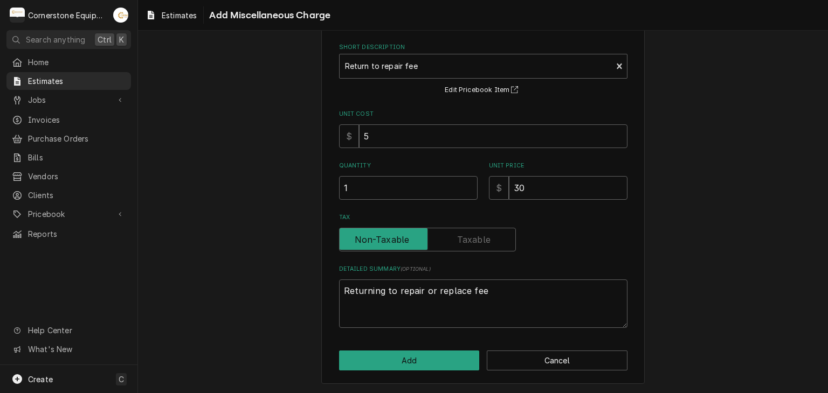
click at [377, 345] on div "Please provide the following information to add a new miscellaneous charge (tri…" at bounding box center [482, 189] width 323 height 391
click at [377, 353] on button "Add" at bounding box center [409, 361] width 141 height 20
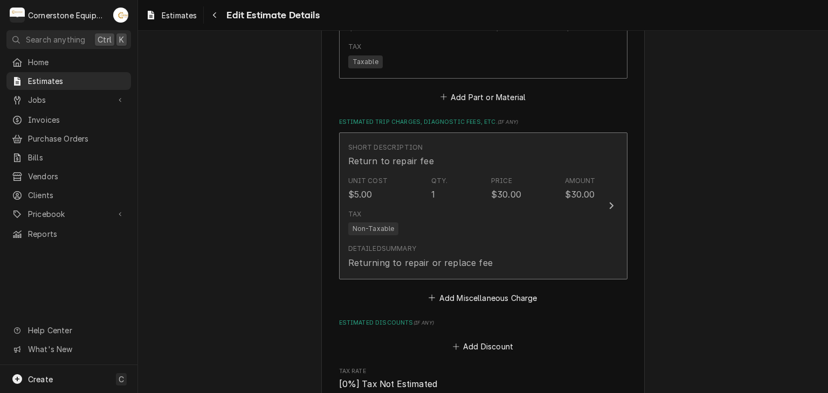
scroll to position [2050, 0]
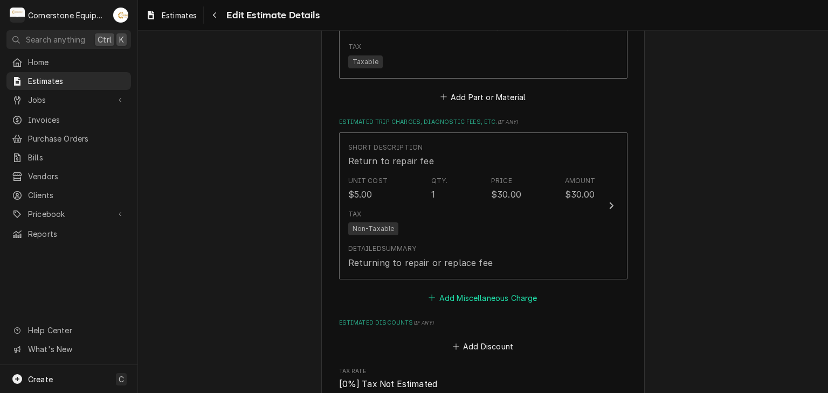
click at [460, 298] on button "Add Miscellaneous Charge" at bounding box center [483, 297] width 112 height 15
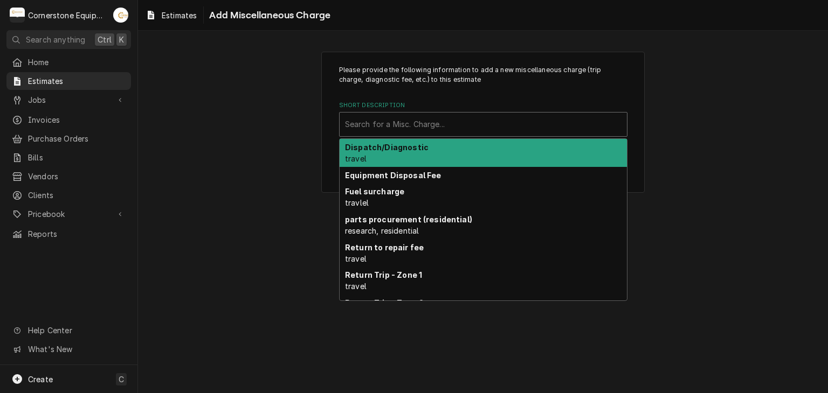
click at [427, 123] on div "Short Description" at bounding box center [483, 124] width 276 height 19
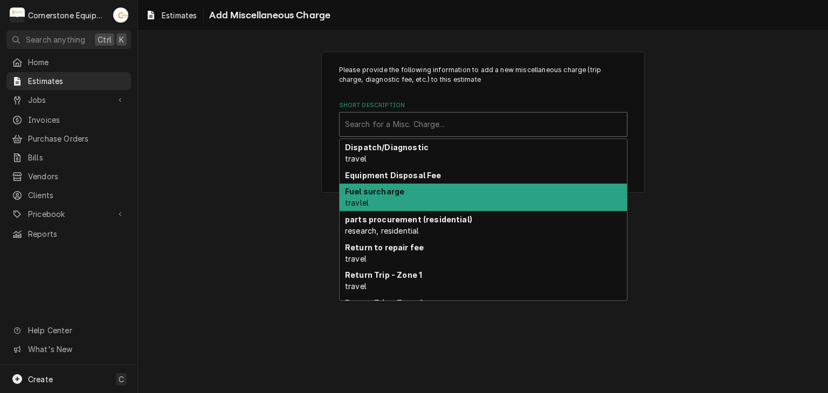
click at [392, 199] on div "Fuel surcharge travlel" at bounding box center [482, 198] width 287 height 28
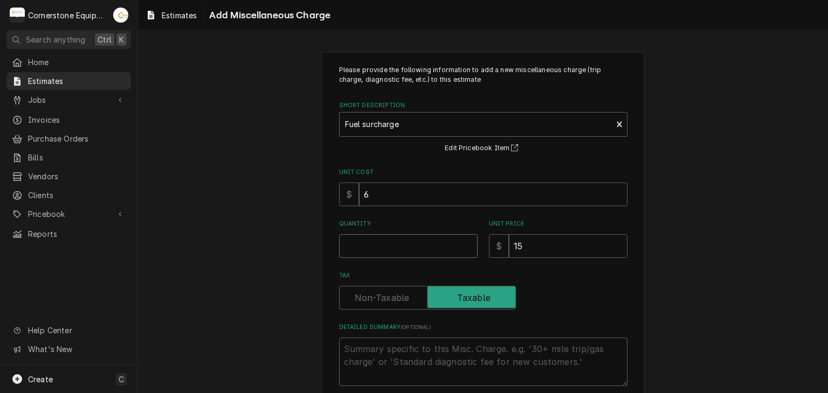
click at [399, 250] on input "Quantity" at bounding box center [408, 246] width 138 height 24
type textarea "x"
type input "1"
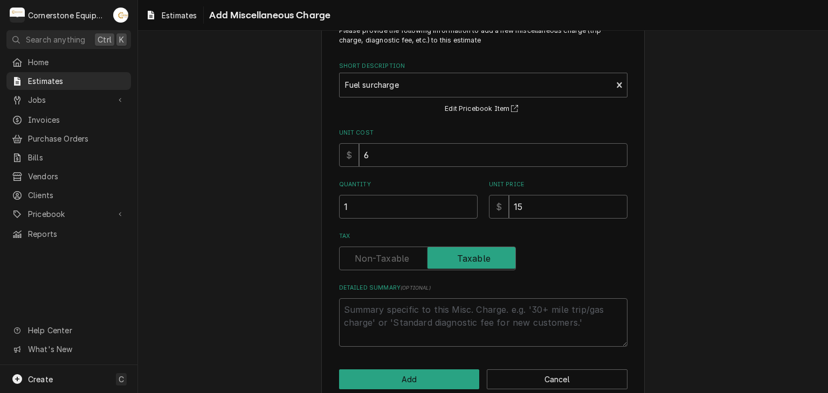
scroll to position [58, 0]
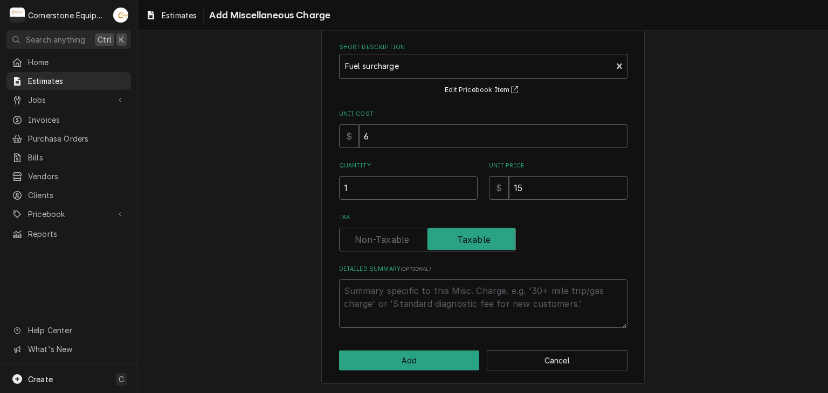
click at [419, 347] on div "Please provide the following information to add a new miscellaneous charge (tri…" at bounding box center [482, 189] width 323 height 391
click at [419, 350] on div "Please provide the following information to add a new miscellaneous charge (tri…" at bounding box center [482, 189] width 323 height 391
click at [419, 353] on button "Add" at bounding box center [409, 361] width 141 height 20
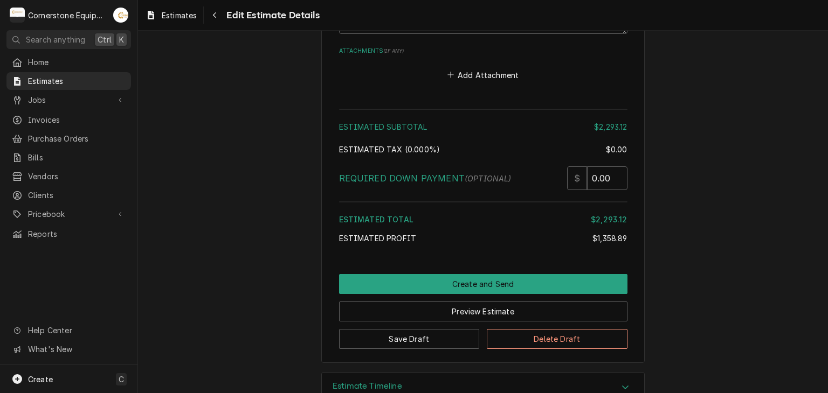
scroll to position [2664, 0]
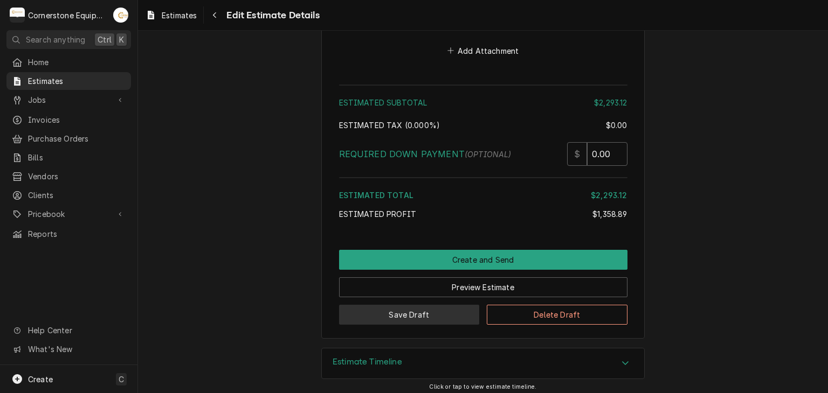
click at [434, 305] on button "Save Draft" at bounding box center [409, 315] width 141 height 20
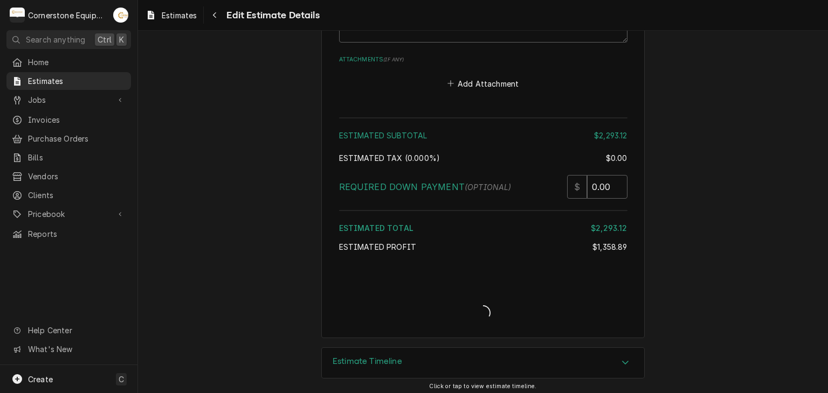
type textarea "x"
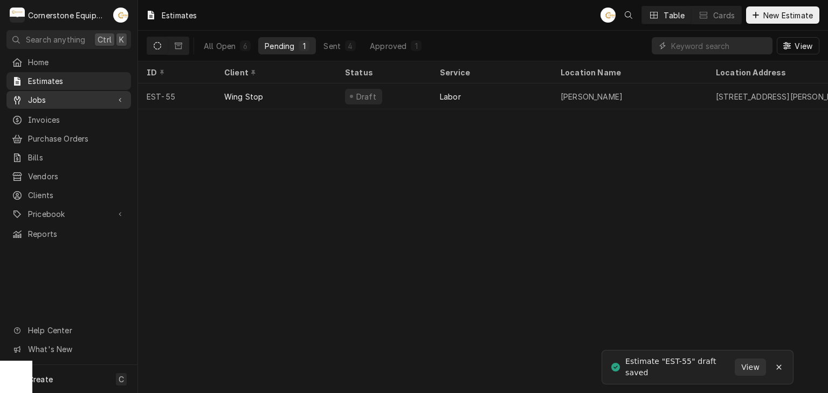
click at [93, 98] on span "Jobs" at bounding box center [68, 99] width 81 height 11
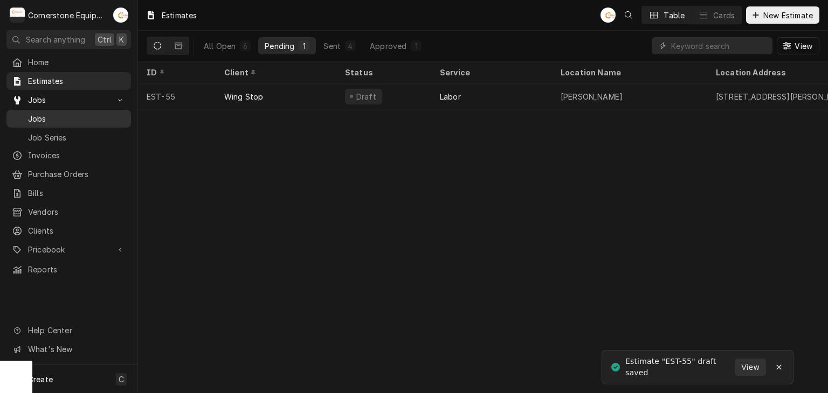
click at [88, 113] on span "Jobs" at bounding box center [77, 118] width 98 height 11
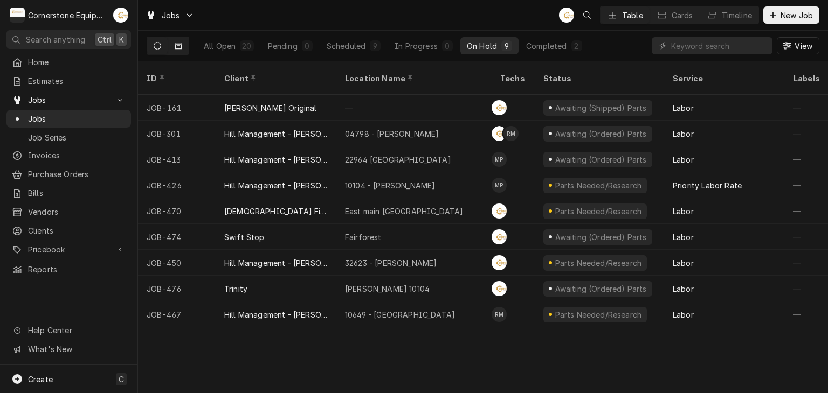
click at [181, 45] on icon "Dynamic Content Wrapper" at bounding box center [179, 46] width 8 height 8
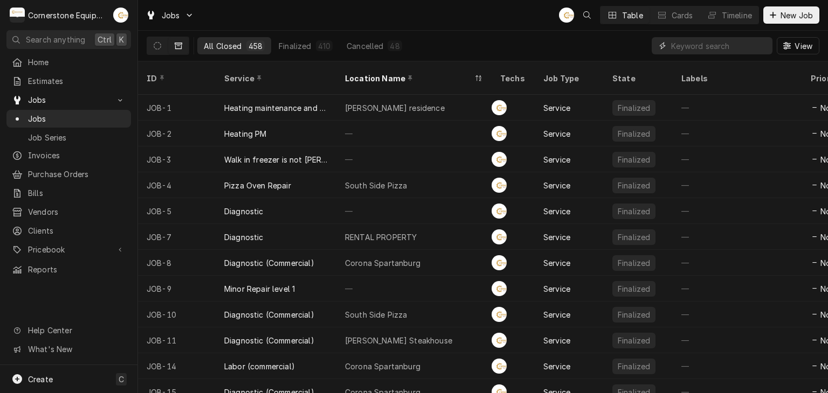
click at [698, 46] on input "Dynamic Content Wrapper" at bounding box center [719, 45] width 96 height 17
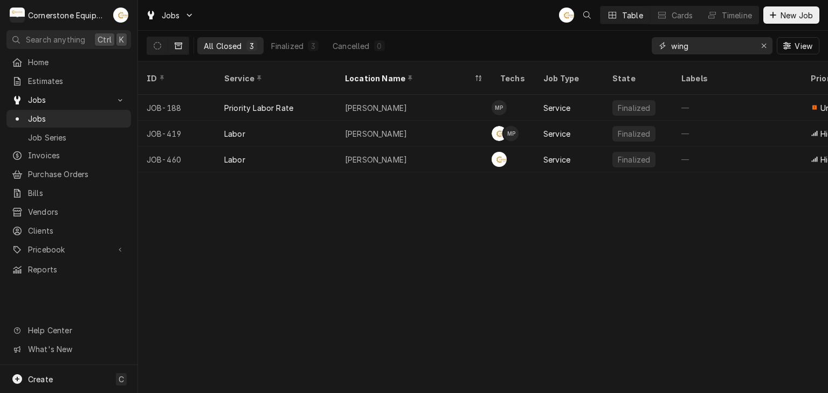
type input "wing"
click at [411, 18] on div "Jobs AB Table Cards Timeline New Job" at bounding box center [483, 15] width 690 height 30
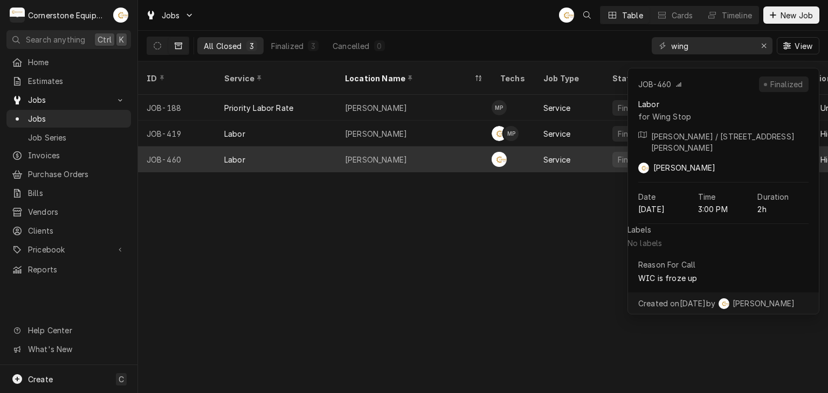
click at [398, 149] on div "[PERSON_NAME]" at bounding box center [413, 160] width 155 height 26
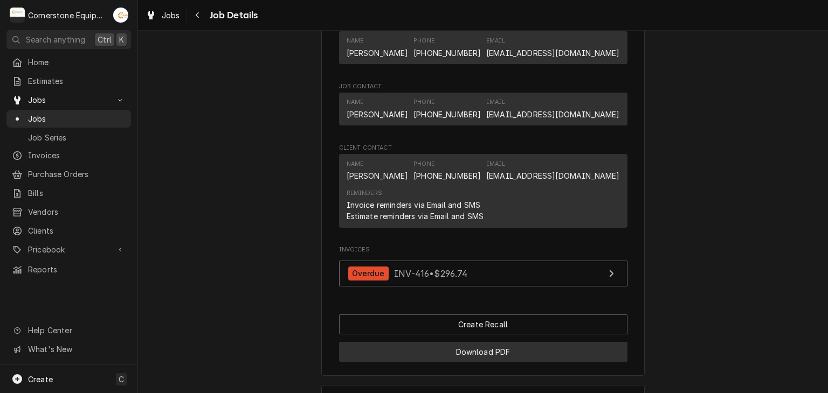
scroll to position [853, 0]
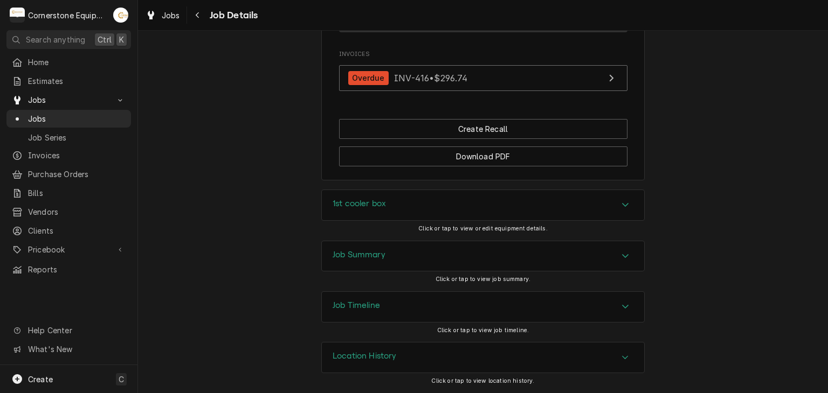
click at [427, 250] on div "Job Summary" at bounding box center [483, 256] width 322 height 30
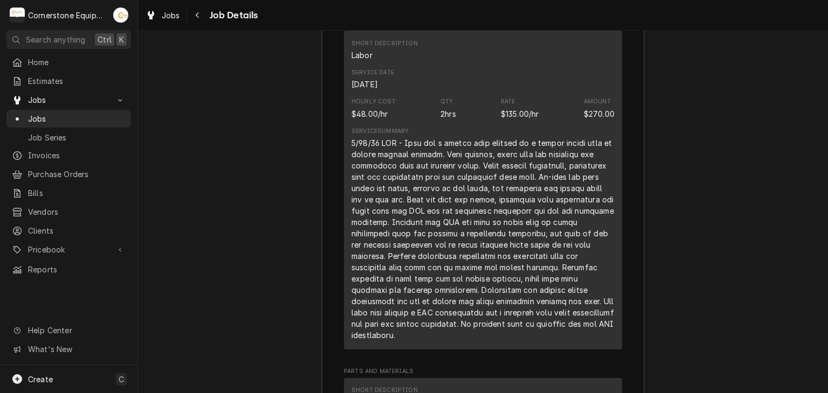
scroll to position [820, 0]
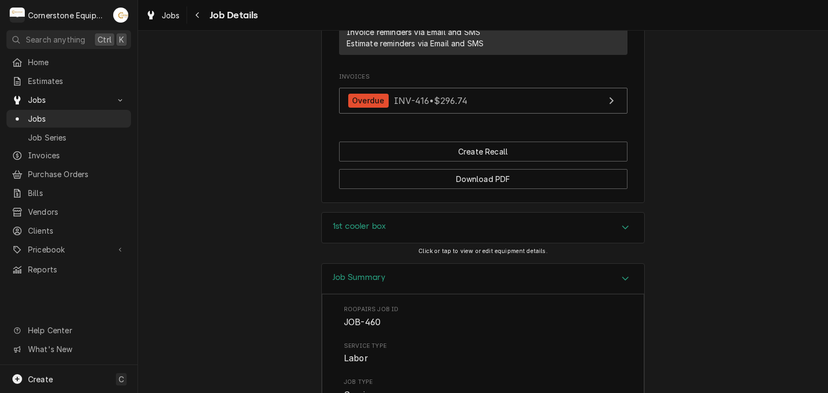
click at [391, 243] on div "1st cooler box" at bounding box center [483, 228] width 322 height 30
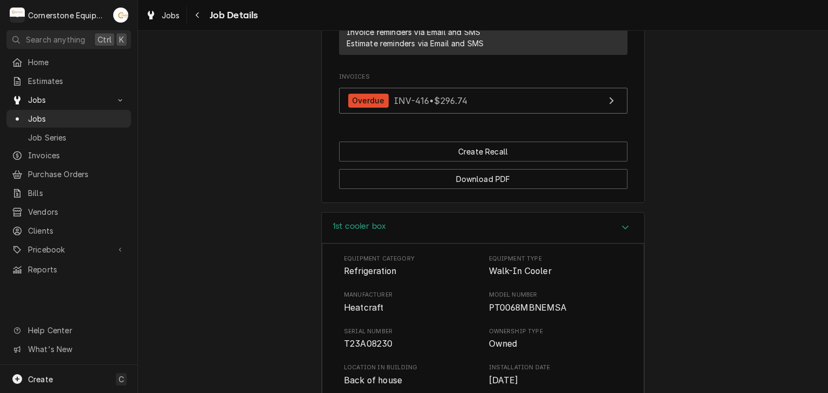
click at [391, 237] on div "1st cooler box" at bounding box center [483, 228] width 322 height 31
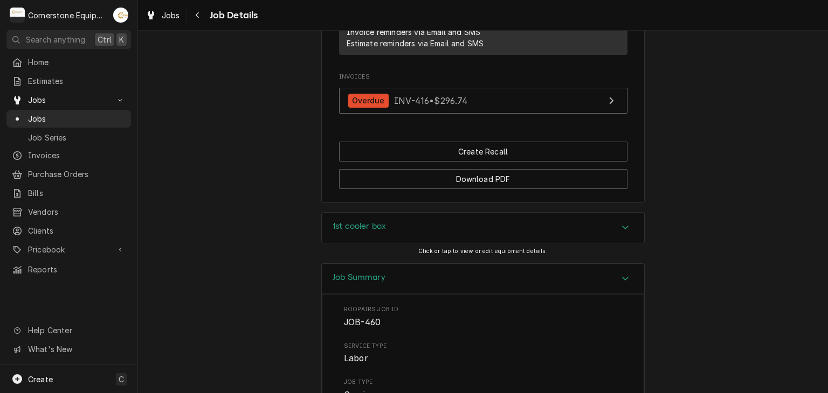
click at [391, 237] on div "1st cooler box" at bounding box center [483, 228] width 322 height 30
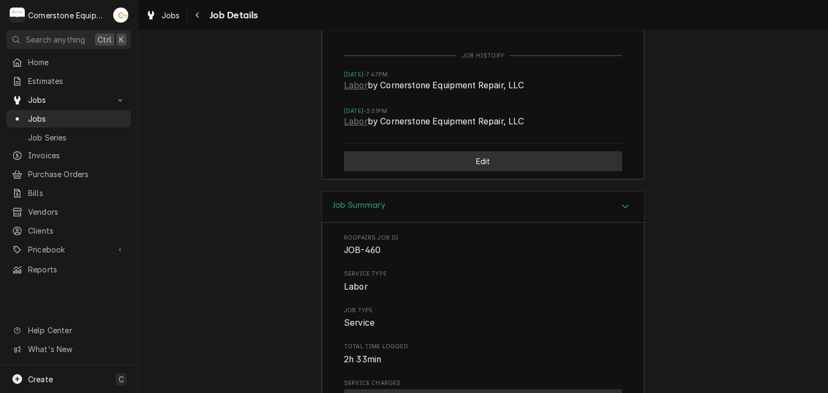
scroll to position [1466, 0]
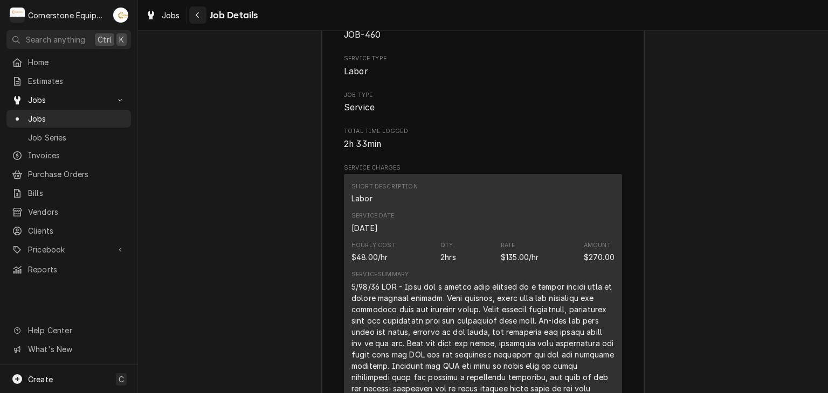
click at [203, 18] on div "Navigate back" at bounding box center [197, 15] width 11 height 11
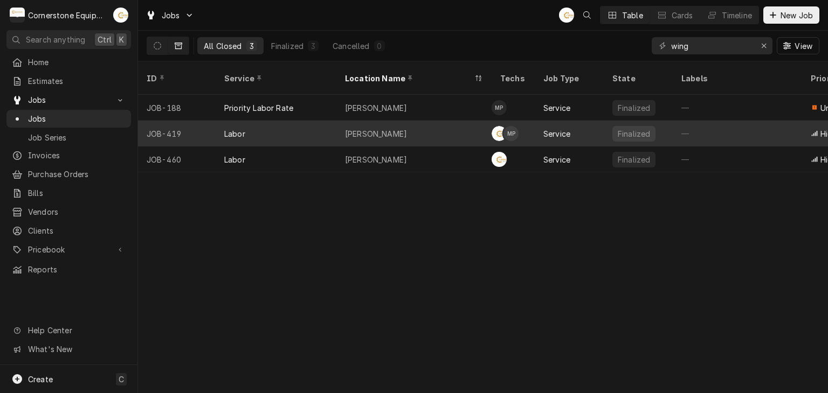
click at [422, 123] on div "[PERSON_NAME]" at bounding box center [413, 134] width 155 height 26
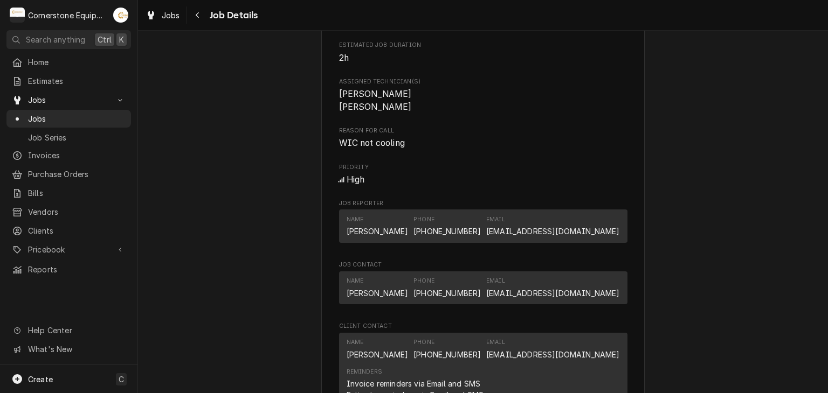
scroll to position [696, 0]
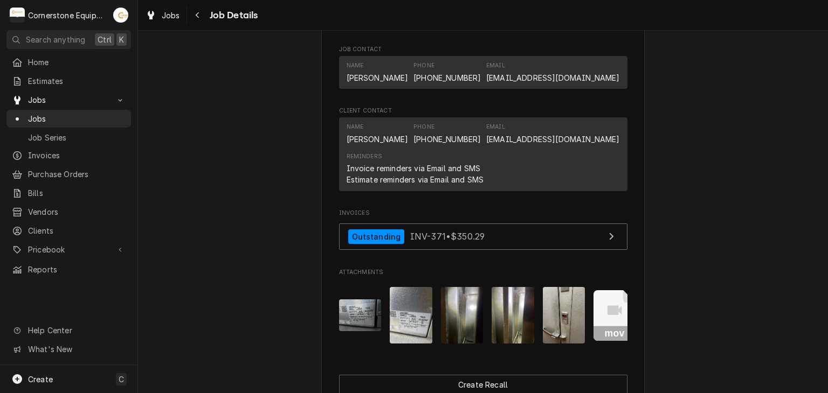
click at [416, 344] on img "Attachments" at bounding box center [411, 315] width 43 height 57
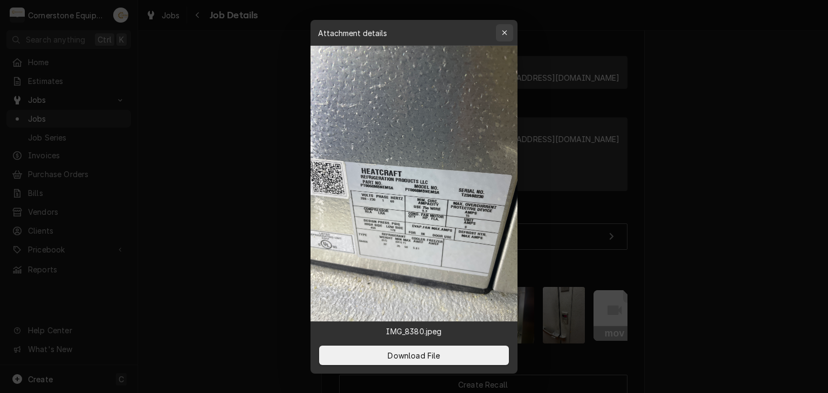
click at [510, 24] on button "button" at bounding box center [504, 32] width 17 height 17
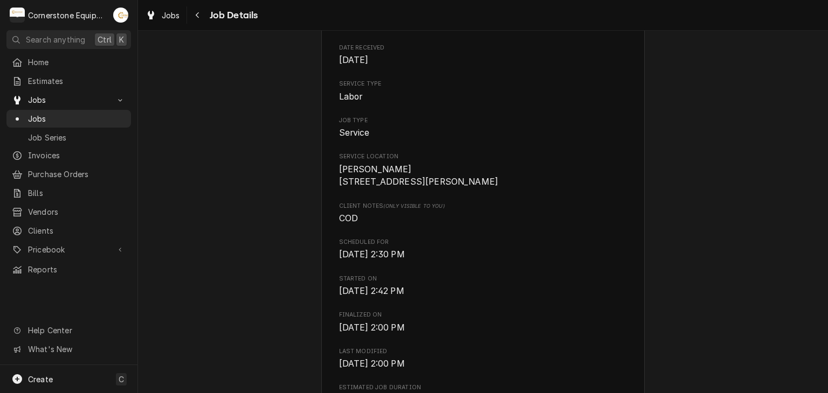
scroll to position [0, 0]
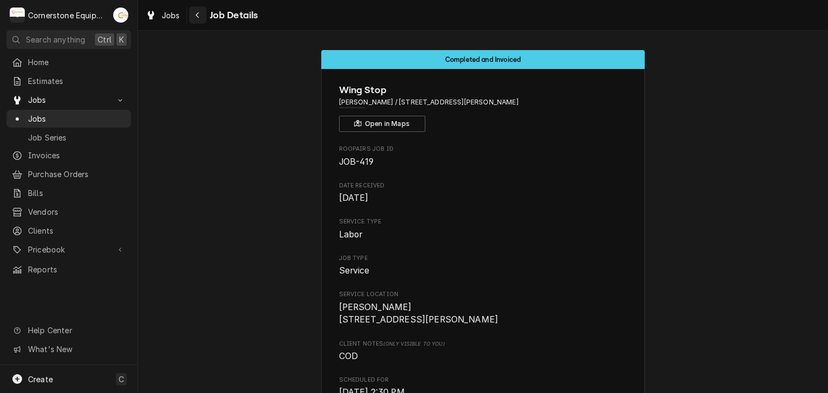
click at [192, 15] on div "Navigate back" at bounding box center [197, 15] width 11 height 11
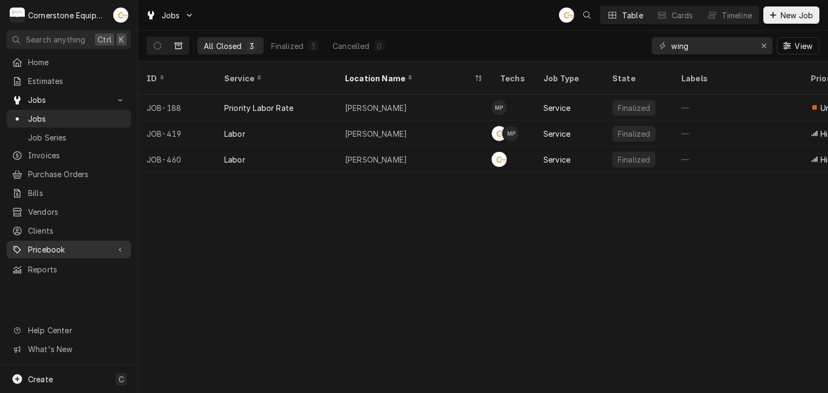
click at [70, 244] on span "Pricebook" at bounding box center [68, 249] width 81 height 11
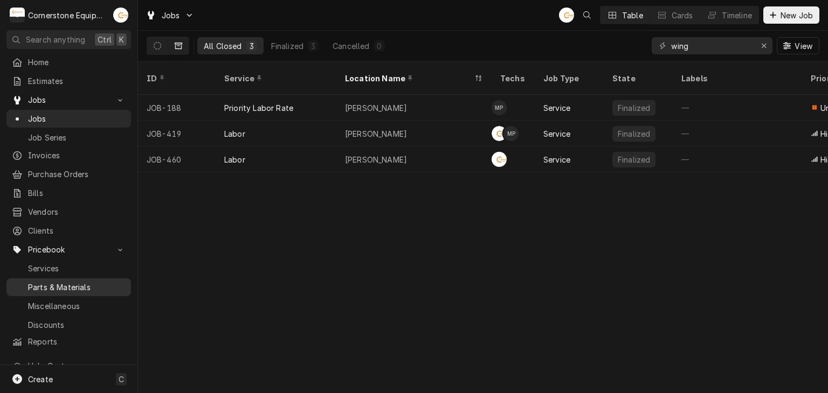
click at [69, 288] on link "Parts & Materials" at bounding box center [68, 288] width 124 height 18
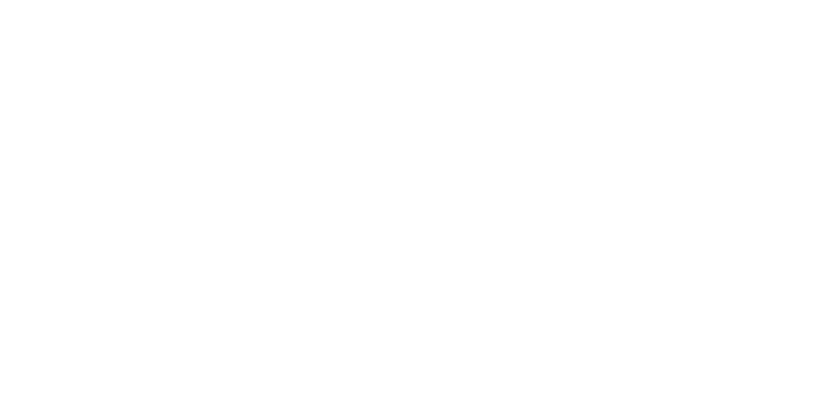
click at [716, 44] on div "Dynamic Content Wrapper" at bounding box center [414, 196] width 828 height 393
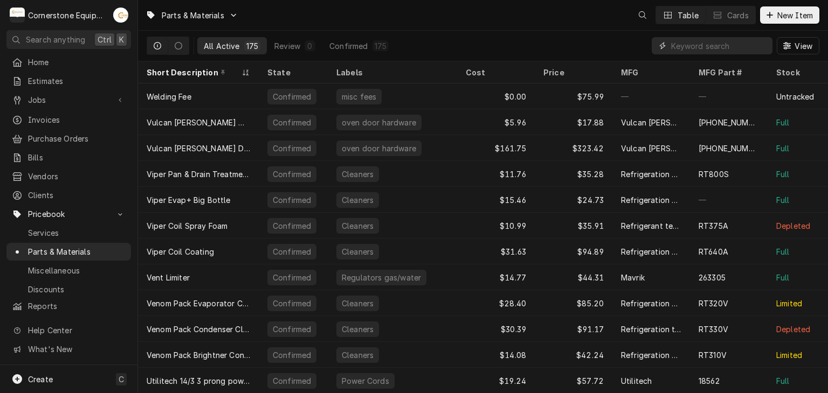
click at [716, 44] on input "Dynamic Content Wrapper" at bounding box center [719, 45] width 96 height 17
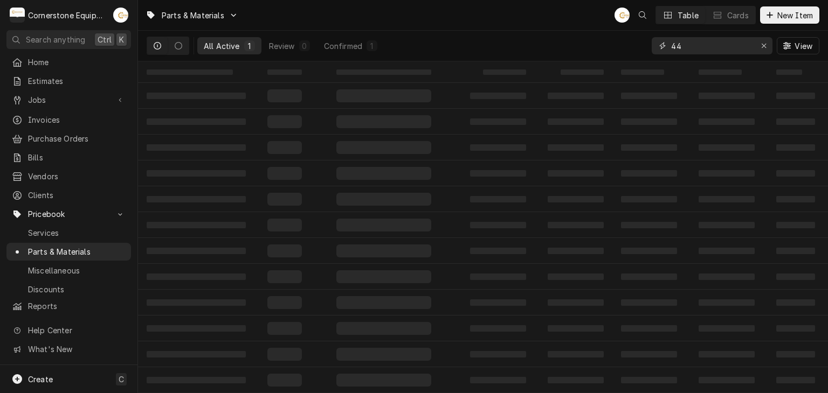
type input "4"
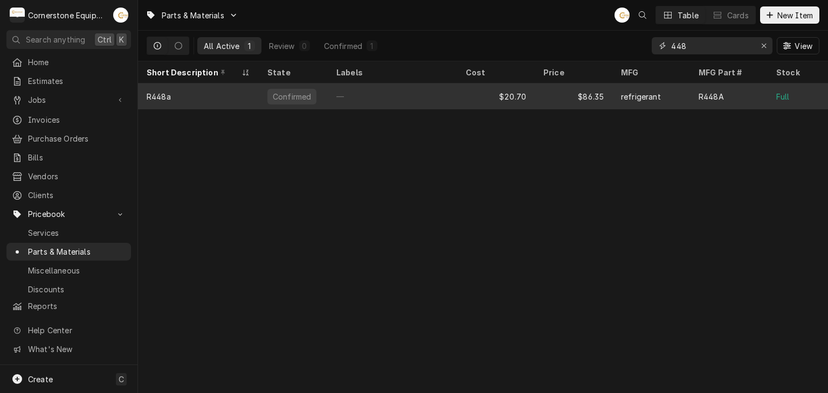
type input "448"
click at [455, 92] on div "—" at bounding box center [392, 97] width 129 height 26
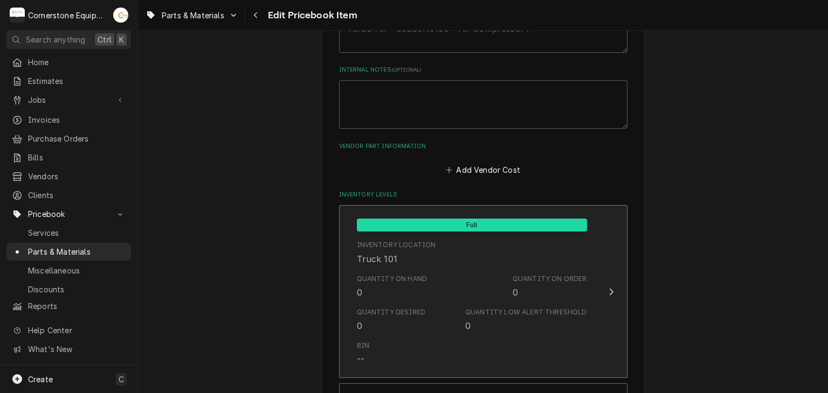
scroll to position [862, 0]
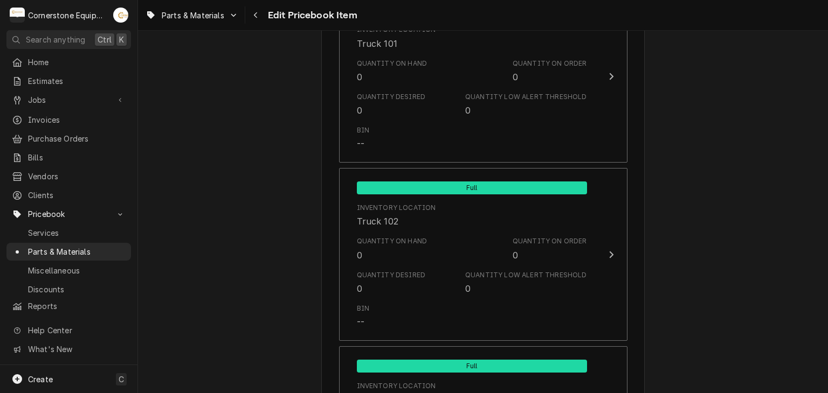
click at [191, 167] on div "Use the fields below to edit this PriceBook item. Note that changes made here w…" at bounding box center [483, 6] width 690 height 1652
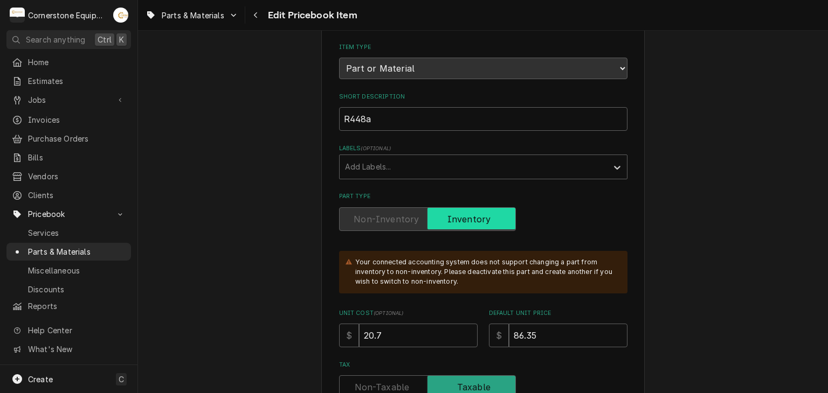
scroll to position [0, 0]
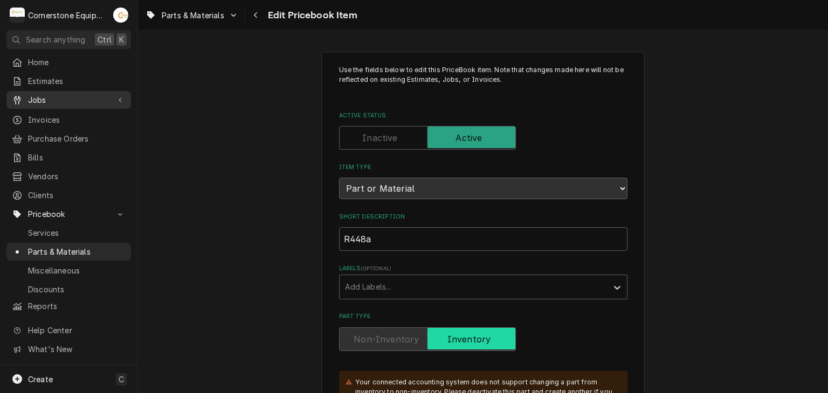
click at [62, 100] on span "Jobs" at bounding box center [68, 99] width 81 height 11
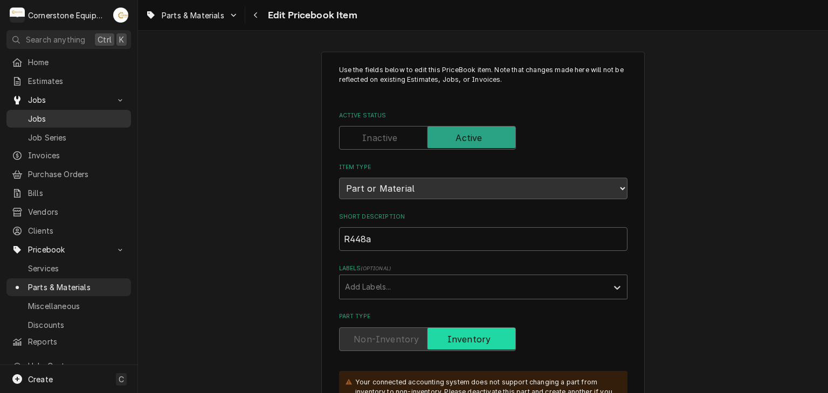
click at [82, 116] on span "Jobs" at bounding box center [77, 118] width 98 height 11
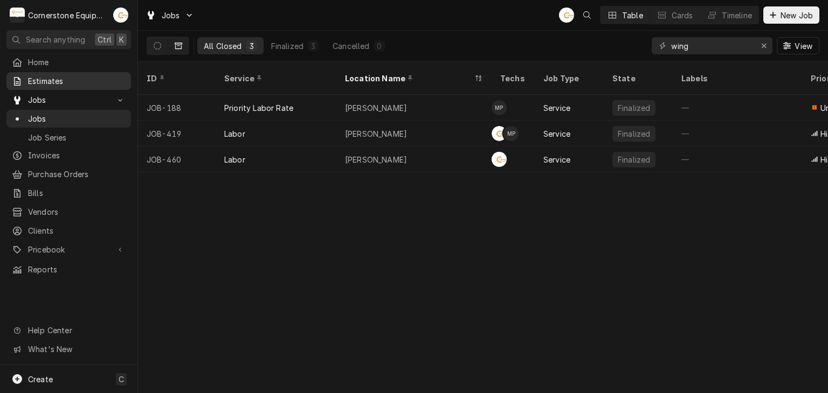
click at [65, 81] on span "Estimates" at bounding box center [77, 80] width 98 height 11
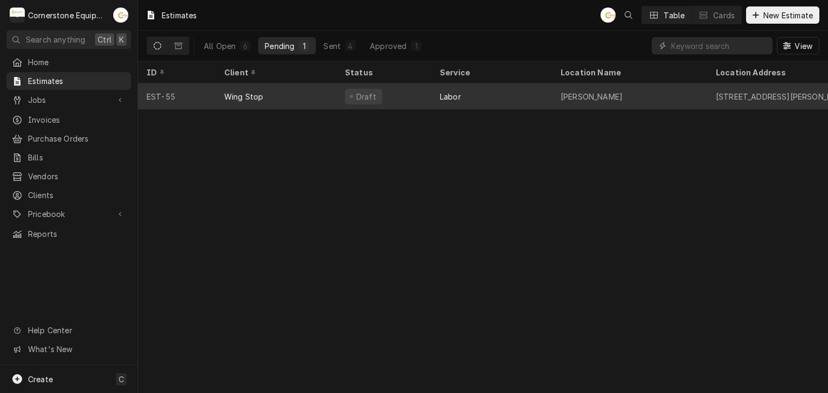
click at [393, 96] on div "Draft" at bounding box center [383, 97] width 95 height 26
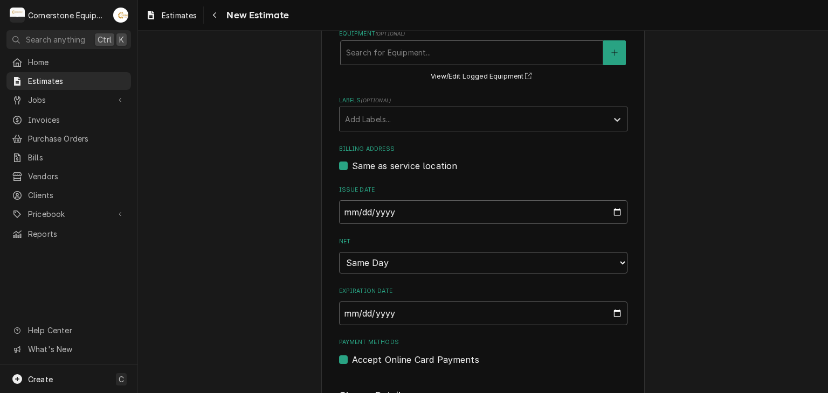
type textarea "x"
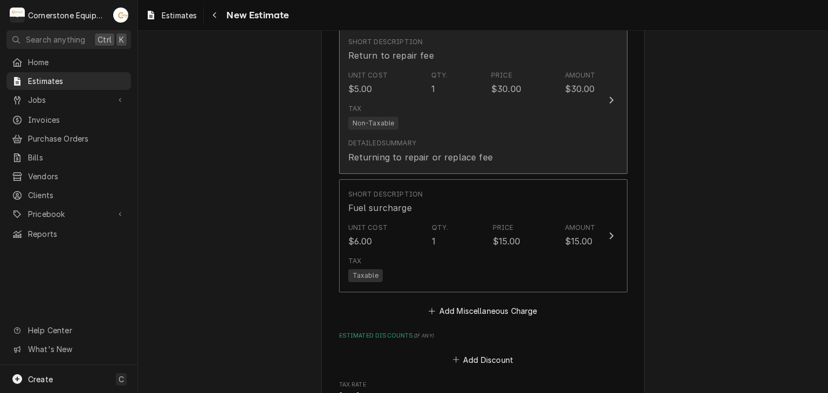
scroll to position [1940, 0]
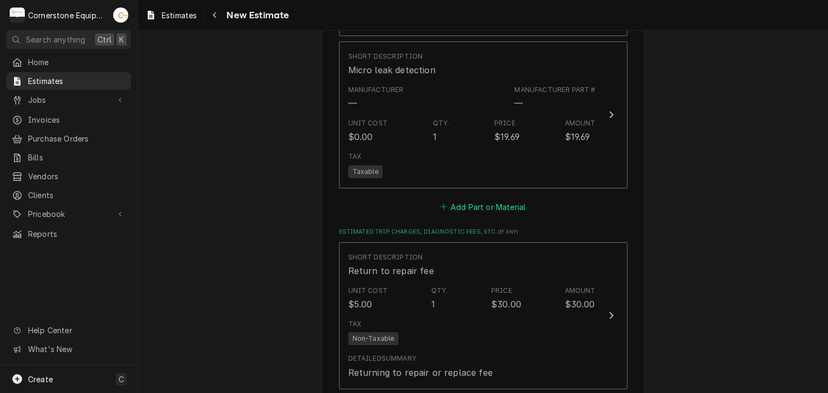
click at [472, 199] on button "Add Part or Material" at bounding box center [482, 206] width 89 height 15
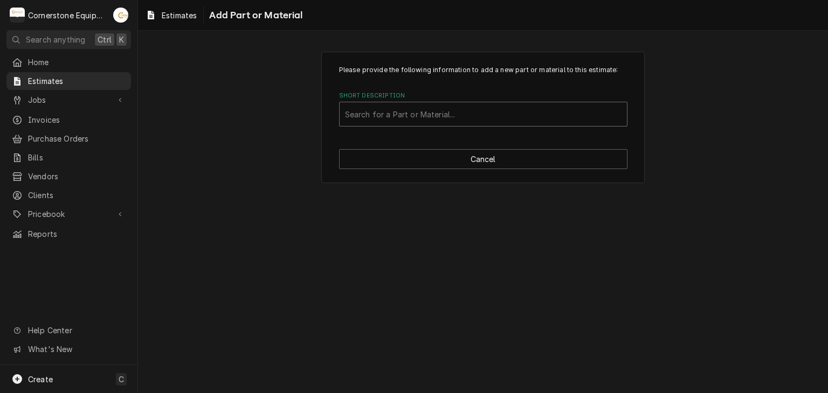
click at [386, 117] on div "Short Description" at bounding box center [483, 114] width 276 height 19
type input "448"
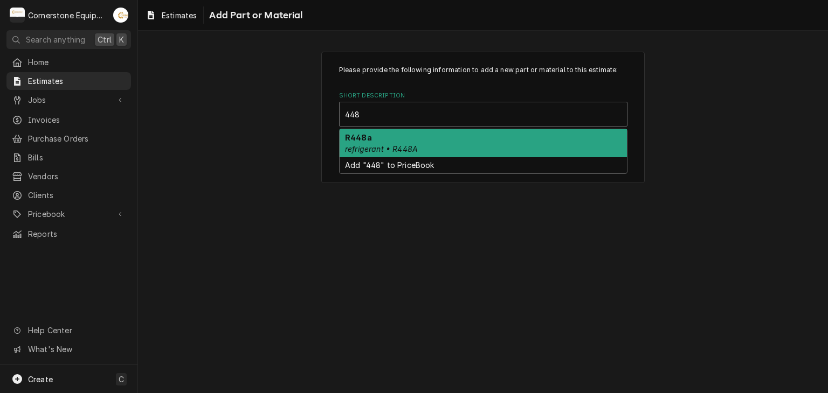
click at [384, 129] on div "R448a refrigerant • R448A" at bounding box center [482, 143] width 287 height 28
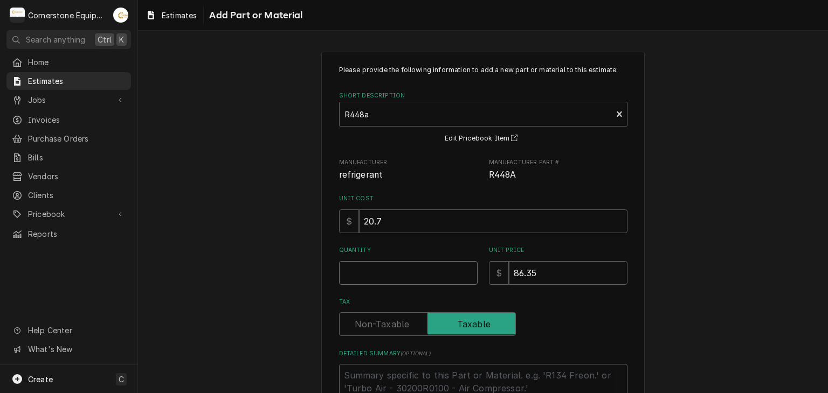
click at [429, 272] on input "Quantity" at bounding box center [408, 273] width 138 height 24
type textarea "x"
type input "2"
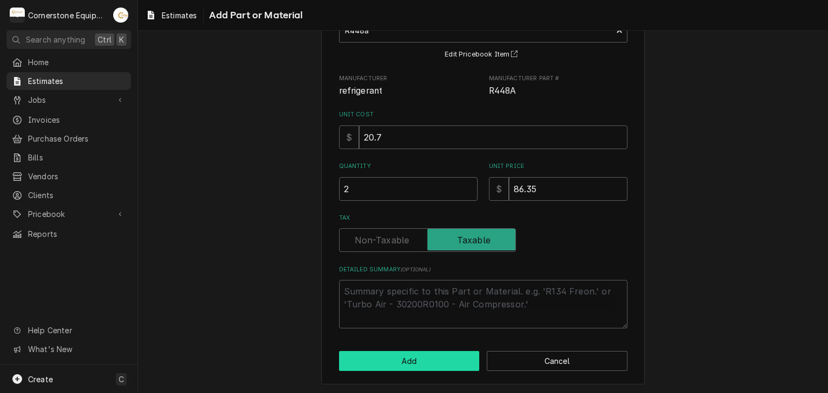
click at [444, 358] on button "Add" at bounding box center [409, 361] width 141 height 20
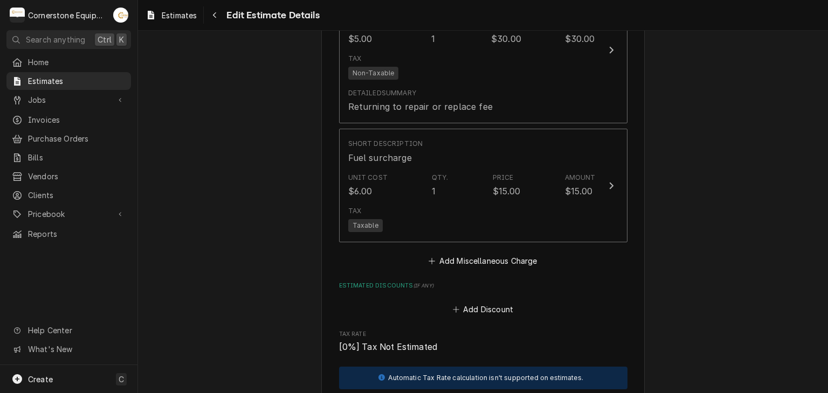
scroll to position [2816, 0]
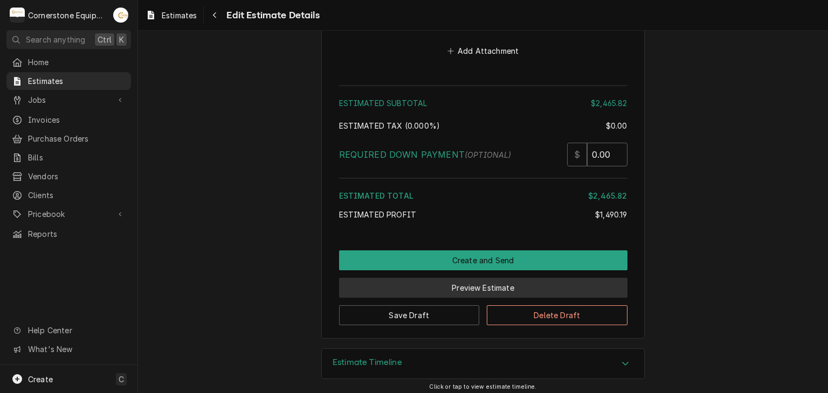
click at [470, 278] on button "Preview Estimate" at bounding box center [483, 288] width 288 height 20
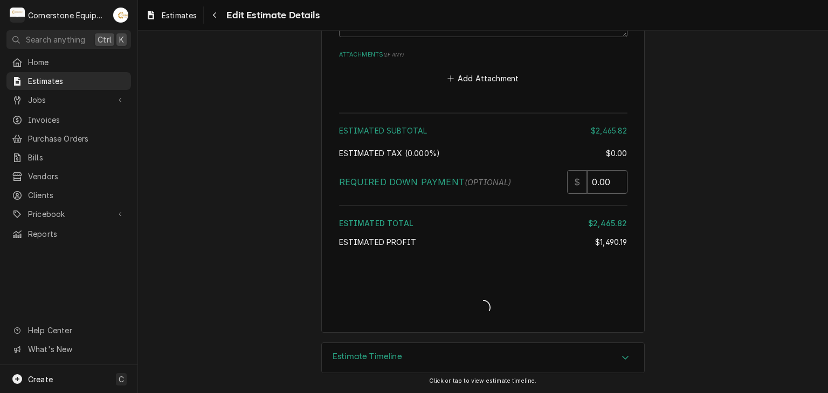
scroll to position [2783, 0]
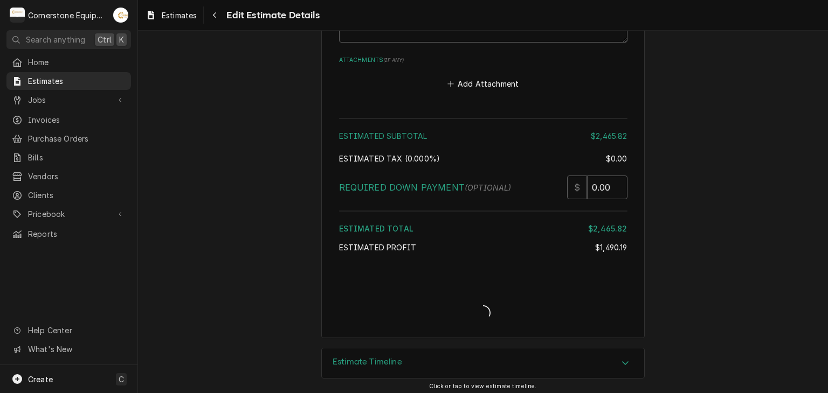
type textarea "x"
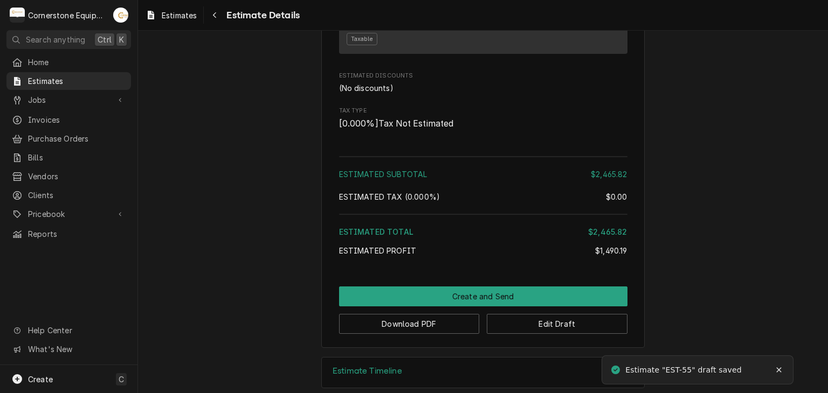
scroll to position [2053, 0]
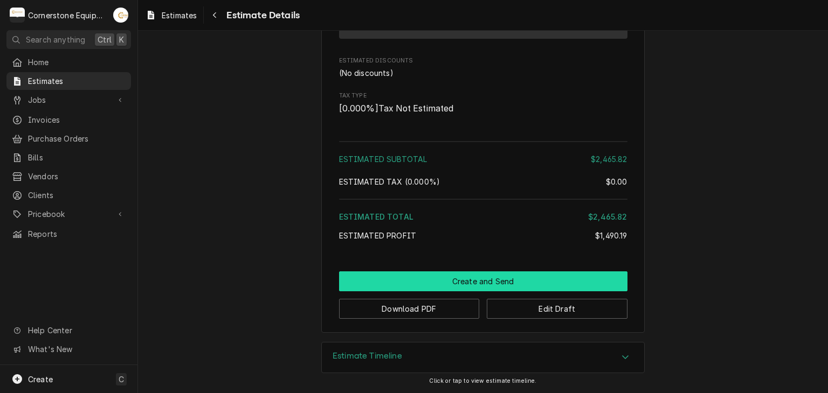
click at [530, 275] on button "Create and Send" at bounding box center [483, 282] width 288 height 20
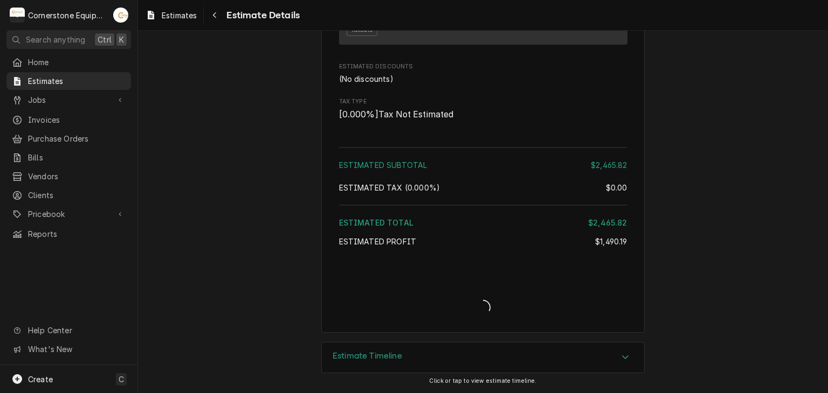
scroll to position [2047, 0]
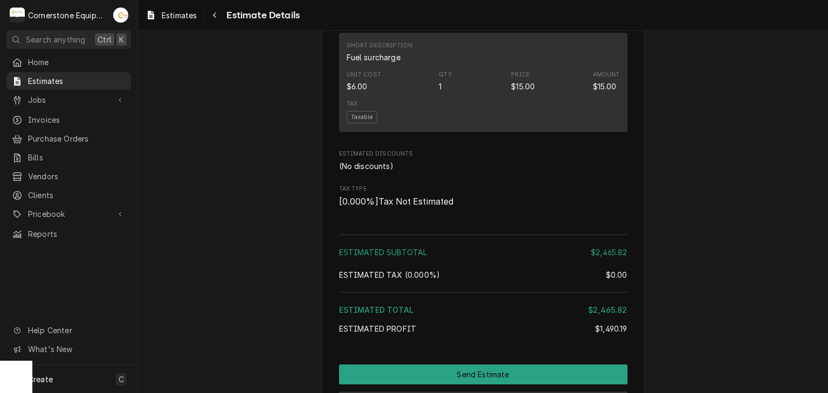
scroll to position [2080, 0]
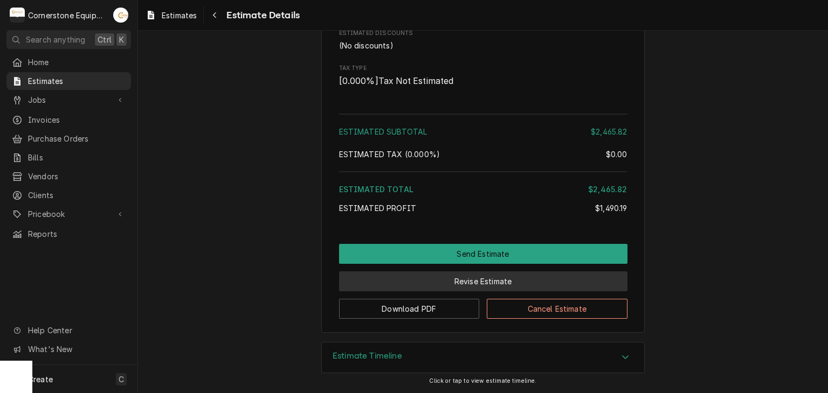
click at [497, 281] on button "Revise Estimate" at bounding box center [483, 282] width 288 height 20
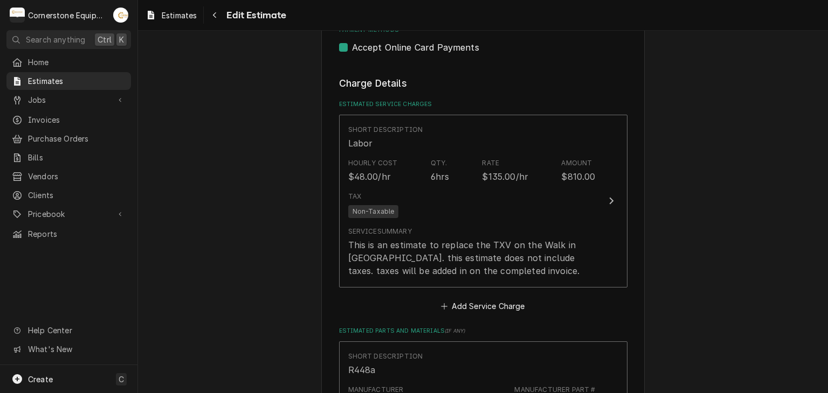
type textarea "x"
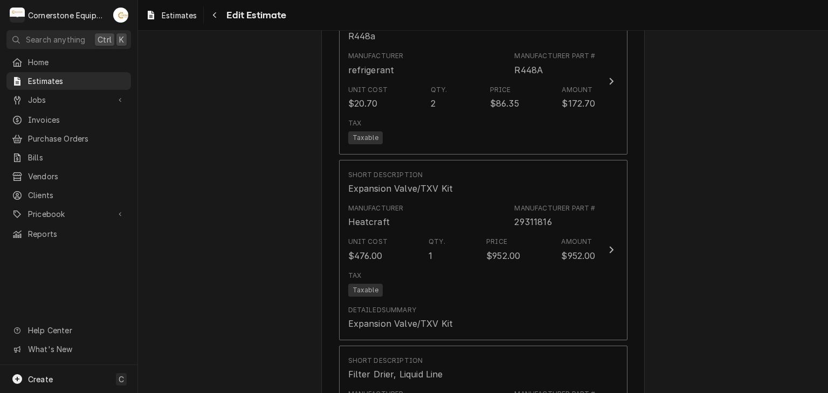
scroll to position [1940, 0]
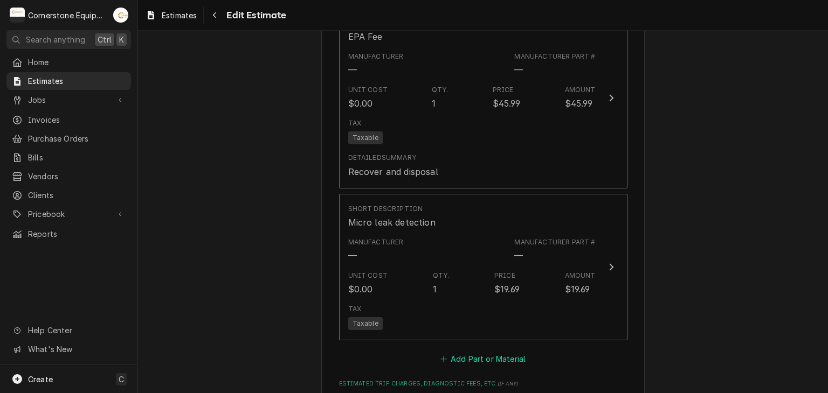
click at [502, 357] on button "Add Part or Material" at bounding box center [482, 359] width 89 height 15
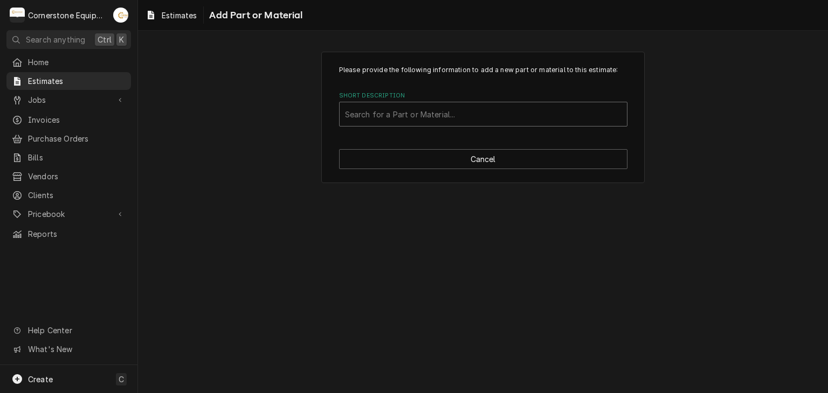
click at [437, 117] on div "Short Description" at bounding box center [483, 114] width 276 height 19
type input "misc"
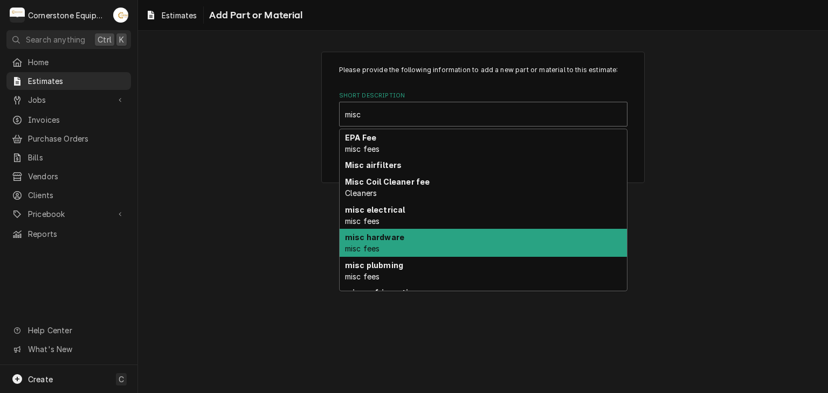
click at [399, 242] on div "misc hardware misc fees" at bounding box center [482, 243] width 287 height 28
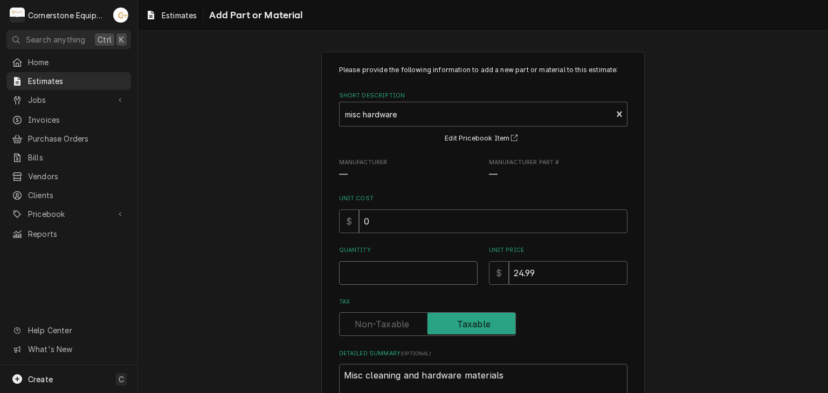
click at [398, 270] on input "Quantity" at bounding box center [408, 273] width 138 height 24
type textarea "x"
type input "1"
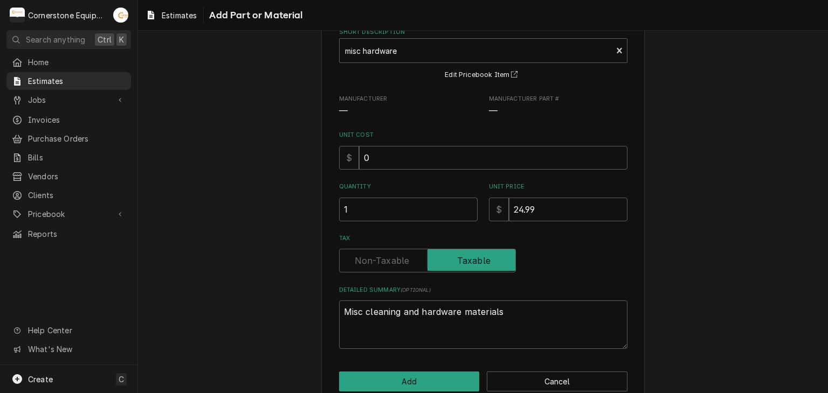
scroll to position [84, 0]
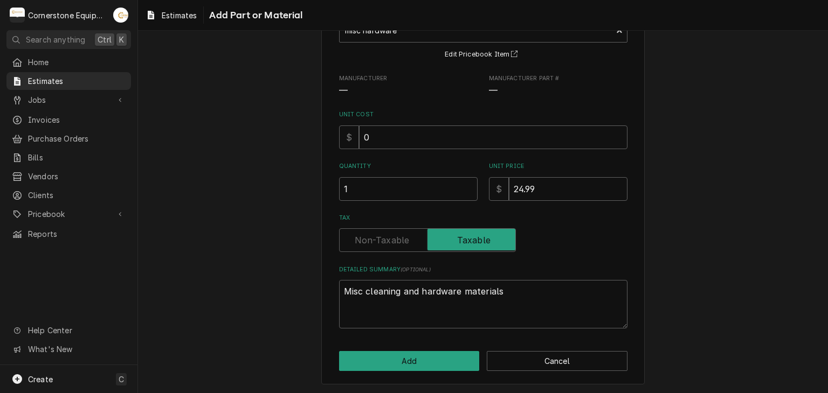
click at [388, 349] on div "Please provide the following information to add a new part or material to this …" at bounding box center [482, 177] width 323 height 418
click at [392, 363] on button "Add" at bounding box center [409, 361] width 141 height 20
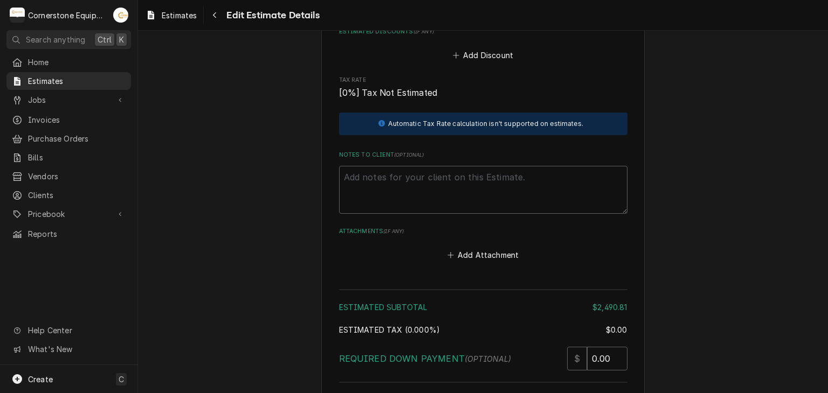
scroll to position [2947, 0]
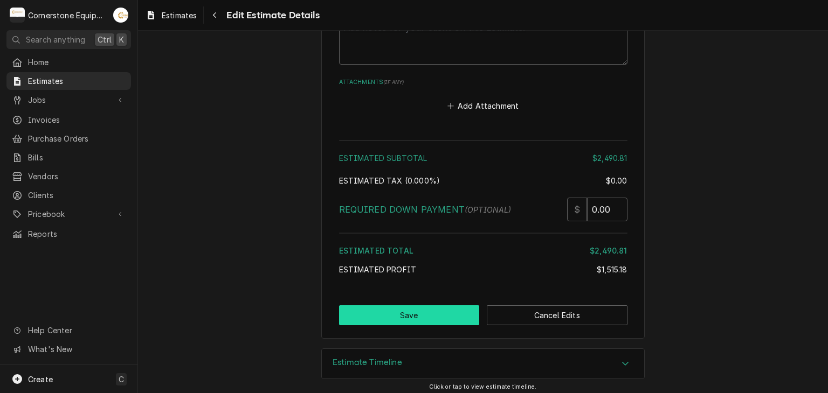
click at [414, 318] on button "Save" at bounding box center [409, 315] width 141 height 20
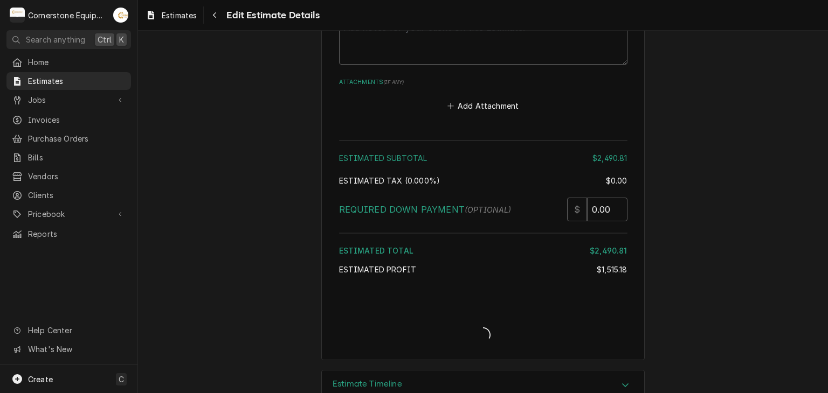
type textarea "x"
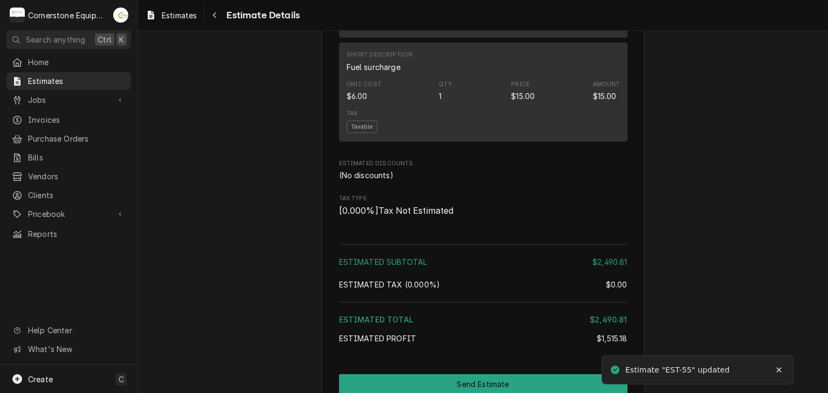
scroll to position [2242, 0]
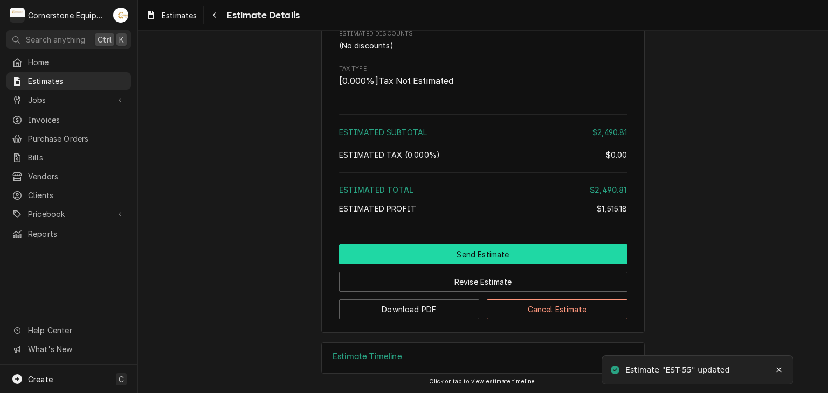
click at [442, 256] on button "Send Estimate" at bounding box center [483, 255] width 288 height 20
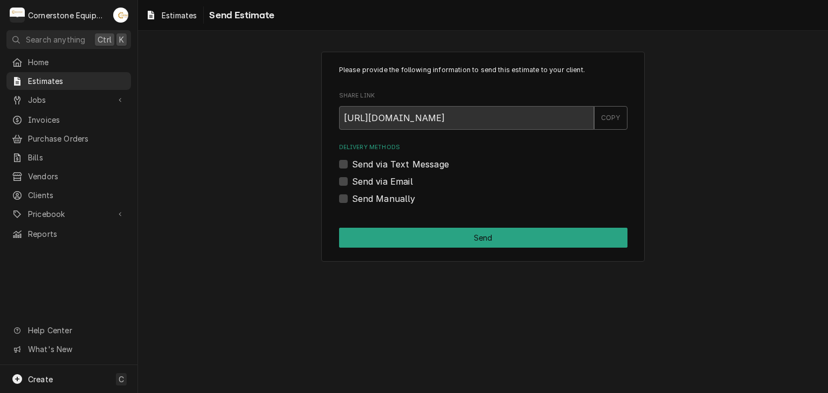
click at [387, 175] on label "Send via Email" at bounding box center [382, 181] width 61 height 13
click at [387, 175] on input "Send via Email" at bounding box center [496, 187] width 288 height 24
checkbox input "true"
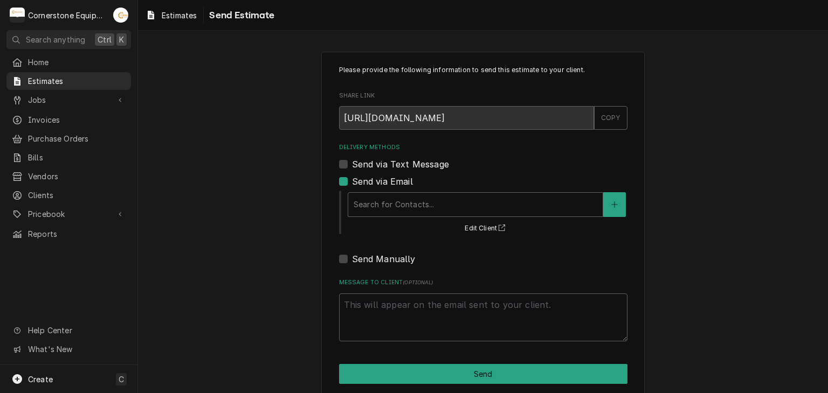
click at [398, 217] on div "Search for Contacts... Edit Client" at bounding box center [486, 212] width 281 height 45
click at [401, 205] on div "Delivery Methods" at bounding box center [475, 204] width 244 height 19
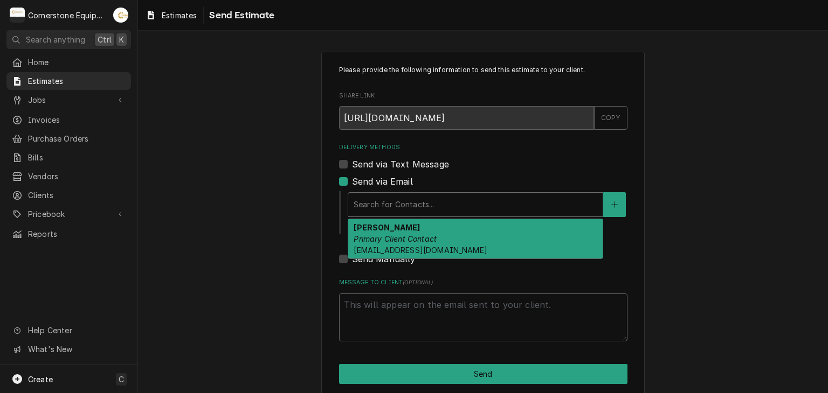
click at [403, 234] on em "Primary Client Contact" at bounding box center [394, 238] width 83 height 9
type textarea "x"
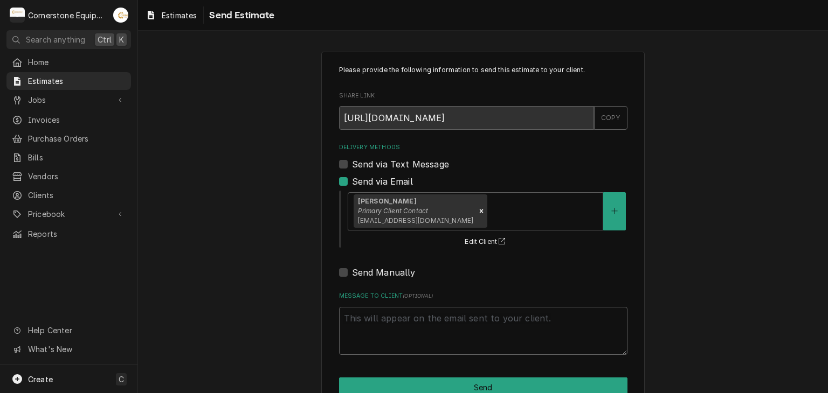
click at [409, 161] on label "Send via Text Message" at bounding box center [400, 164] width 97 height 13
click at [409, 161] on input "Send via Text Message" at bounding box center [496, 170] width 288 height 24
checkbox input "true"
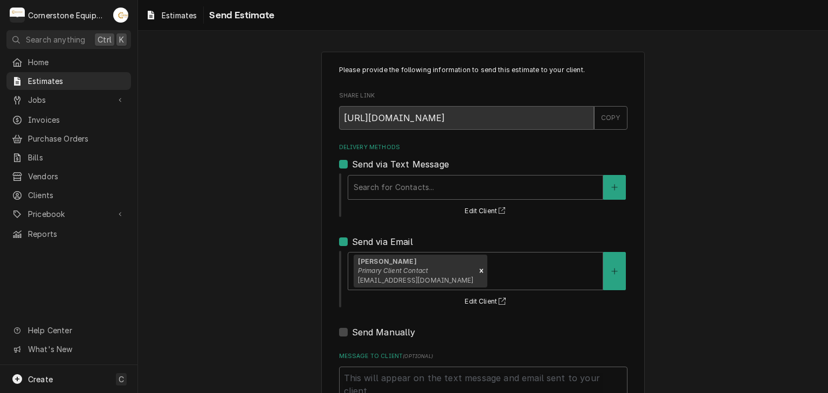
click at [417, 213] on div "Search for Contacts... Edit Client" at bounding box center [486, 195] width 281 height 45
click at [417, 181] on div "Delivery Methods" at bounding box center [475, 187] width 244 height 19
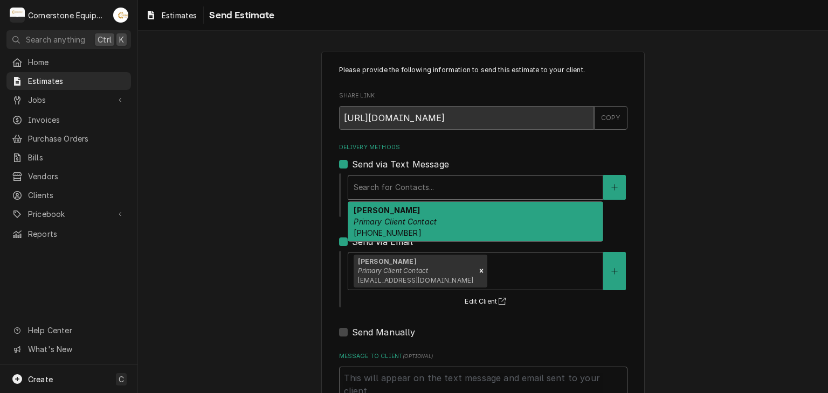
click at [426, 210] on div "Jesse Prioleau Primary Client Contact (865) 680-5080" at bounding box center [475, 221] width 254 height 39
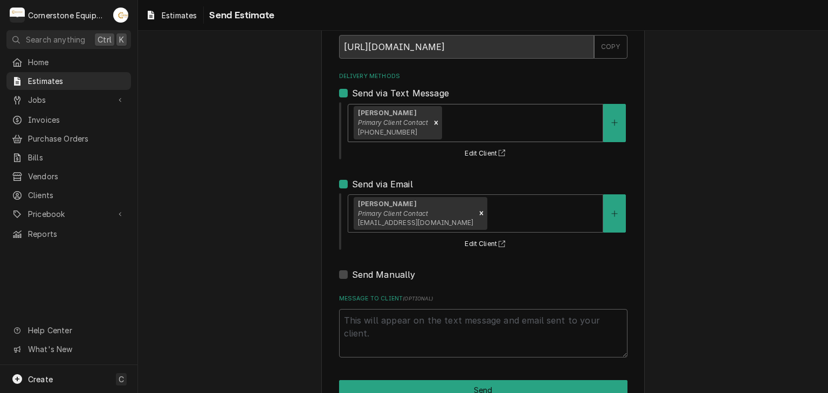
scroll to position [100, 0]
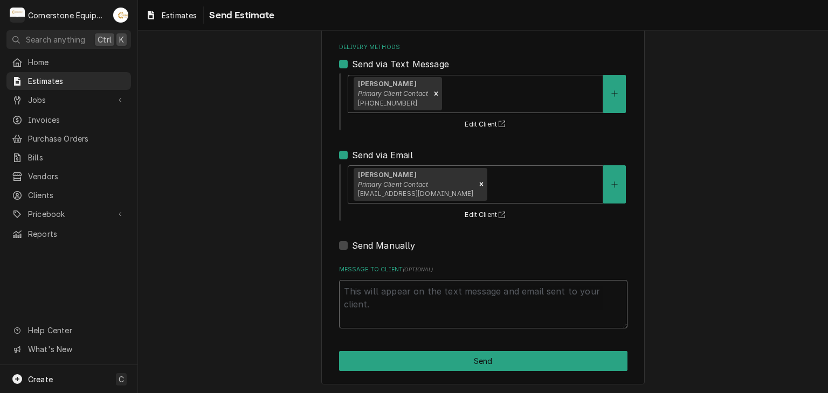
click at [436, 300] on textarea "Message to Client ( optional )" at bounding box center [483, 304] width 288 height 48
type textarea "x"
type textarea "T"
type textarea "x"
type textarea "Thn"
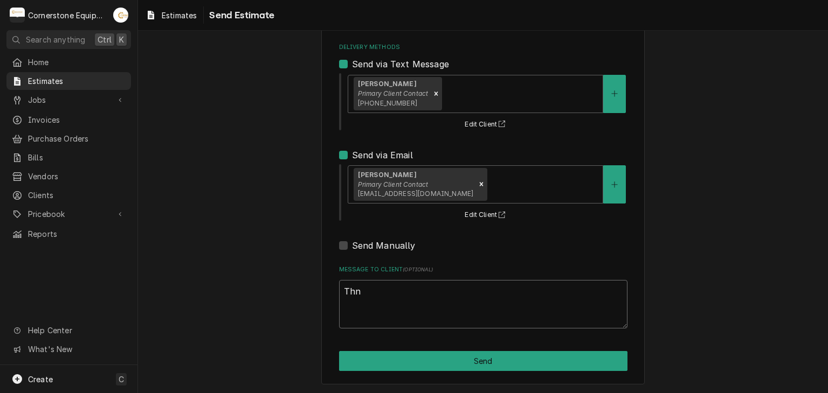
type textarea "x"
type textarea "Thna"
type textarea "x"
type textarea "Thn"
type textarea "x"
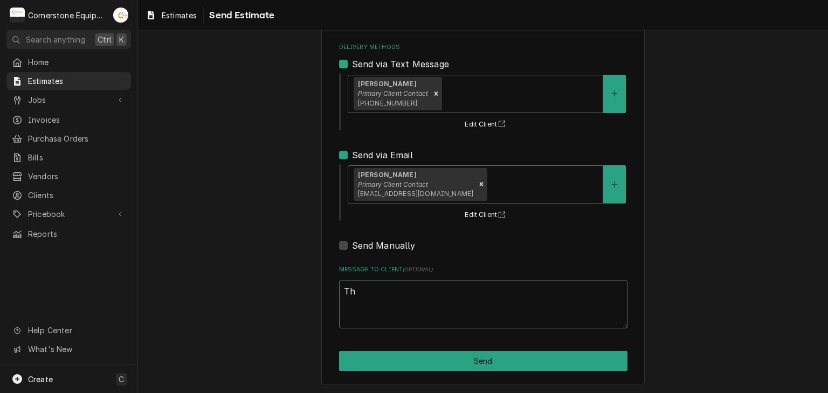
type textarea "Tha"
type textarea "x"
type textarea "Than"
type textarea "x"
type textarea "Thank"
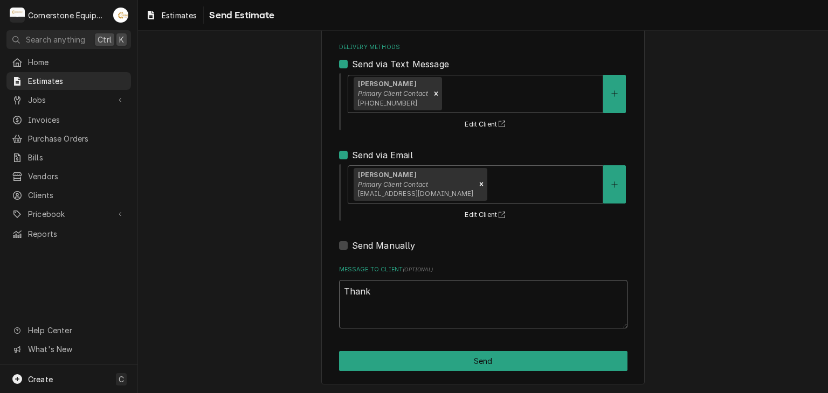
type textarea "x"
type textarea "Thank"
type textarea "x"
type textarea "Thank y"
type textarea "x"
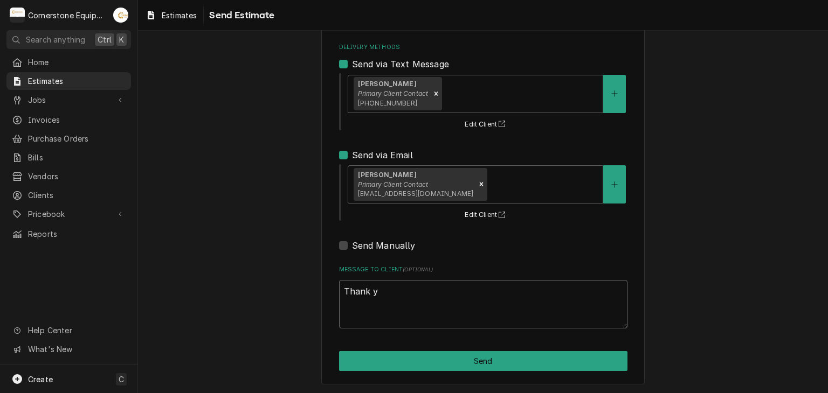
type textarea "Thank yo"
type textarea "x"
type textarea "Thank you"
type textarea "x"
type textarea "Thank you"
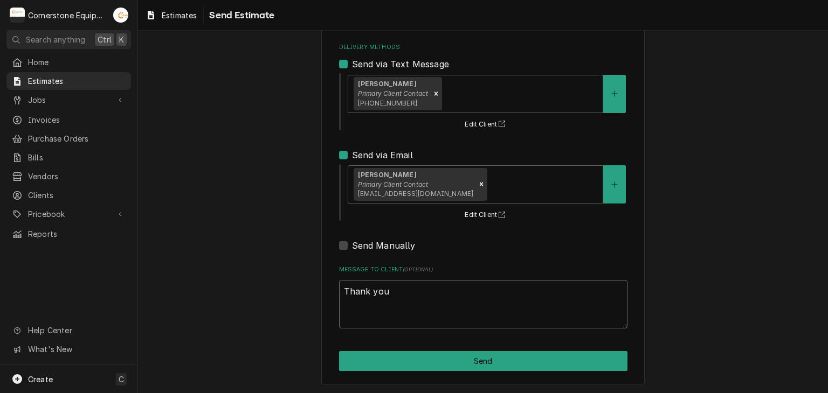
type textarea "x"
type textarea "Thank you f"
type textarea "x"
type textarea "Thank you fo"
type textarea "x"
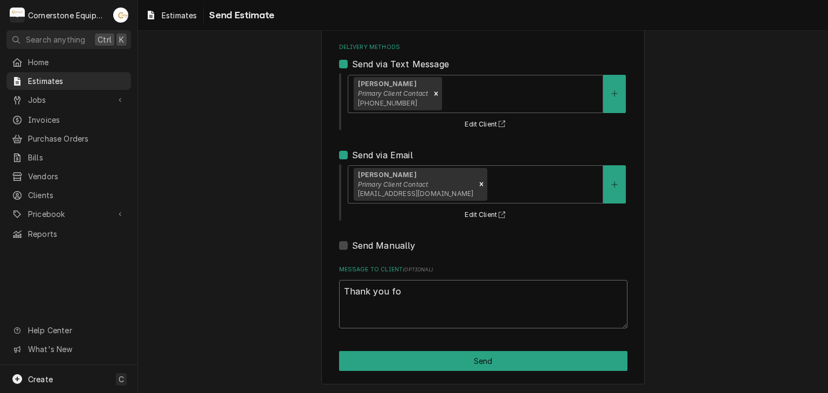
type textarea "Thank you for"
type textarea "x"
type textarea "Thank you for"
type textarea "x"
type textarea "Thank you for t"
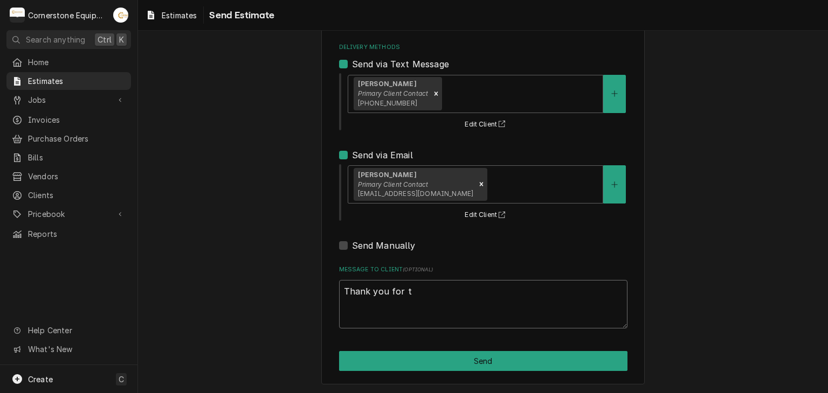
type textarea "x"
type textarea "Thank you for th"
type textarea "x"
type textarea "Thank you for the"
type textarea "x"
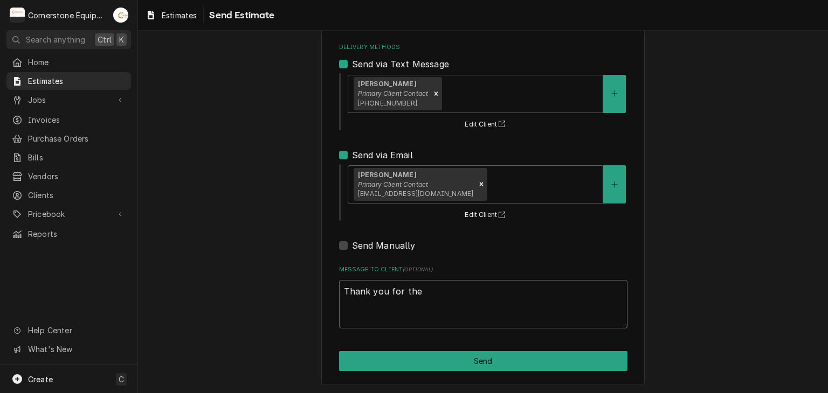
type textarea "Thank you for the"
type textarea "x"
type textarea "Thank you for the o"
type textarea "x"
type textarea "Thank you for the op"
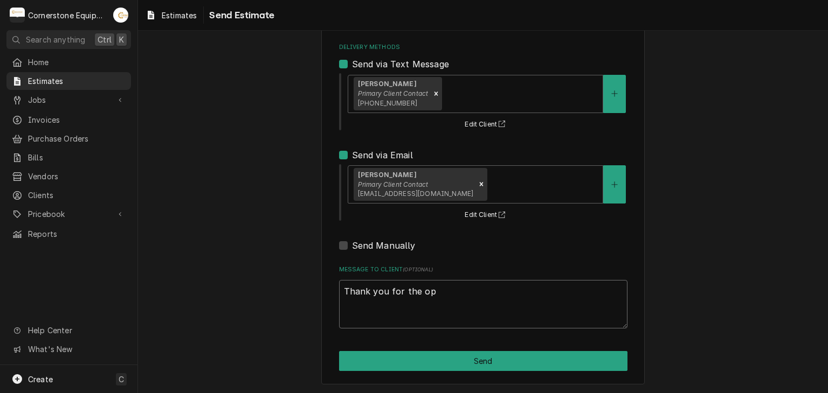
type textarea "x"
type textarea "Thank you for the opp"
type textarea "x"
type textarea "Thank you for the oppo"
type textarea "x"
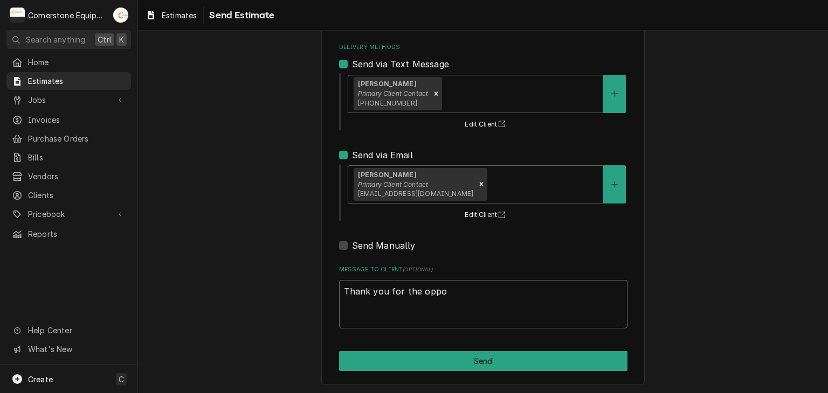
type textarea "Thank you for the oppor"
type textarea "x"
type textarea "Thank you for the opport"
type textarea "x"
type textarea "Thank you for the opportu"
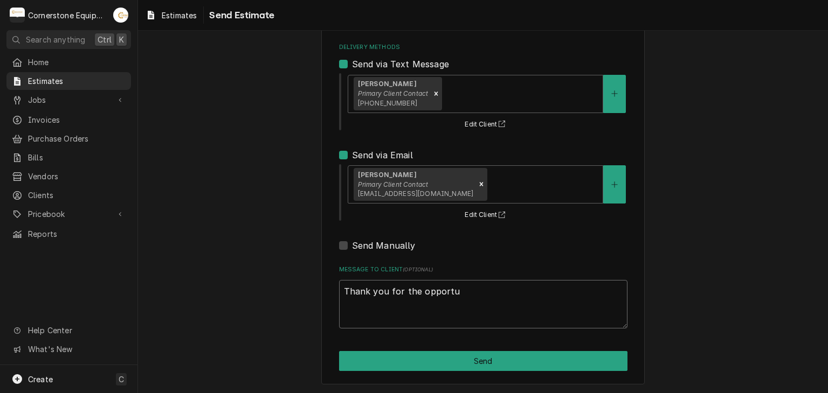
type textarea "x"
type textarea "Thank you for the opportun"
type textarea "x"
type textarea "Thank you for the opportuni"
type textarea "x"
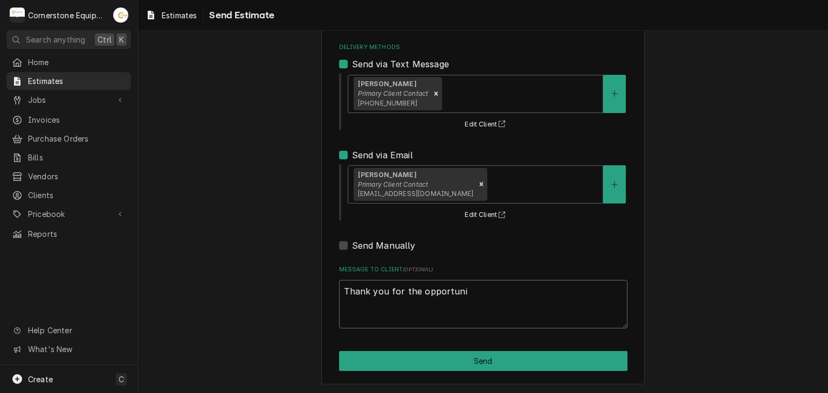
type textarea "Thank you for the opportunit"
type textarea "x"
type textarea "Thank you for the opportunity"
type textarea "x"
type textarea "Thank you for the opportunity"
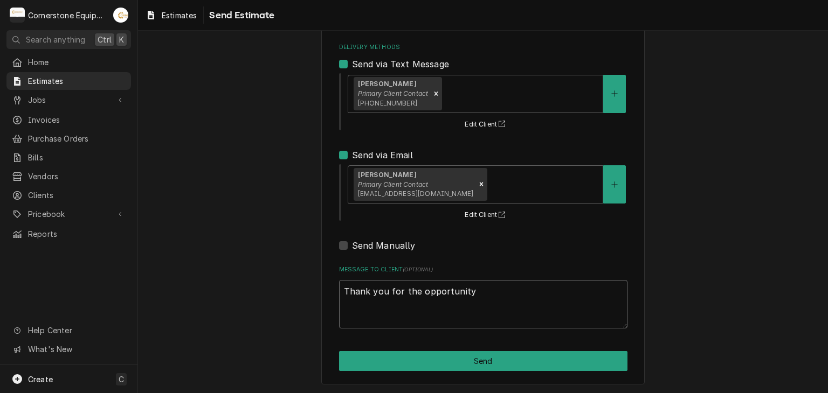
type textarea "x"
type textarea "Thank you for the opportunity t"
type textarea "x"
type textarea "Thank you for the opportunity to"
type textarea "x"
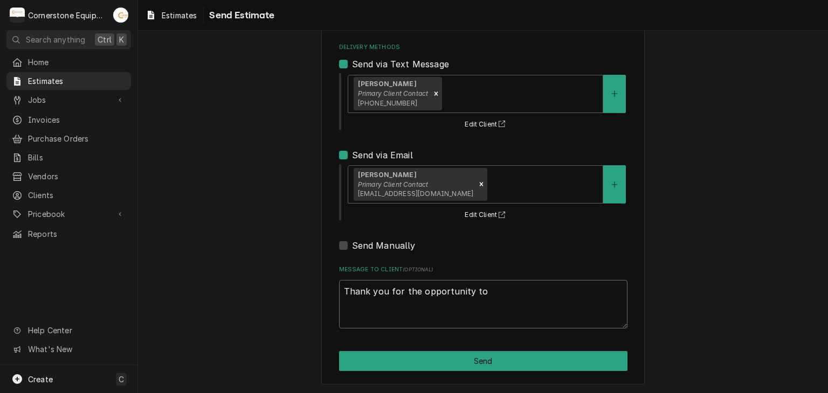
type textarea "Thank you for the opportunity to"
type textarea "x"
type textarea "Thank you for the opportunity to b"
type textarea "x"
type textarea "Thank you for the opportunity to be"
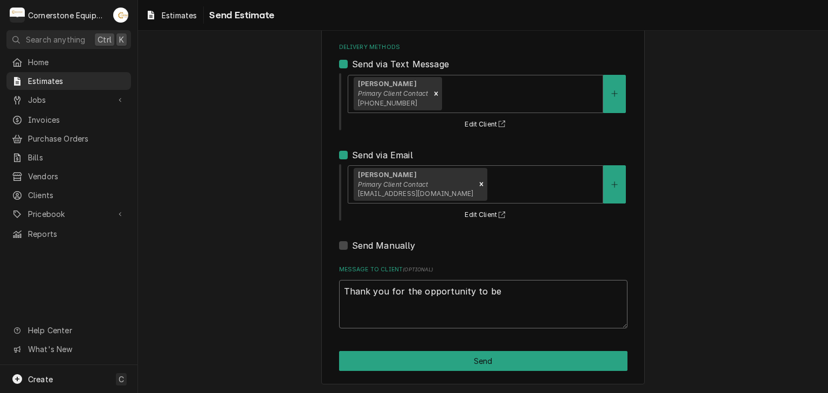
type textarea "x"
type textarea "Thank you for the opportunity to be"
type textarea "x"
type textarea "Thank you for the opportunity to be o"
type textarea "x"
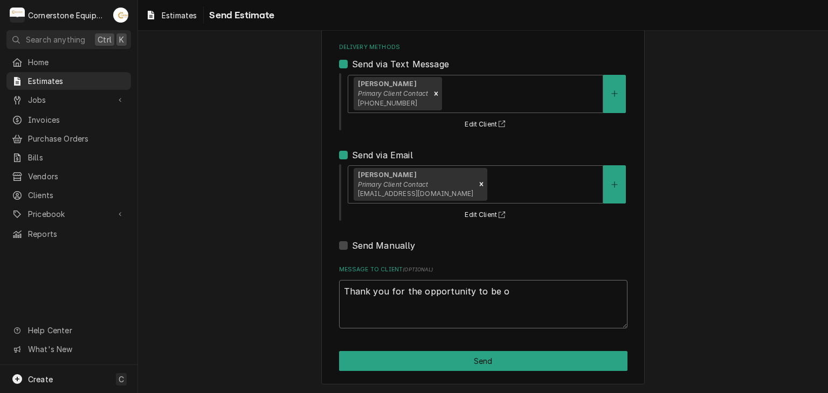
type textarea "Thank you for the opportunity to be of"
type textarea "x"
type textarea "Thank you for the opportunity to be of"
type textarea "x"
type textarea "Thank you for the opportunity to be of s"
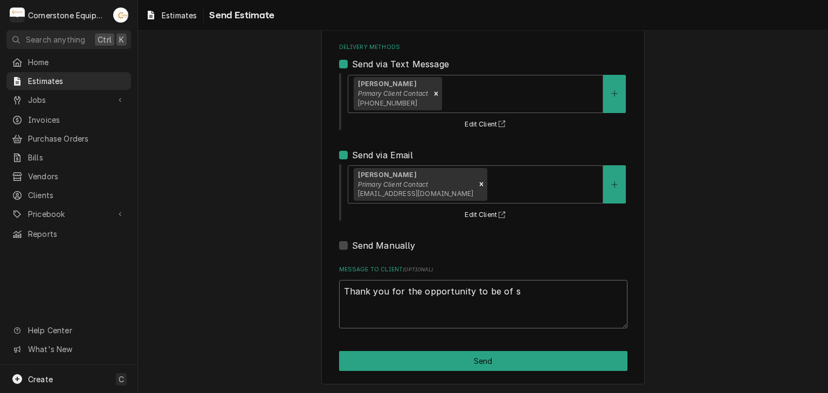
type textarea "x"
type textarea "Thank you for the opportunity to be of se"
type textarea "x"
type textarea "Thank you for the opportunity to be of ser"
type textarea "x"
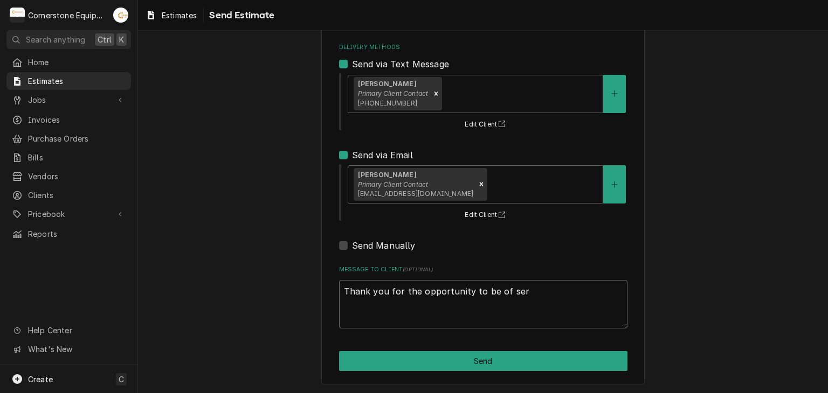
type textarea "Thank you for the opportunity to be of serv"
type textarea "x"
type textarea "Thank you for the opportunity to be of servi"
type textarea "x"
type textarea "Thank you for the opportunity to be of servic"
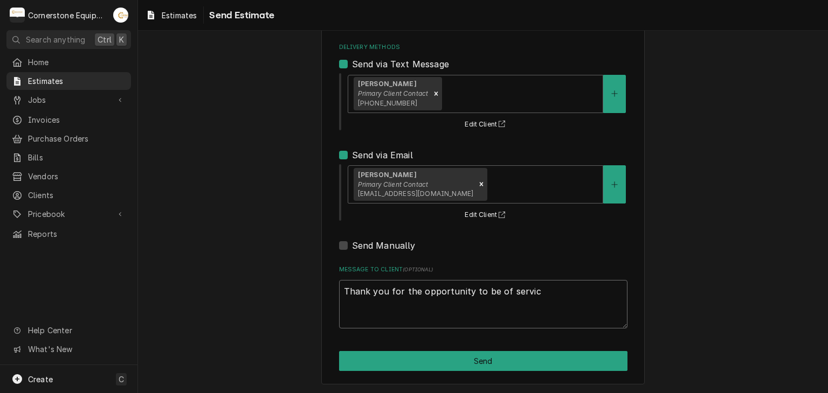
type textarea "x"
type textarea "Thank you for the opportunity to be of service"
type textarea "x"
type textarea "Thank you for the opportunity to be of service."
type textarea "x"
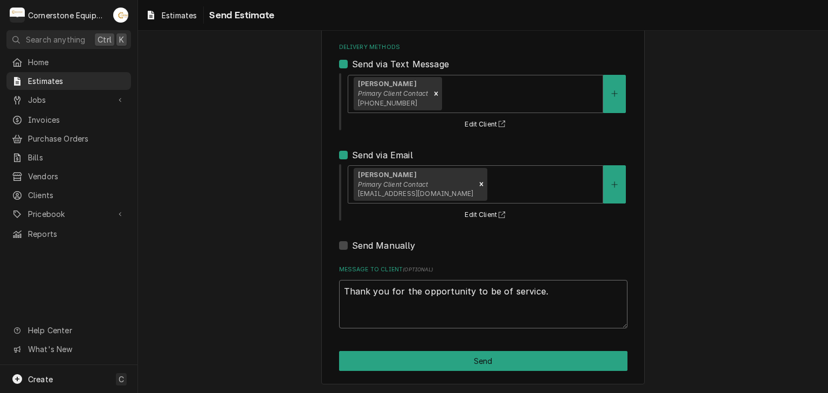
type textarea "Thank you for the opportunity to be of service"
type textarea "x"
type textarea "Thank you for the opportunity to be of service!"
type textarea "x"
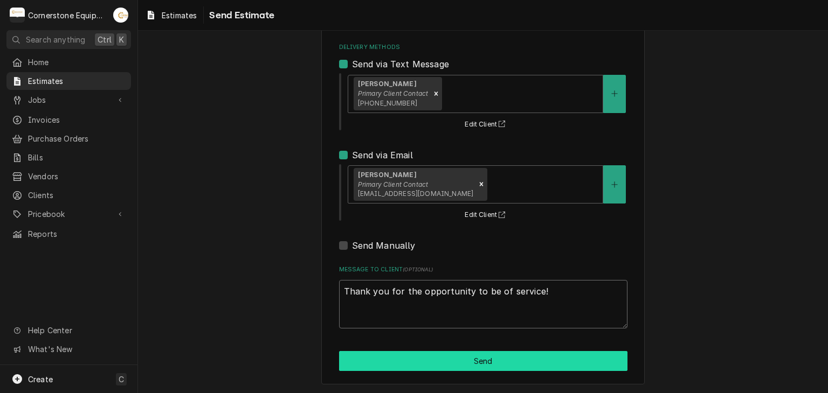
type textarea "Thank you for the opportunity to be of service!"
click at [483, 359] on button "Send" at bounding box center [483, 361] width 288 height 20
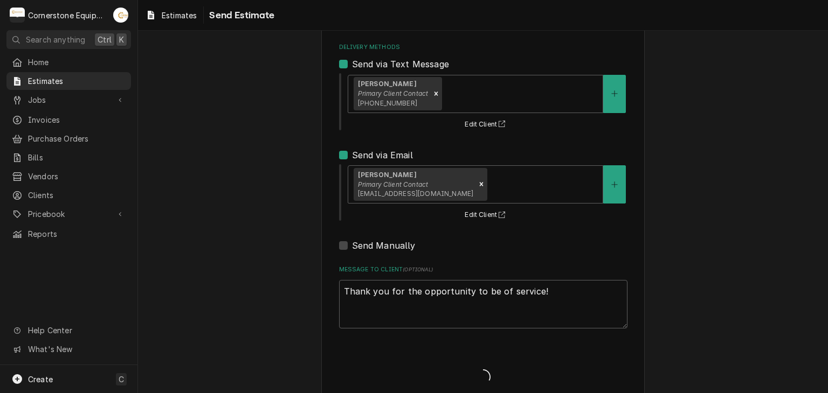
type textarea "x"
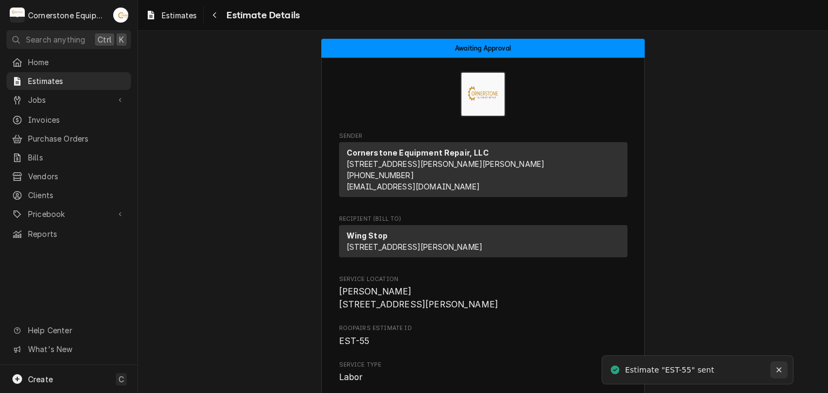
click at [776, 372] on icon "Notifications alt+T" at bounding box center [779, 370] width 8 height 8
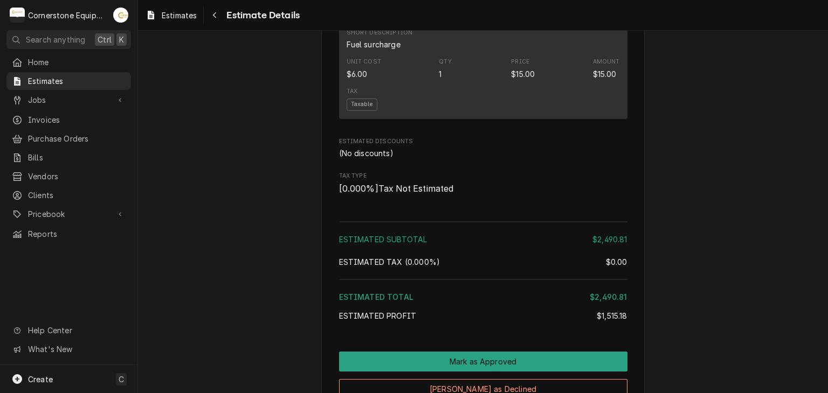
scroll to position [2306, 0]
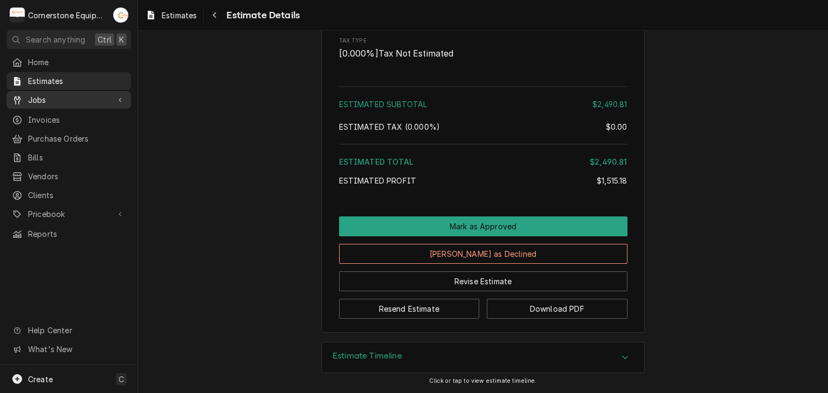
click at [91, 98] on span "Jobs" at bounding box center [68, 99] width 81 height 11
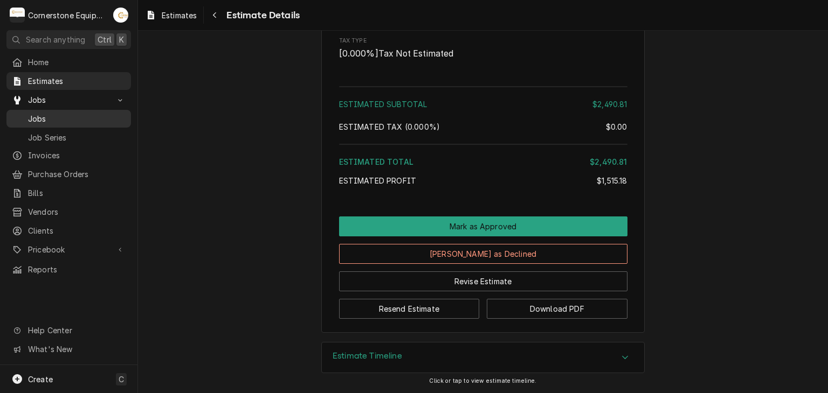
click at [77, 115] on span "Jobs" at bounding box center [77, 118] width 98 height 11
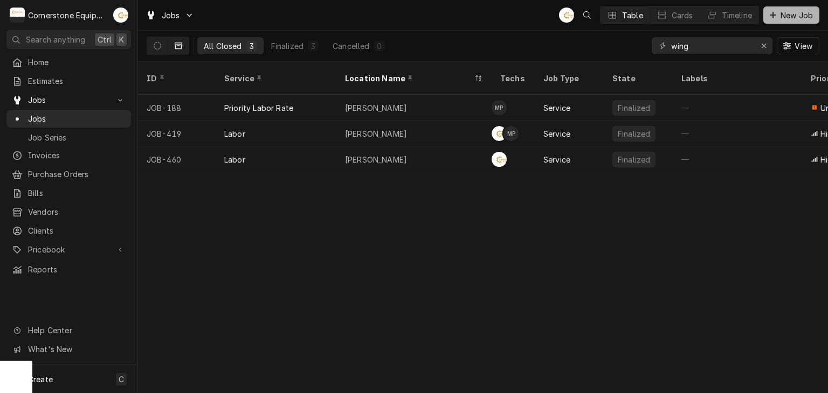
click at [769, 17] on icon "Dynamic Content Wrapper" at bounding box center [772, 15] width 6 height 8
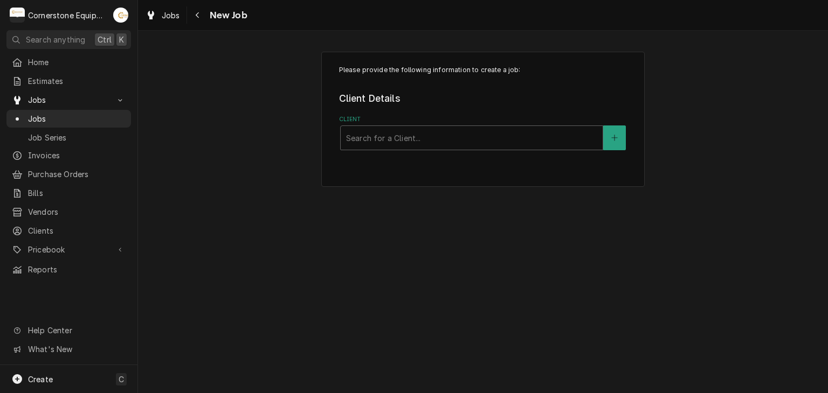
click at [472, 150] on div "Please provide the following information to create a job: Client Details Client…" at bounding box center [482, 119] width 323 height 135
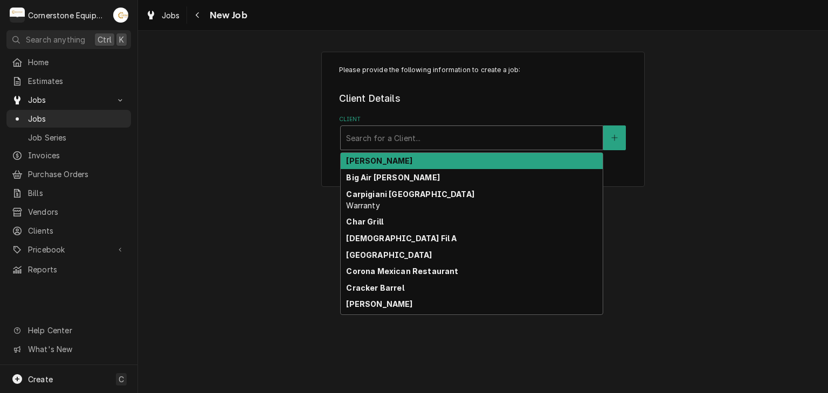
click at [470, 144] on div "Client" at bounding box center [471, 137] width 251 height 19
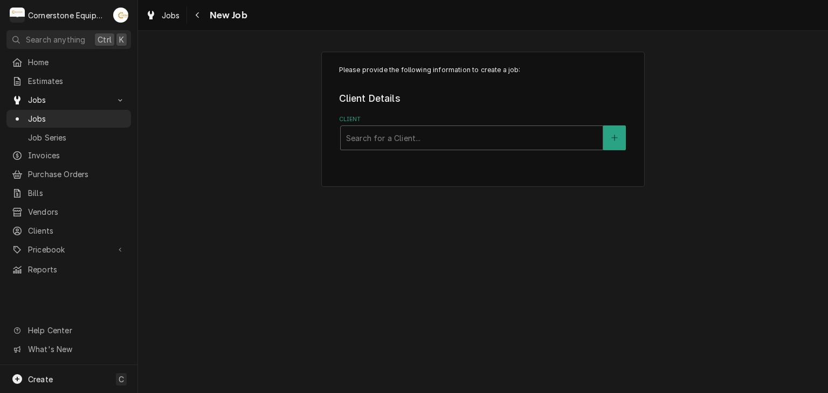
drag, startPoint x: 282, startPoint y: 123, endPoint x: 141, endPoint y: 171, distance: 149.1
click at [281, 123] on div "Please provide the following information to create a job: Client Details Client…" at bounding box center [483, 119] width 690 height 154
click at [28, 225] on span "Clients" at bounding box center [77, 230] width 98 height 11
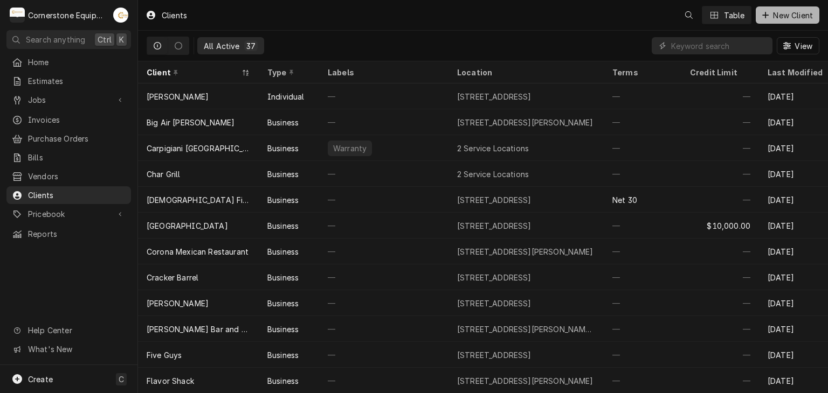
click at [772, 16] on span "New Client" at bounding box center [792, 15] width 44 height 11
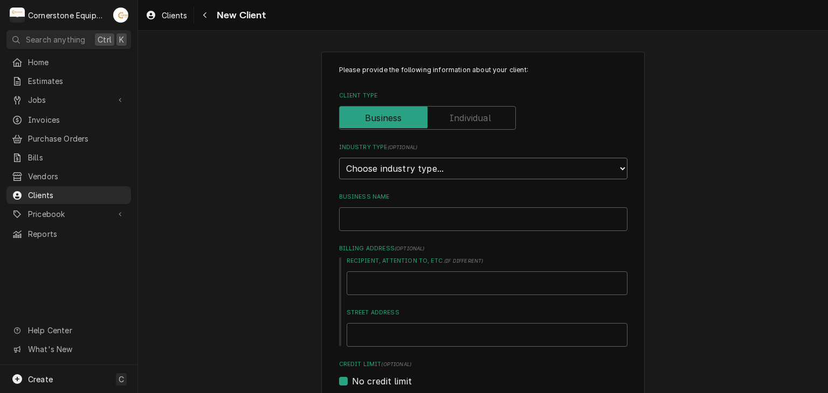
click at [406, 172] on select "Choose industry type... Residential Commercial Industrial Government" at bounding box center [483, 169] width 288 height 22
select select "2"
click at [339, 158] on select "Choose industry type... Residential Commercial Industrial Government" at bounding box center [483, 169] width 288 height 22
click at [393, 213] on input "Business Name" at bounding box center [483, 219] width 288 height 24
type textarea "x"
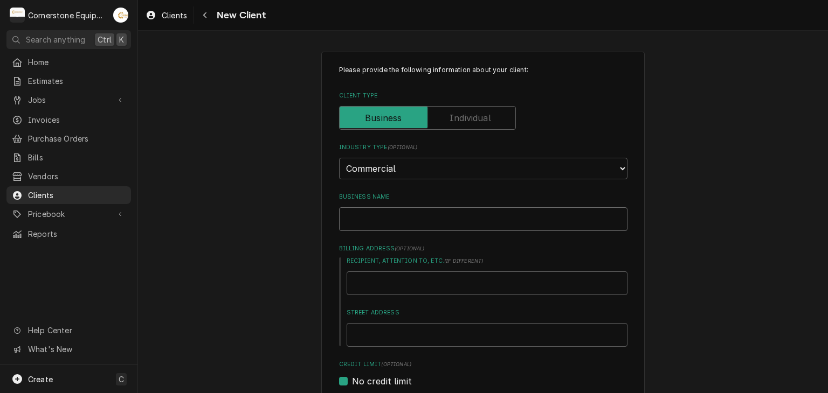
type input "C"
type textarea "x"
type input "Co"
type textarea "x"
type input "Cor"
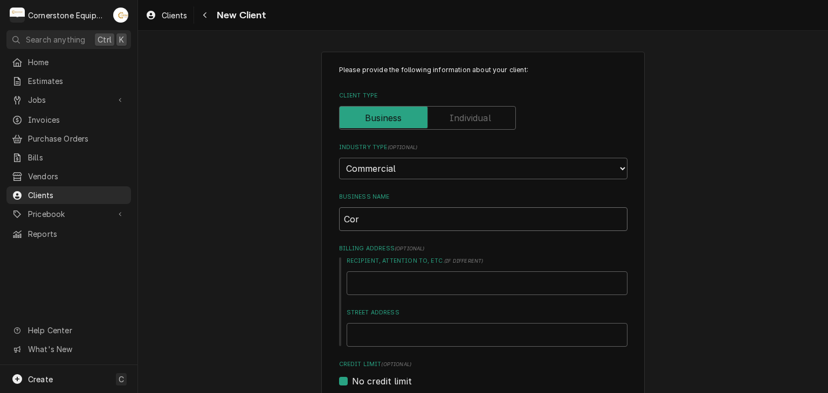
type textarea "x"
type input "[PERSON_NAME]"
type textarea "x"
type input "Coral"
type textarea "x"
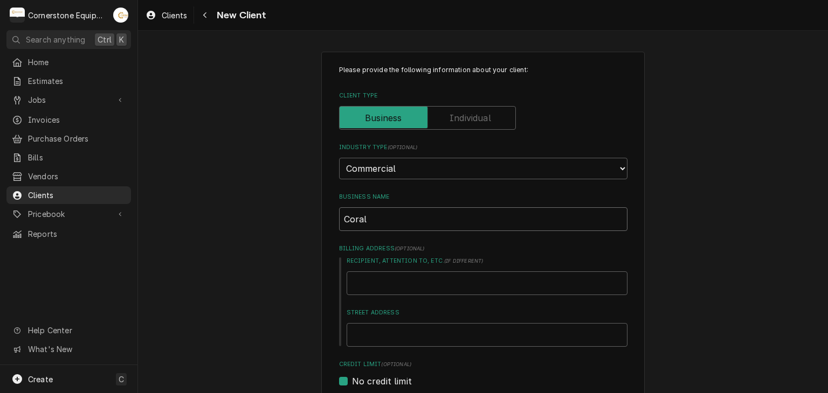
type input "Coral"
click at [381, 285] on input "Recipient, Attention To, etc. ( if different )" at bounding box center [486, 284] width 281 height 24
click at [364, 348] on div "Please provide the following information about your client: Client Type Industr…" at bounding box center [483, 374] width 288 height 619
click at [364, 342] on input "Street Address" at bounding box center [486, 335] width 281 height 24
click at [403, 283] on input "Recipient, Attention To, etc. ( if different )" at bounding box center [486, 284] width 281 height 24
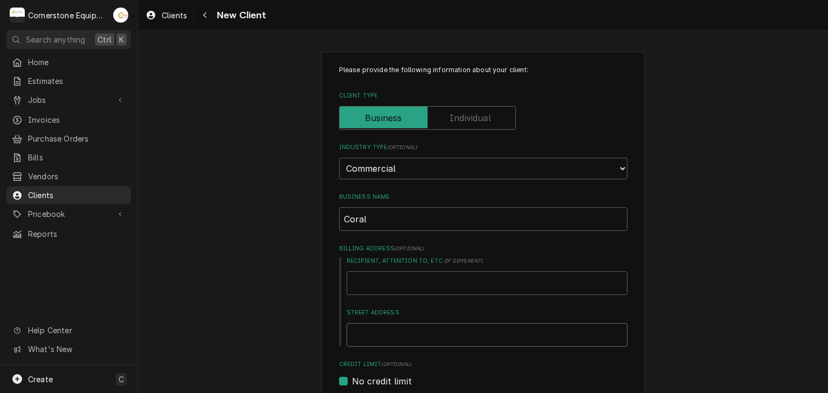
click at [394, 337] on input "Street Address" at bounding box center [486, 335] width 281 height 24
paste input "654 S Main St, Greenville, SC 29601"
type textarea "x"
type input "654 S Main St, Greenville, SC 29601"
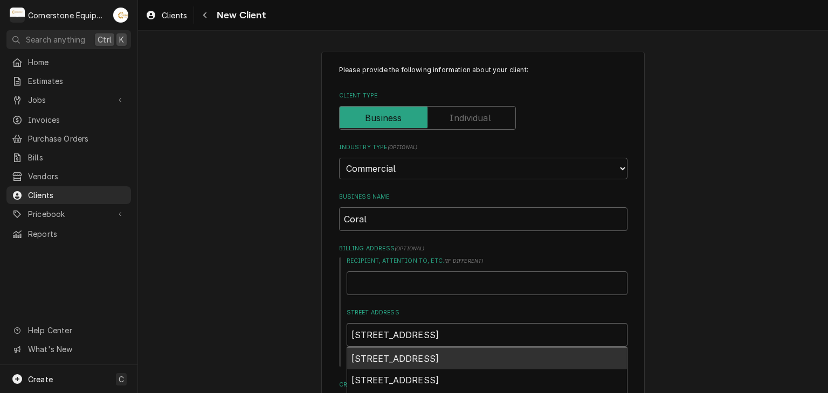
click at [439, 358] on span "654 S Main St, Greenville, SC 29601, USA" at bounding box center [395, 358] width 88 height 11
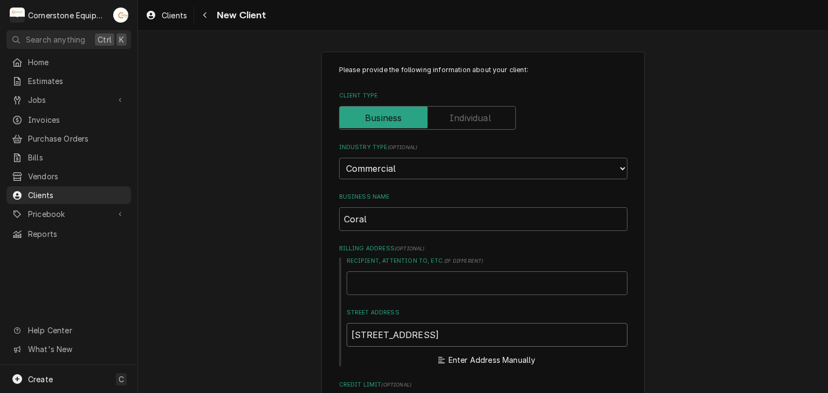
type textarea "x"
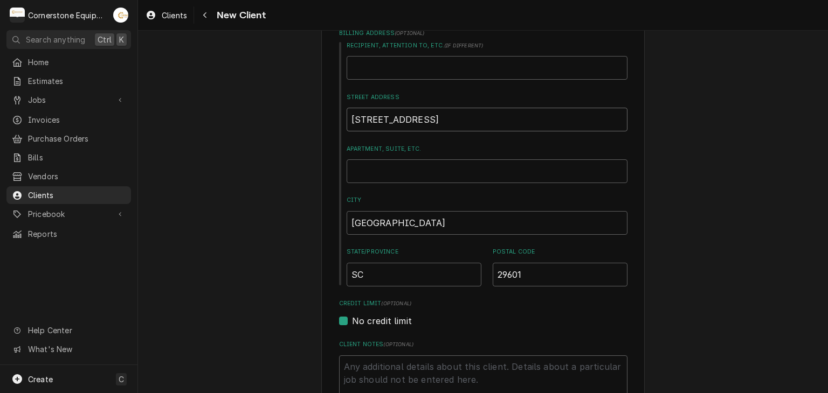
scroll to position [431, 0]
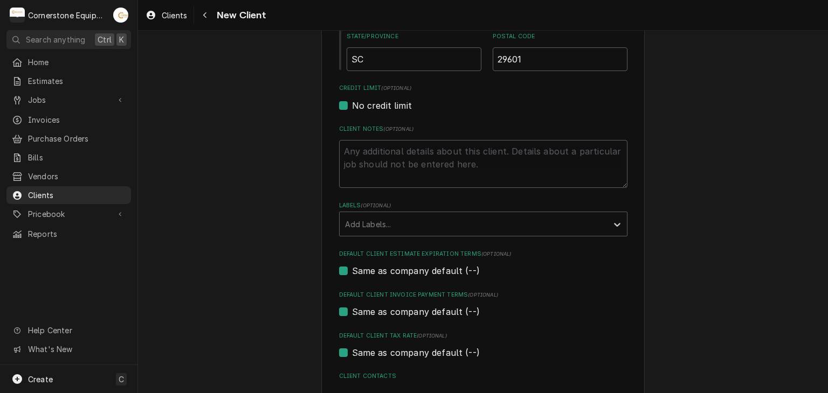
type input "654 S Main St"
click at [386, 102] on label "No credit limit" at bounding box center [382, 105] width 60 height 13
click at [371, 107] on label "No credit limit" at bounding box center [382, 105] width 60 height 13
click at [371, 107] on input "No credit limit" at bounding box center [496, 111] width 288 height 24
checkbox input "false"
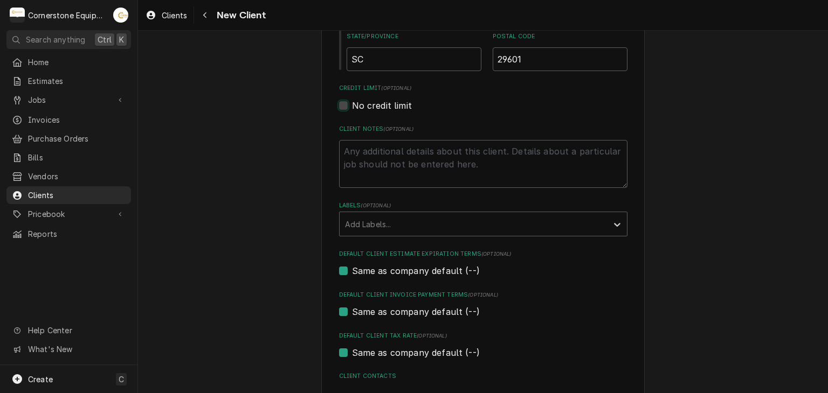
type textarea "x"
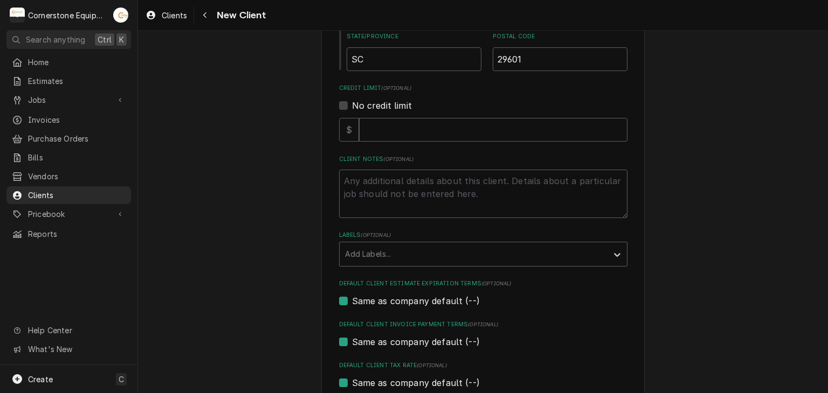
click at [367, 100] on label "No credit limit" at bounding box center [382, 105] width 60 height 13
click at [367, 100] on input "No credit limit" at bounding box center [496, 111] width 288 height 24
checkbox input "true"
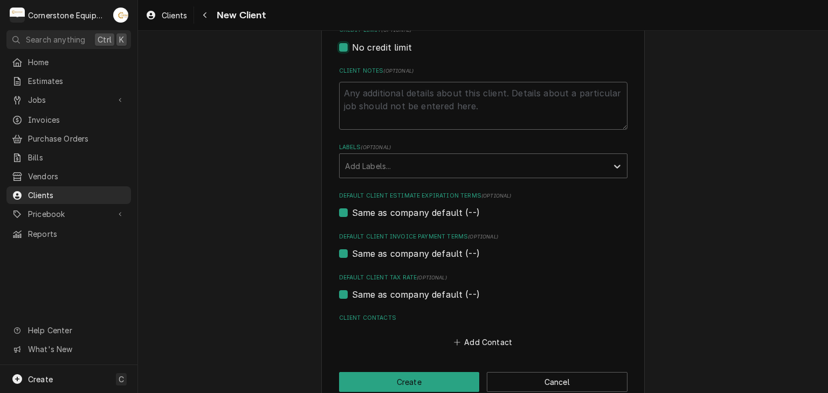
scroll to position [510, 0]
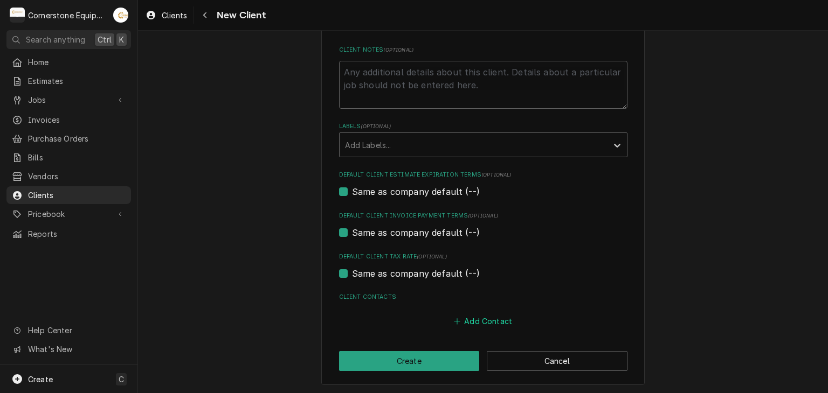
click at [459, 322] on button "Add Contact" at bounding box center [483, 321] width 62 height 15
type textarea "x"
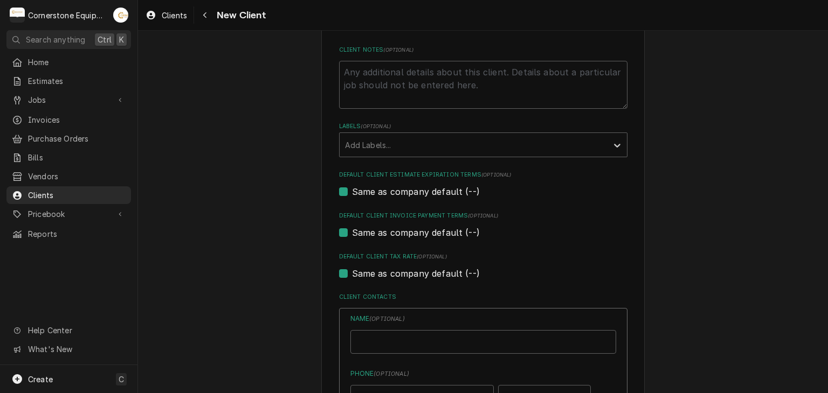
scroll to position [726, 0]
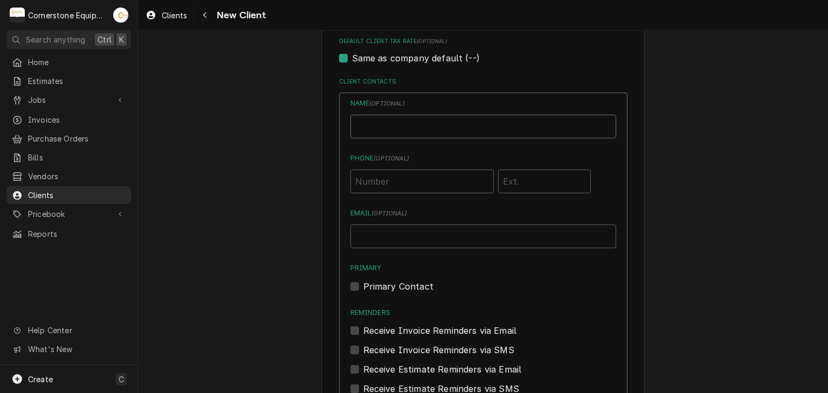
click at [430, 132] on input "Business Name" at bounding box center [483, 127] width 266 height 24
type input "Chris"
click at [395, 179] on input "Phone ( optional )" at bounding box center [421, 182] width 143 height 24
type input "(321) 443-1391"
click at [373, 231] on input "Email ( optional )" at bounding box center [483, 237] width 266 height 24
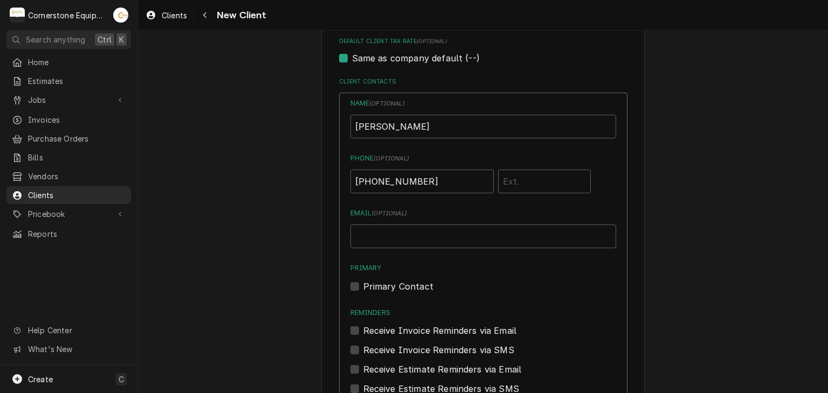
click at [363, 282] on label "Primary Contact" at bounding box center [398, 286] width 70 height 13
click at [363, 282] on input "Primary" at bounding box center [496, 292] width 266 height 24
checkbox input "true"
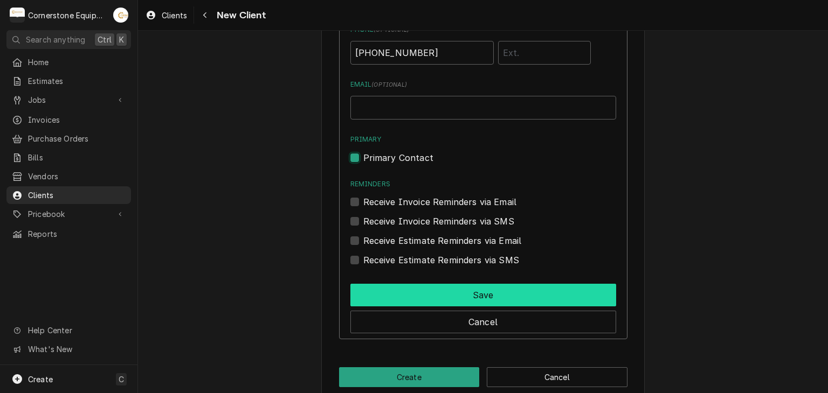
scroll to position [870, 0]
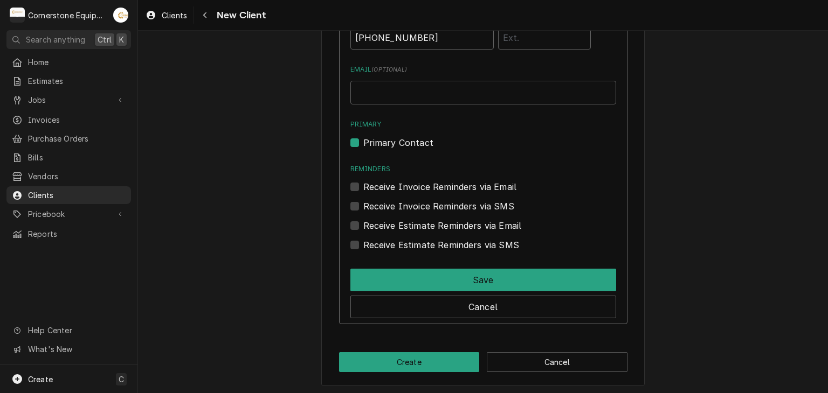
click at [440, 182] on label "Receive Invoice Reminders via Email" at bounding box center [440, 186] width 154 height 13
click at [440, 182] on input "Reminders" at bounding box center [496, 192] width 266 height 24
checkbox input "true"
click at [437, 209] on label "Receive Invoice Reminders via SMS" at bounding box center [438, 206] width 151 height 13
click at [437, 209] on input "Contact Edit Form" at bounding box center [496, 212] width 266 height 24
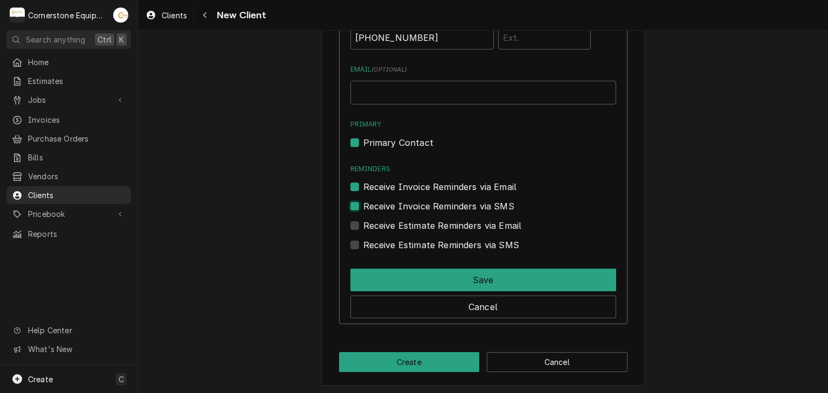
checkbox input "true"
click at [439, 231] on label "Receive Estimate Reminders via Email" at bounding box center [442, 225] width 158 height 13
click at [439, 231] on input "Contact Edit Form" at bounding box center [496, 231] width 266 height 24
checkbox input "true"
click at [437, 240] on label "Receive Estimate Reminders via SMS" at bounding box center [441, 245] width 156 height 13
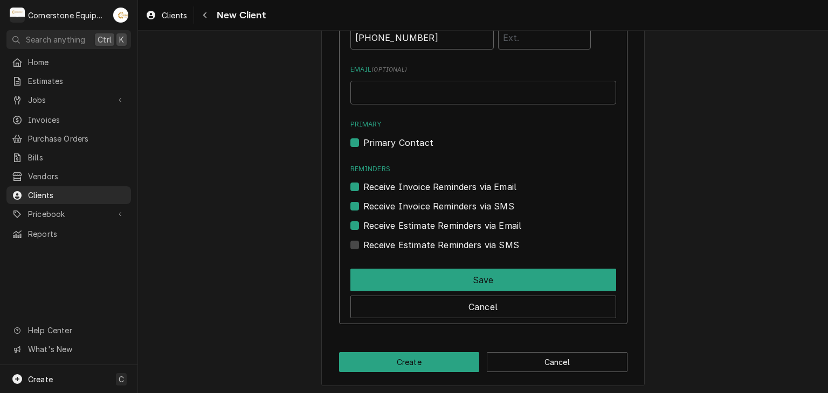
click at [437, 240] on input "Contact Edit Form" at bounding box center [496, 251] width 266 height 24
checkbox input "true"
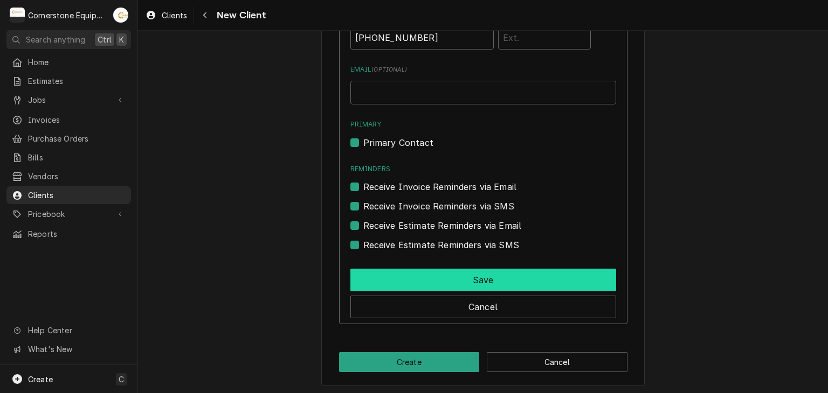
click at [436, 275] on button "Save" at bounding box center [483, 280] width 266 height 23
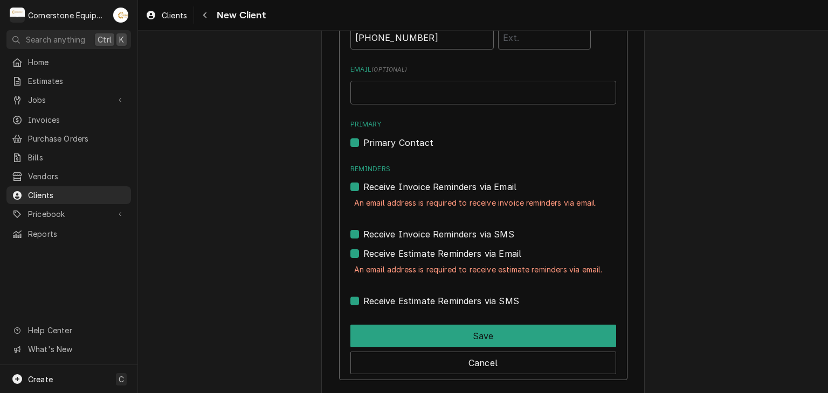
click at [376, 184] on label "Receive Invoice Reminders via Email" at bounding box center [440, 186] width 154 height 13
click at [376, 184] on input "Reminders" at bounding box center [496, 192] width 266 height 24
checkbox input "false"
click at [377, 254] on label "Receive Estimate Reminders via Email" at bounding box center [442, 253] width 158 height 13
click at [377, 254] on input "Contact Edit Form" at bounding box center [496, 259] width 266 height 24
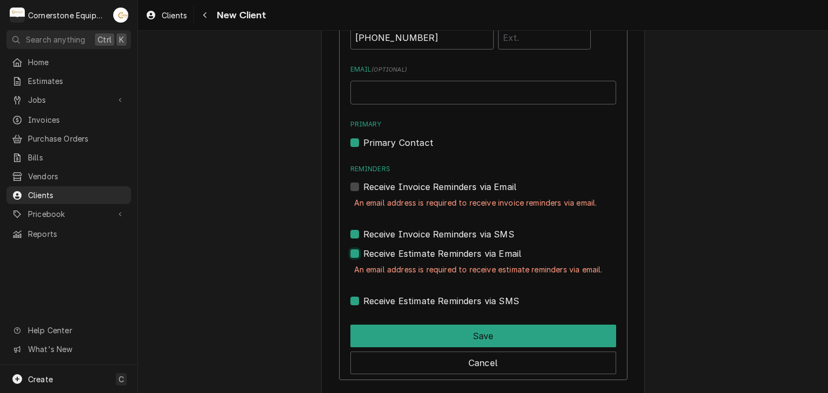
checkbox input "false"
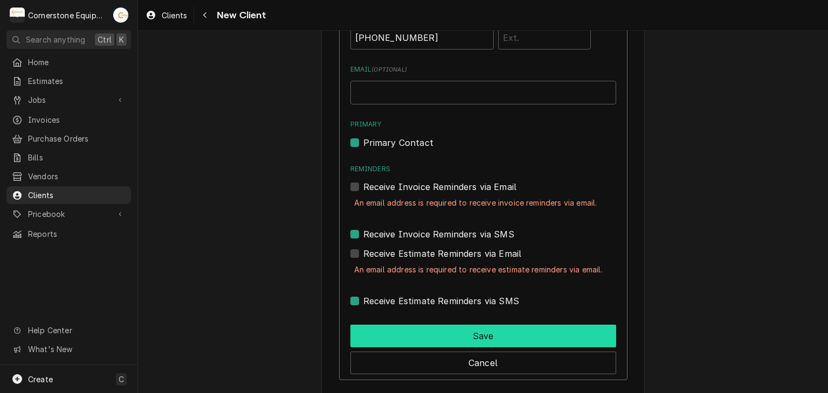
click at [427, 341] on button "Save" at bounding box center [483, 336] width 266 height 23
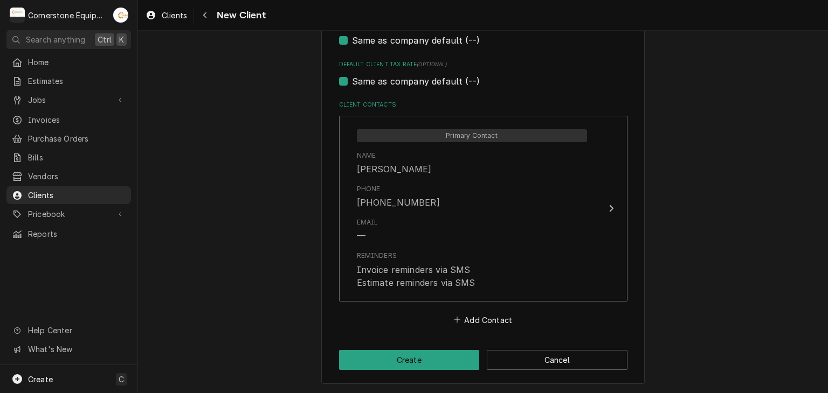
scroll to position [700, 0]
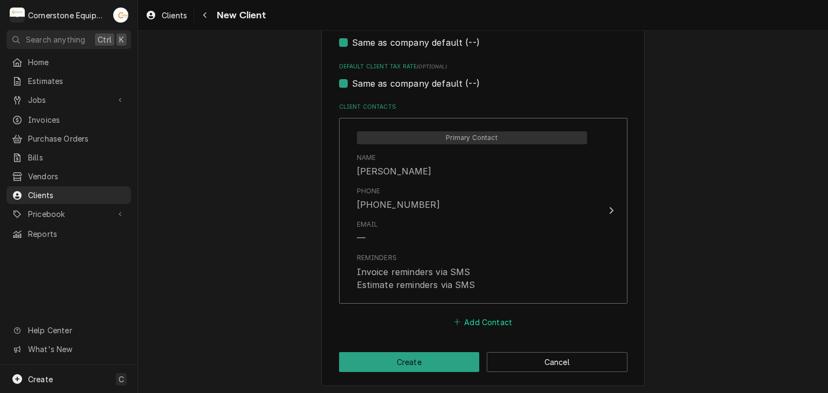
click at [462, 325] on button "Add Contact" at bounding box center [483, 322] width 62 height 15
type textarea "x"
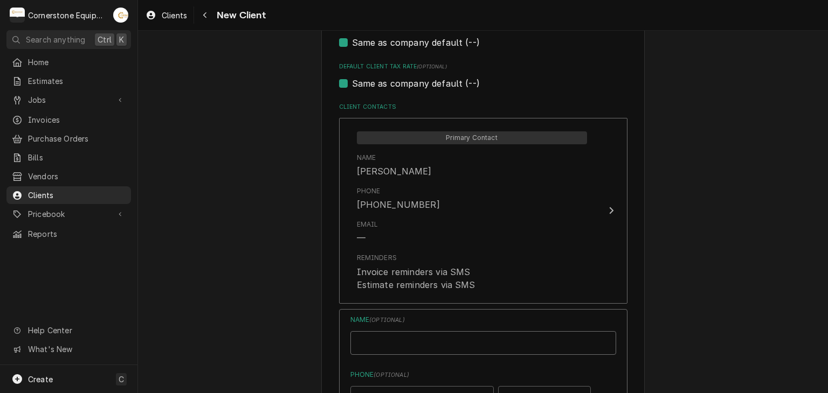
click at [450, 337] on input "Business Name" at bounding box center [483, 343] width 266 height 24
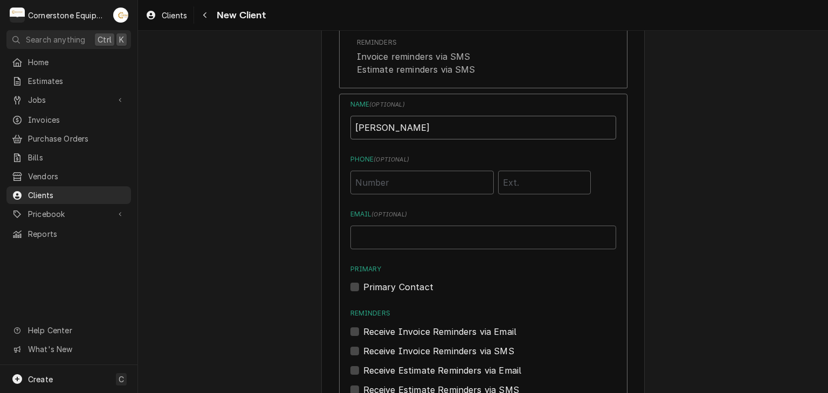
type input "Katie"
click at [405, 190] on input "Phone ( optional )" at bounding box center [421, 183] width 143 height 24
type input "(786) 405-3283"
click at [402, 236] on input "Email ( optional )" at bounding box center [483, 238] width 266 height 24
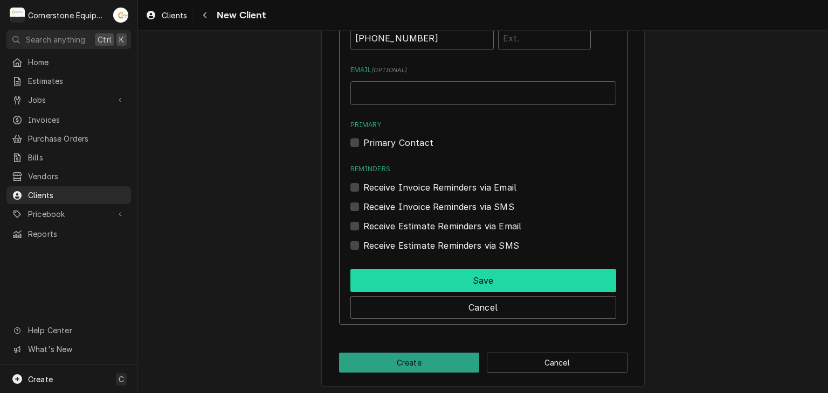
click at [412, 276] on button "Save" at bounding box center [483, 280] width 266 height 23
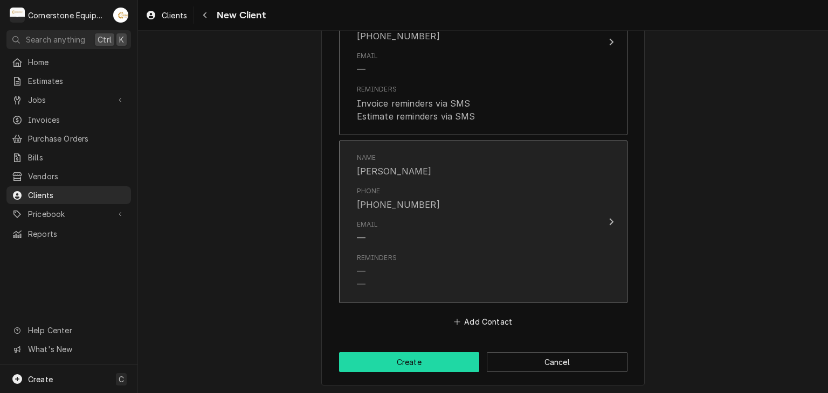
click at [400, 358] on button "Create" at bounding box center [409, 362] width 141 height 20
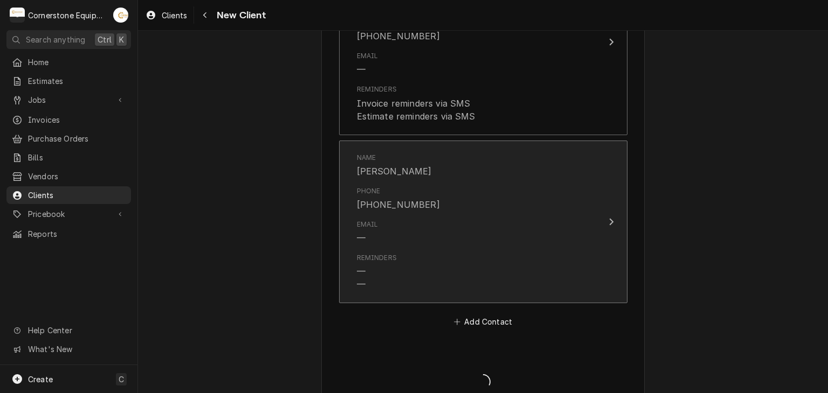
type textarea "x"
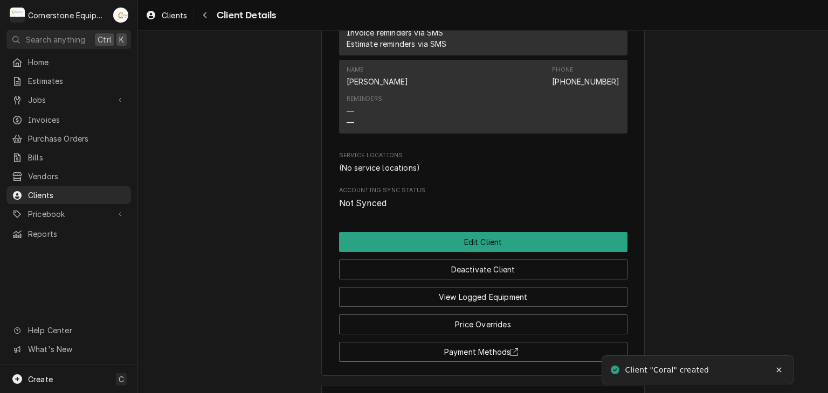
scroll to position [484, 0]
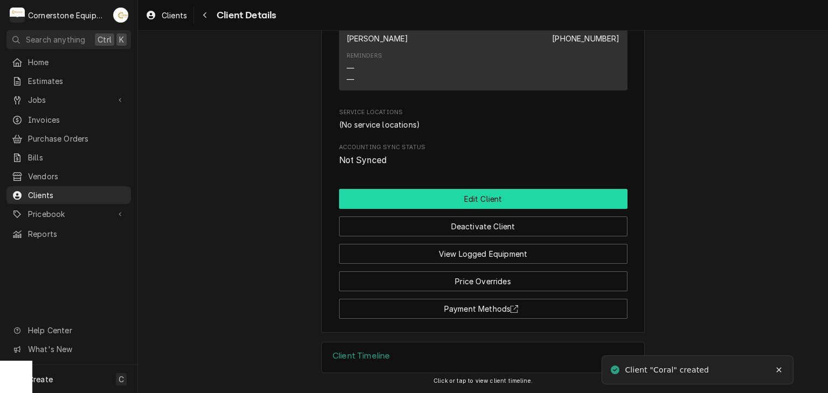
click at [463, 196] on button "Edit Client" at bounding box center [483, 199] width 288 height 20
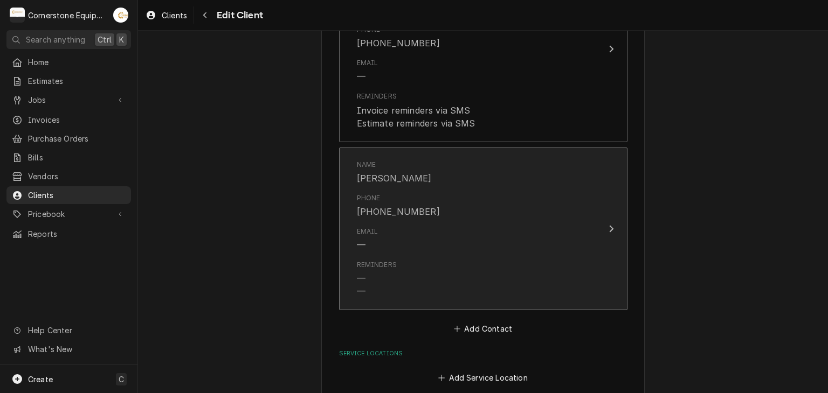
scroll to position [918, 0]
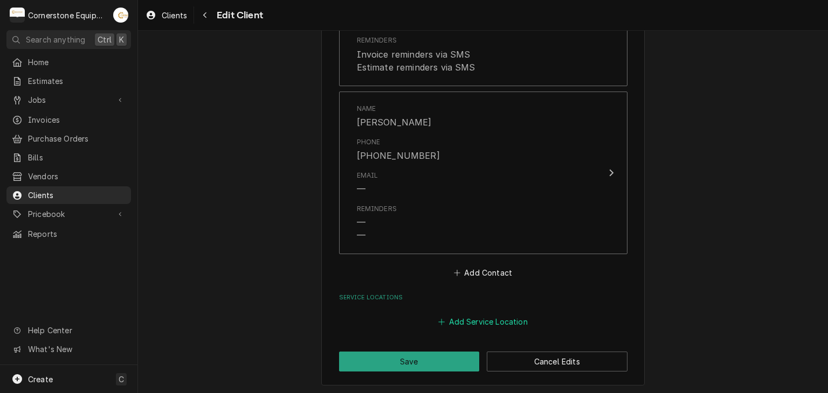
click at [460, 322] on button "Add Service Location" at bounding box center [482, 321] width 93 height 15
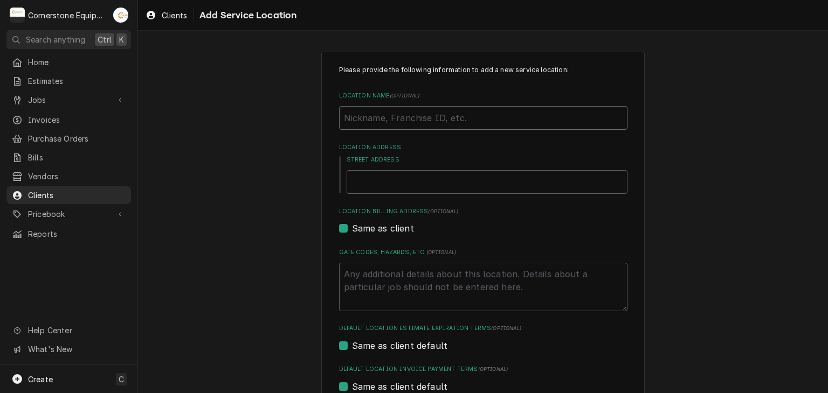
click at [415, 128] on input "Location Name ( optional )" at bounding box center [483, 118] width 288 height 24
type textarea "x"
type input "C"
type textarea "x"
type input "Co"
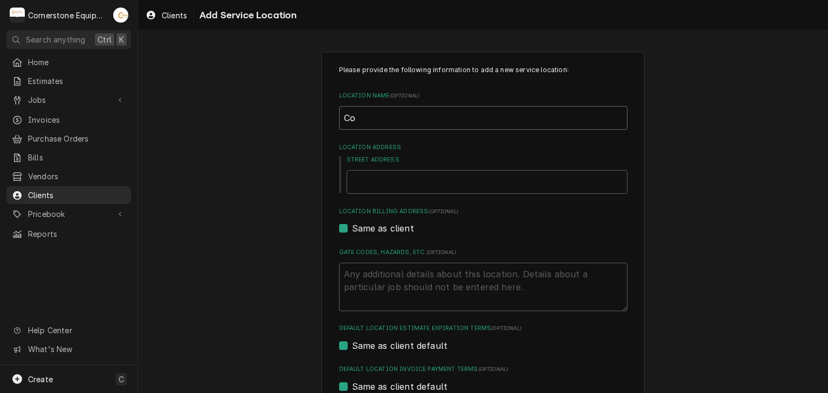
type textarea "x"
type input "Cor"
type textarea "x"
type input "[PERSON_NAME]"
type textarea "x"
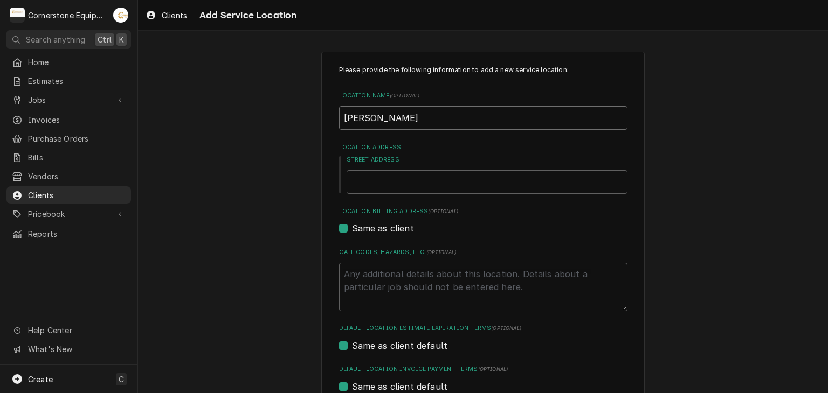
type input "Cora;"
type textarea "x"
type input "Cora;"
type textarea "x"
type input "Cora;"
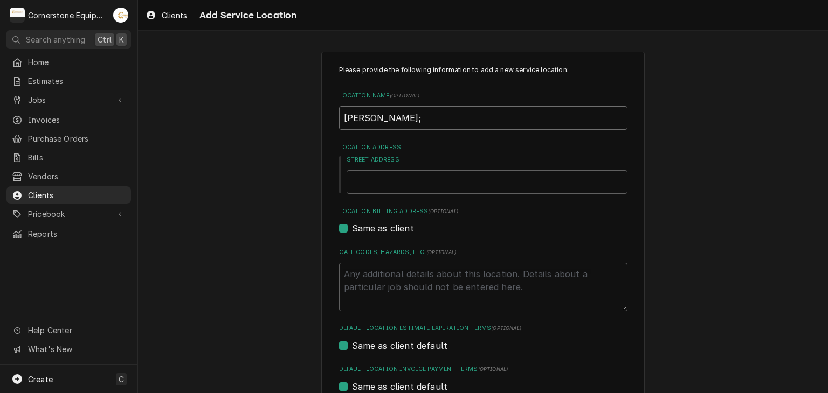
type textarea "x"
type input "Cora"
type textarea "x"
type input "Cora;"
type textarea "x"
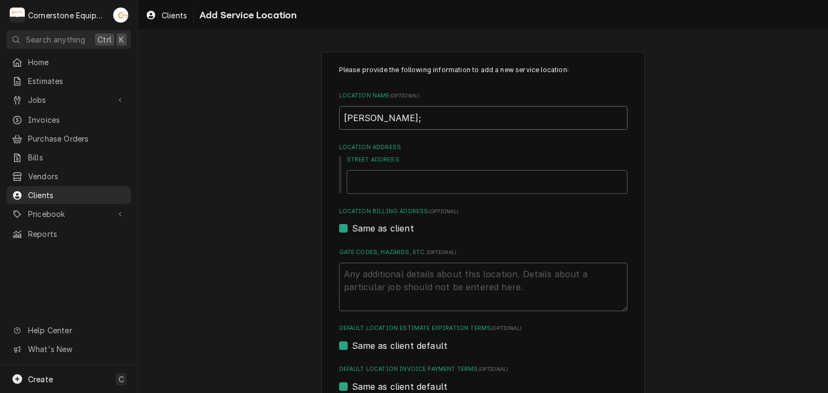
type input "Cora;"
type textarea "x"
type input "Cora;"
type textarea "x"
type input "Cora"
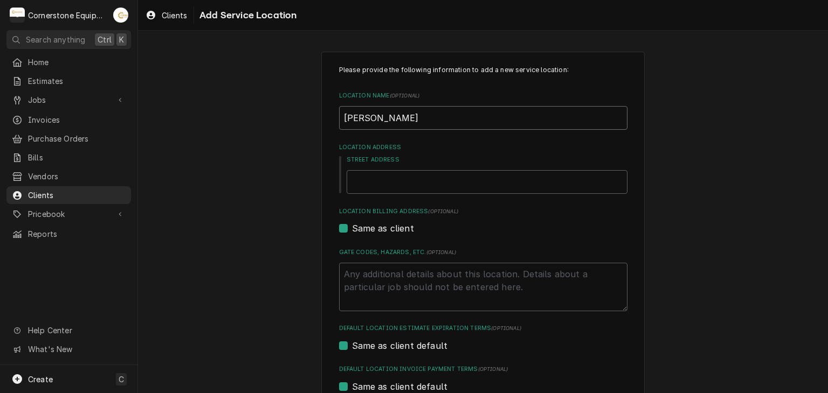
type textarea "x"
type input "Coral"
type textarea "x"
type input "Coral"
type textarea "x"
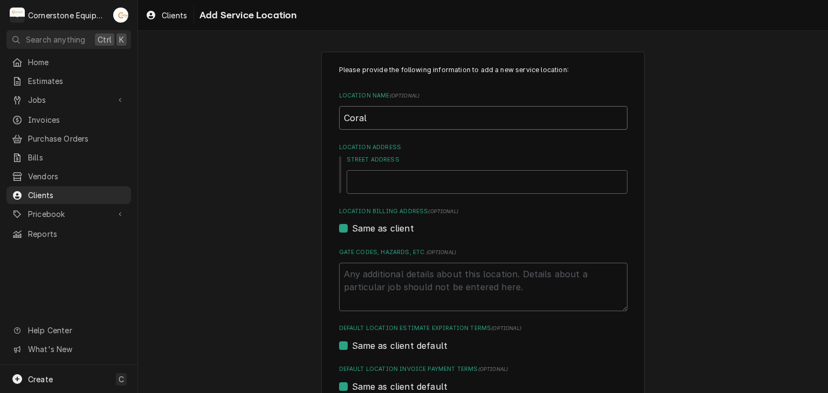
type input "Coral R"
type textarea "x"
type input "Coral Re"
type textarea "x"
type input "Coral Res"
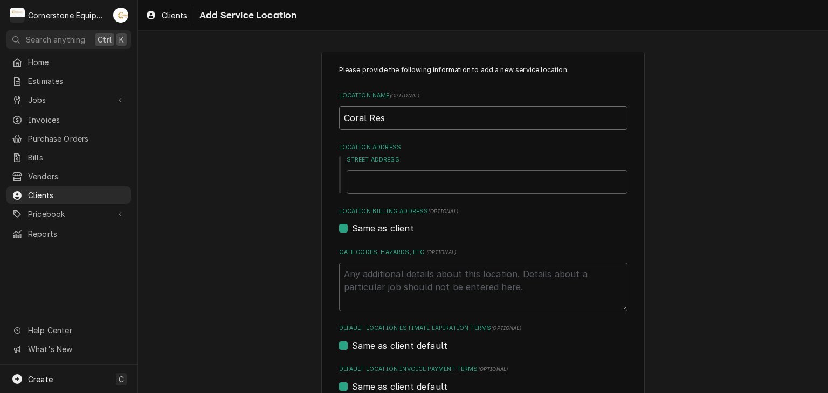
type textarea "x"
type input "Coral Rest"
type textarea "x"
type input "Coral Resta"
type textarea "x"
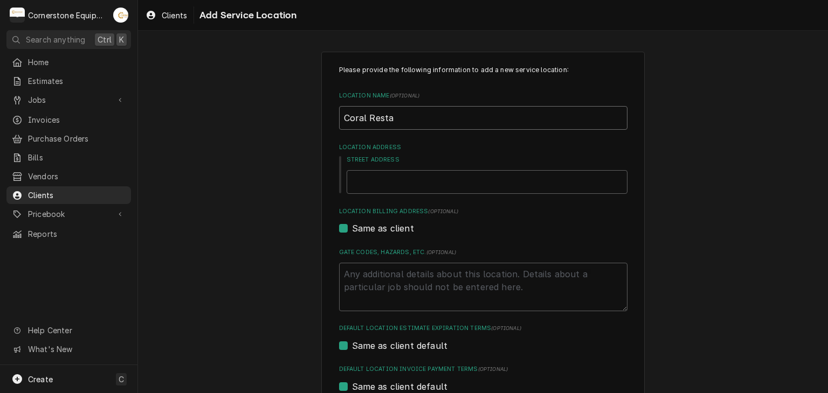
type input "Coral Restau"
type textarea "x"
type input "Coral Restaur"
type textarea "x"
type input "Coral Restaura"
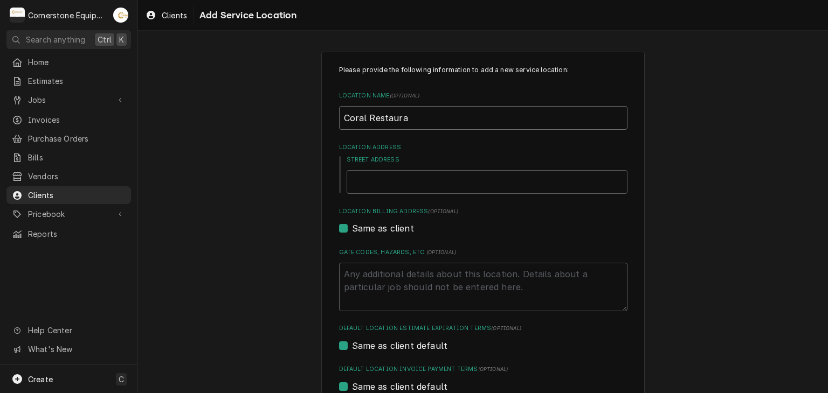
type textarea "x"
type input "Coral Restauran"
type textarea "x"
type input "Coral Restaurant"
type textarea "x"
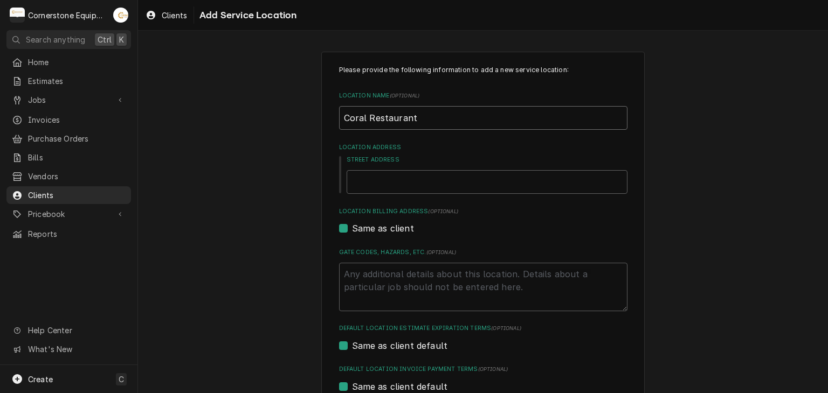
type input "Coral Restaurant"
click at [373, 196] on div "Please provide the following information to add a new service location: Locatio…" at bounding box center [483, 274] width 288 height 418
click at [374, 185] on input "Street Address" at bounding box center [486, 182] width 281 height 24
type textarea "x"
type input "6"
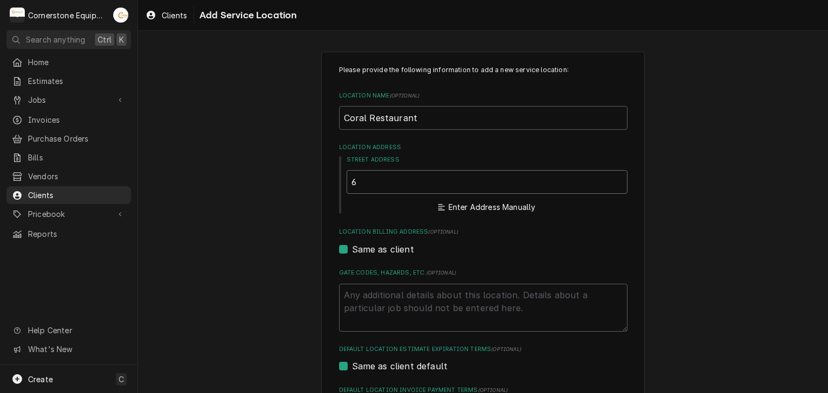
type textarea "x"
type input "65"
type textarea "x"
type input "654"
type textarea "x"
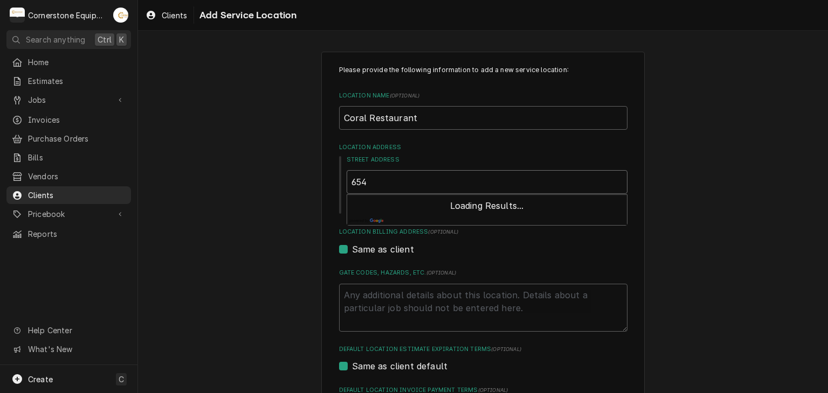
type input "654"
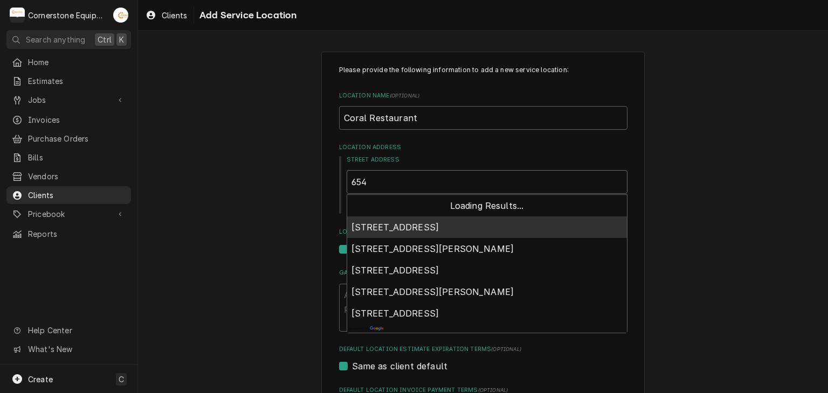
type textarea "x"
type input "654 S"
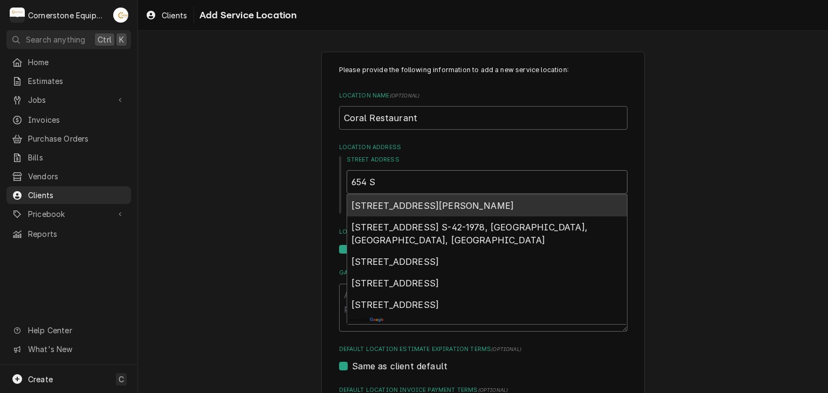
type textarea "x"
type input "654 S"
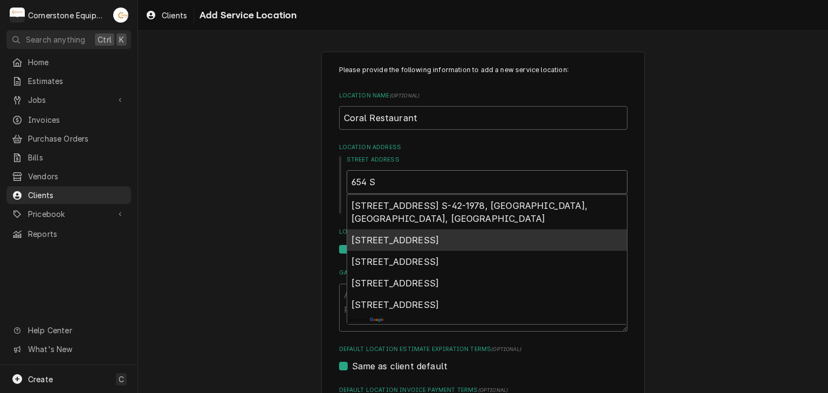
click at [380, 235] on span "654 South Main Street, Greenville, SC, USA" at bounding box center [395, 240] width 88 height 11
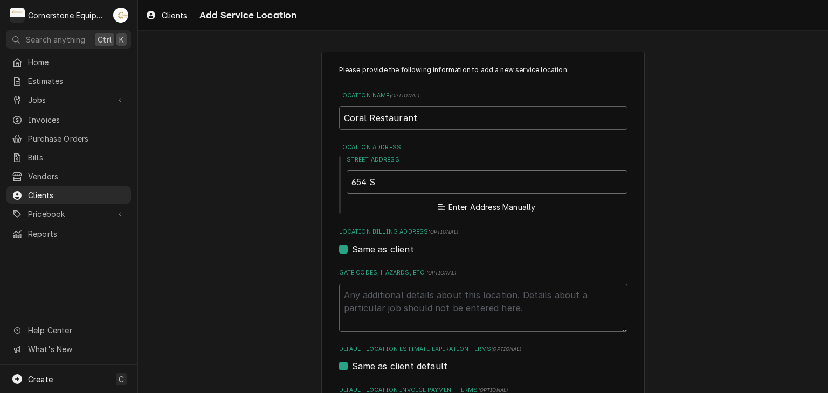
type textarea "x"
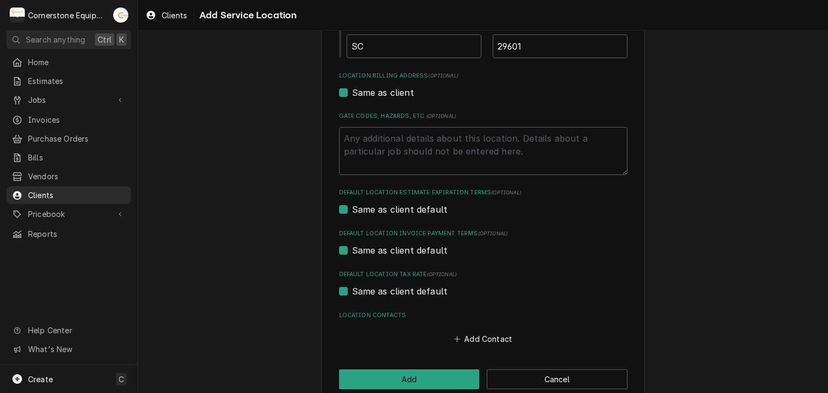
scroll to position [310, 0]
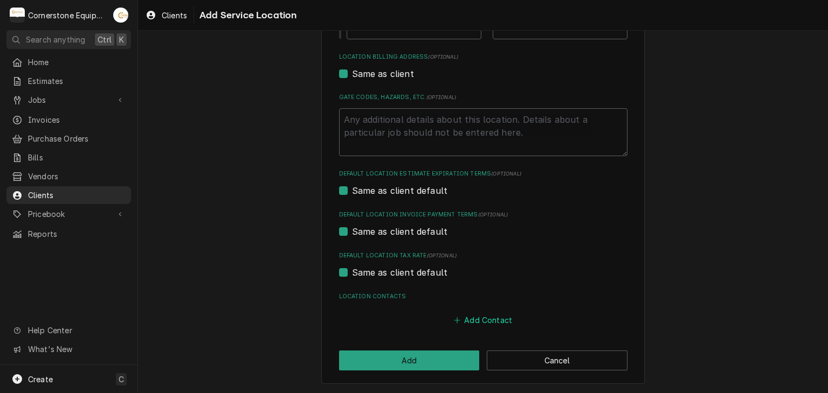
type input "654 S Main St"
click at [494, 319] on button "Add Contact" at bounding box center [483, 320] width 62 height 15
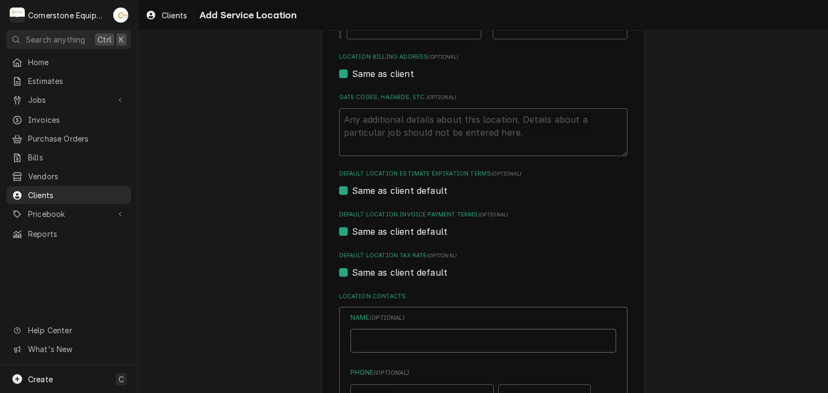
click at [435, 342] on input "Location Name ( optional )" at bounding box center [483, 341] width 266 height 24
click at [680, 282] on div "Please provide the following information to add a new service location: Locatio…" at bounding box center [483, 243] width 690 height 1022
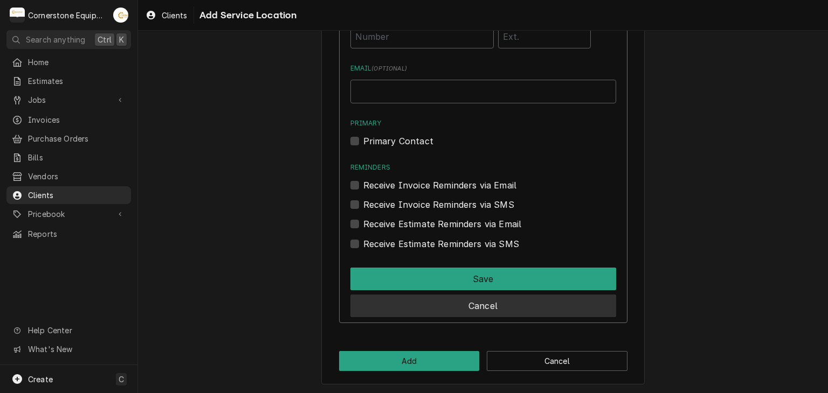
click at [473, 303] on button "Cancel" at bounding box center [483, 306] width 266 height 23
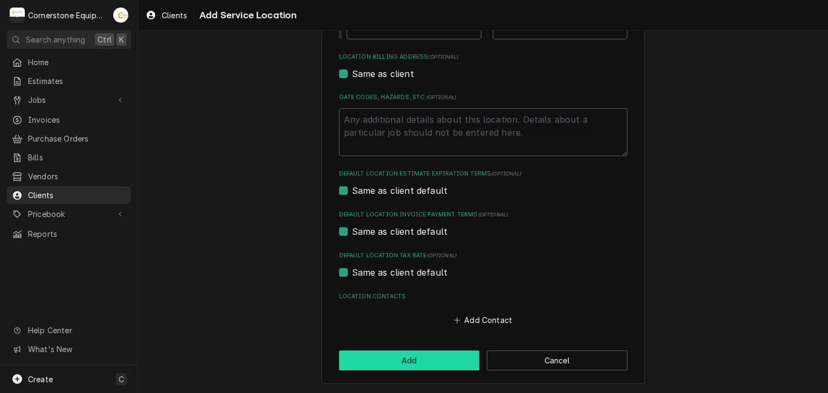
click at [433, 367] on button "Add" at bounding box center [409, 361] width 141 height 20
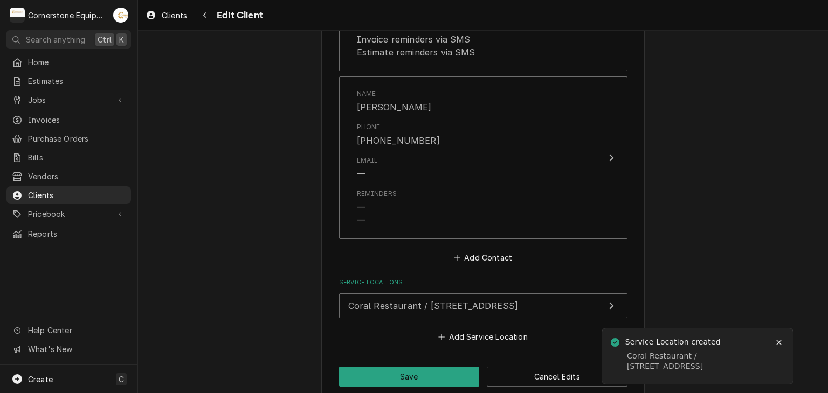
scroll to position [948, 0]
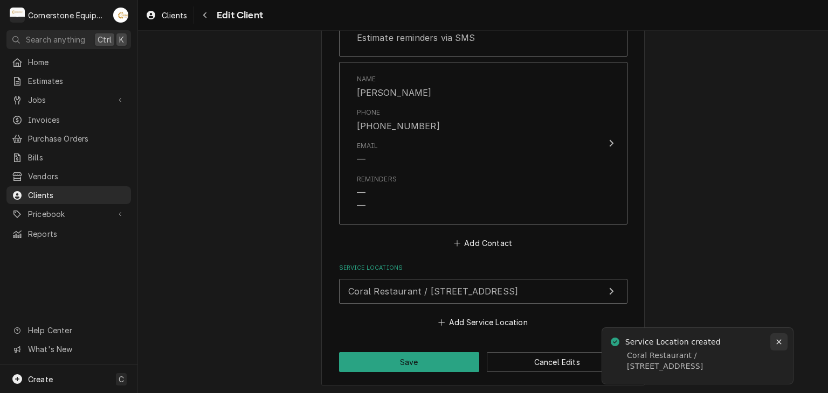
click at [781, 338] on icon "Notifications alt+T" at bounding box center [779, 342] width 8 height 8
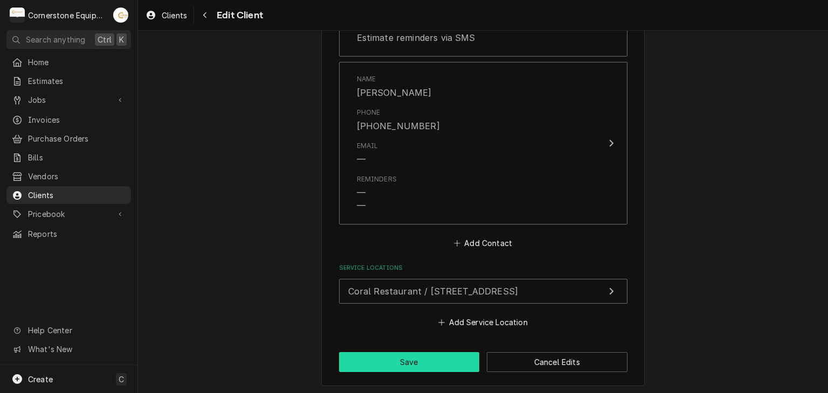
click at [404, 364] on button "Save" at bounding box center [409, 362] width 141 height 20
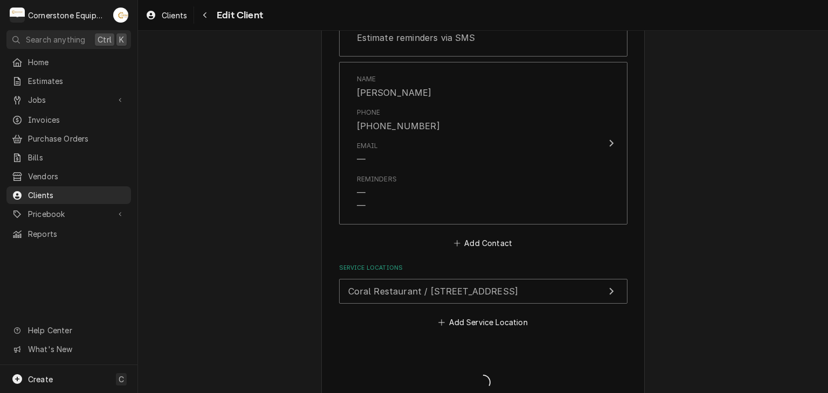
type textarea "x"
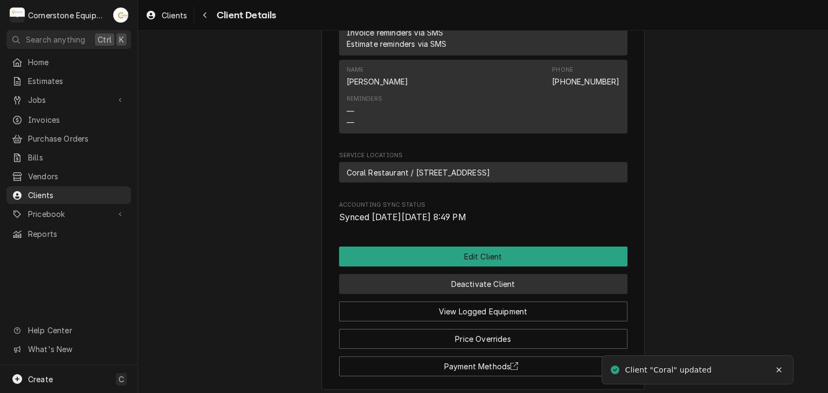
scroll to position [498, 0]
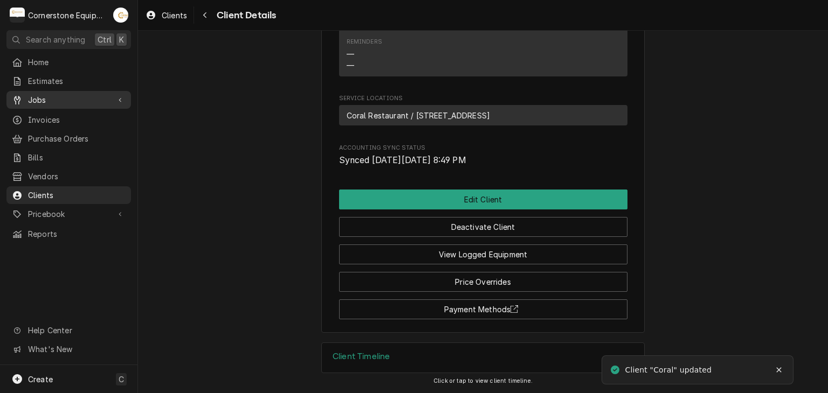
click at [72, 98] on span "Jobs" at bounding box center [68, 99] width 81 height 11
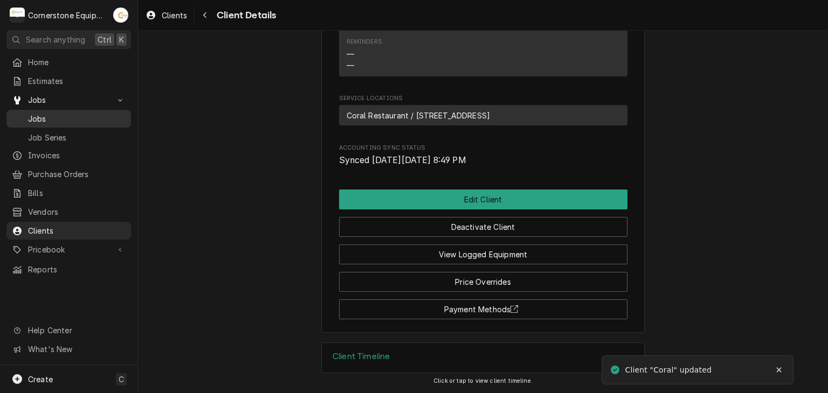
click at [97, 112] on div "Jobs" at bounding box center [69, 118] width 120 height 13
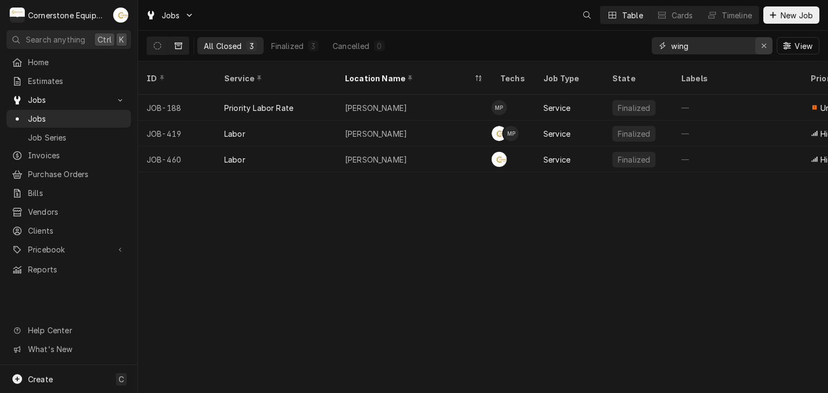
click at [755, 51] on button "Erase input" at bounding box center [763, 45] width 17 height 17
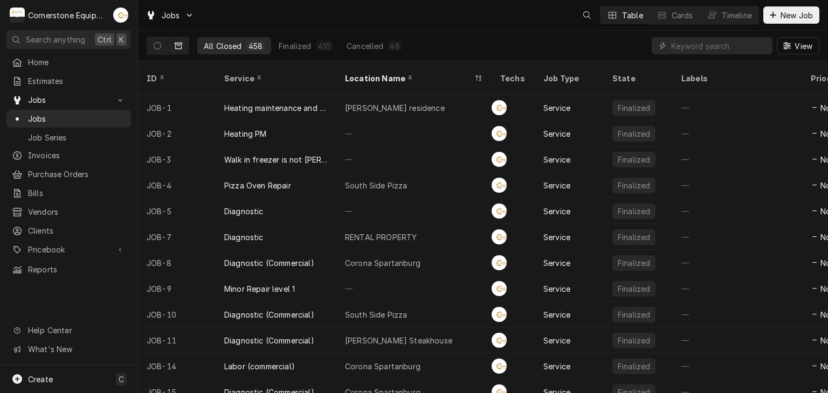
click at [170, 40] on button "Dynamic Content Wrapper" at bounding box center [178, 45] width 20 height 17
click at [154, 46] on icon "Dynamic Content Wrapper" at bounding box center [158, 46] width 8 height 8
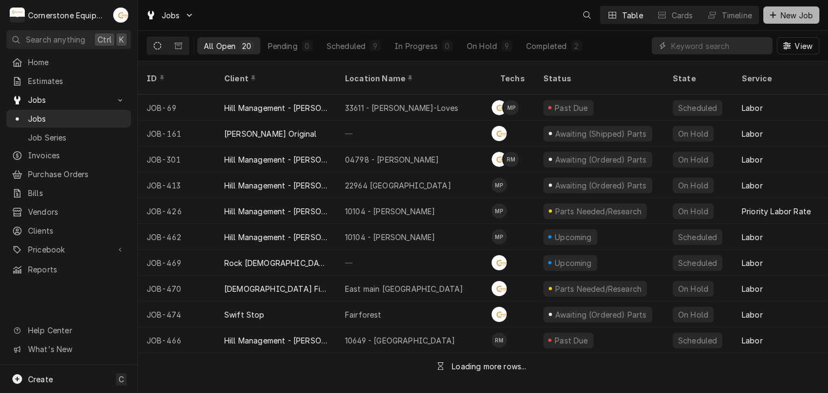
click at [814, 13] on span "New Job" at bounding box center [796, 15] width 37 height 11
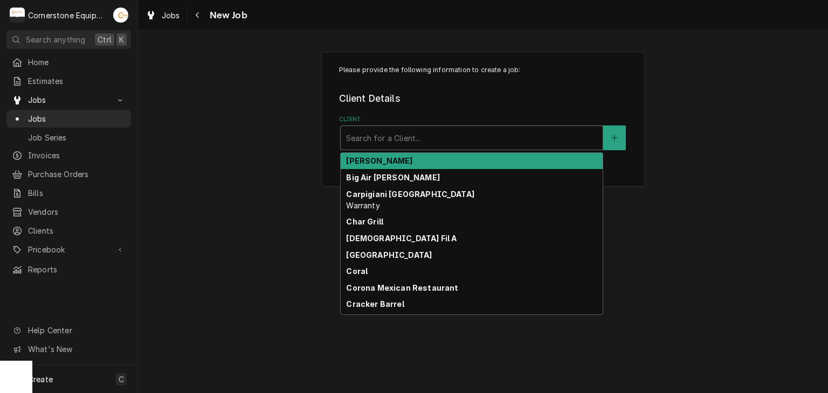
click at [457, 141] on div "Client" at bounding box center [471, 137] width 251 height 19
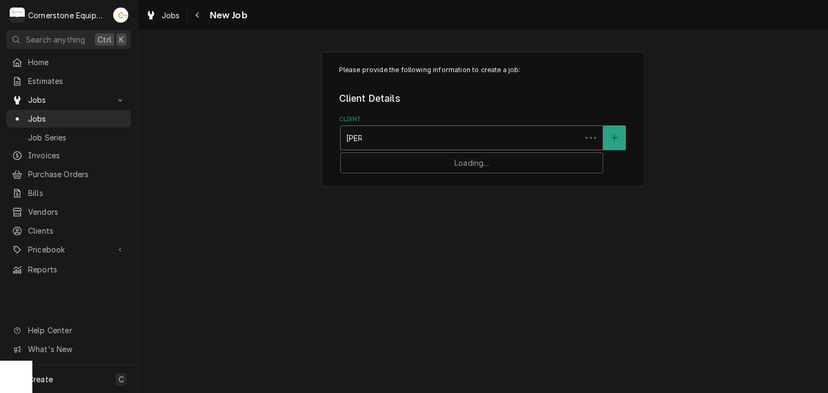
type input "Coral"
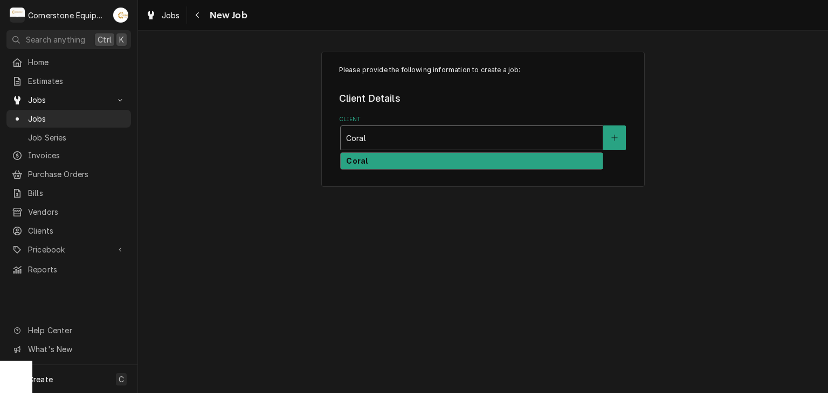
click at [427, 168] on div "Coral" at bounding box center [472, 161] width 262 height 17
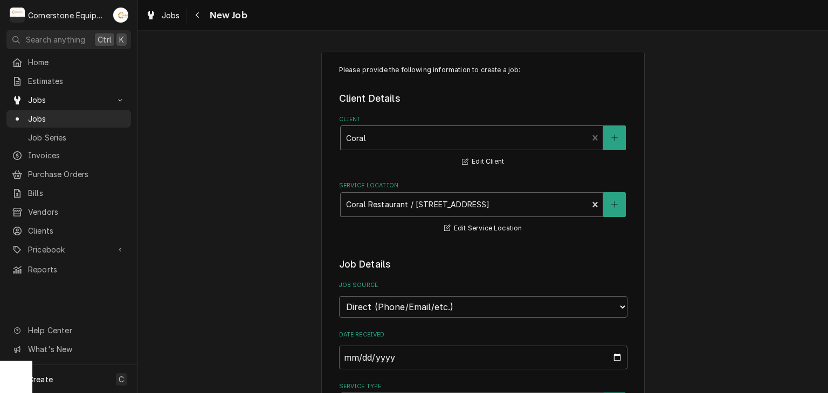
scroll to position [216, 0]
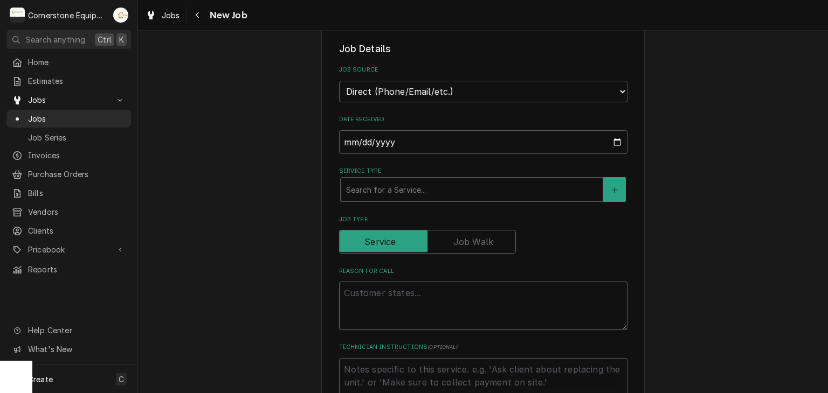
click at [362, 304] on textarea "Reason For Call" at bounding box center [483, 306] width 288 height 48
type textarea "x"
type textarea "C"
type textarea "x"
type textarea "Co"
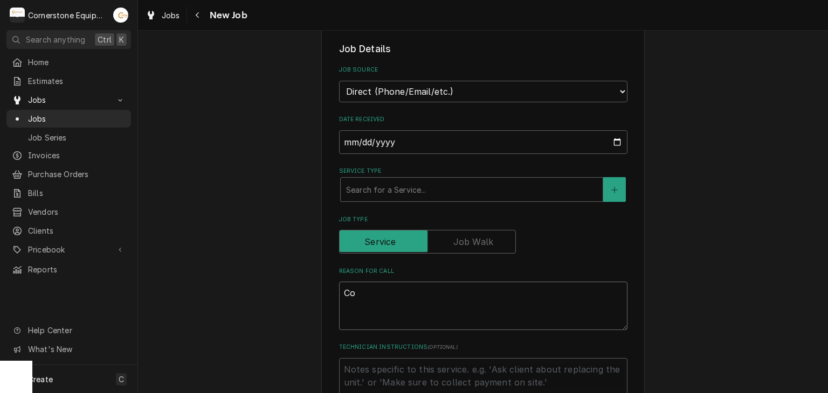
type textarea "x"
type textarea "Coo"
type textarea "x"
type textarea "Cook"
type textarea "x"
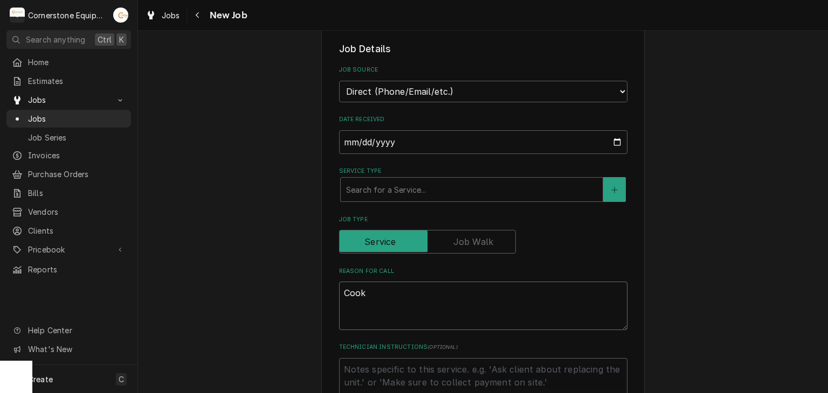
type textarea "Cook"
type textarea "x"
type textarea "Cook L"
type textarea "x"
type textarea "Cook Li"
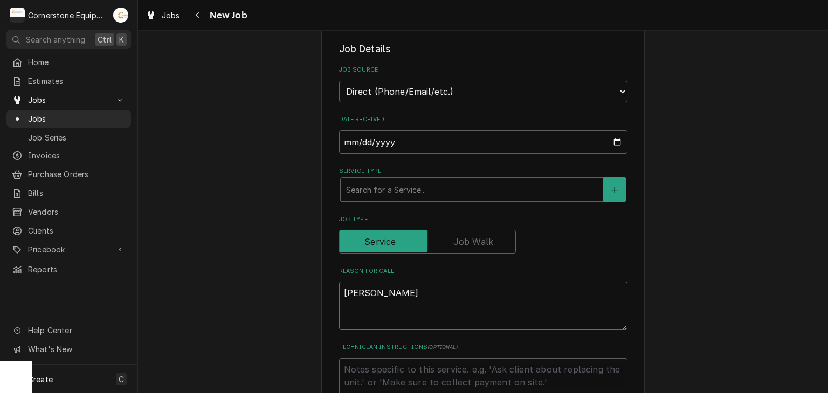
type textarea "x"
type textarea "Cook Lin"
type textarea "x"
type textarea "Cook Line"
type textarea "x"
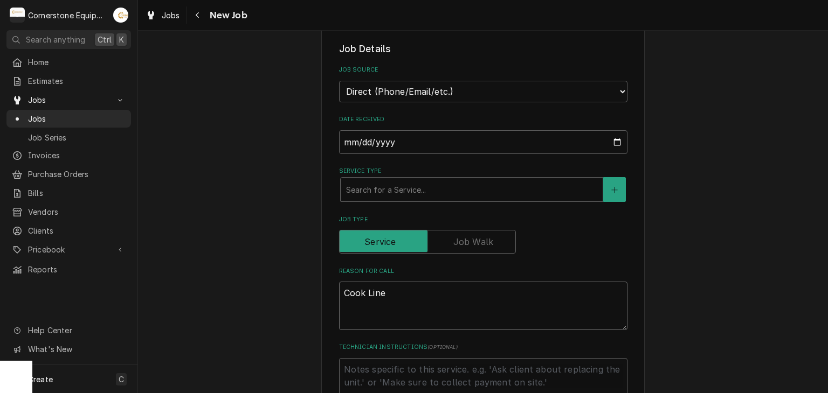
type textarea "Cook Line"
type textarea "x"
type textarea "Cook Line o"
type textarea "x"
type textarea "Cook Line ov"
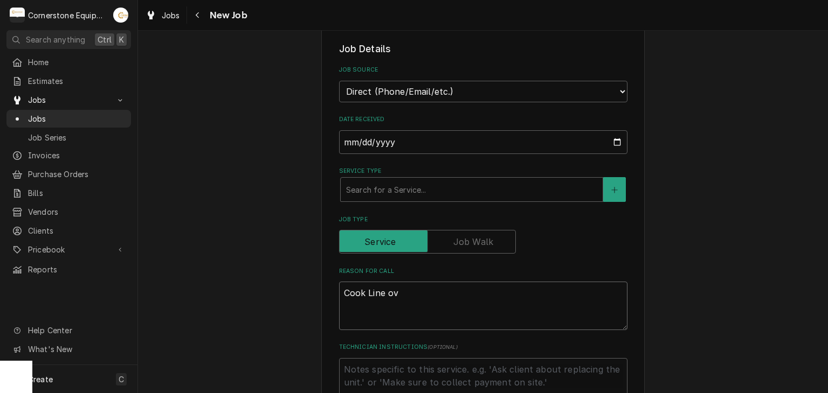
type textarea "x"
type textarea "Cook Line ove"
type textarea "x"
type textarea "Cook Line ov"
type textarea "x"
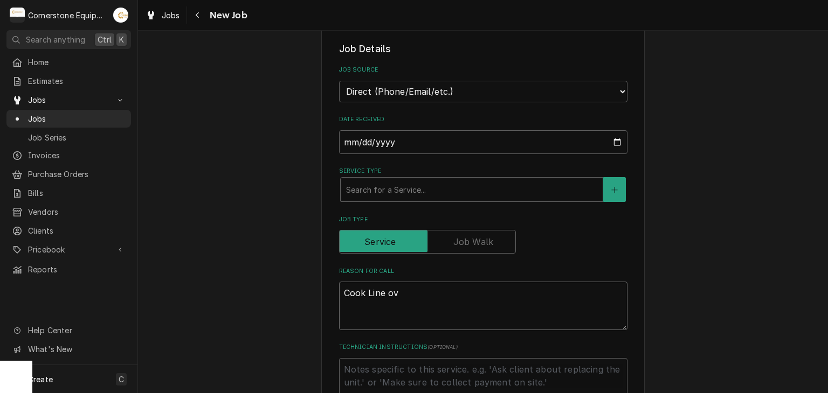
type textarea "Cook Line o"
type textarea "x"
type textarea "Cook Line"
type textarea "x"
type textarea "Cook Line"
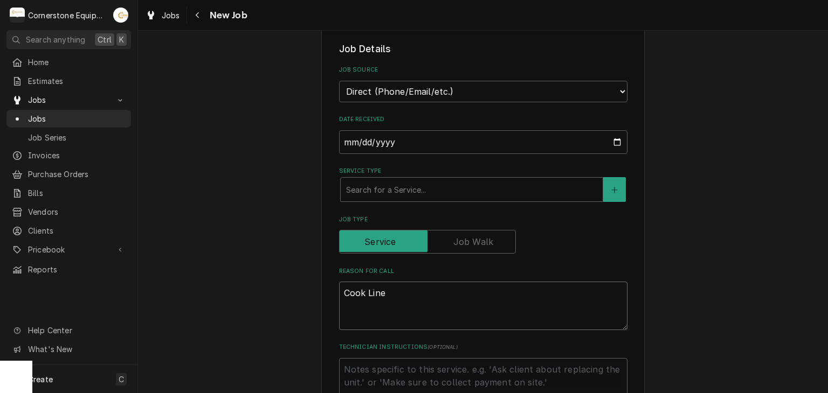
type textarea "x"
type textarea "Cook Lin"
type textarea "x"
type textarea "Cook Li"
type textarea "x"
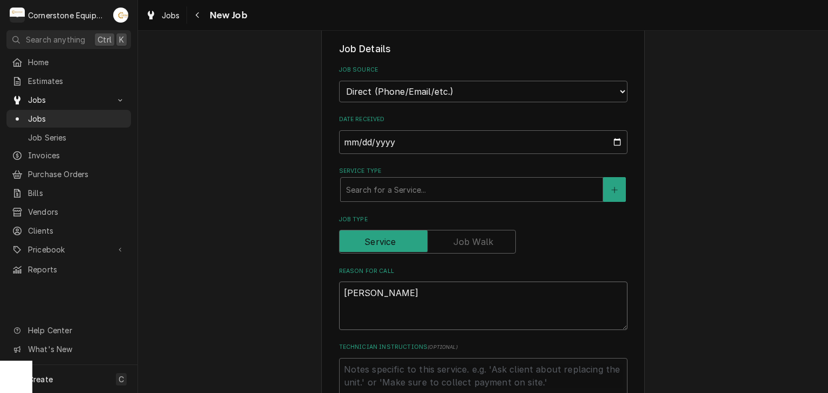
type textarea "Cook L"
type textarea "x"
type textarea "Cook"
type textarea "x"
type textarea "Cook"
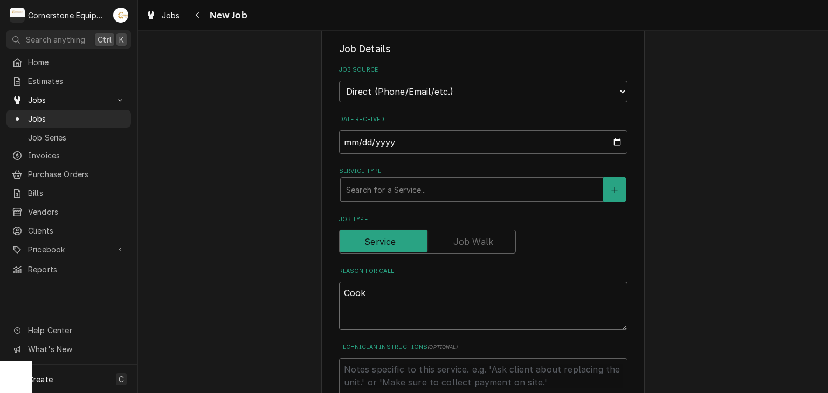
type textarea "x"
type textarea "Coo"
type textarea "x"
type textarea "Co"
type textarea "x"
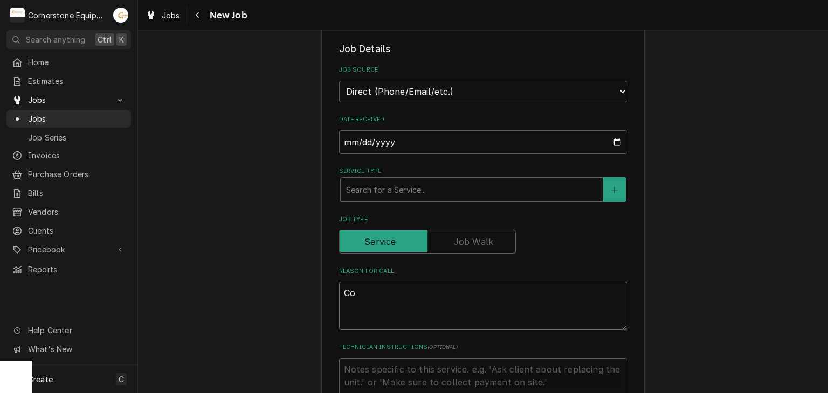
type textarea "C"
type textarea "x"
type textarea "O"
type textarea "x"
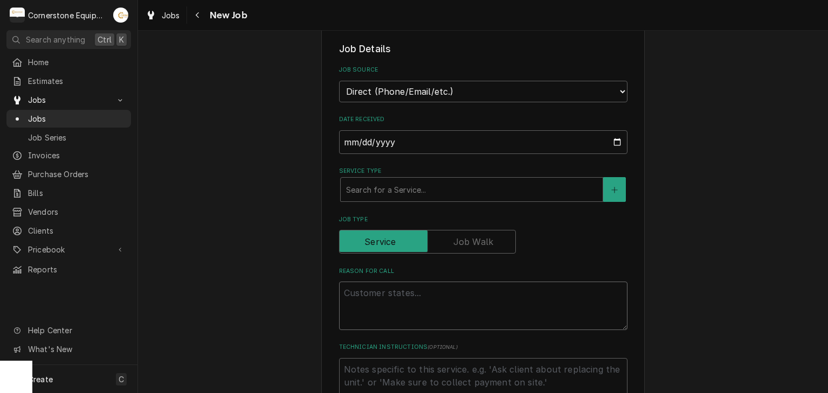
type textarea "x"
type textarea "R"
type textarea "x"
type textarea "Ra"
type textarea "x"
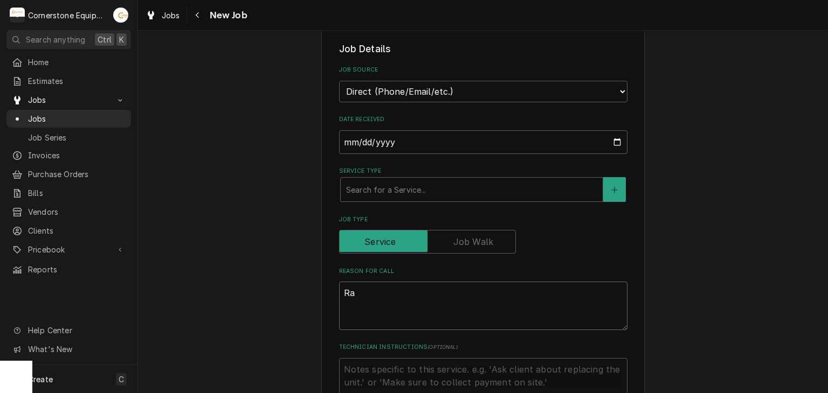
type textarea "Ran"
type textarea "x"
type textarea "Rang"
type textarea "x"
type textarea "Range"
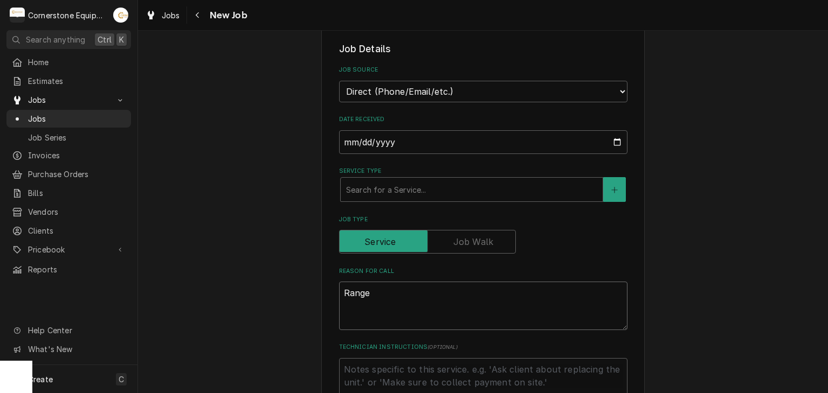
type textarea "x"
type textarea "Range"
type textarea "x"
type textarea "Range"
type textarea "x"
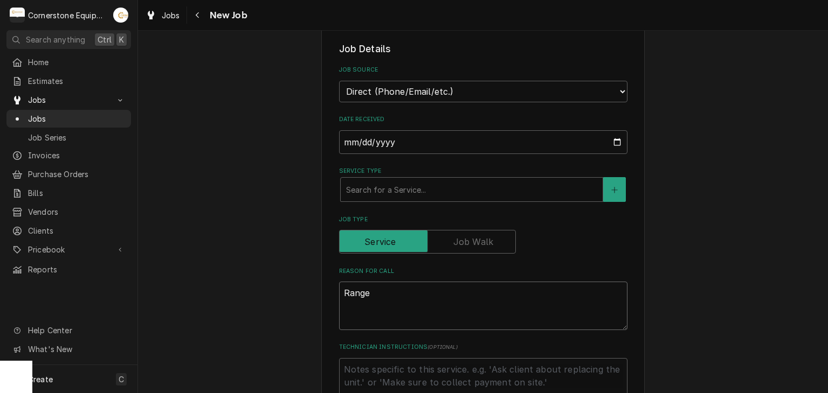
type textarea "Range/"
type textarea "x"
type textarea "Range/P"
type textarea "x"
type textarea "Range/"
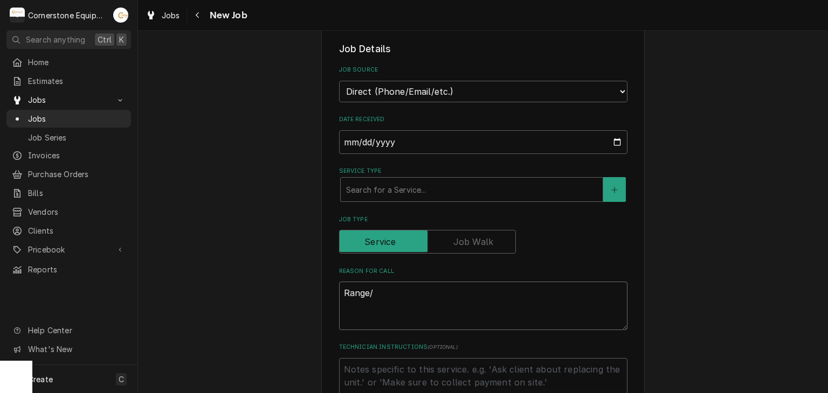
type textarea "x"
type textarea "Range/="
type textarea "x"
type textarea "Range/=O"
type textarea "x"
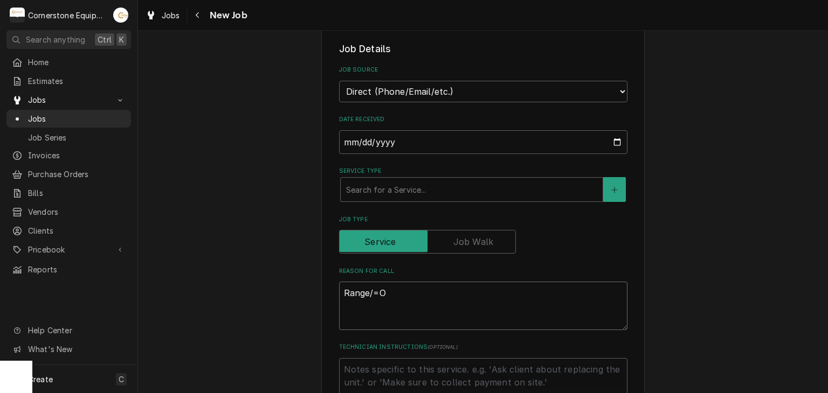
type textarea "Range/="
type textarea "x"
type textarea "Range/=="
type textarea "x"
type textarea "Range/="
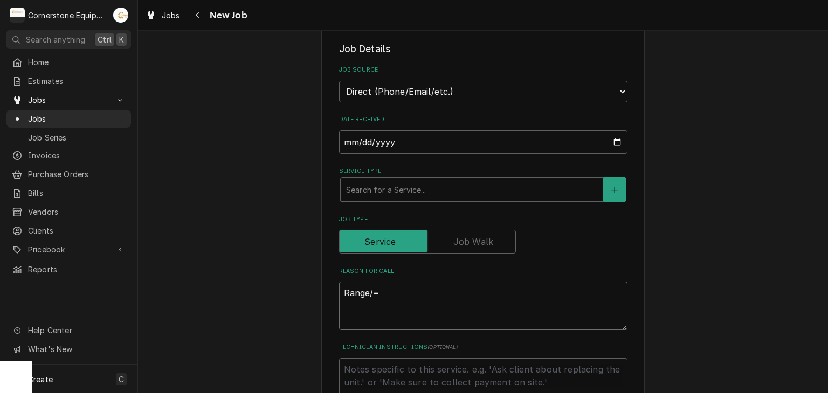
type textarea "x"
type textarea "Range/"
type textarea "x"
type textarea "Range/O"
type textarea "x"
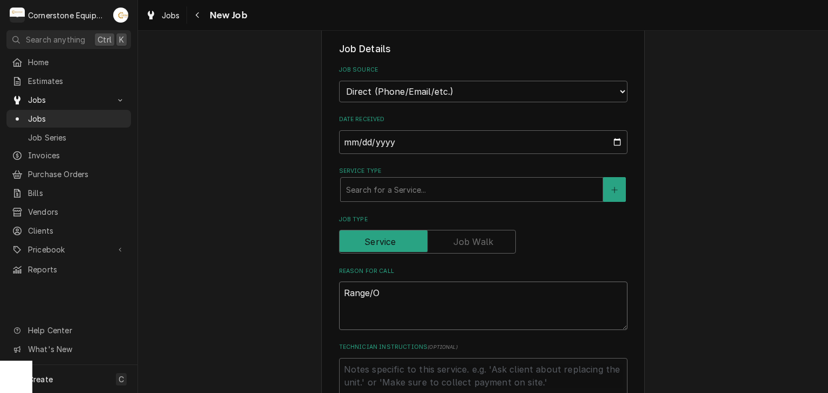
type textarea "Range/Ov"
type textarea "x"
type textarea "Range/Ove"
type textarea "x"
type textarea "Range/Oven"
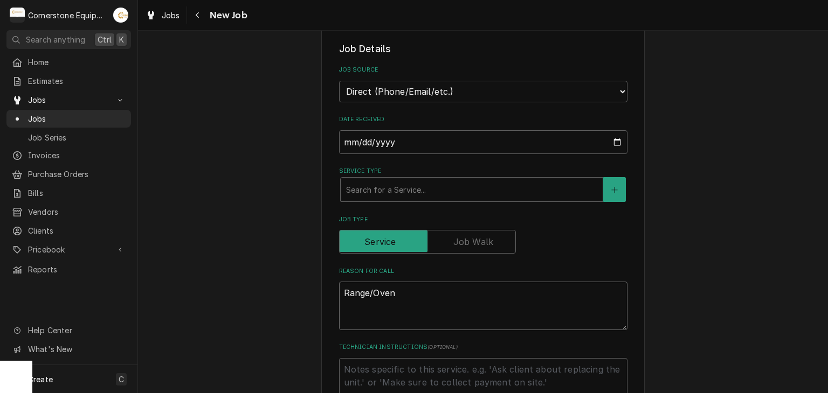
type textarea "x"
type textarea "Range/Oven"
type textarea "x"
type textarea "Range/Oven n"
type textarea "x"
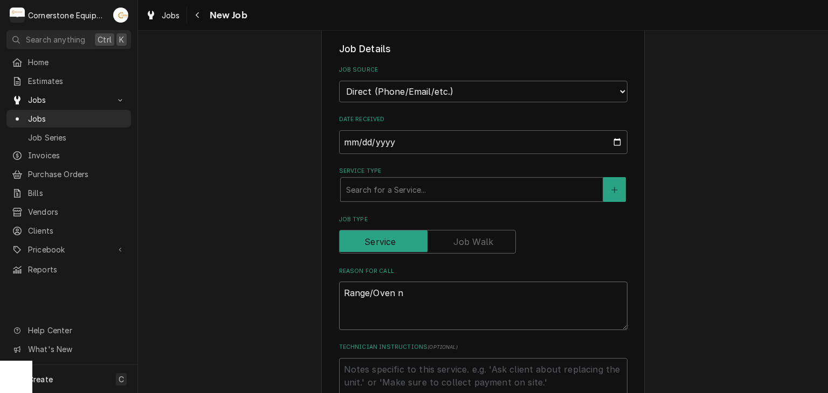
type textarea "Range/Oven no"
type textarea "x"
type textarea "Range/Oven not"
type textarea "x"
type textarea "Range/Oven not"
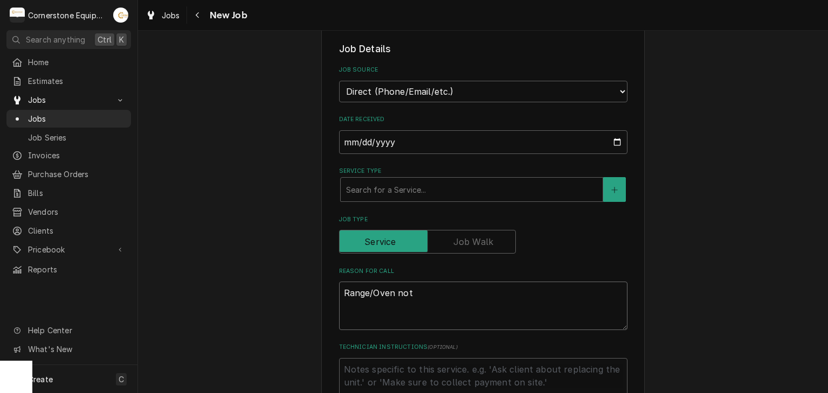
type textarea "x"
type textarea "Range/Oven not l"
type textarea "x"
type textarea "Range/Oven not li"
type textarea "x"
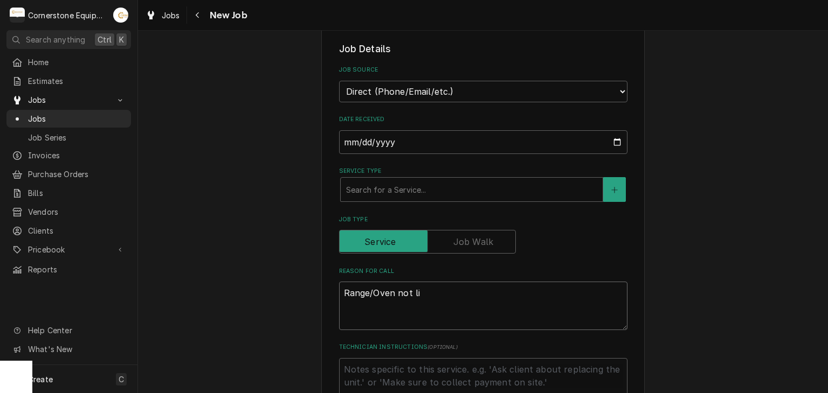
type textarea "Range/Oven not lig"
type textarea "x"
type textarea "Range/Oven not ligh"
type textarea "x"
type textarea "Range/Oven not light"
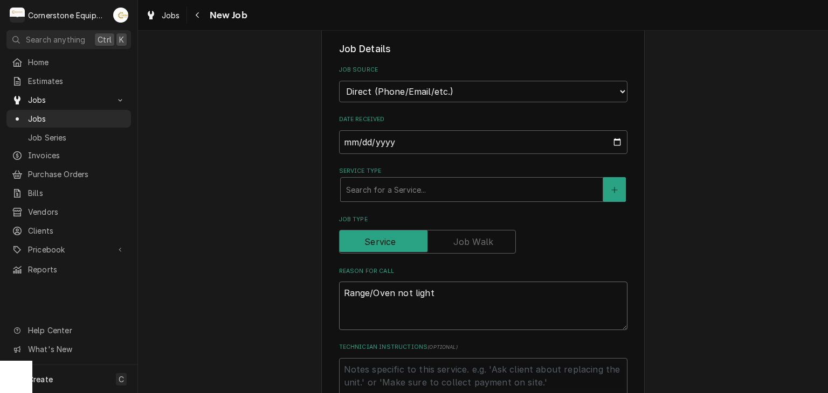
type textarea "x"
type textarea "Range/Oven not lighti"
type textarea "x"
type textarea "Range/Oven not lightin"
type textarea "x"
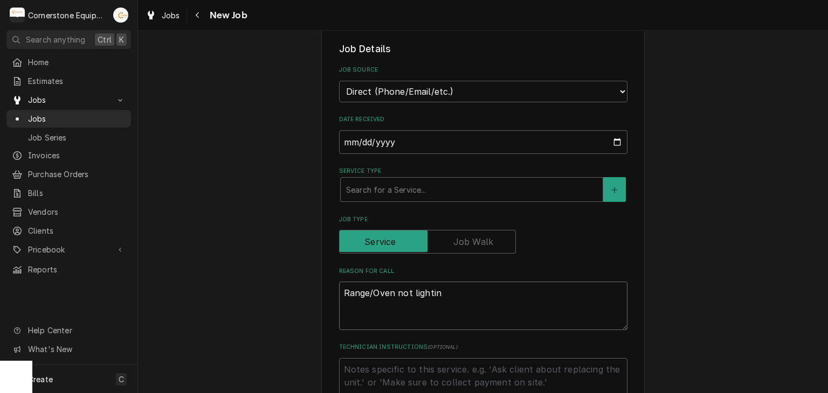
type textarea "Range/Oven not lighting"
type textarea "x"
type textarea "Range/Oven not lighting"
type textarea "x"
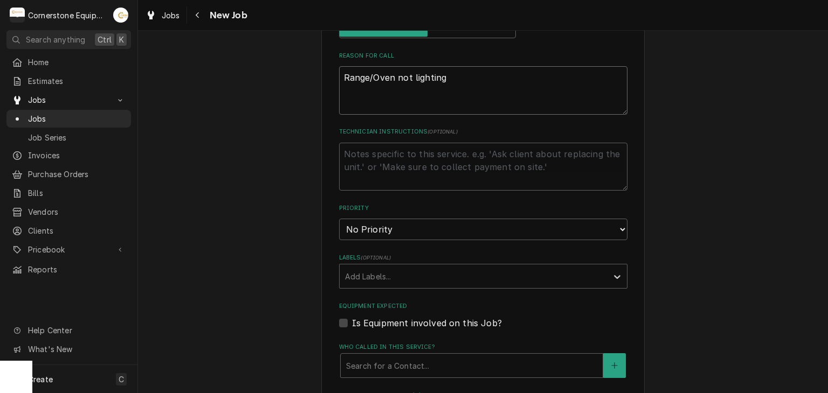
type textarea "Range/Oven not lighting"
click at [422, 162] on textarea "Technician Instructions ( optional )" at bounding box center [483, 167] width 288 height 48
click at [384, 221] on select "No Priority Urgent High Medium Low" at bounding box center [483, 230] width 288 height 22
select select "1"
click at [339, 219] on select "No Priority Urgent High Medium Low" at bounding box center [483, 230] width 288 height 22
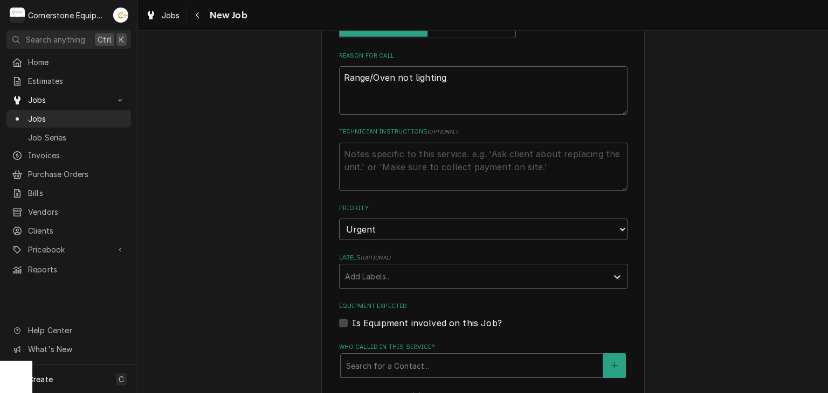
click at [363, 224] on select "No Priority Urgent High Medium Low" at bounding box center [483, 230] width 288 height 22
type textarea "x"
select select "2"
click at [339, 219] on select "No Priority Urgent High Medium Low" at bounding box center [483, 230] width 288 height 22
drag, startPoint x: 369, startPoint y: 279, endPoint x: 369, endPoint y: 285, distance: 5.9
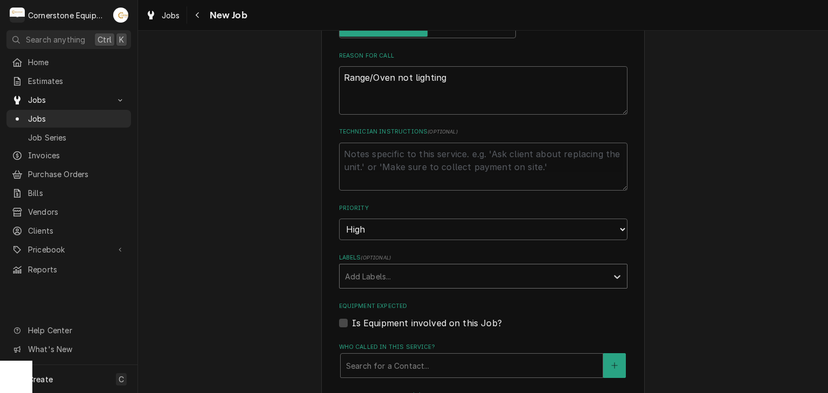
click at [369, 280] on div "Labels" at bounding box center [473, 276] width 257 height 19
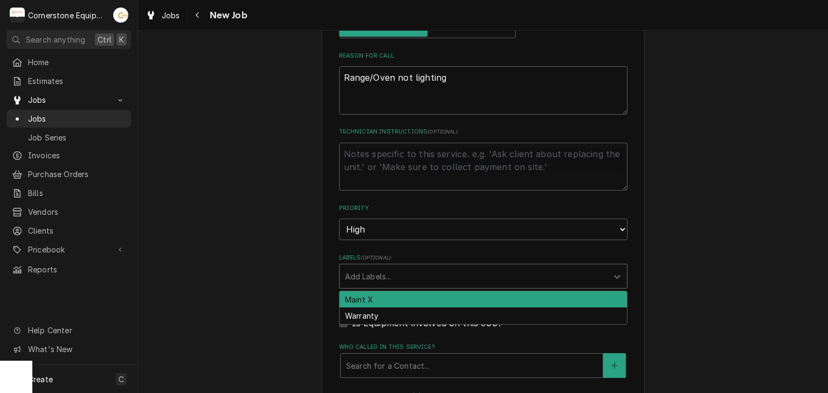
click at [309, 259] on div "Please provide the following information to create a job: Client Details Client…" at bounding box center [483, 165] width 690 height 1109
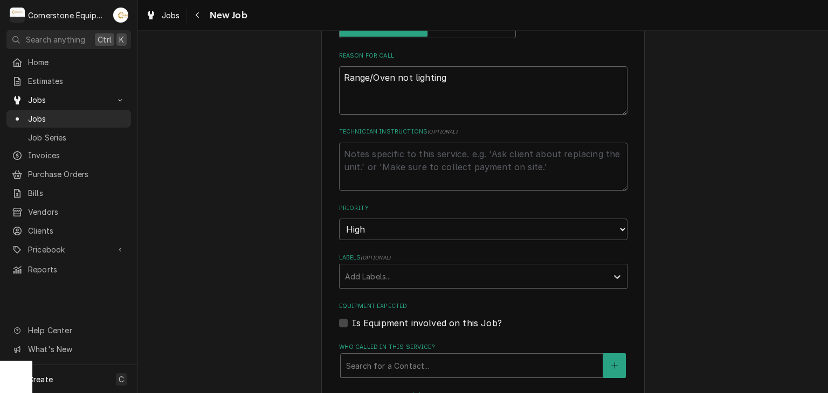
scroll to position [647, 0]
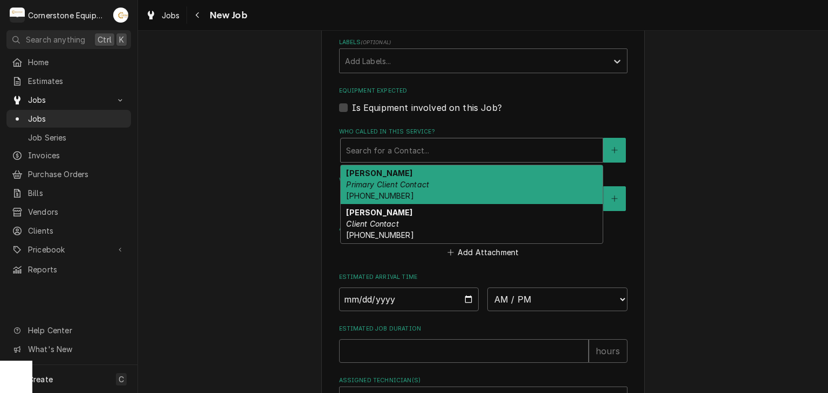
click at [362, 143] on div "Who called in this service?" at bounding box center [471, 150] width 251 height 19
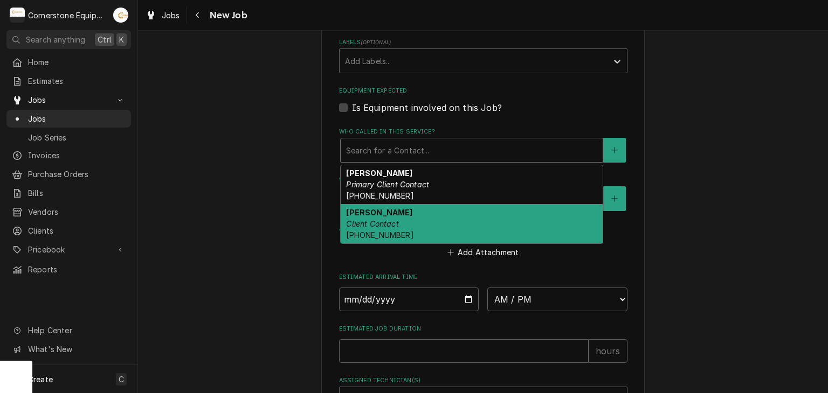
click at [361, 208] on strong "Katie" at bounding box center [379, 212] width 66 height 9
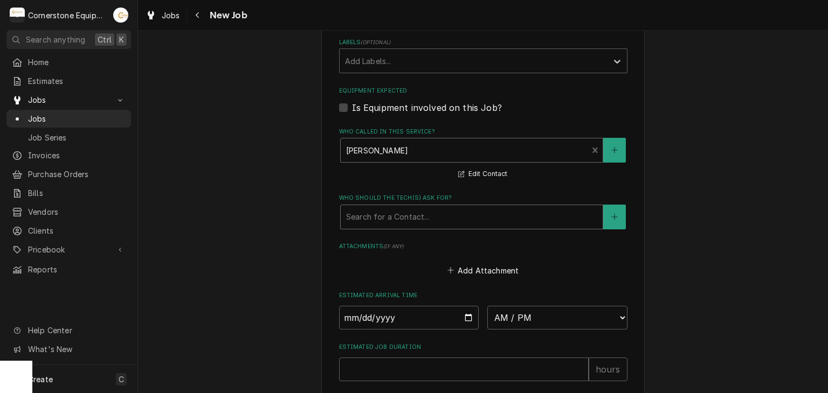
click at [371, 207] on div "Who should the tech(s) ask for?" at bounding box center [471, 216] width 251 height 19
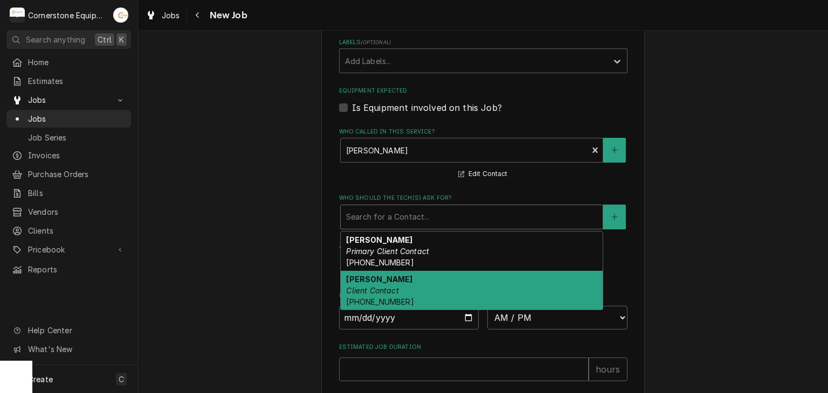
click at [371, 286] on em "Client Contact" at bounding box center [372, 290] width 52 height 9
type textarea "x"
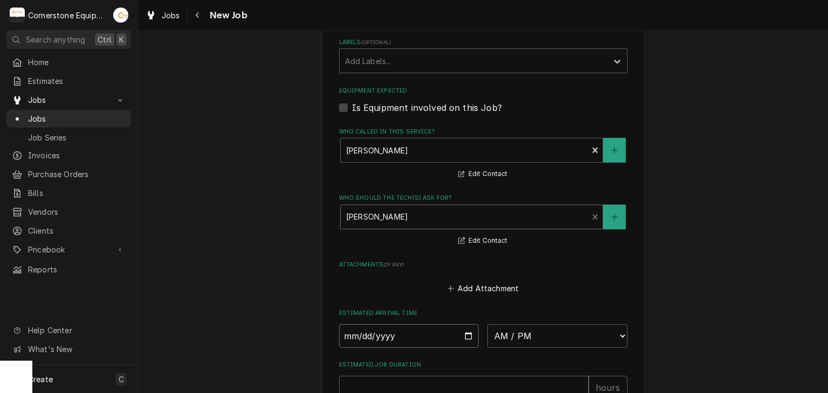
click at [470, 336] on input "Date" at bounding box center [409, 336] width 140 height 24
click at [472, 335] on input "Date" at bounding box center [409, 336] width 140 height 24
click at [456, 334] on input "Date" at bounding box center [409, 336] width 140 height 24
click at [459, 334] on input "Date" at bounding box center [409, 336] width 140 height 24
click at [462, 333] on input "Date" at bounding box center [409, 336] width 140 height 24
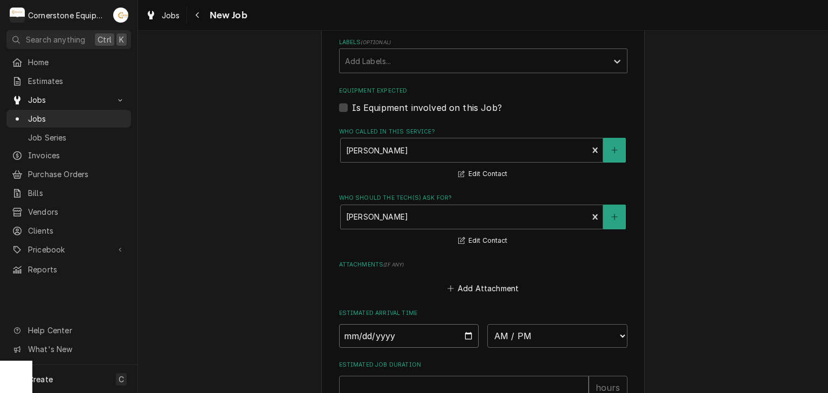
type input "2025-10-03"
type textarea "x"
click at [517, 329] on select "AM / PM 6:00 AM 6:15 AM 6:30 AM 6:45 AM 7:00 AM 7:15 AM 7:30 AM 7:45 AM 8:00 AM…" at bounding box center [557, 336] width 140 height 24
select select "08:00:00"
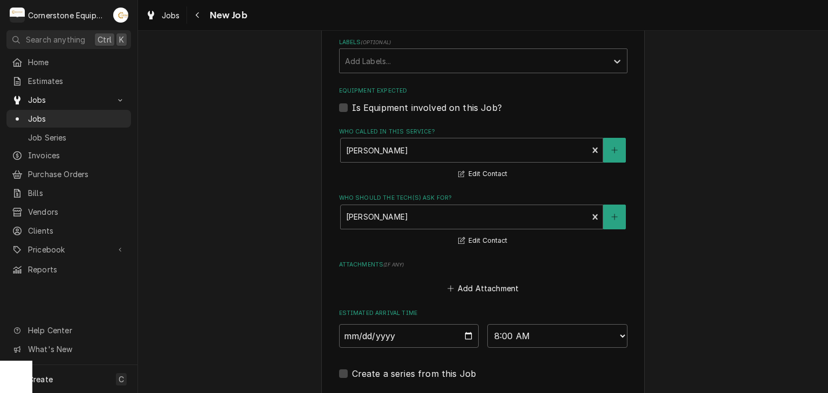
scroll to position [823, 0]
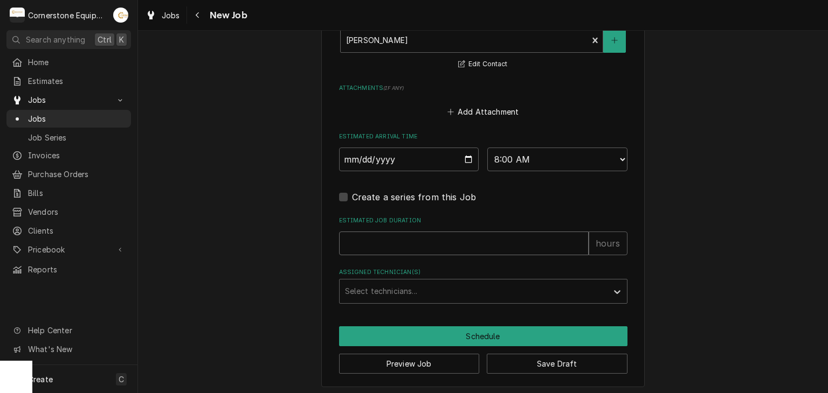
click at [388, 239] on input "Estimated Job Duration" at bounding box center [463, 244] width 249 height 24
type textarea "x"
type input "2"
type textarea "x"
type input "2"
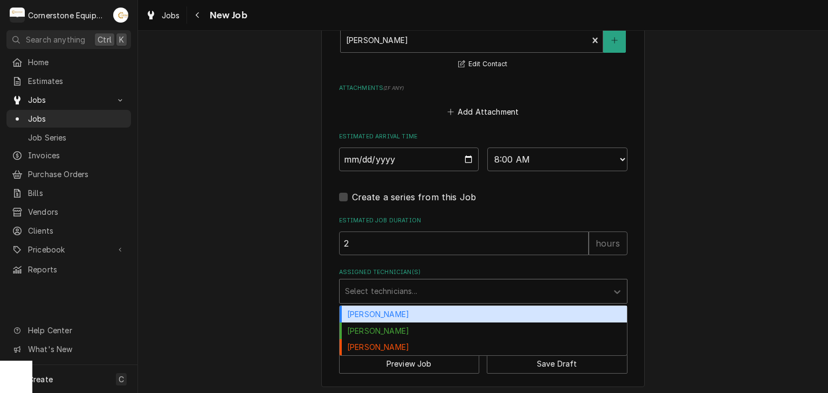
click at [408, 283] on div "Assigned Technician(s)" at bounding box center [473, 291] width 257 height 19
click at [402, 313] on div "Andrew Buigues" at bounding box center [482, 314] width 287 height 17
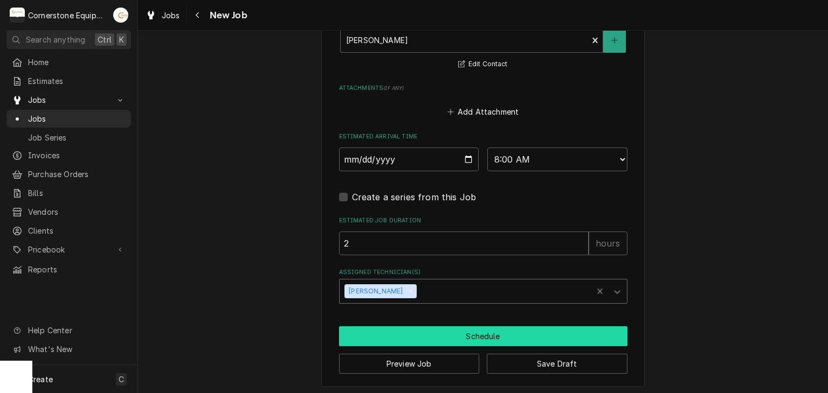
click at [430, 330] on button "Schedule" at bounding box center [483, 337] width 288 height 20
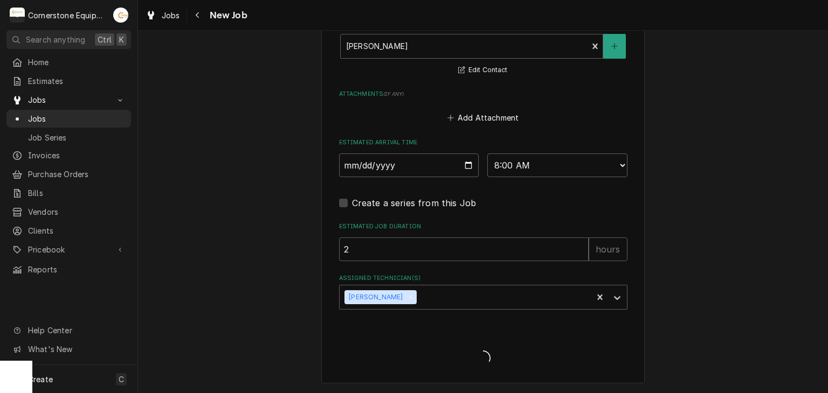
scroll to position [350, 0]
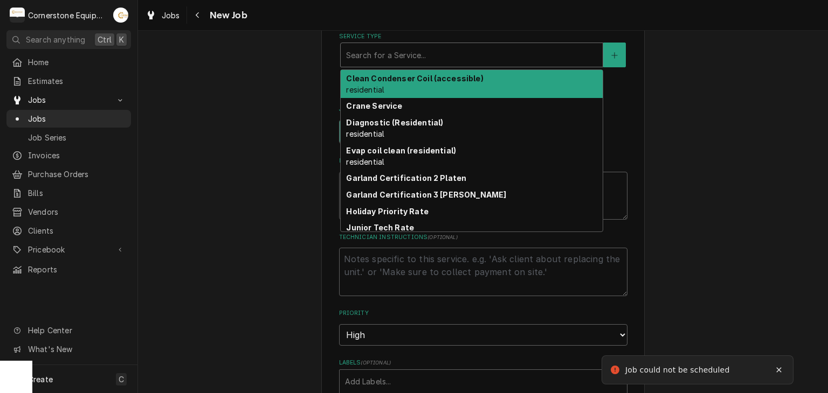
click at [415, 63] on div "Service Type" at bounding box center [471, 54] width 251 height 19
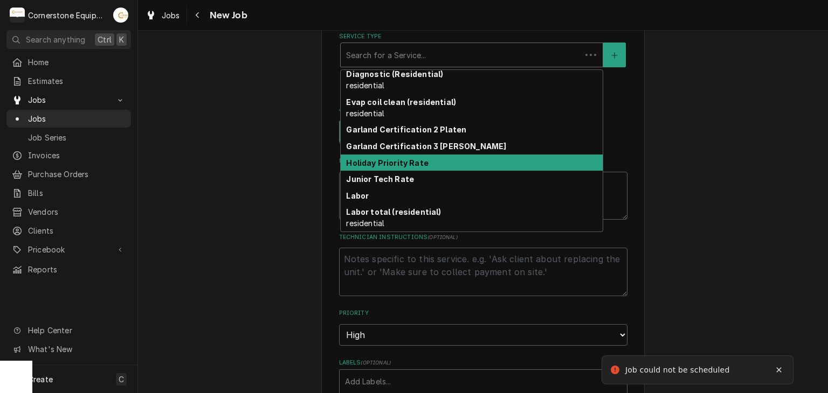
scroll to position [126, 0]
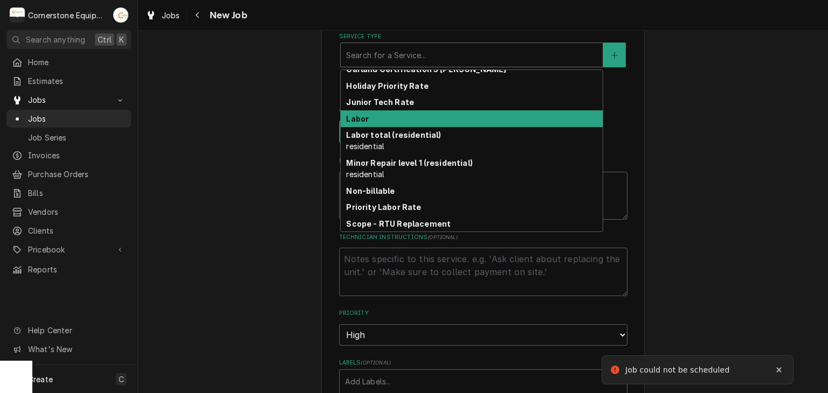
click at [399, 123] on div "Labor" at bounding box center [472, 118] width 262 height 17
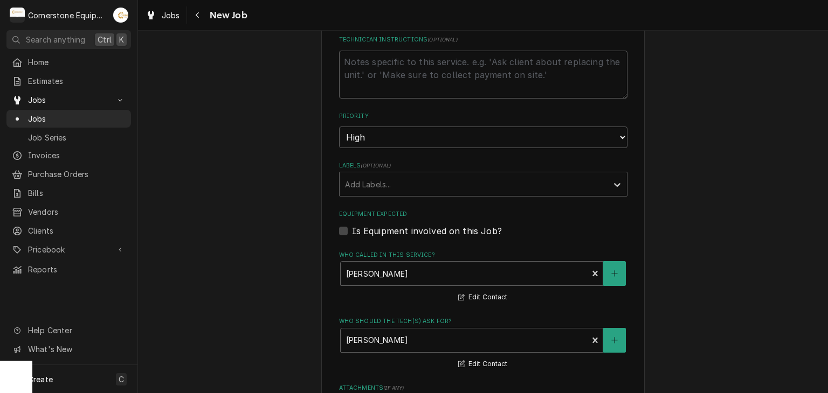
scroll to position [781, 0]
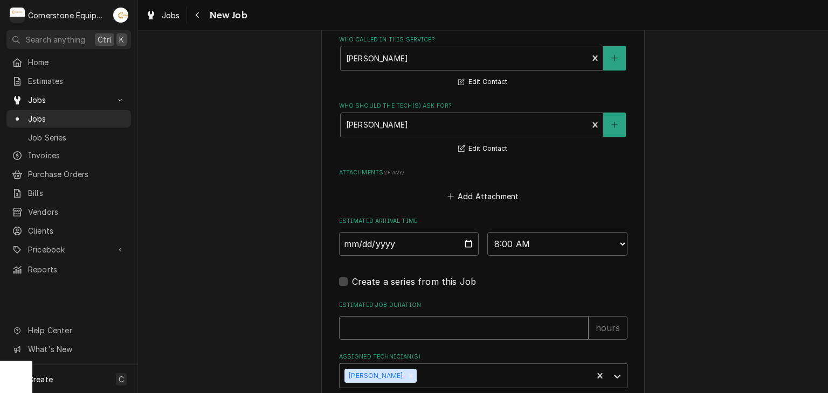
click at [423, 312] on div "Estimated Job Duration hours" at bounding box center [483, 320] width 288 height 38
click at [429, 317] on input "Estimated Job Duration" at bounding box center [463, 328] width 249 height 24
type textarea "x"
type input "2"
type textarea "x"
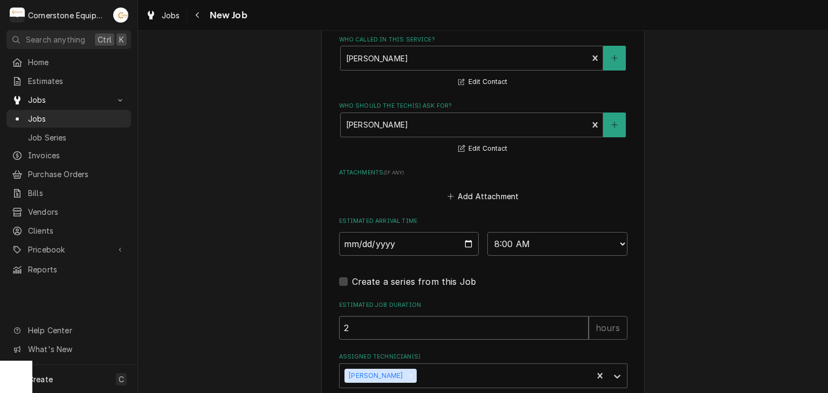
type input "2"
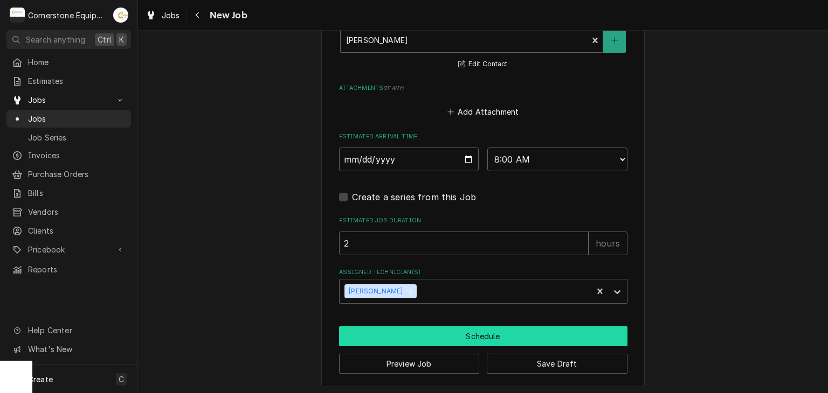
click at [407, 335] on button "Schedule" at bounding box center [483, 337] width 288 height 20
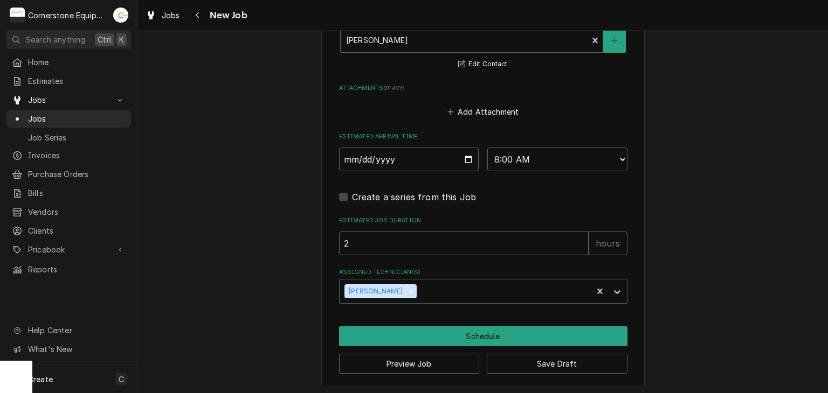
scroll to position [832, 0]
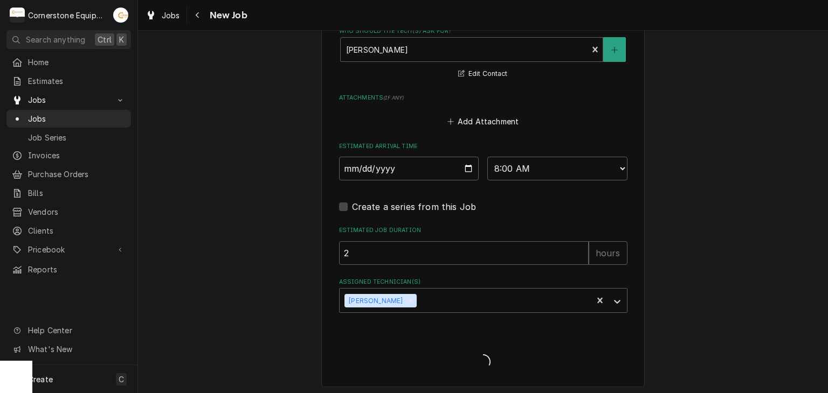
type textarea "x"
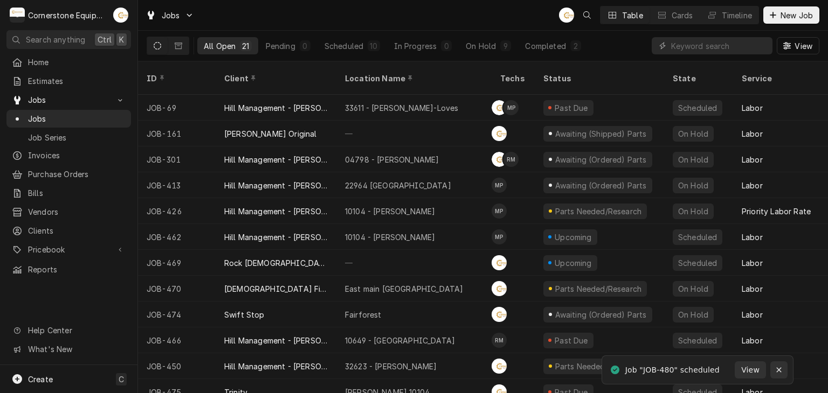
click at [776, 376] on button "Notifications alt+T" at bounding box center [778, 370] width 17 height 17
